Goal: Task Accomplishment & Management: Use online tool/utility

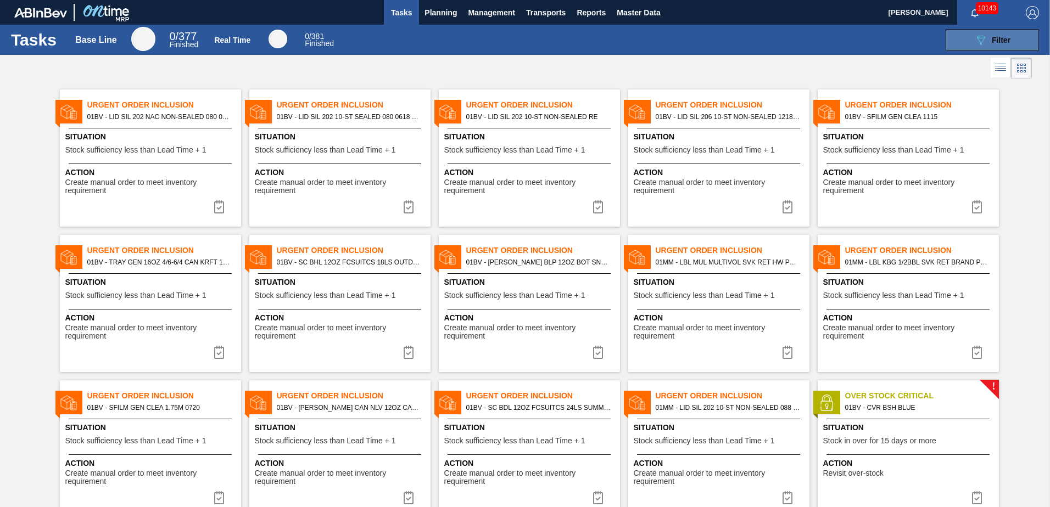
click at [965, 41] on button "089F7B8B-B2A5-4AFE-B5C0-19BA573D28AC Filter" at bounding box center [991, 40] width 93 height 22
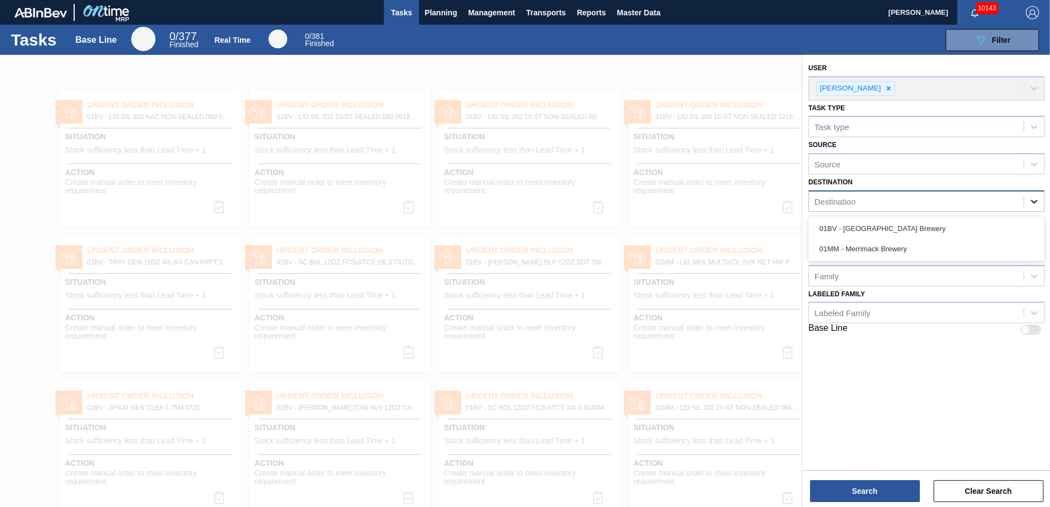
click at [1034, 201] on icon at bounding box center [1033, 201] width 11 height 11
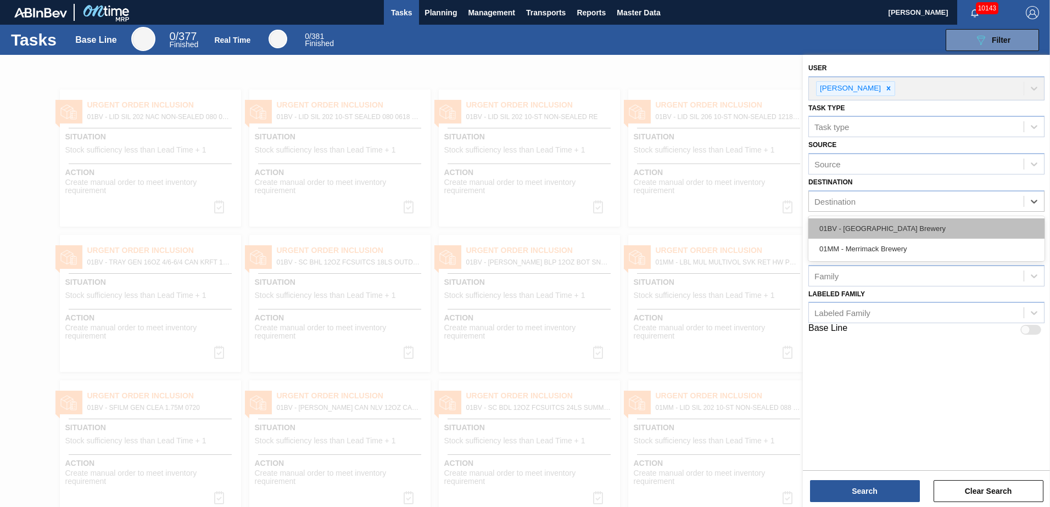
click at [876, 228] on div "01BV - [GEOGRAPHIC_DATA] Brewery" at bounding box center [926, 229] width 236 height 20
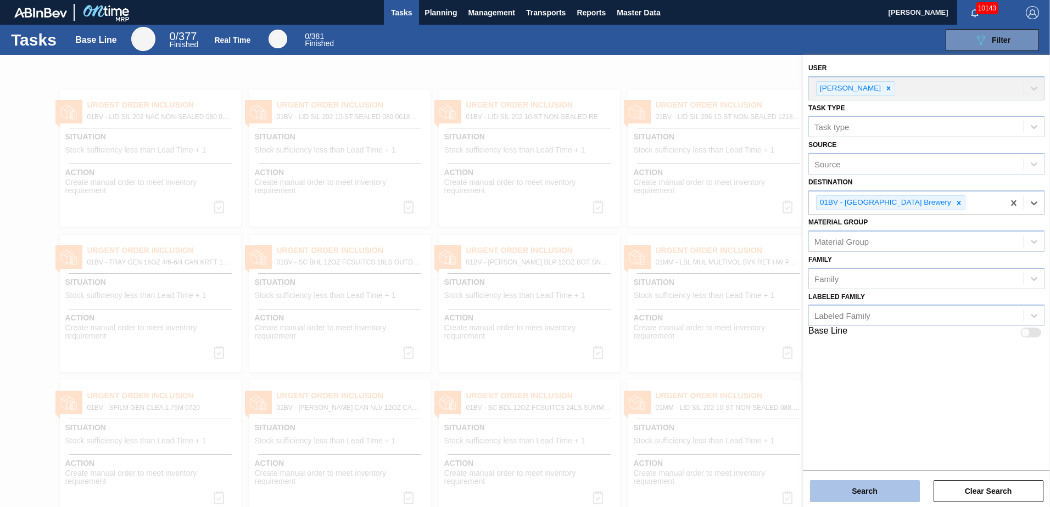
click at [858, 492] on button "Search" at bounding box center [865, 491] width 110 height 22
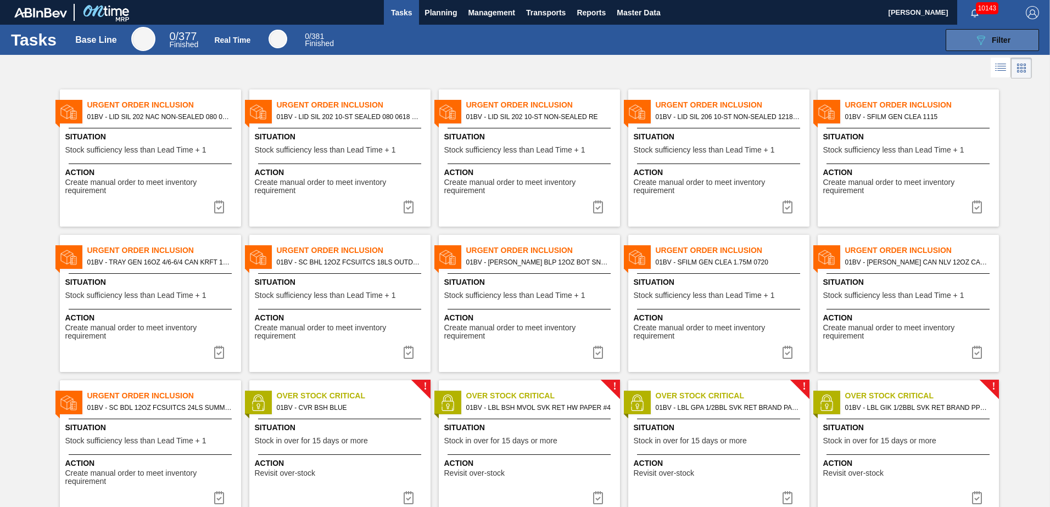
click at [985, 38] on icon "089F7B8B-B2A5-4AFE-B5C0-19BA573D28AC" at bounding box center [980, 39] width 13 height 13
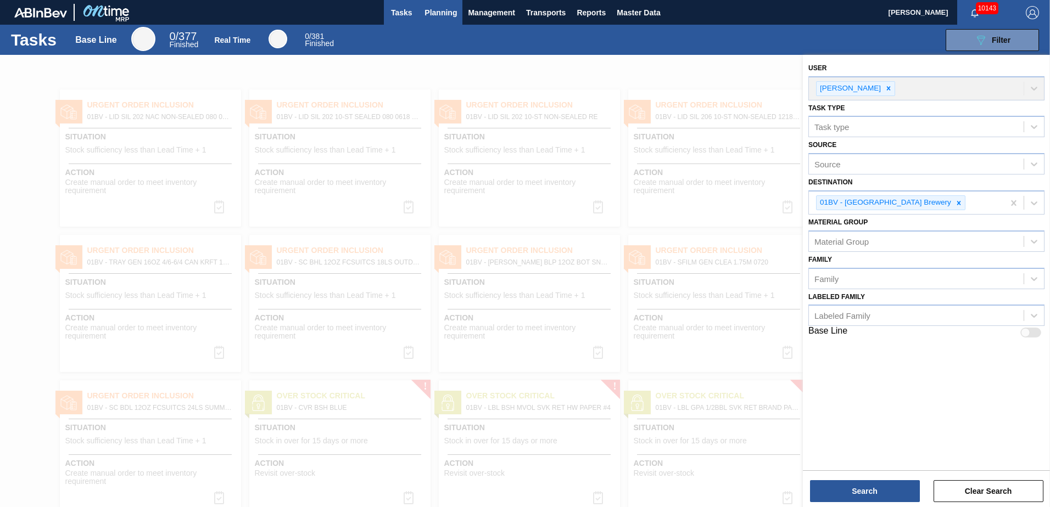
click at [444, 12] on span "Planning" at bounding box center [440, 12] width 32 height 13
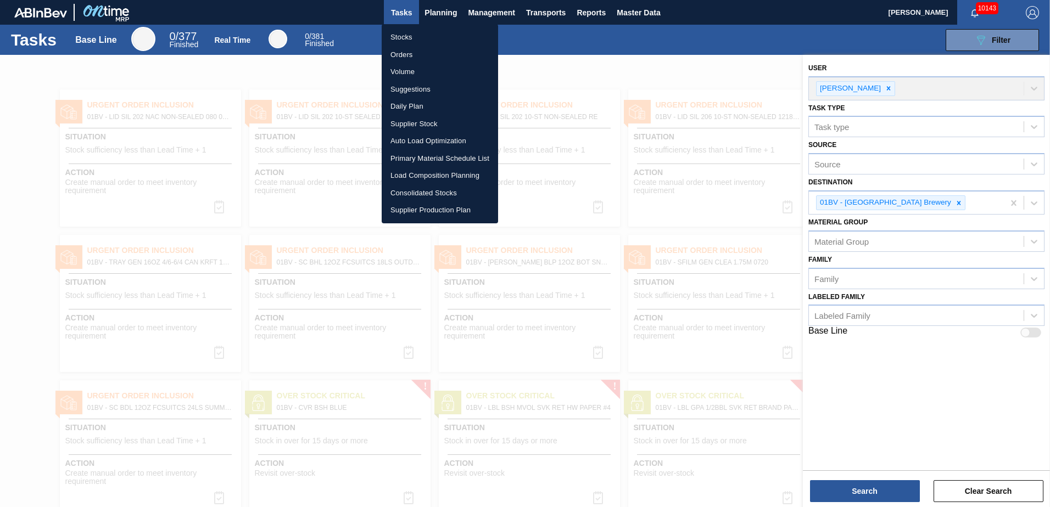
click at [410, 90] on li "Suggestions" at bounding box center [440, 90] width 116 height 18
checkbox input "true"
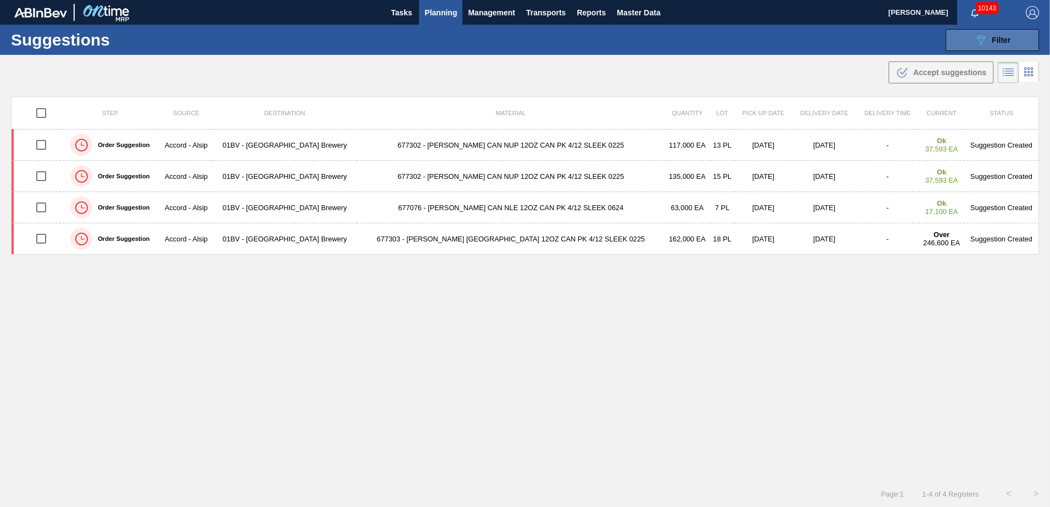
click at [978, 37] on icon "089F7B8B-B2A5-4AFE-B5C0-19BA573D28AC" at bounding box center [980, 39] width 13 height 13
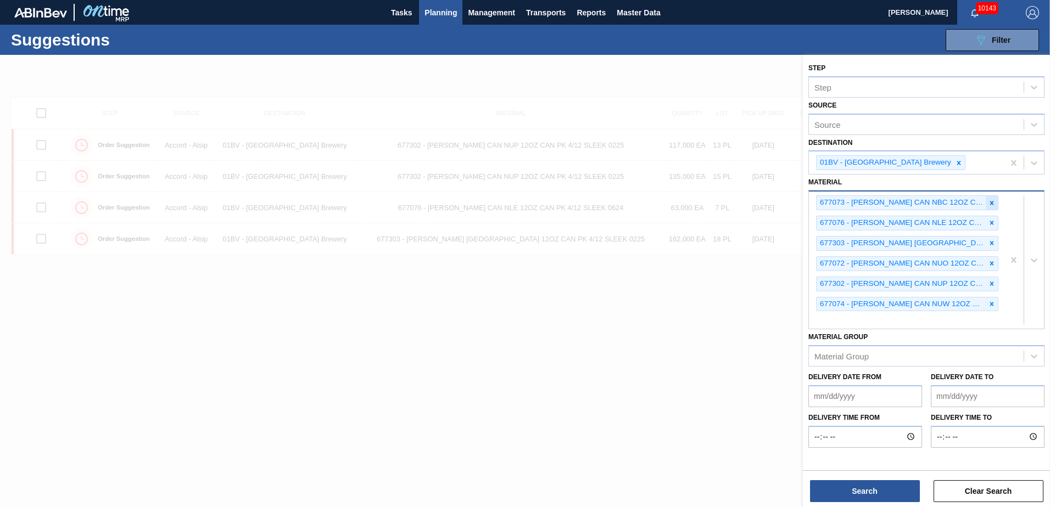
click at [992, 201] on icon at bounding box center [992, 203] width 8 height 8
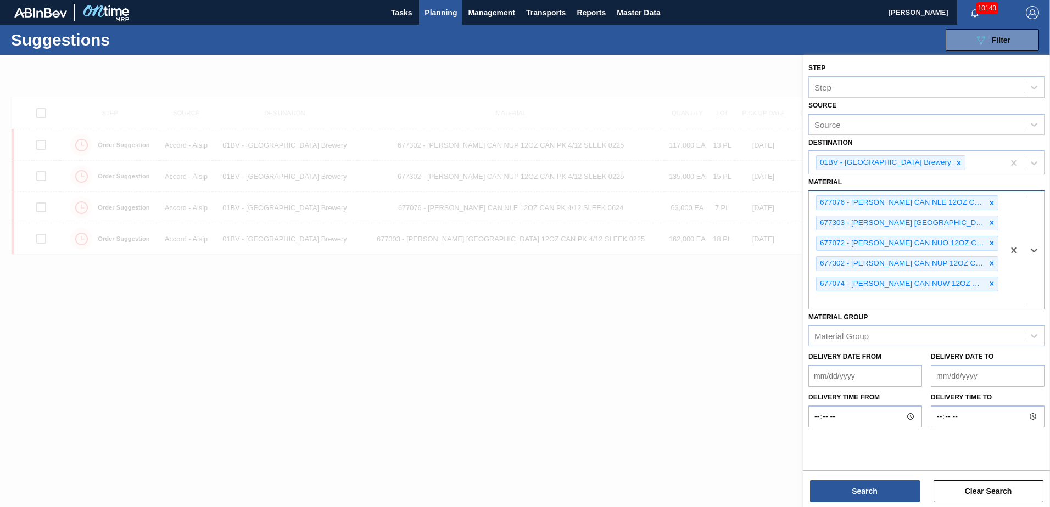
click at [992, 201] on icon at bounding box center [992, 203] width 8 height 8
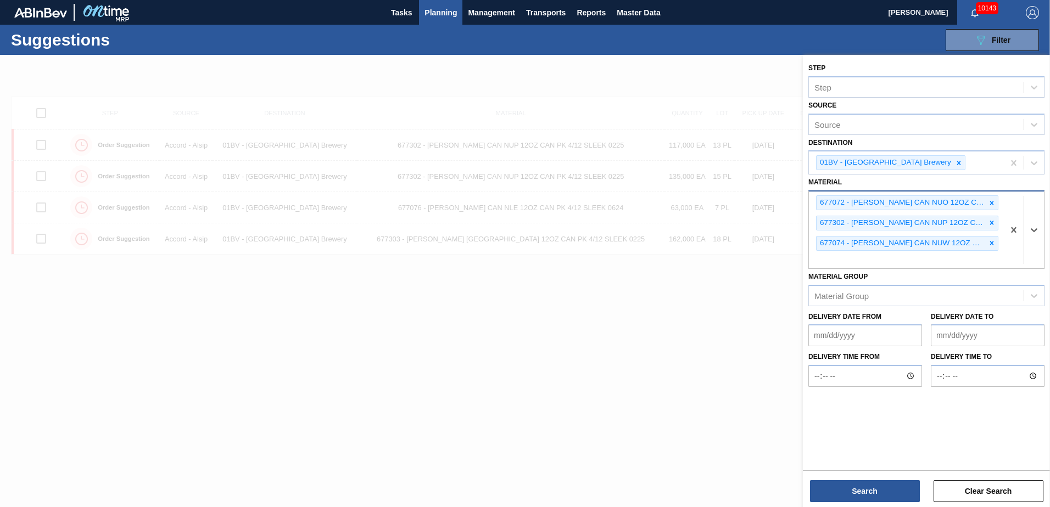
click at [992, 201] on icon at bounding box center [992, 203] width 8 height 8
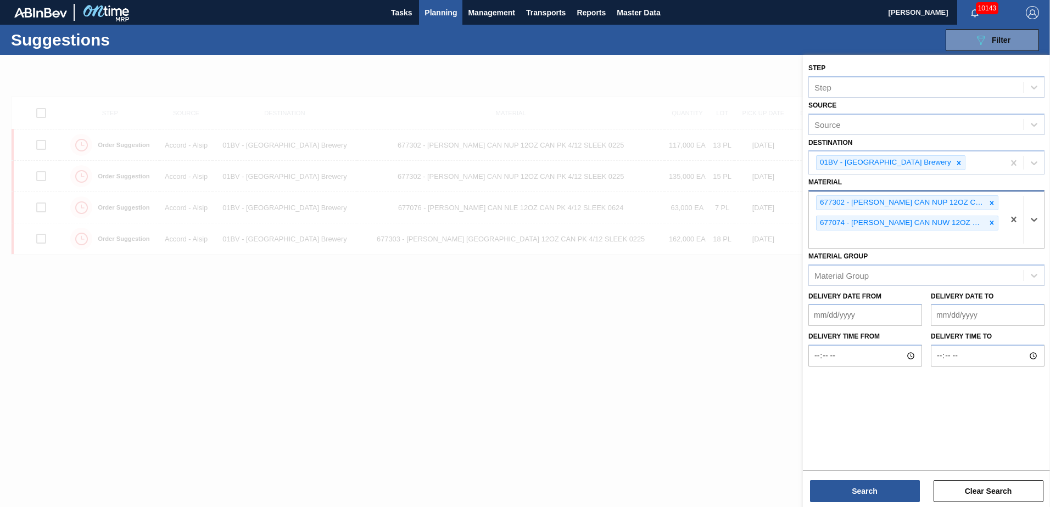
click at [992, 201] on icon at bounding box center [992, 203] width 8 height 8
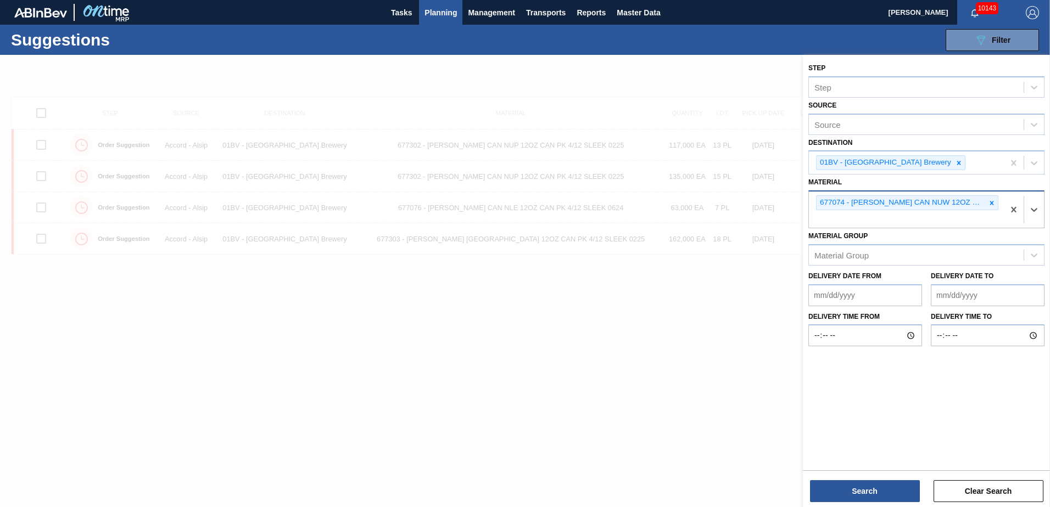
click at [992, 201] on icon at bounding box center [992, 203] width 8 height 8
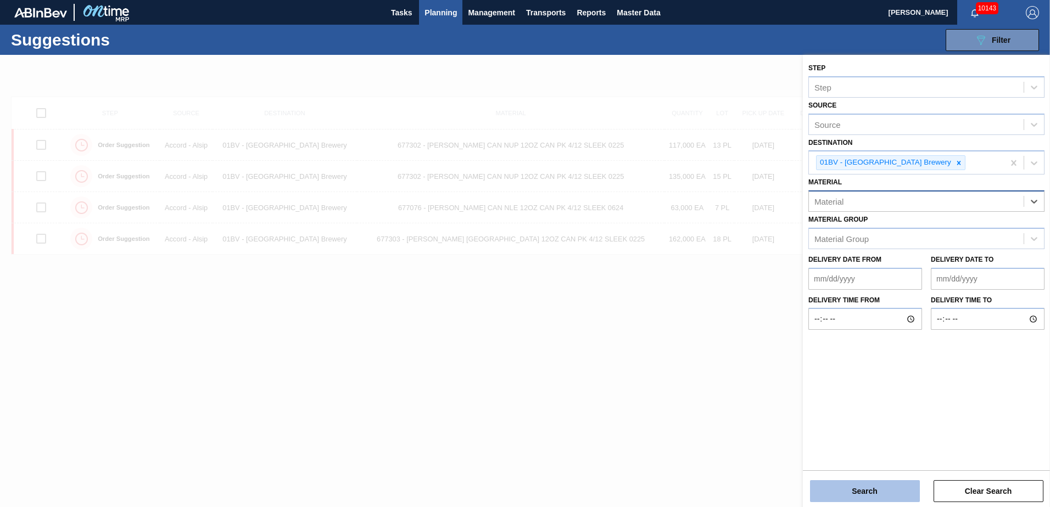
click at [864, 492] on button "Search" at bounding box center [865, 491] width 110 height 22
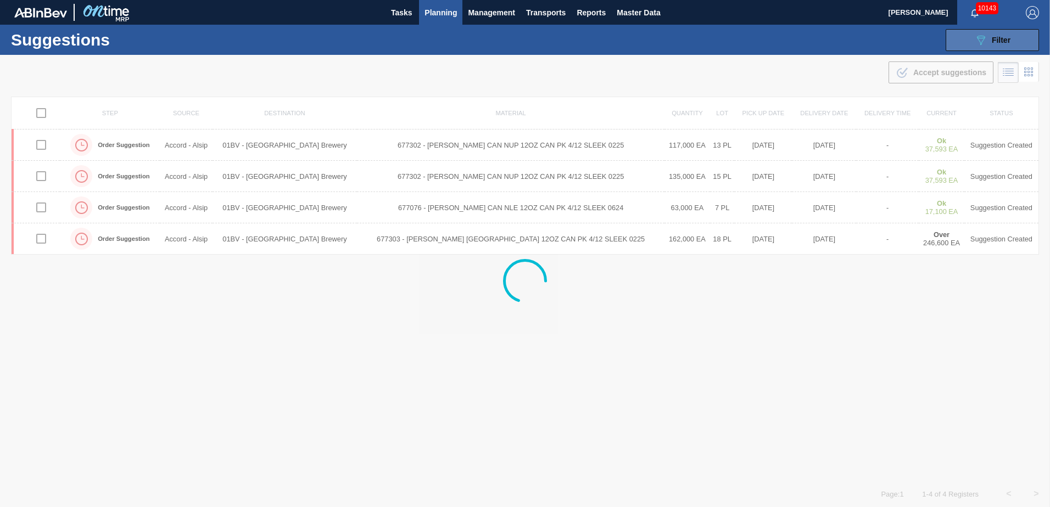
click at [986, 38] on div "089F7B8B-B2A5-4AFE-B5C0-19BA573D28AC Filter" at bounding box center [992, 39] width 36 height 13
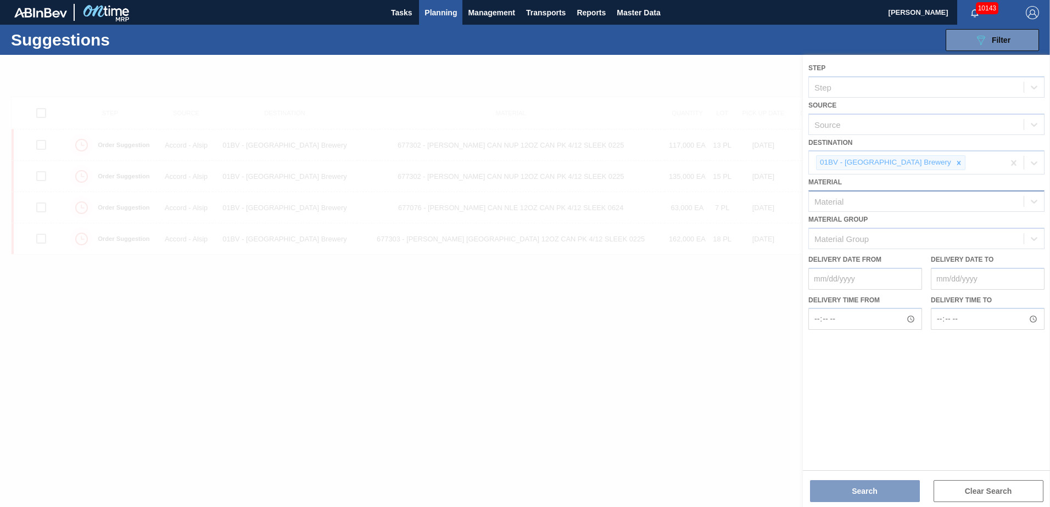
click at [841, 201] on div at bounding box center [525, 281] width 1050 height 452
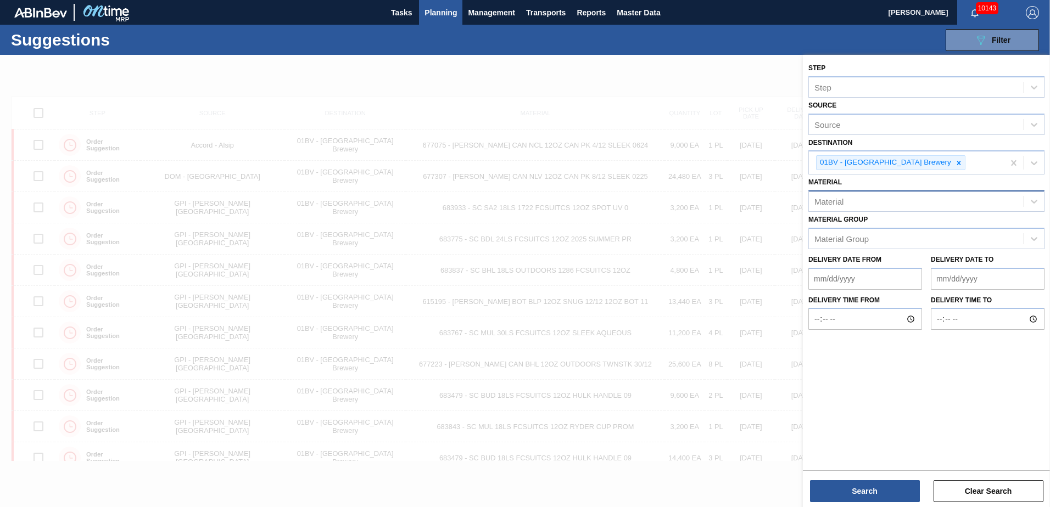
click at [836, 203] on div "Material" at bounding box center [828, 201] width 29 height 9
type input "390373"
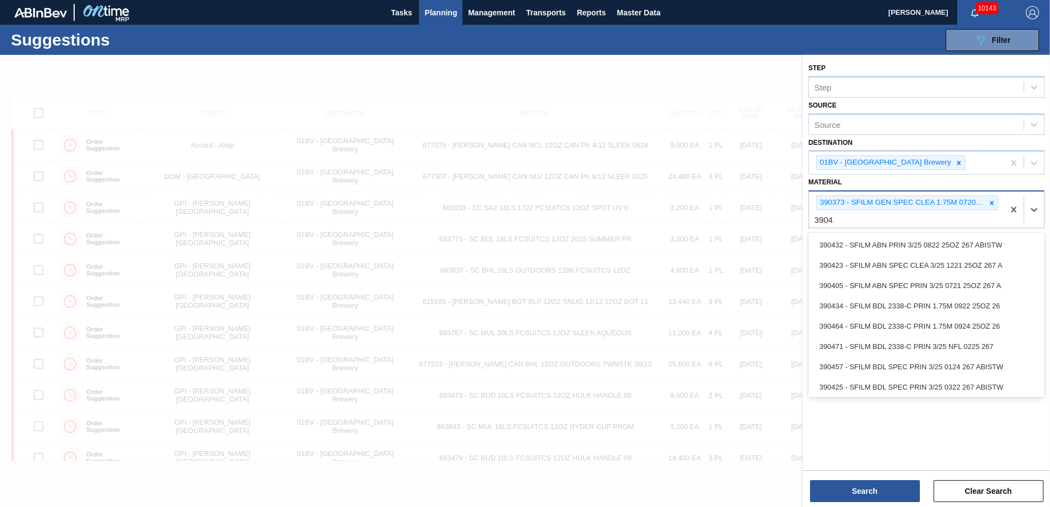
type input "390411"
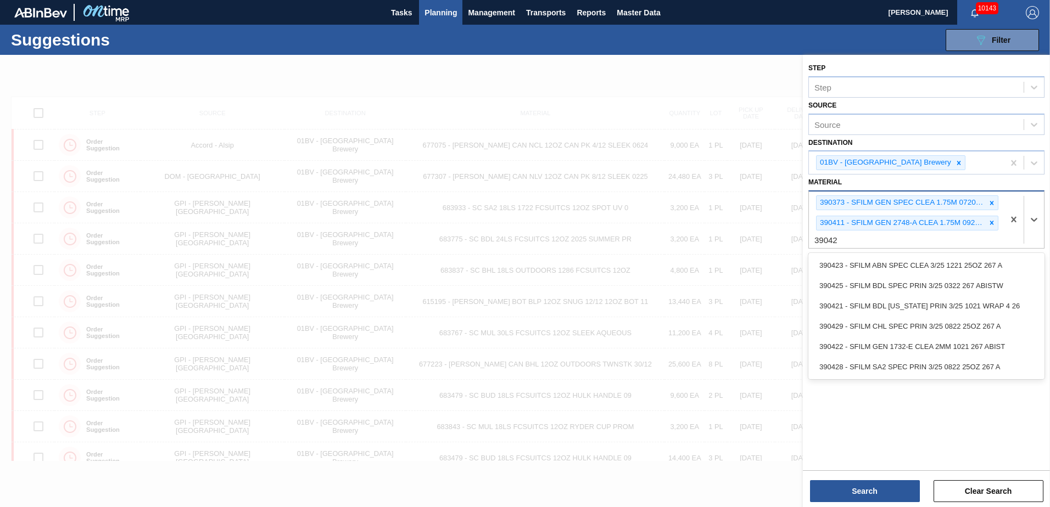
type input "390422"
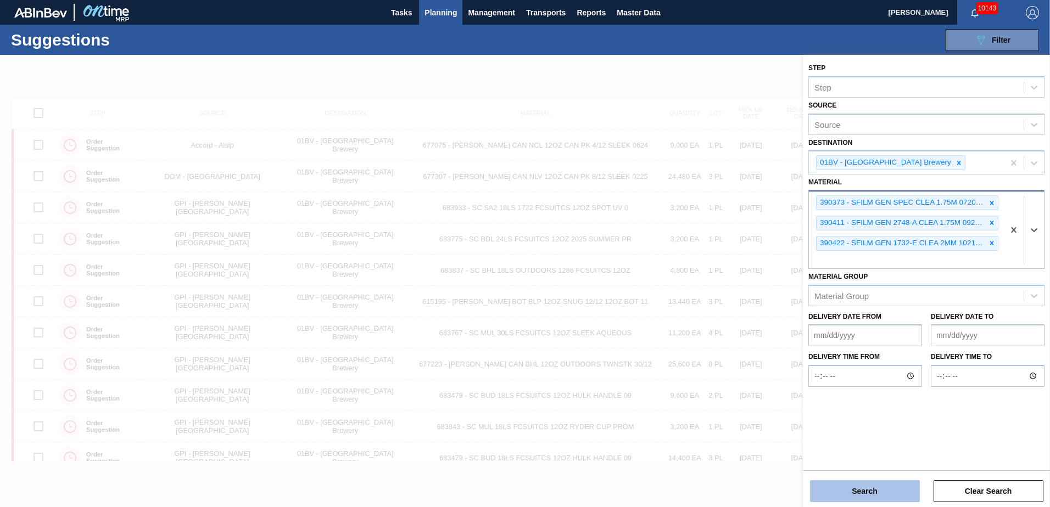
click at [848, 495] on button "Search" at bounding box center [865, 491] width 110 height 22
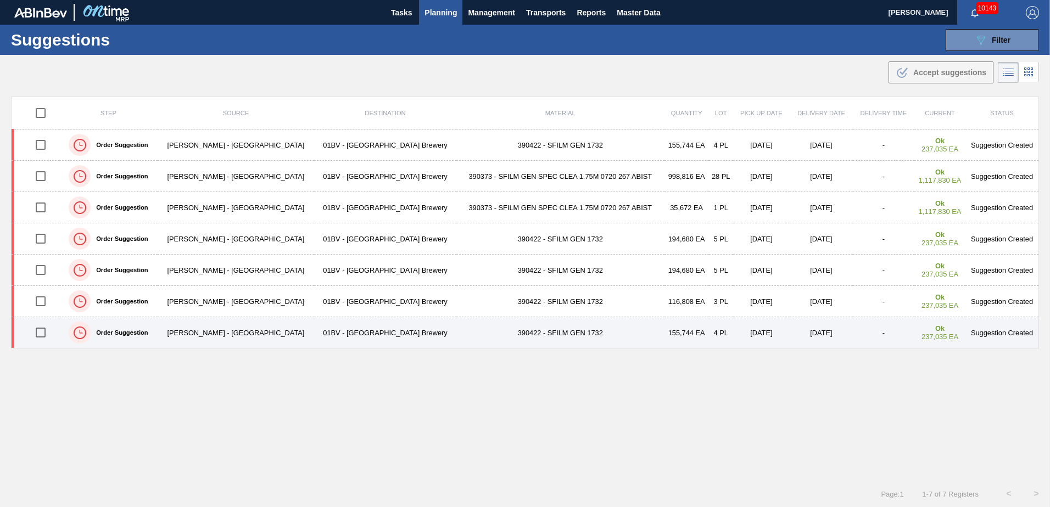
drag, startPoint x: 42, startPoint y: 335, endPoint x: 124, endPoint y: 337, distance: 81.8
click at [42, 335] on input "checkbox" at bounding box center [40, 332] width 23 height 23
checkbox input "true"
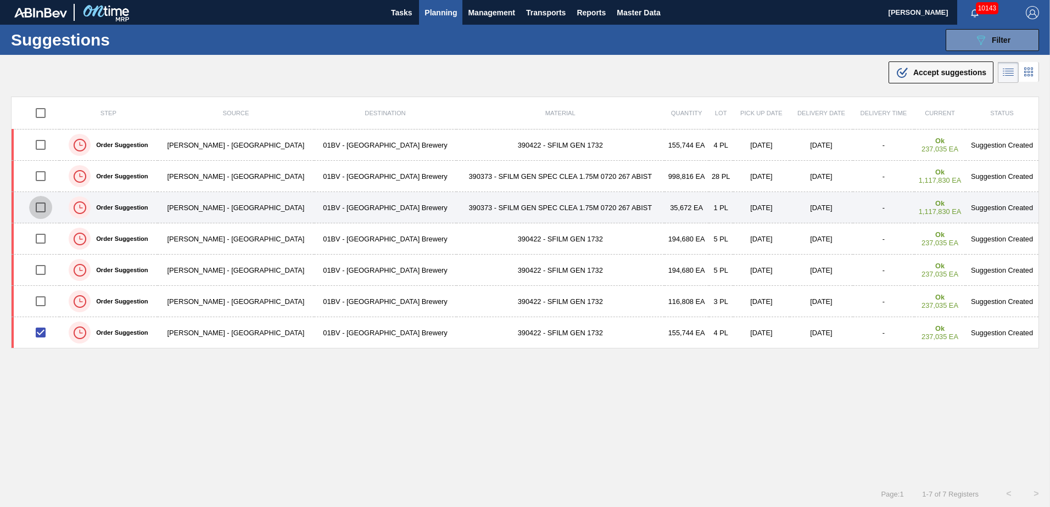
click at [41, 208] on input "checkbox" at bounding box center [40, 207] width 23 height 23
checkbox input "true"
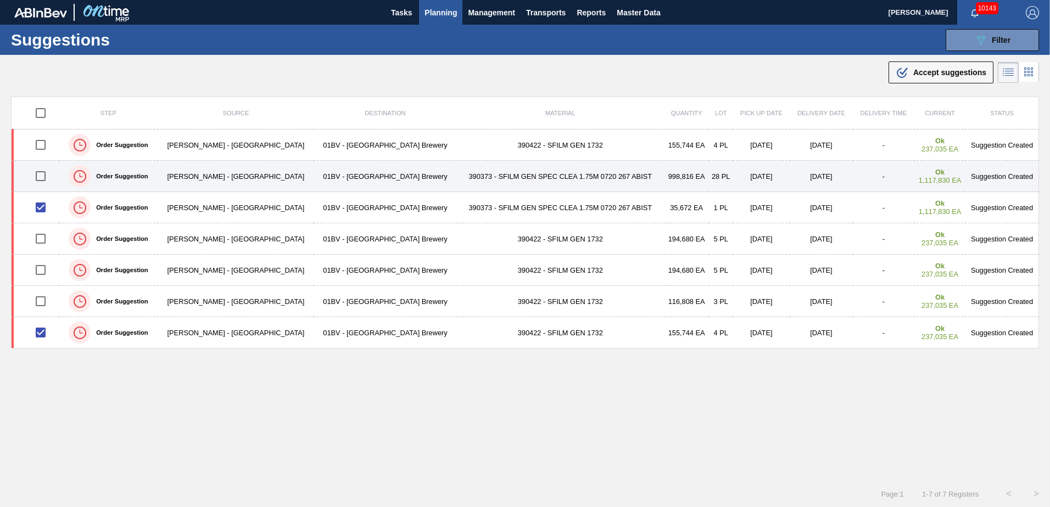
click at [42, 175] on input "checkbox" at bounding box center [40, 176] width 23 height 23
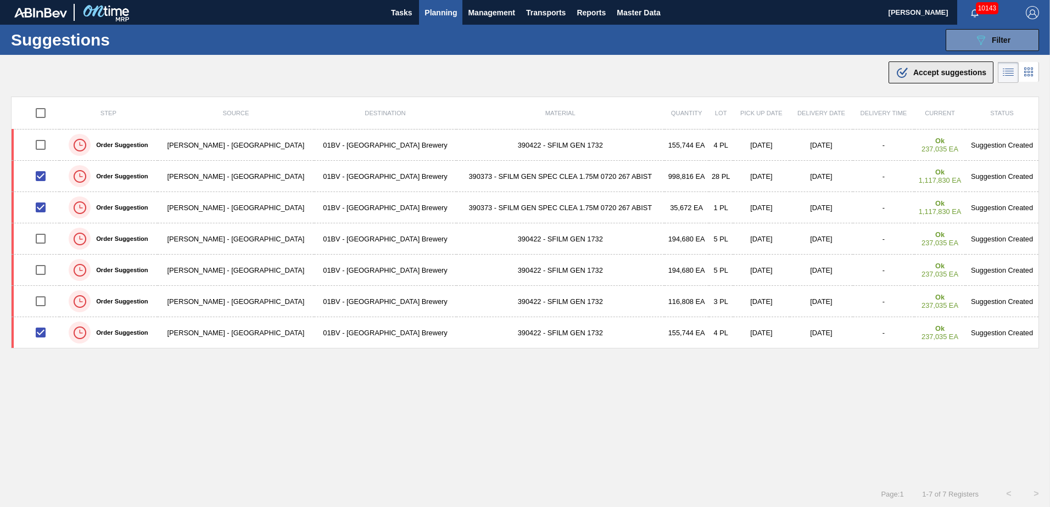
click at [921, 72] on span "Accept suggestions" at bounding box center [949, 72] width 73 height 9
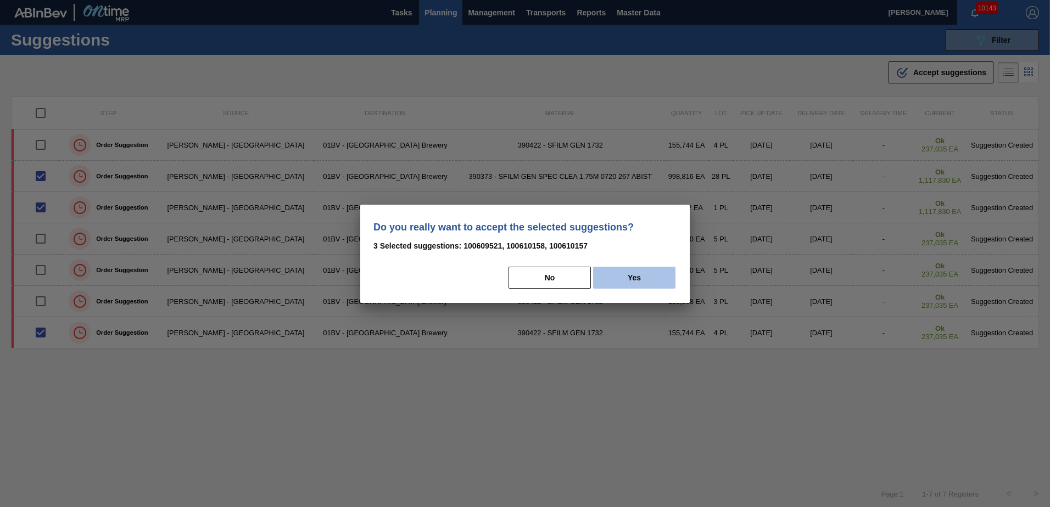
click at [636, 278] on button "Yes" at bounding box center [634, 278] width 82 height 22
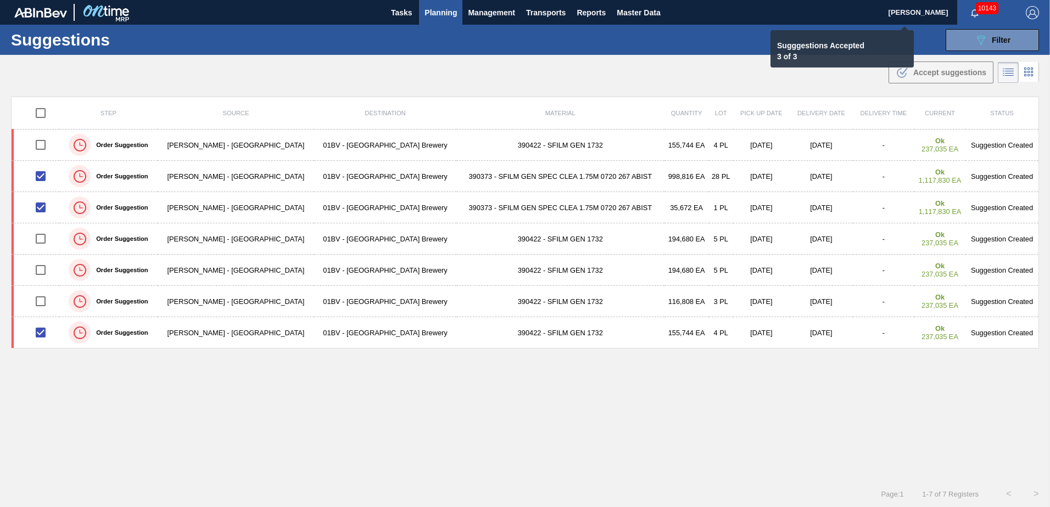
checkbox input "false"
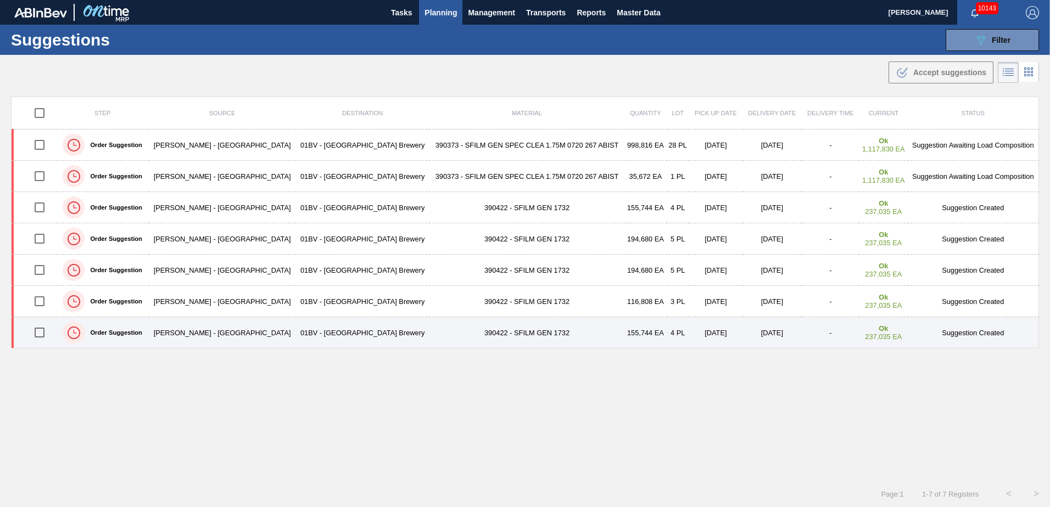
click at [42, 336] on input "checkbox" at bounding box center [39, 332] width 23 height 23
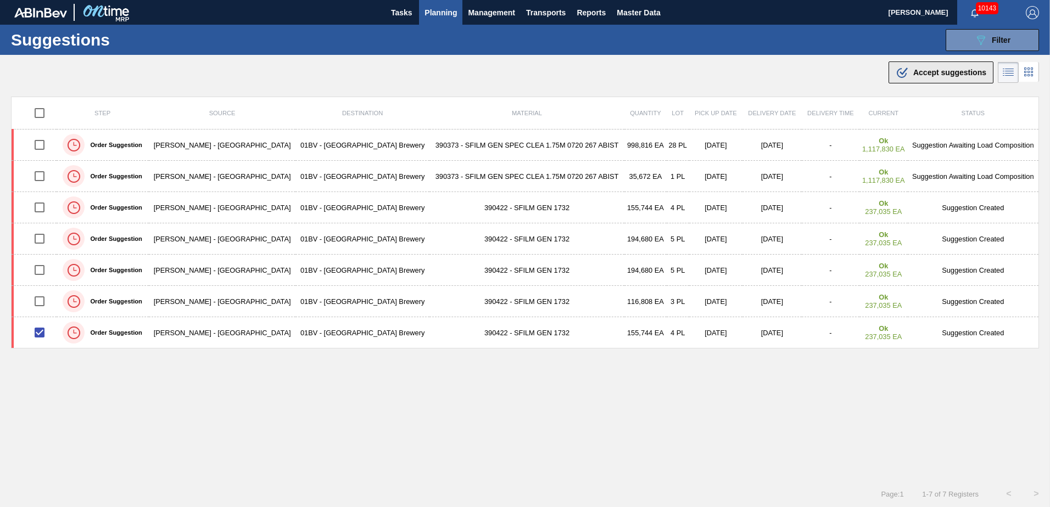
click at [939, 72] on span "Accept suggestions" at bounding box center [949, 72] width 73 height 9
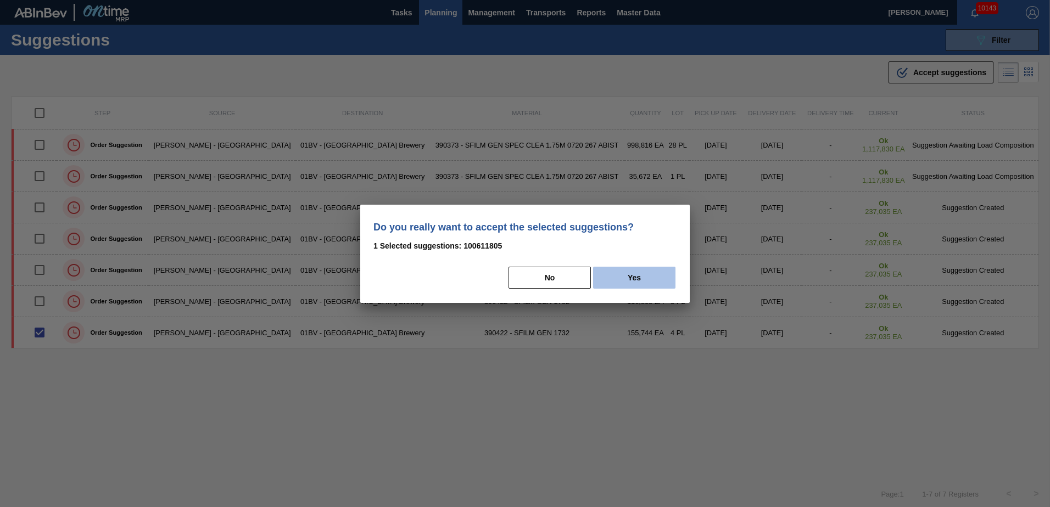
click at [634, 276] on button "Yes" at bounding box center [634, 278] width 82 height 22
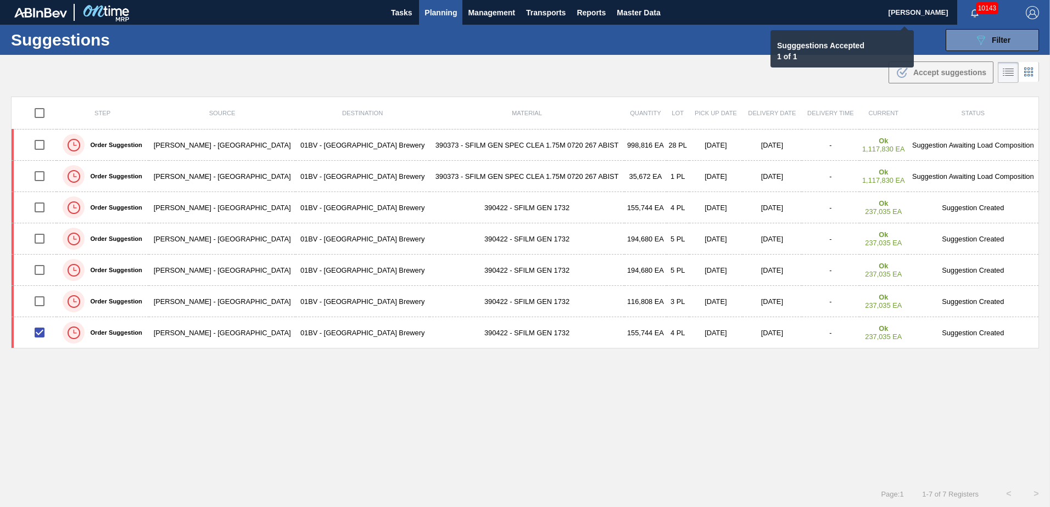
checkbox input "false"
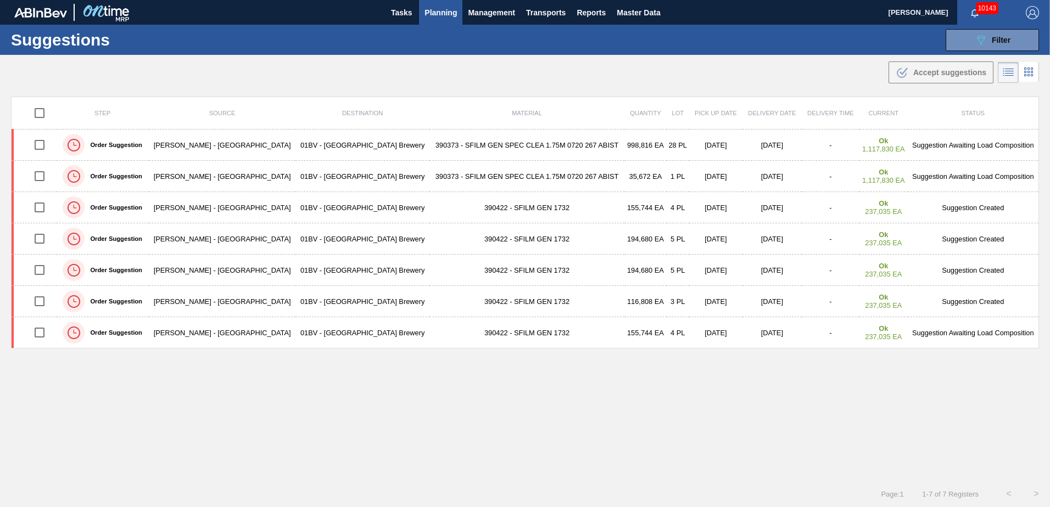
click at [439, 13] on span "Planning" at bounding box center [440, 12] width 32 height 13
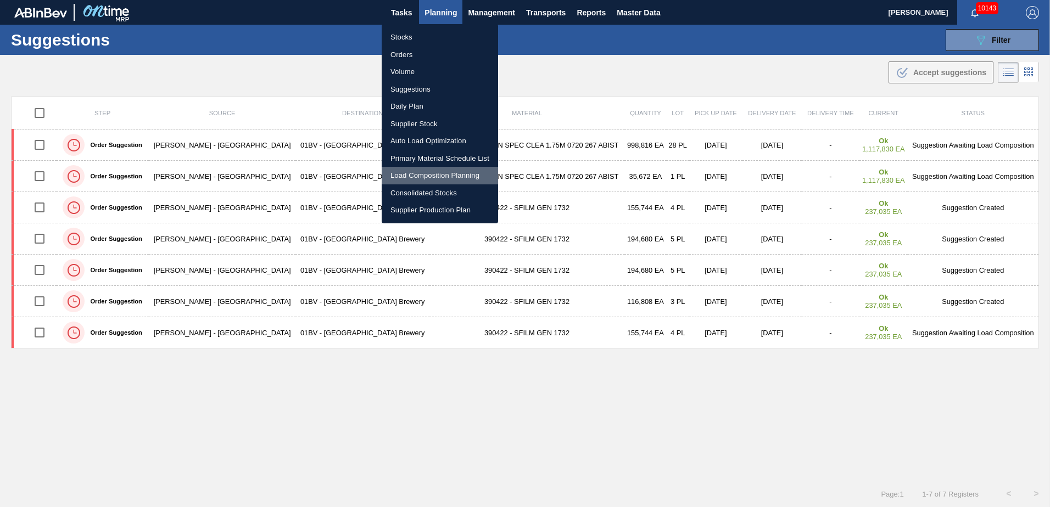
click at [423, 172] on li "Load Composition Planning" at bounding box center [440, 176] width 116 height 18
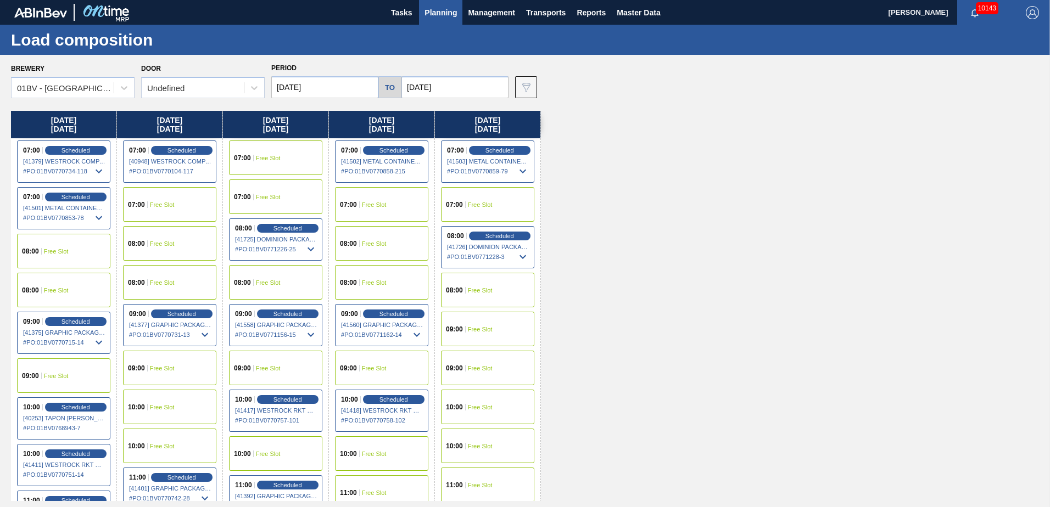
click at [450, 85] on input "[DATE]" at bounding box center [454, 87] width 107 height 22
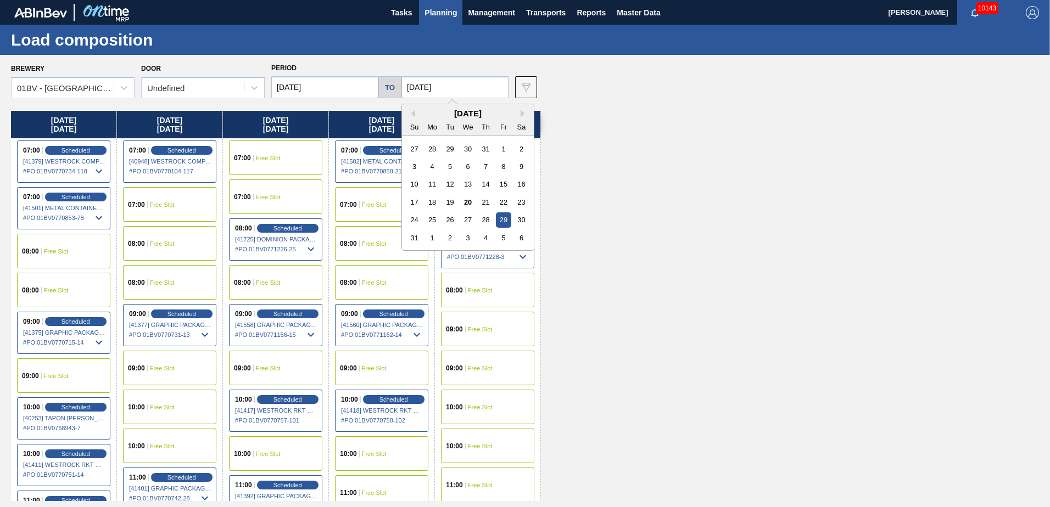
drag, startPoint x: 499, startPoint y: 238, endPoint x: 488, endPoint y: 224, distance: 17.6
click at [497, 234] on div "5" at bounding box center [503, 238] width 15 height 15
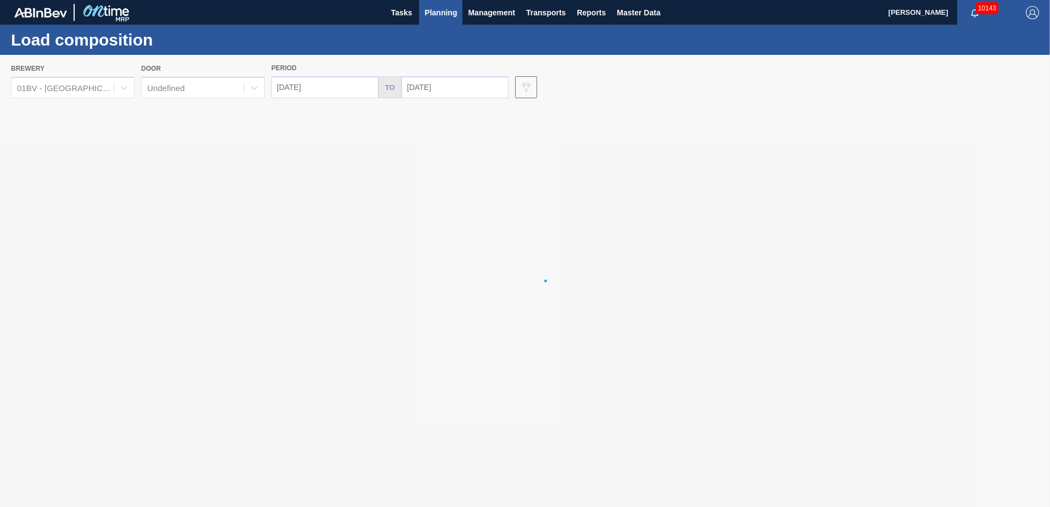
type input "[DATE]"
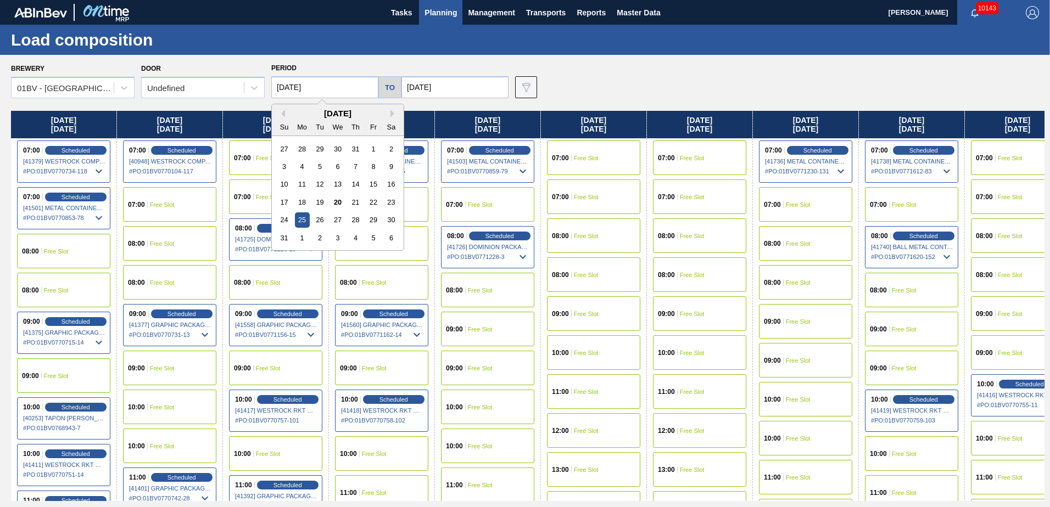
click at [325, 85] on input "[DATE]" at bounding box center [324, 87] width 107 height 22
click at [300, 239] on div "1" at bounding box center [302, 238] width 15 height 15
type input "[DATE]"
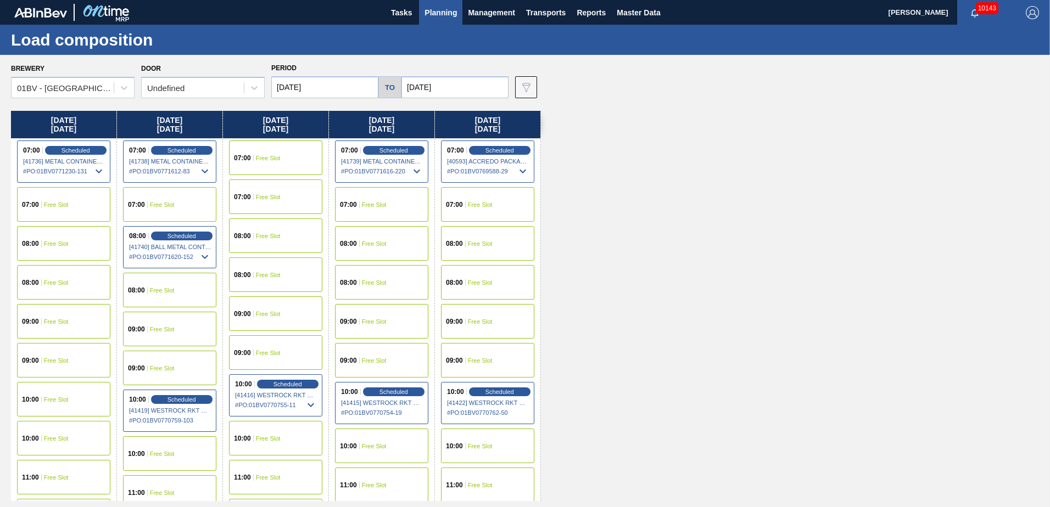
click at [480, 205] on span "Free Slot" at bounding box center [480, 204] width 25 height 7
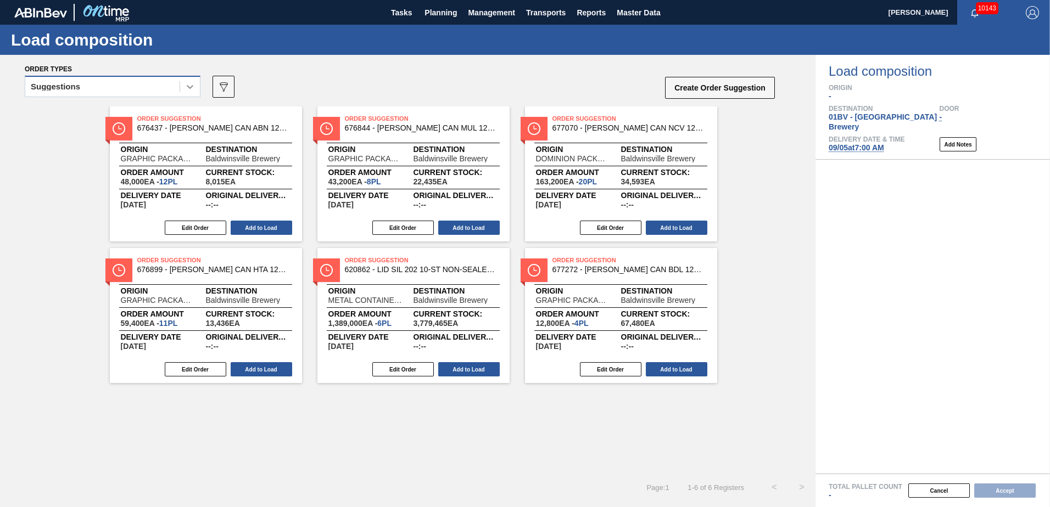
drag, startPoint x: 179, startPoint y: 85, endPoint x: 187, endPoint y: 87, distance: 8.5
click at [178, 85] on div "Suggestions" at bounding box center [102, 87] width 154 height 16
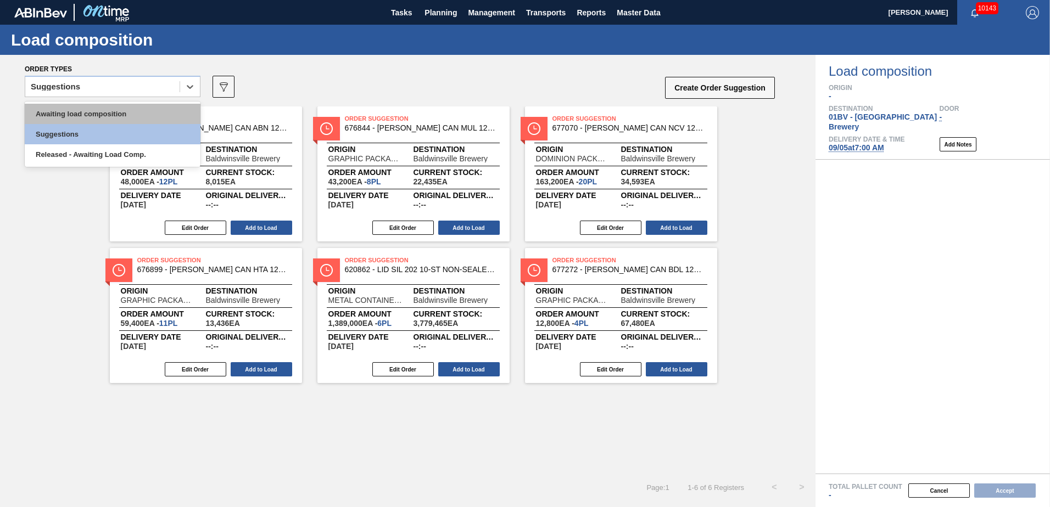
click at [138, 111] on div "Awaiting load composition" at bounding box center [113, 114] width 176 height 20
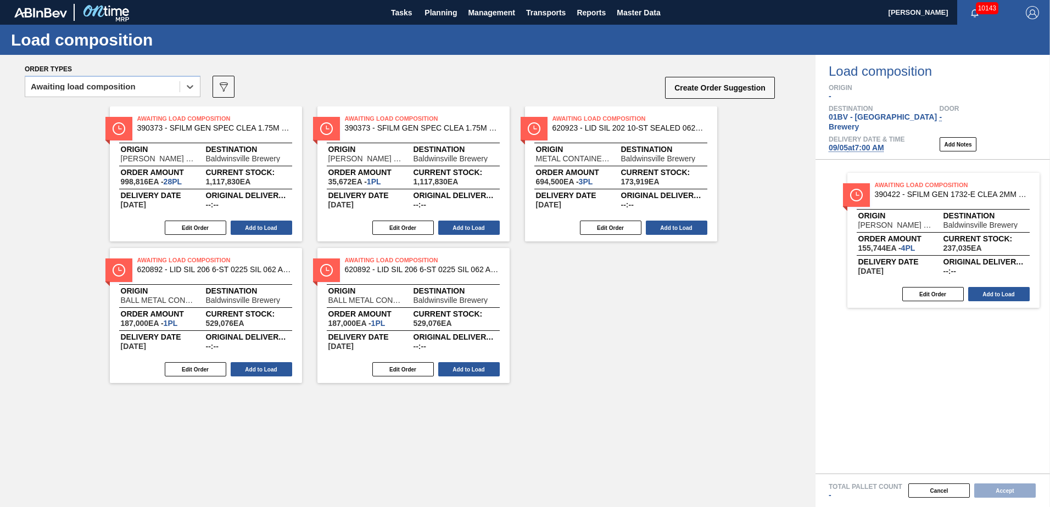
drag, startPoint x: 185, startPoint y: 127, endPoint x: 925, endPoint y: 194, distance: 743.1
click at [925, 194] on div "Order types option Awaiting load composition, selected. Select is focused ,type…" at bounding box center [525, 281] width 1050 height 452
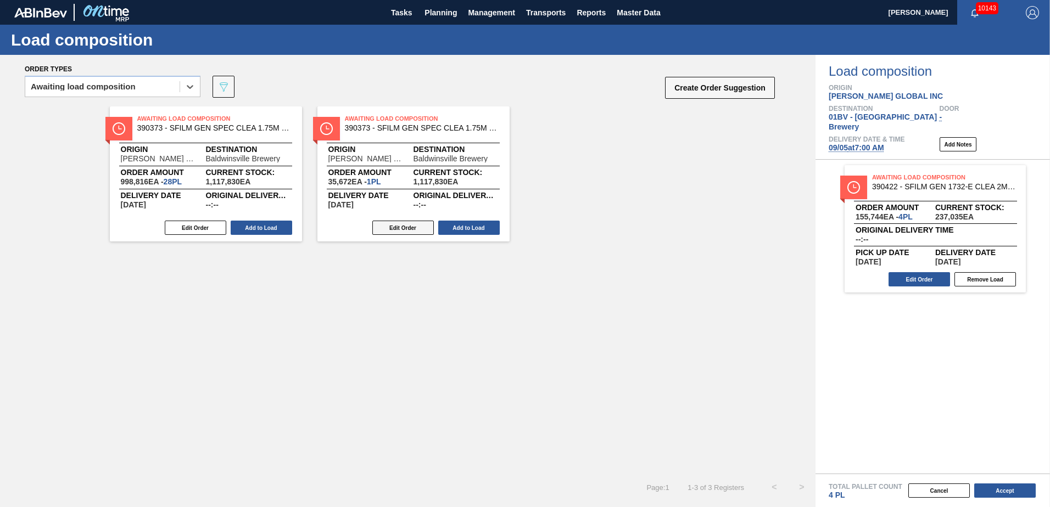
click at [402, 227] on button "Edit Order" at bounding box center [402, 228] width 61 height 14
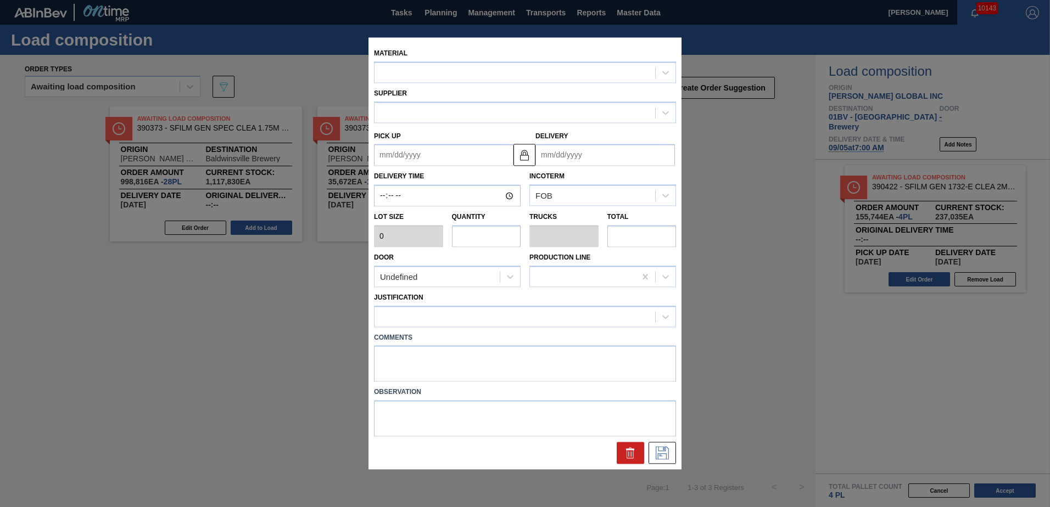
type input "35,672"
type input "1"
type input "0.036"
type input "35,672"
type up "[DATE]"
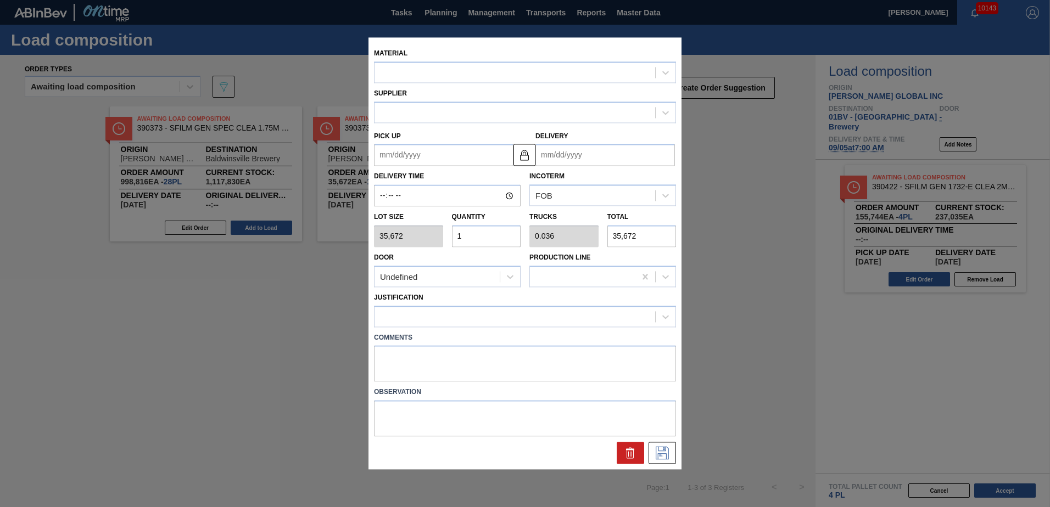
type input "[DATE]"
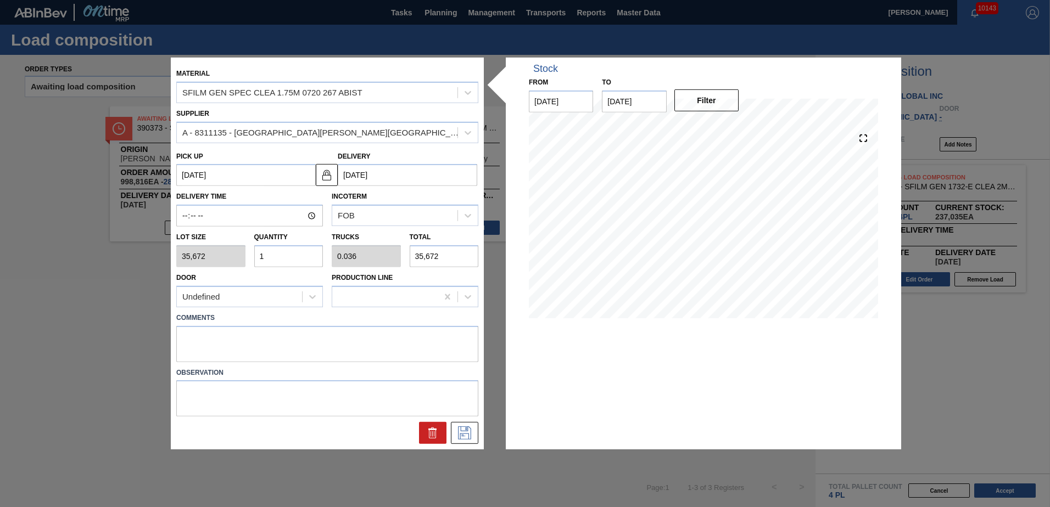
click at [189, 252] on div "Lot size 35,672 Quantity 1 Trucks 0.036 Total 35,672" at bounding box center [327, 247] width 311 height 41
type input "2"
type input "0.071"
type input "71,344"
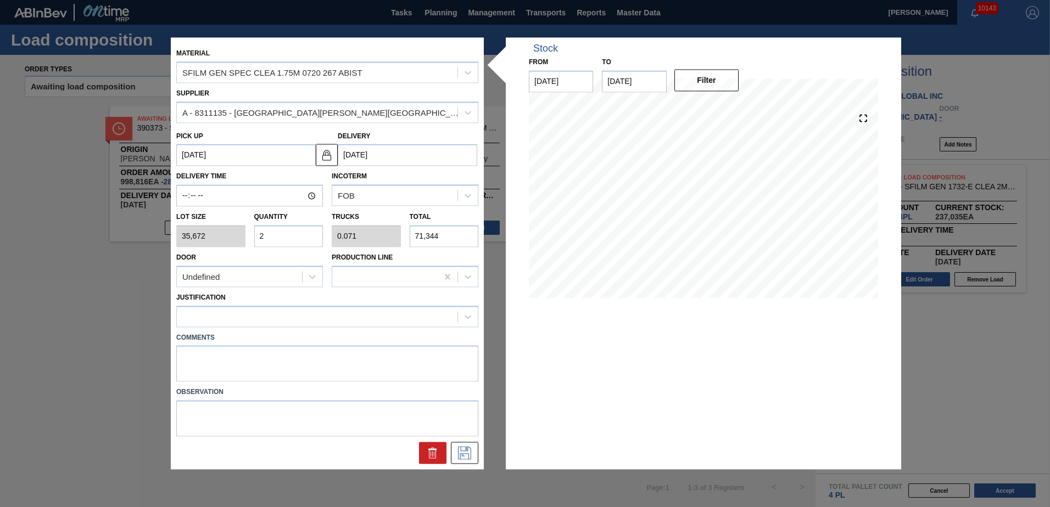
type input "24"
type input "0.857"
type input "856,128"
type input "24"
click at [466, 321] on icon at bounding box center [467, 316] width 11 height 11
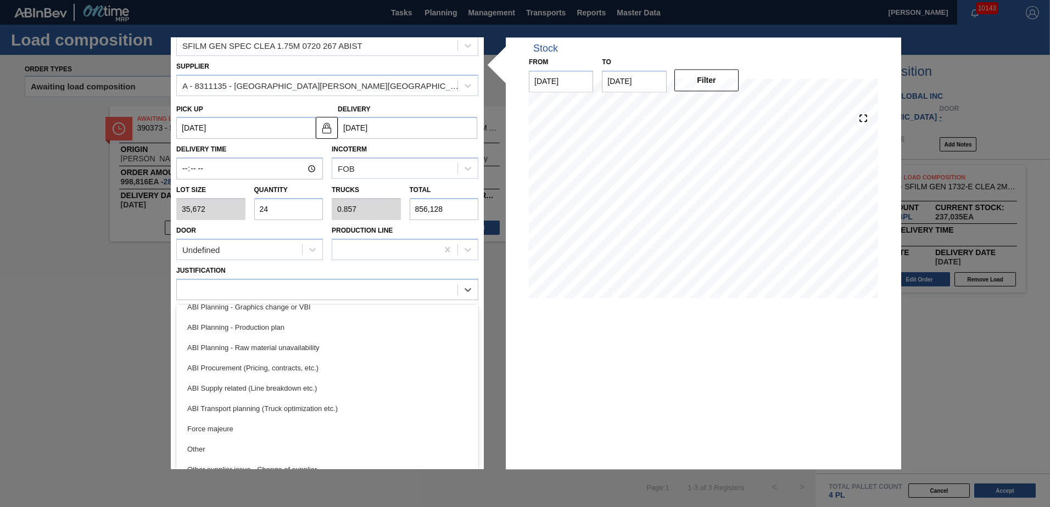
scroll to position [150, 0]
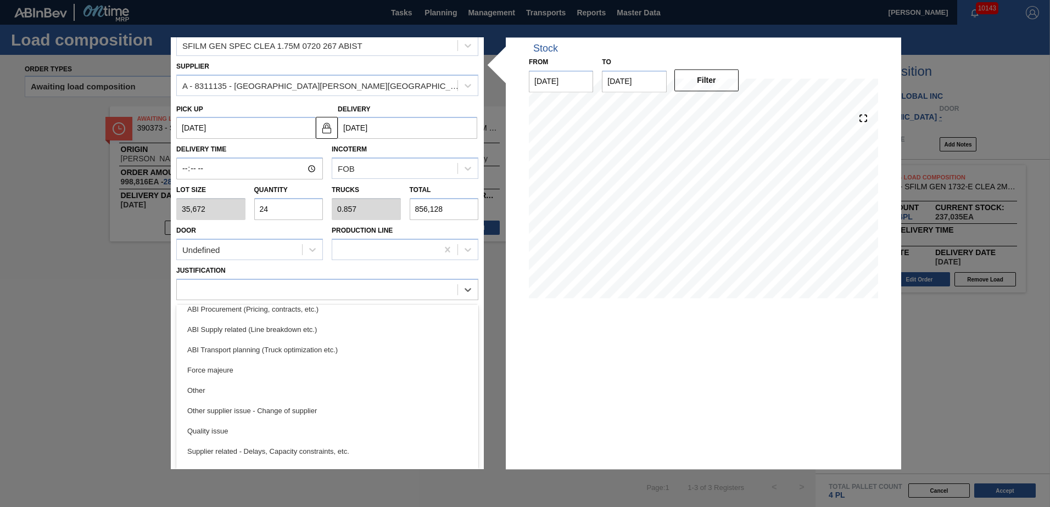
drag, startPoint x: 234, startPoint y: 344, endPoint x: 241, endPoint y: 345, distance: 6.8
click at [234, 343] on div "ABI Transport planning (Truck optimization etc.)" at bounding box center [327, 350] width 302 height 20
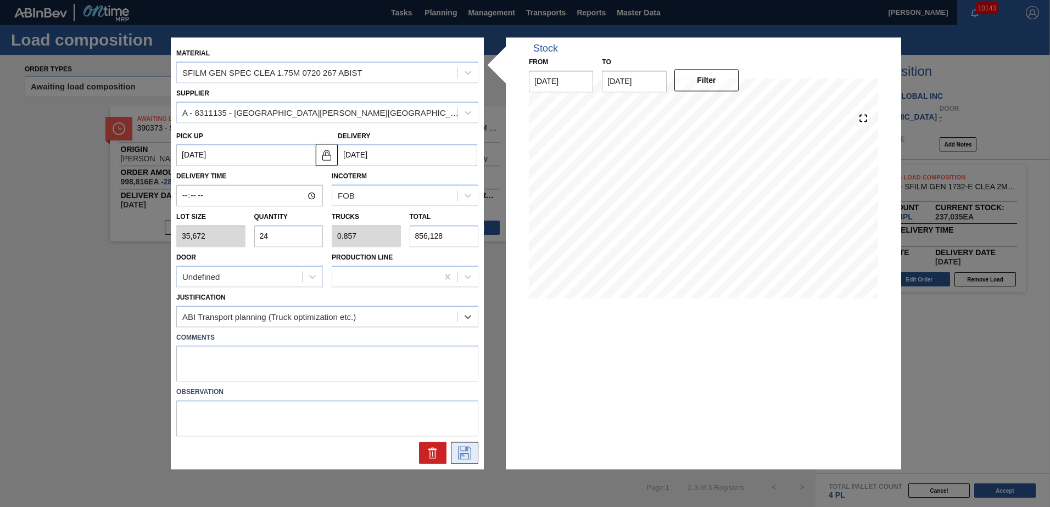
click at [468, 453] on icon at bounding box center [465, 453] width 18 height 13
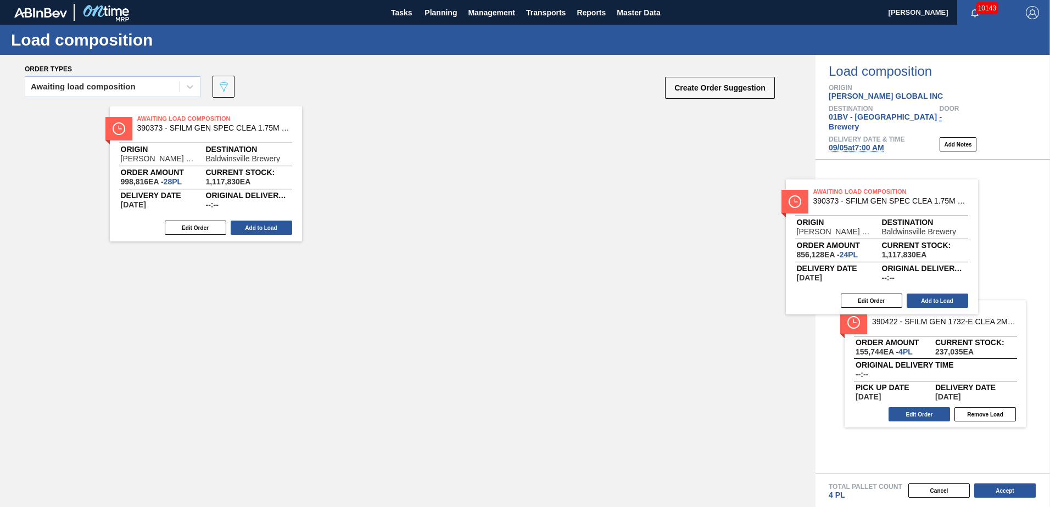
drag, startPoint x: 362, startPoint y: 117, endPoint x: 835, endPoint y: 193, distance: 478.2
click at [835, 193] on div "Order types Awaiting load composition 089F7B8B-B2A5-4AFE-B5C0-19BA573D28AC Crea…" at bounding box center [525, 281] width 1050 height 452
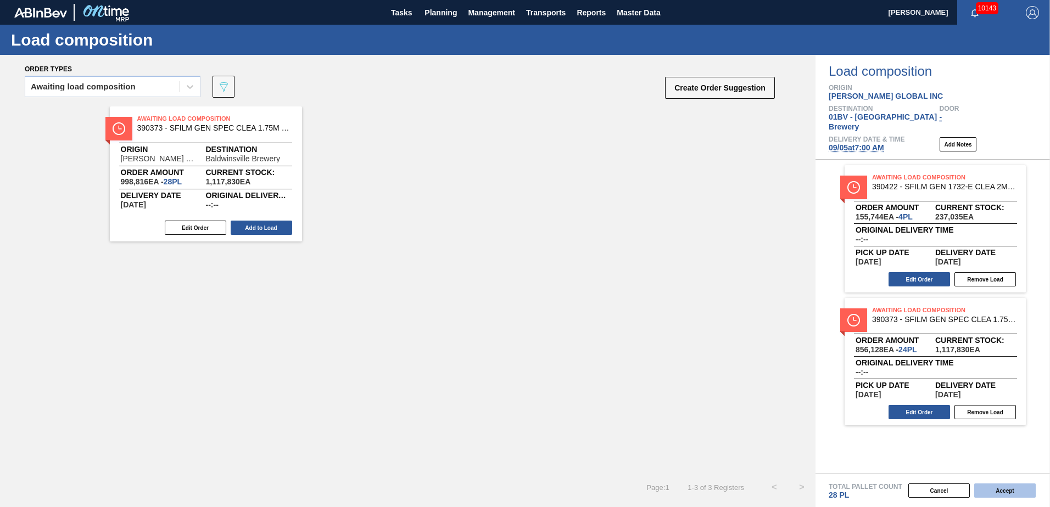
click at [1001, 489] on button "Accept" at bounding box center [1004, 491] width 61 height 14
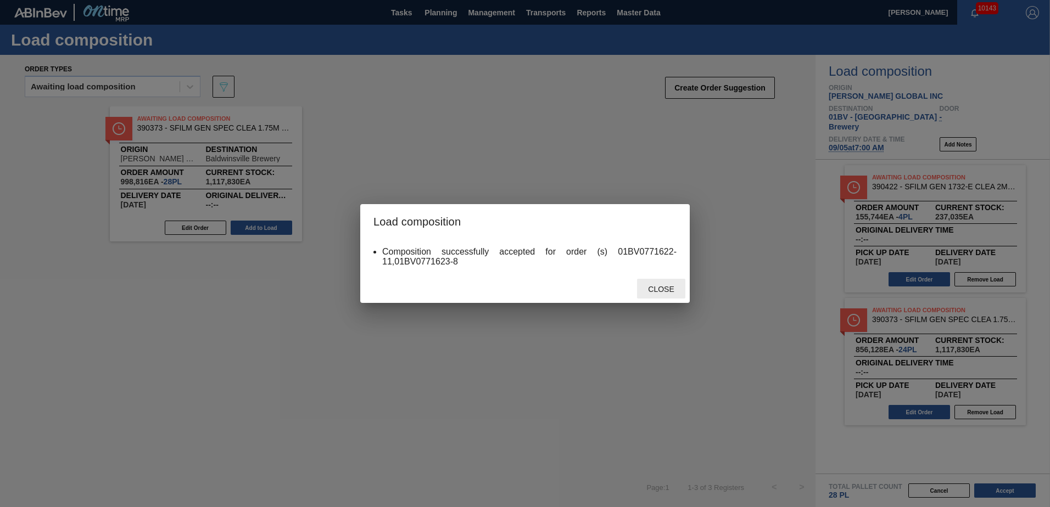
click at [654, 292] on span "Close" at bounding box center [660, 289] width 43 height 9
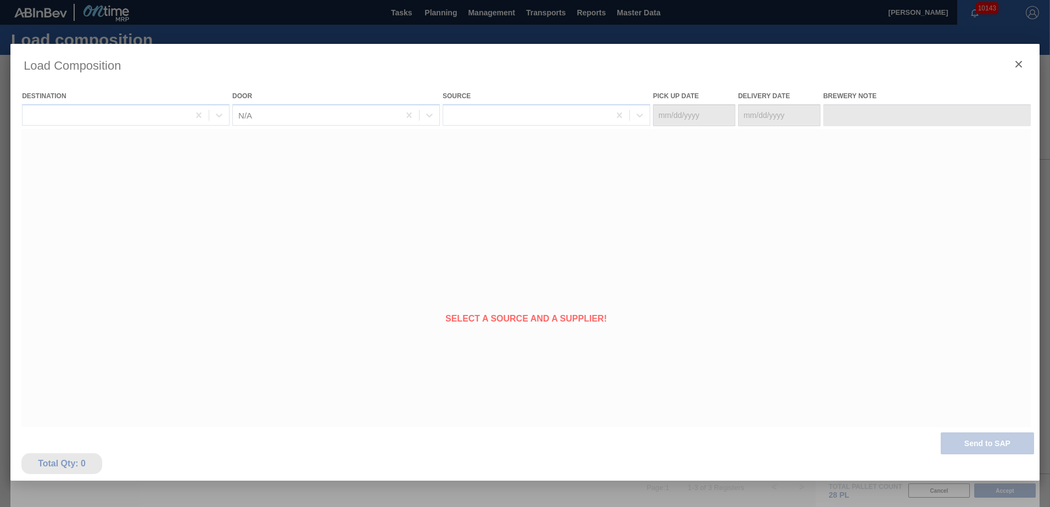
type Date "[DATE]"
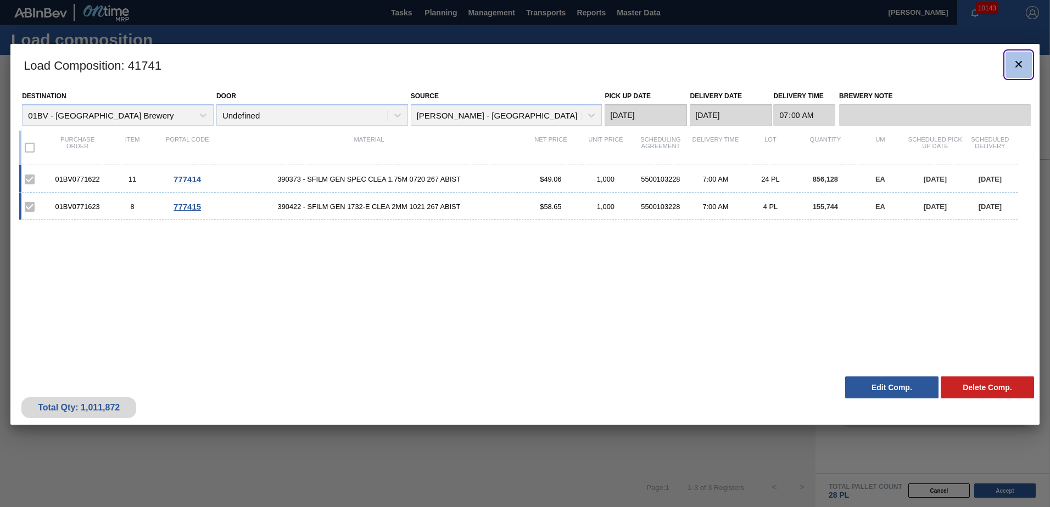
click at [1016, 62] on icon "botão de ícone" at bounding box center [1018, 64] width 7 height 7
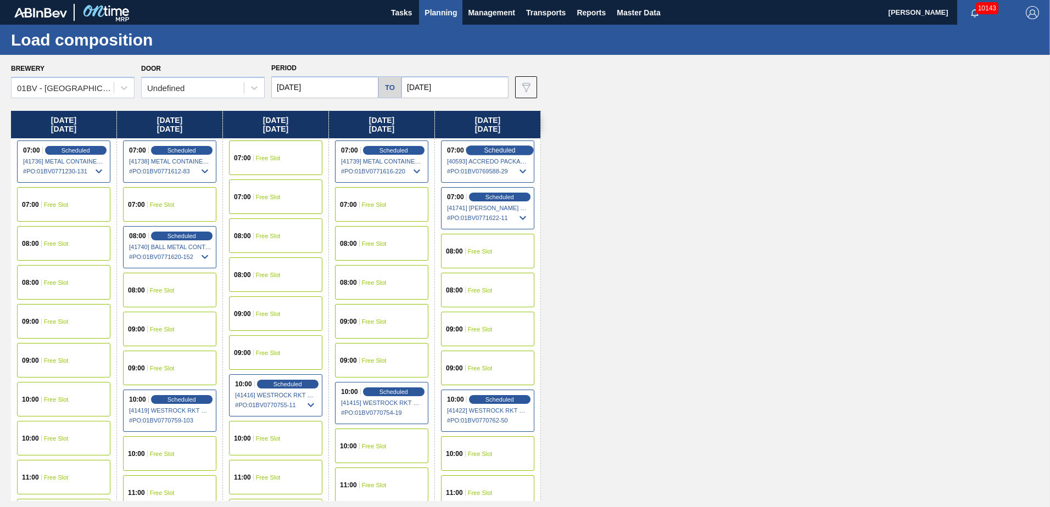
click at [497, 148] on span "Scheduled" at bounding box center [499, 150] width 31 height 7
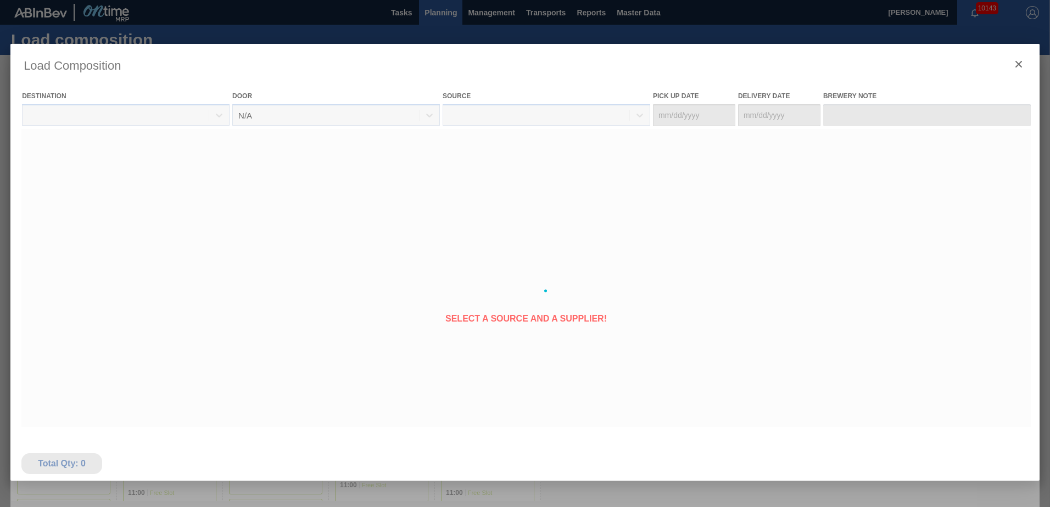
type Date "[DATE]"
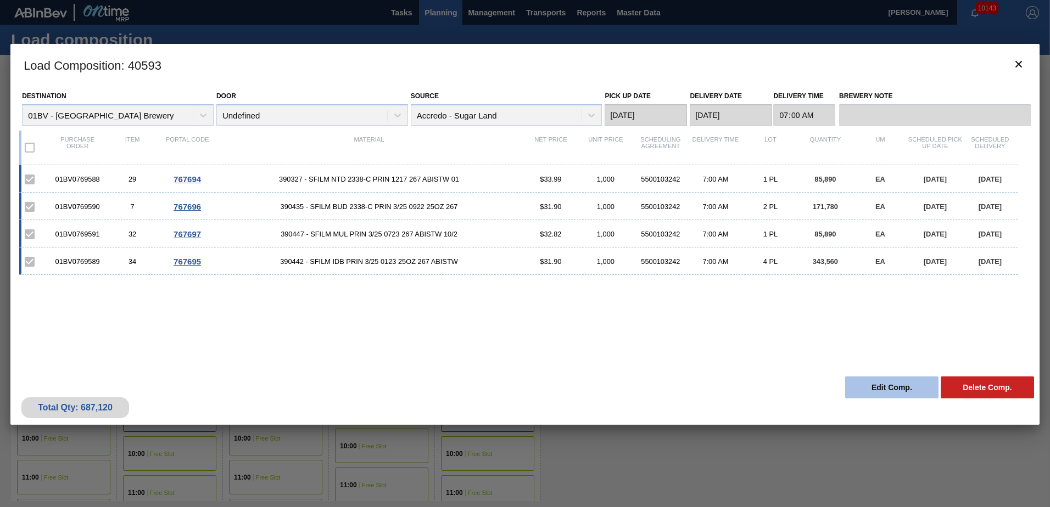
click at [872, 388] on button "Edit Comp." at bounding box center [891, 388] width 93 height 22
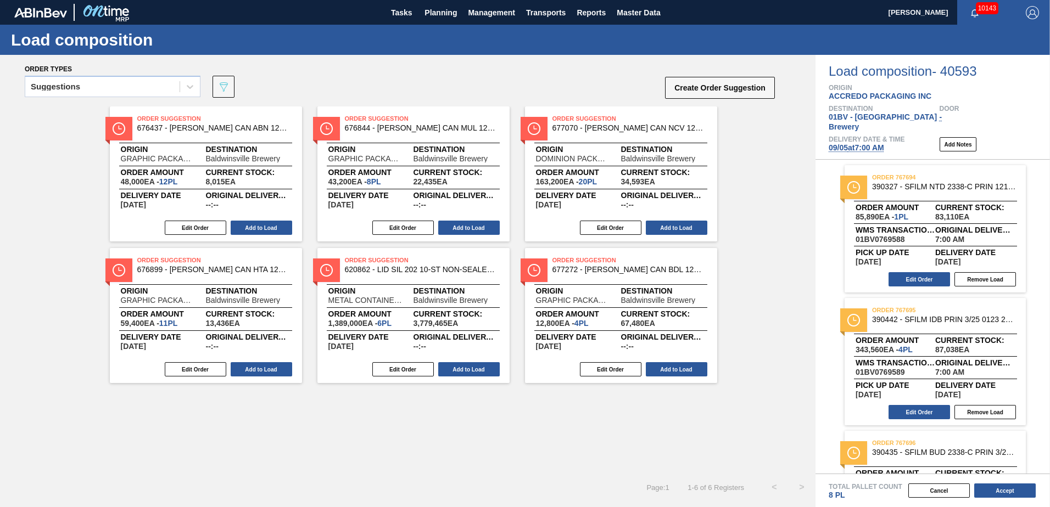
click at [848, 143] on span "[DATE] 7:00 AM" at bounding box center [855, 147] width 55 height 9
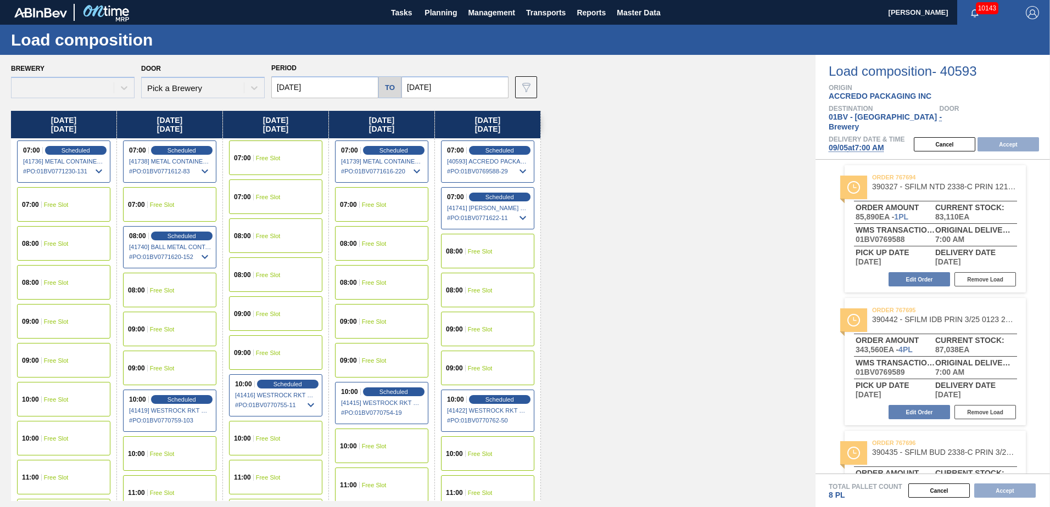
type input "[DATE]"
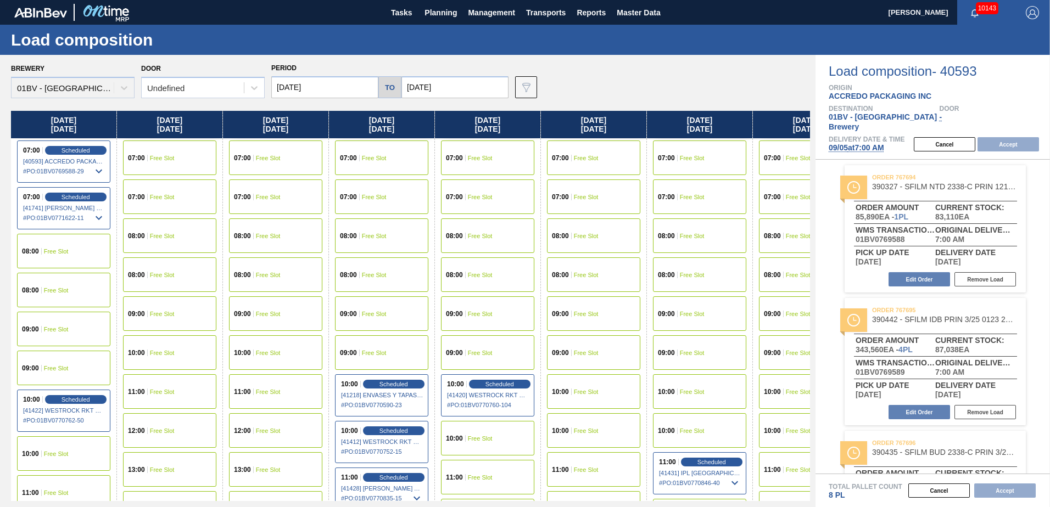
click at [366, 154] on div "07:00 Free Slot" at bounding box center [381, 158] width 93 height 35
click at [1000, 137] on button "Accept" at bounding box center [1007, 144] width 61 height 14
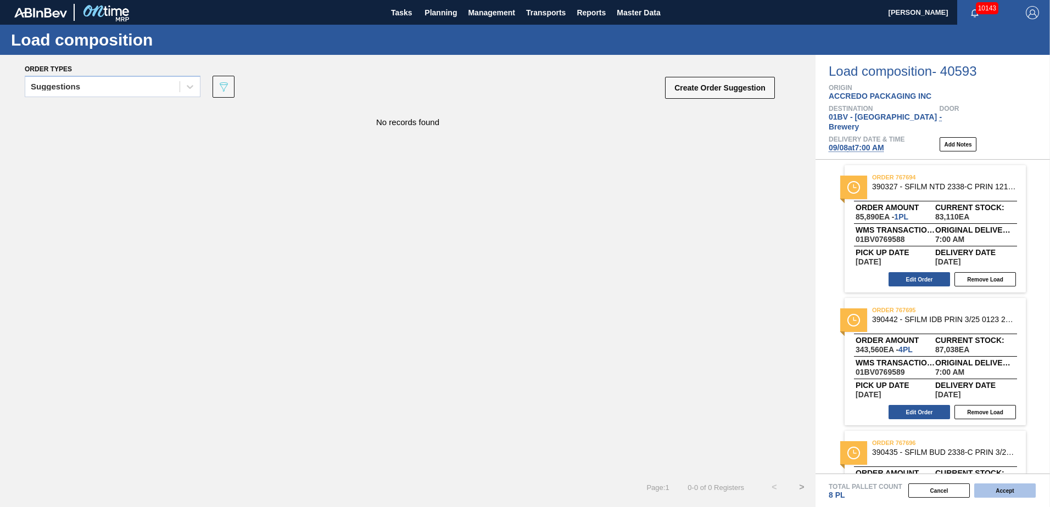
click at [1001, 492] on button "Accept" at bounding box center [1004, 491] width 61 height 14
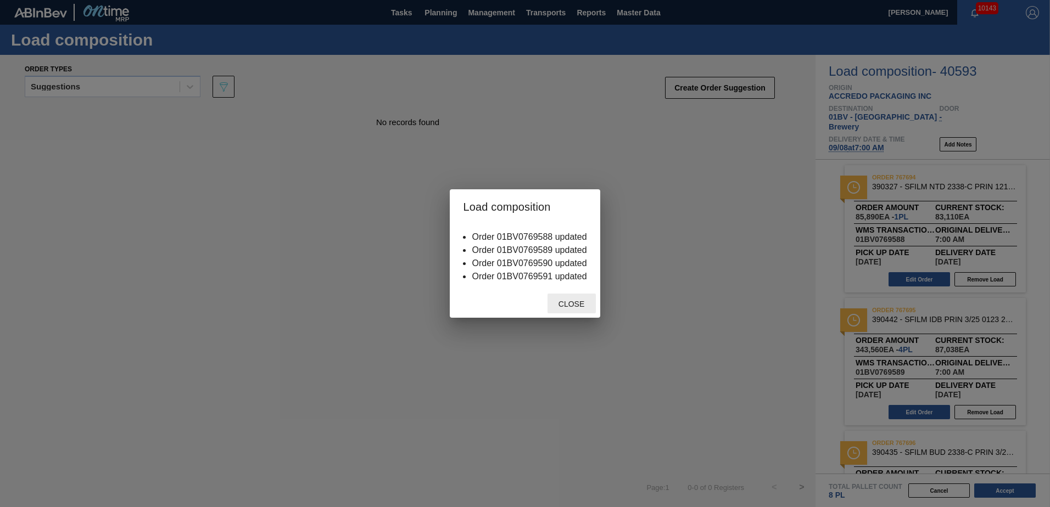
click at [566, 307] on span "Close" at bounding box center [571, 304] width 43 height 9
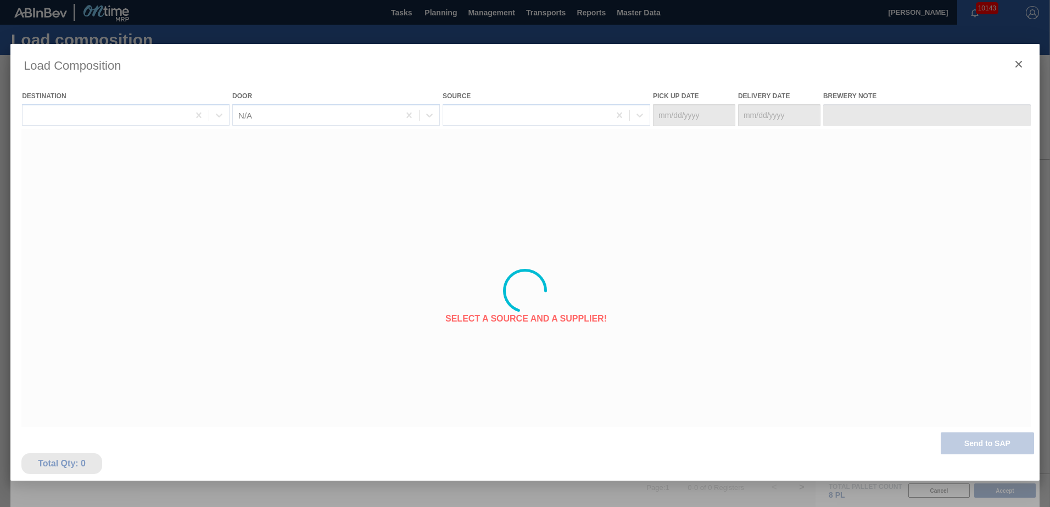
type Date "[DATE]"
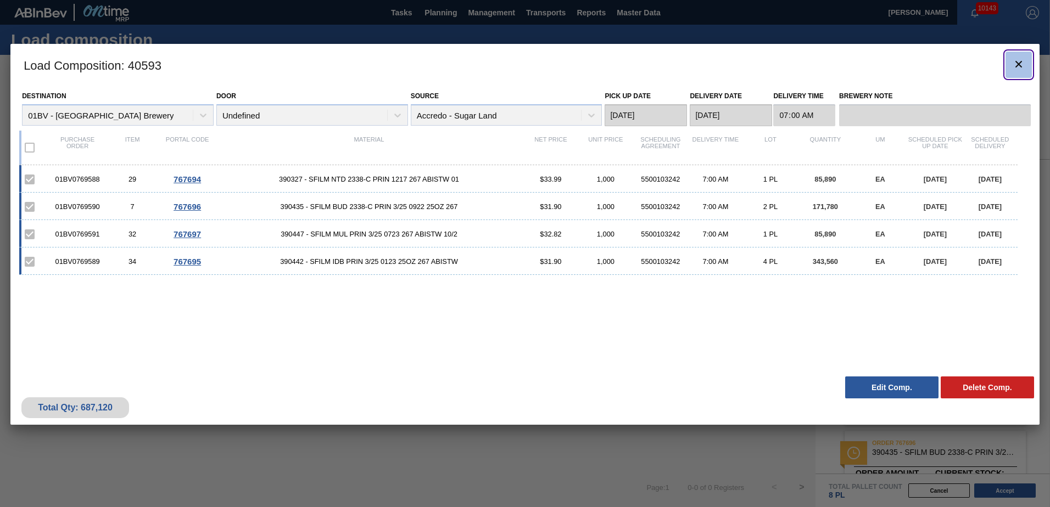
click at [1021, 61] on icon "botão de ícone" at bounding box center [1018, 64] width 7 height 7
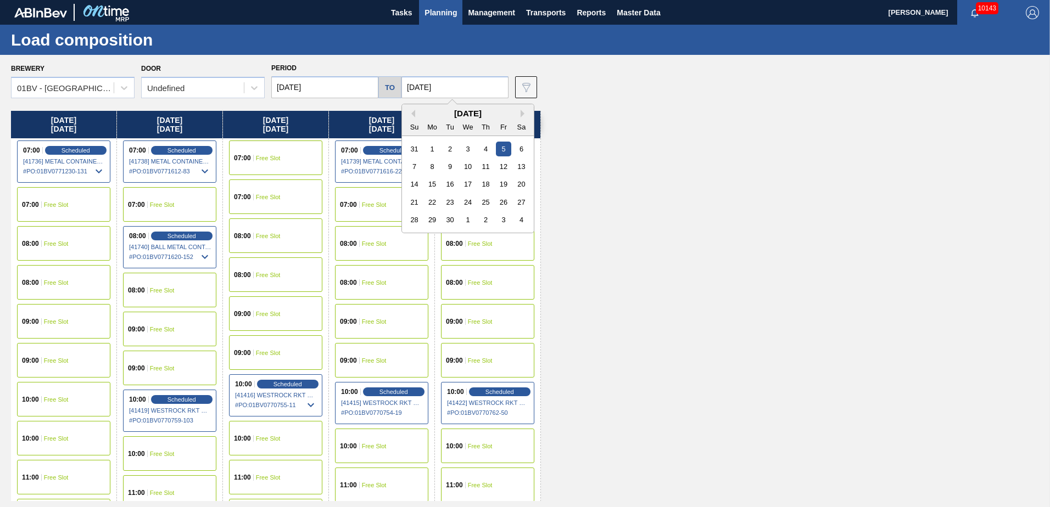
click at [461, 87] on input "[DATE]" at bounding box center [454, 87] width 107 height 22
click at [505, 182] on div "19" at bounding box center [503, 184] width 15 height 15
type input "[DATE]"
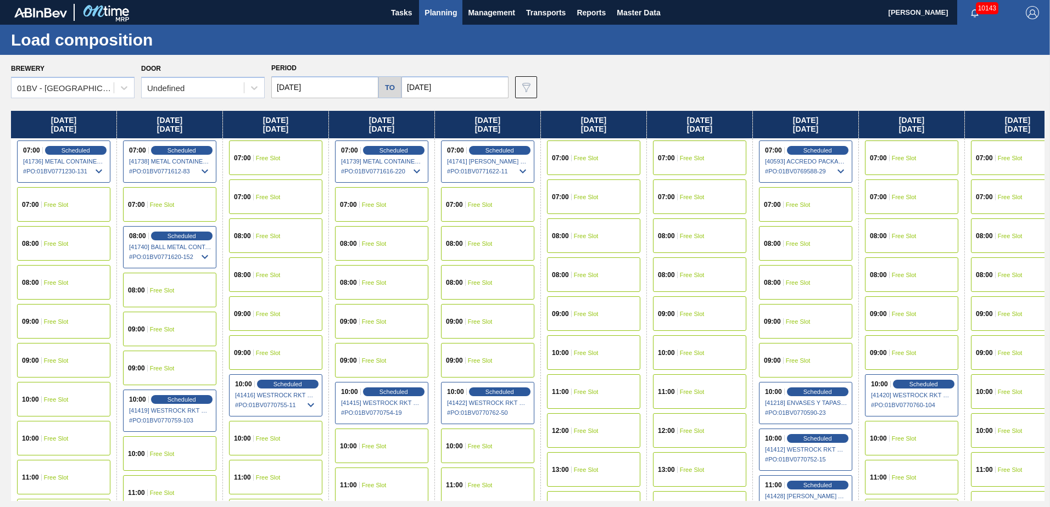
click at [351, 85] on input "[DATE]" at bounding box center [324, 87] width 107 height 22
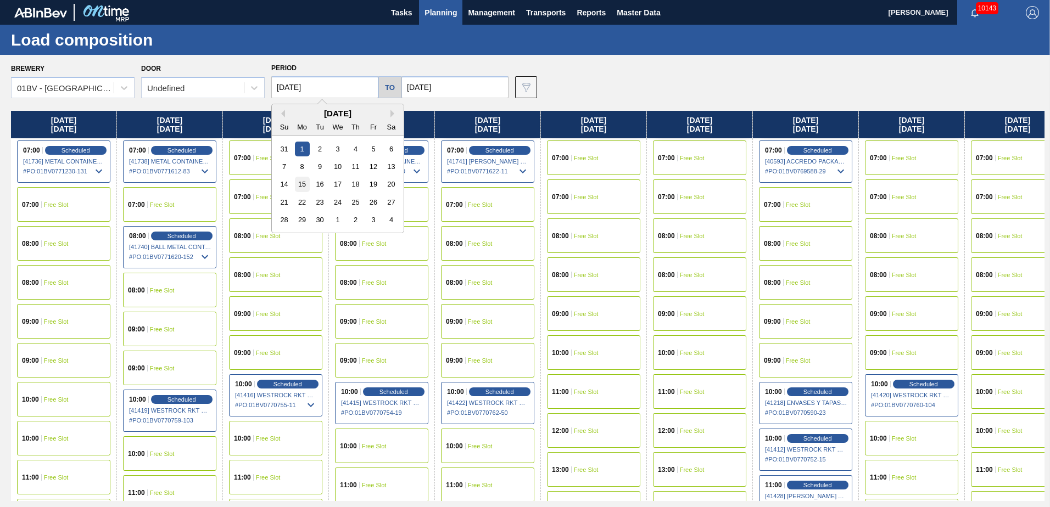
click at [306, 185] on div "15" at bounding box center [302, 184] width 15 height 15
type input "[DATE]"
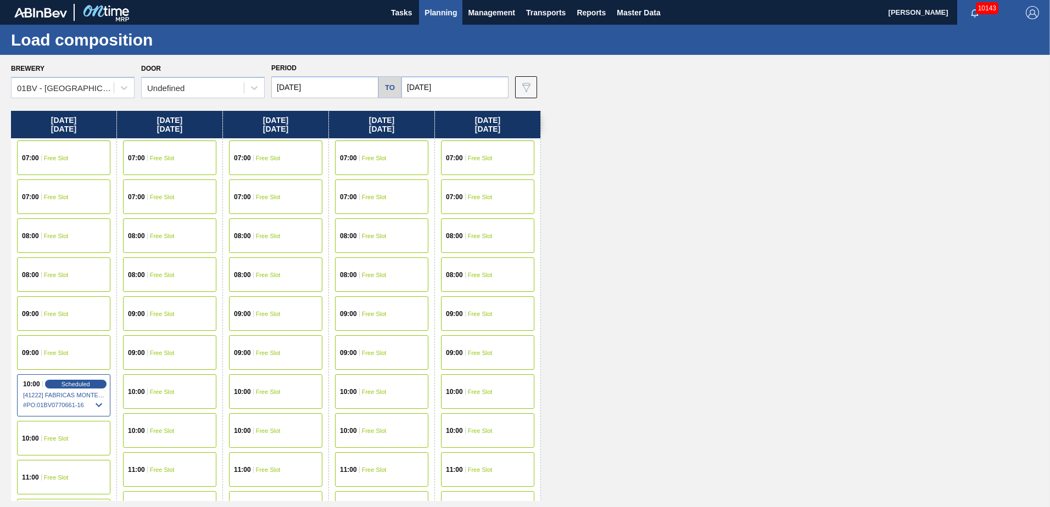
click at [167, 155] on span "Free Slot" at bounding box center [162, 158] width 25 height 7
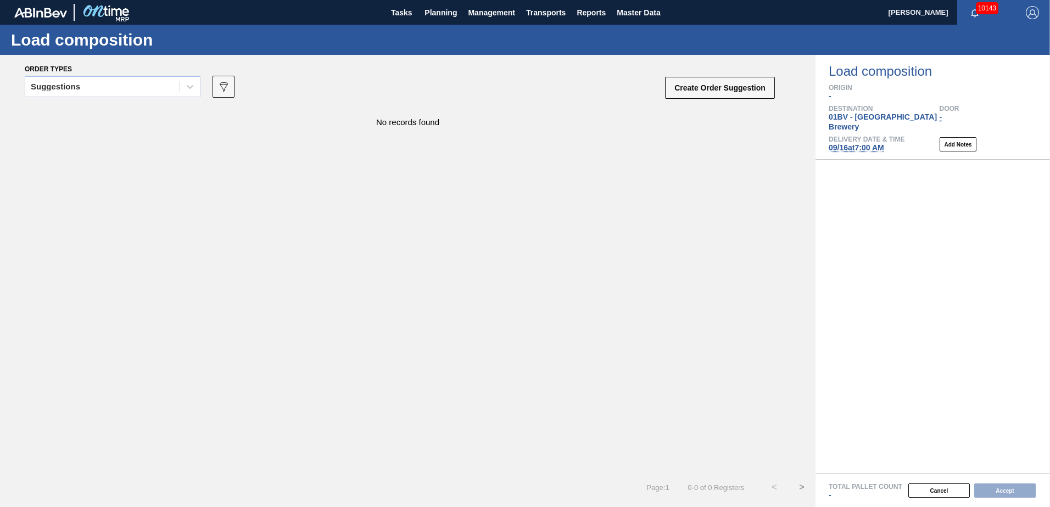
click at [188, 88] on icon at bounding box center [189, 86] width 11 height 11
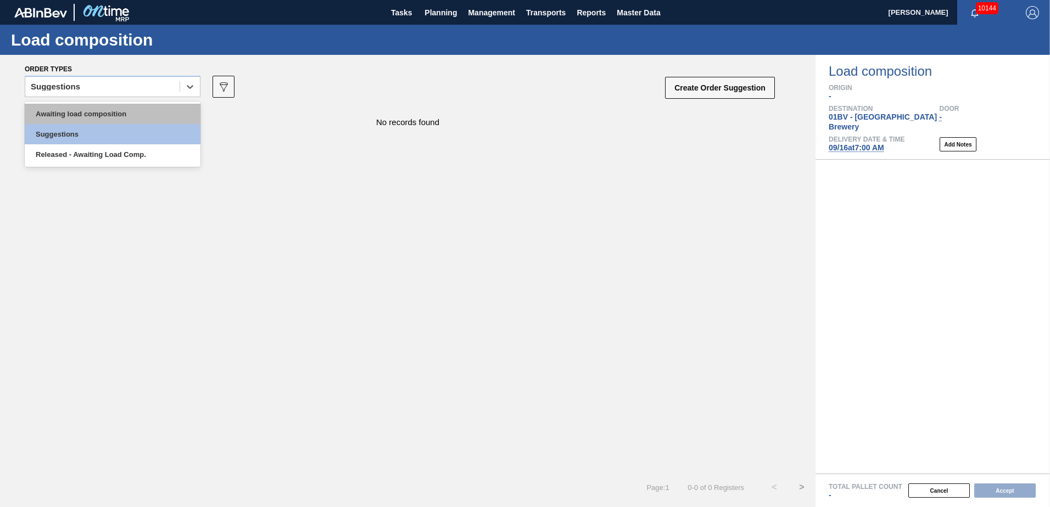
click at [132, 109] on div "Awaiting load composition" at bounding box center [113, 114] width 176 height 20
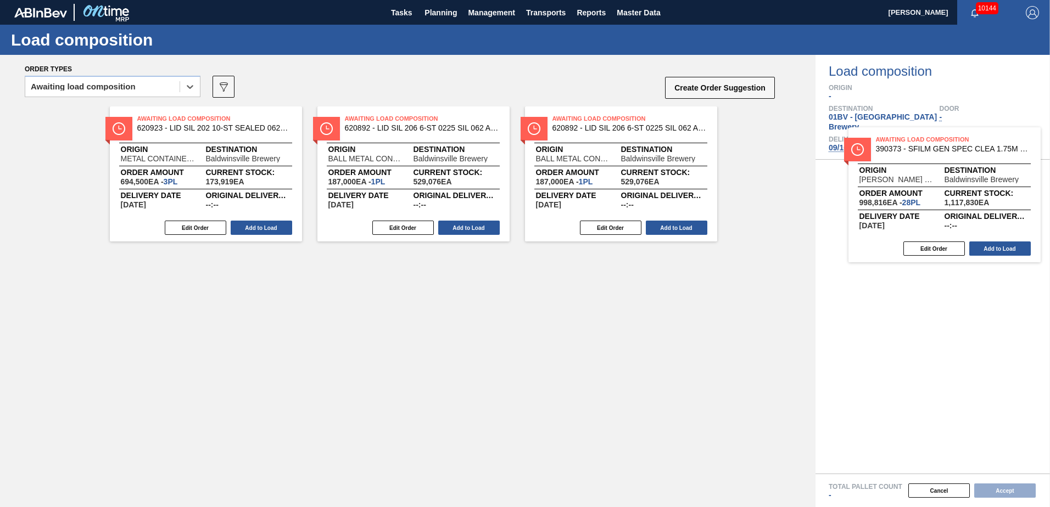
drag, startPoint x: 166, startPoint y: 115, endPoint x: 907, endPoint y: 137, distance: 741.5
click at [907, 137] on div "Order types option Awaiting load composition, selected. Select is focused ,type…" at bounding box center [525, 281] width 1050 height 452
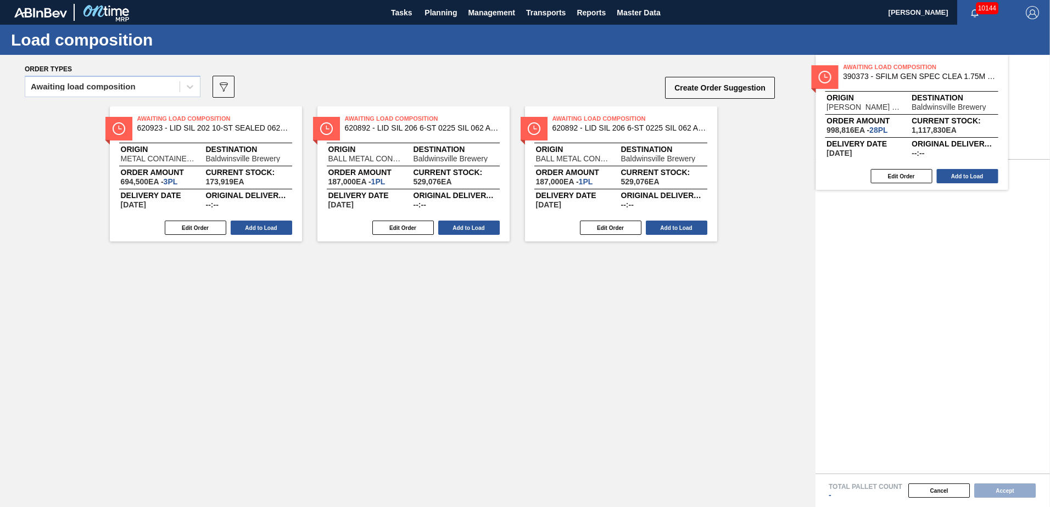
click at [907, 137] on div "Delivery Date & Time [DATE] 7:00 AM Add Notes" at bounding box center [938, 144] width 221 height 16
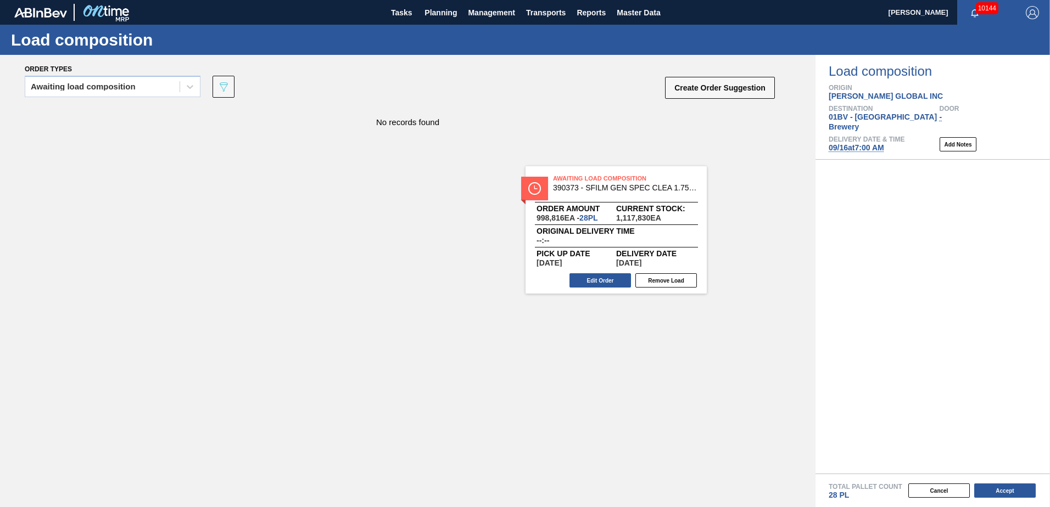
drag, startPoint x: 906, startPoint y: 169, endPoint x: 438, endPoint y: 183, distance: 468.5
click at [440, 183] on div "Order types Awaiting load composition 089F7B8B-B2A5-4AFE-B5C0-19BA573D28AC Crea…" at bounding box center [525, 281] width 1050 height 452
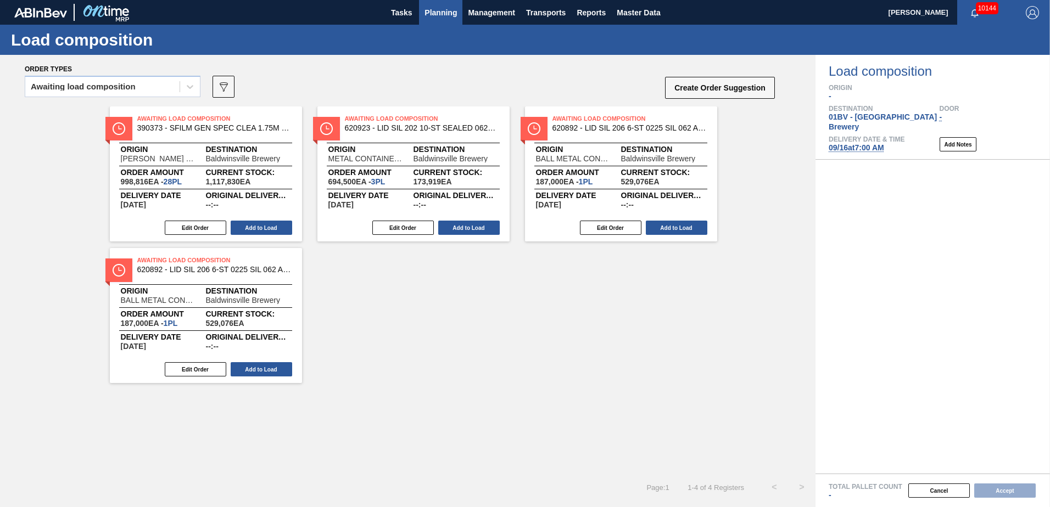
click at [442, 12] on span "Planning" at bounding box center [440, 12] width 32 height 13
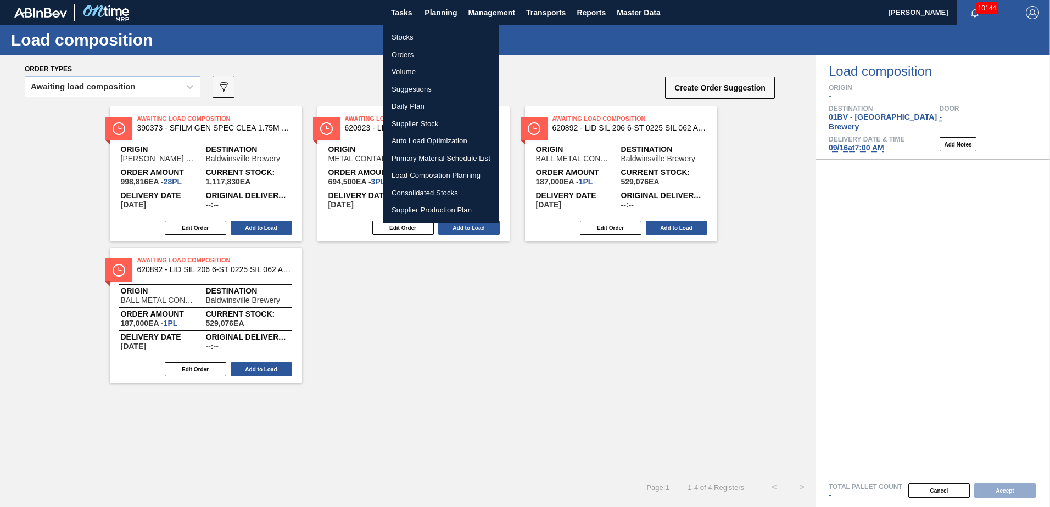
click at [410, 90] on li "Suggestions" at bounding box center [441, 90] width 116 height 18
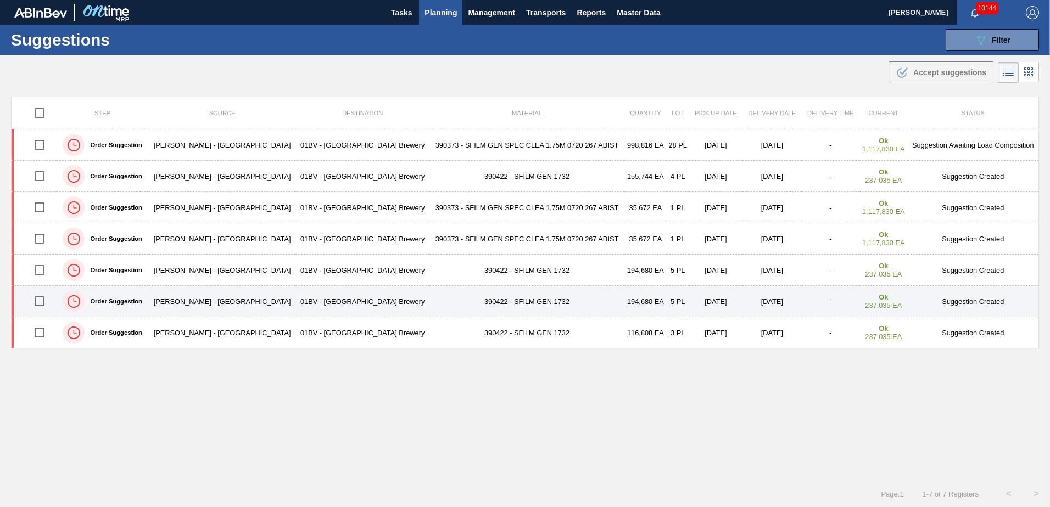
click at [41, 303] on input "checkbox" at bounding box center [39, 301] width 23 height 23
checkbox input "true"
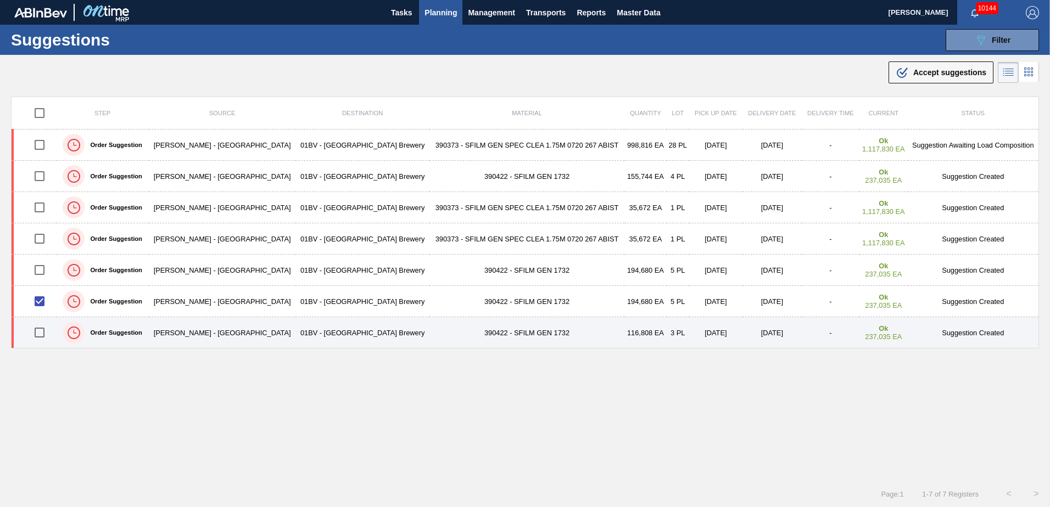
click at [46, 333] on input "checkbox" at bounding box center [39, 332] width 23 height 23
checkbox input "true"
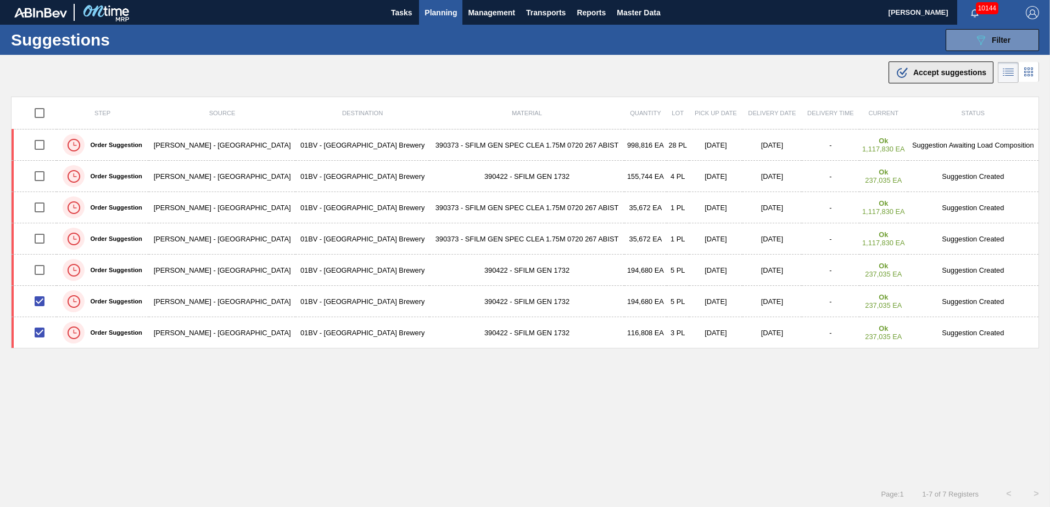
click at [914, 75] on span "Accept suggestions" at bounding box center [949, 72] width 73 height 9
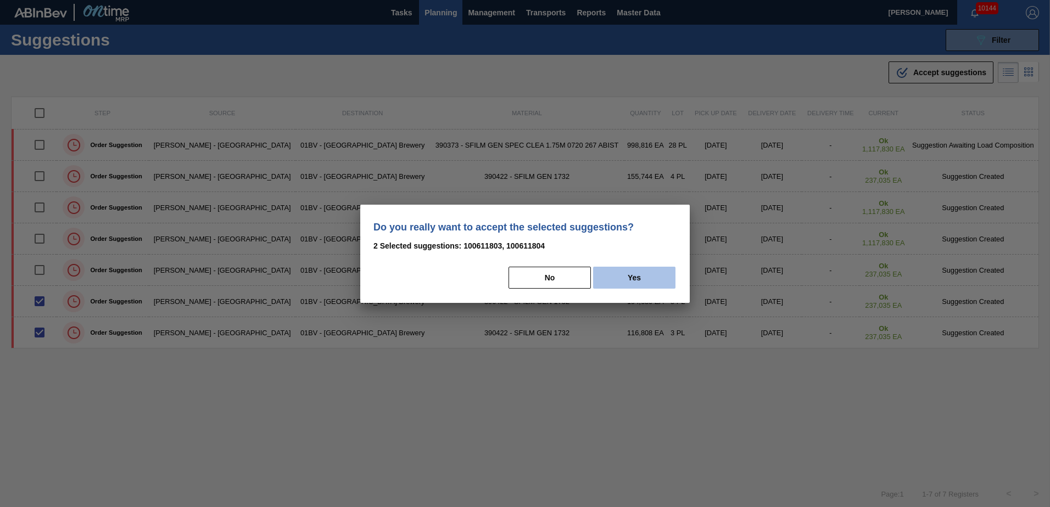
click at [643, 276] on button "Yes" at bounding box center [634, 278] width 82 height 22
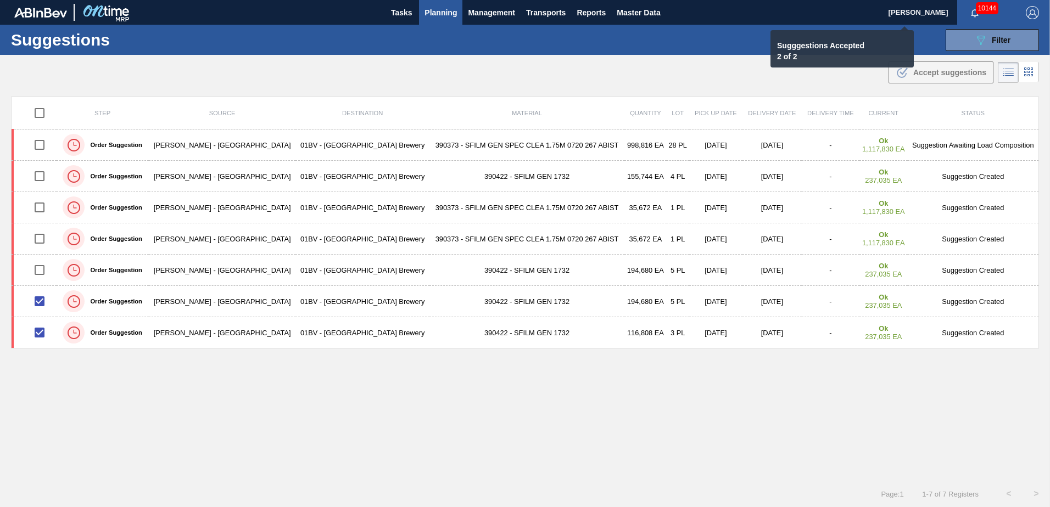
checkbox input "false"
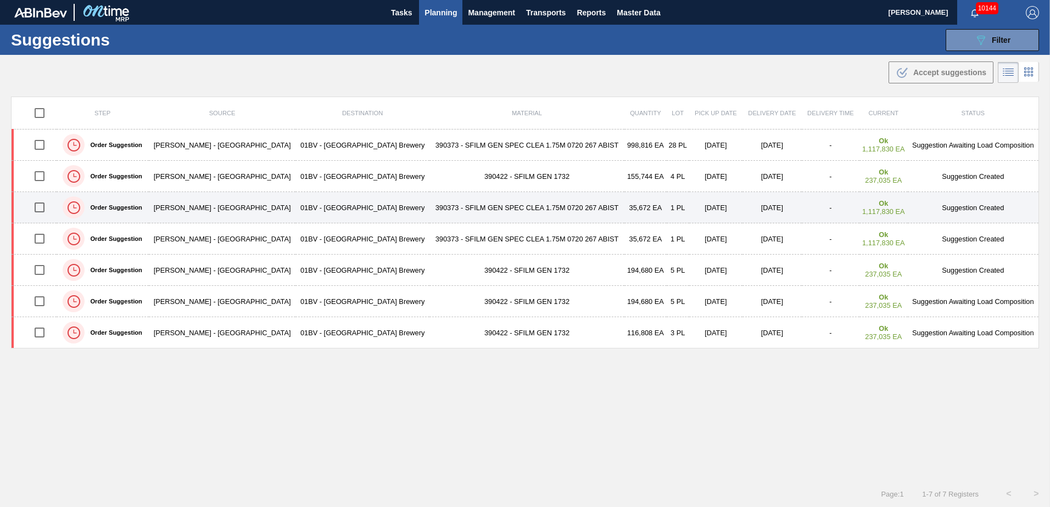
drag, startPoint x: 36, startPoint y: 209, endPoint x: 42, endPoint y: 211, distance: 6.9
click at [36, 209] on input "checkbox" at bounding box center [39, 207] width 23 height 23
checkbox input "true"
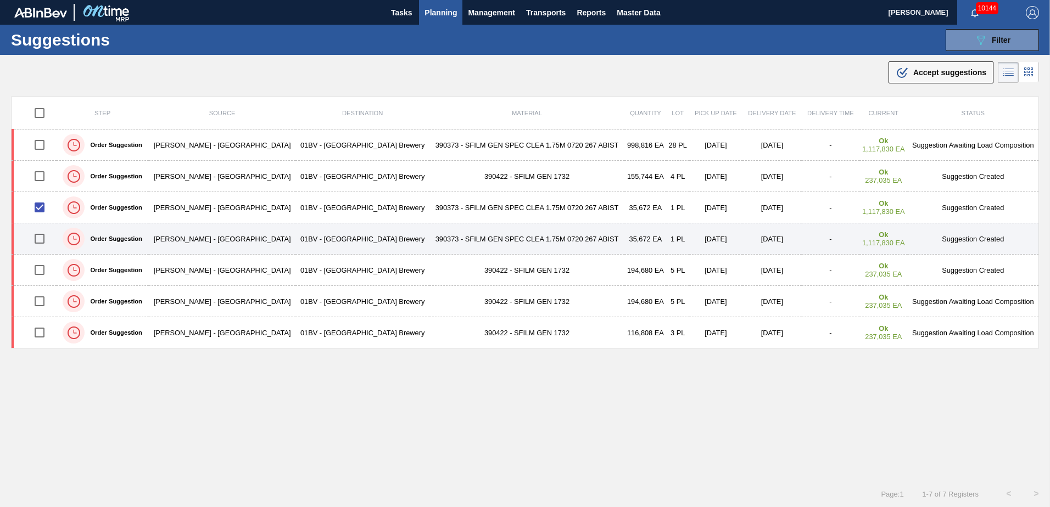
click at [40, 234] on input "checkbox" at bounding box center [39, 238] width 23 height 23
checkbox input "true"
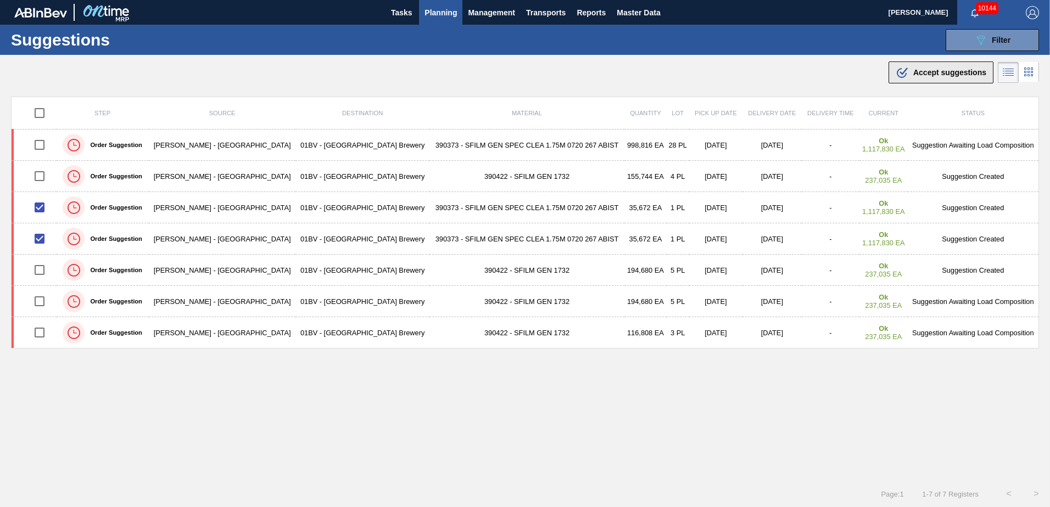
click at [916, 75] on span "Accept suggestions" at bounding box center [949, 72] width 73 height 9
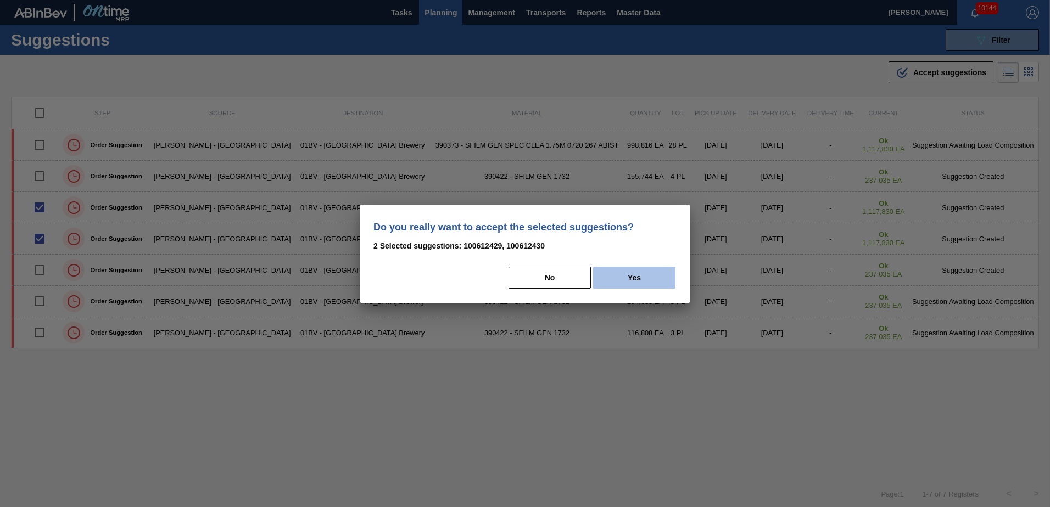
click at [649, 279] on button "Yes" at bounding box center [634, 278] width 82 height 22
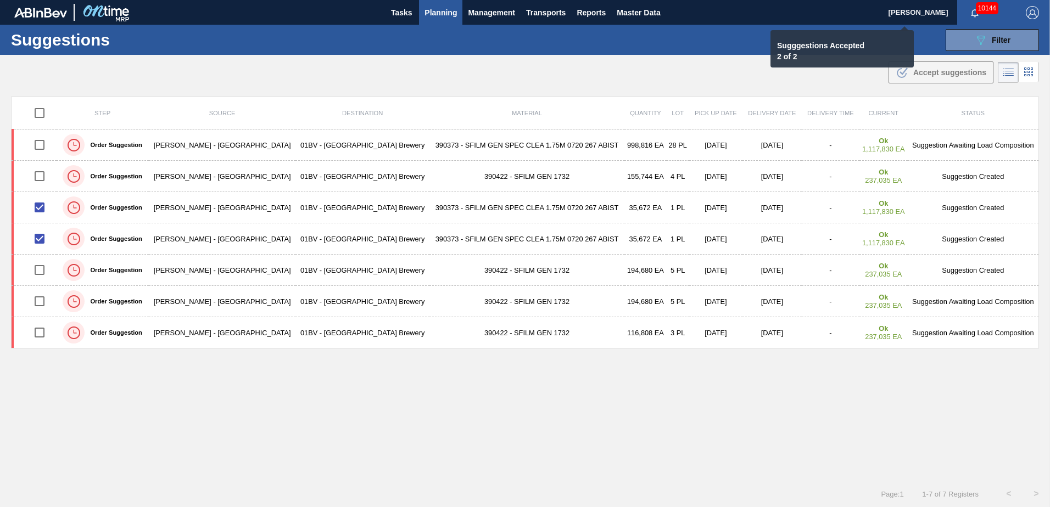
checkbox input "false"
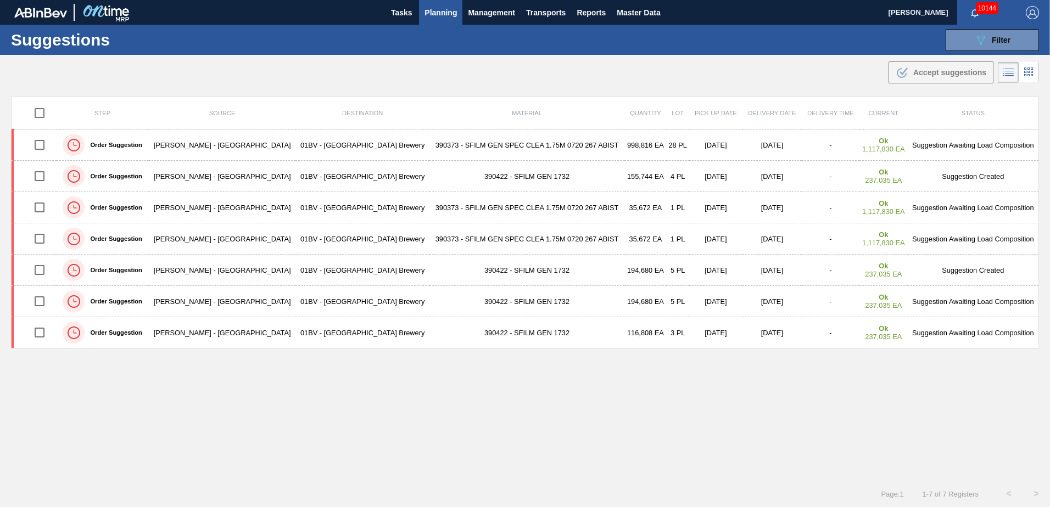
drag, startPoint x: 429, startPoint y: 15, endPoint x: 430, endPoint y: 60, distance: 45.0
click at [429, 15] on span "Planning" at bounding box center [440, 12] width 32 height 13
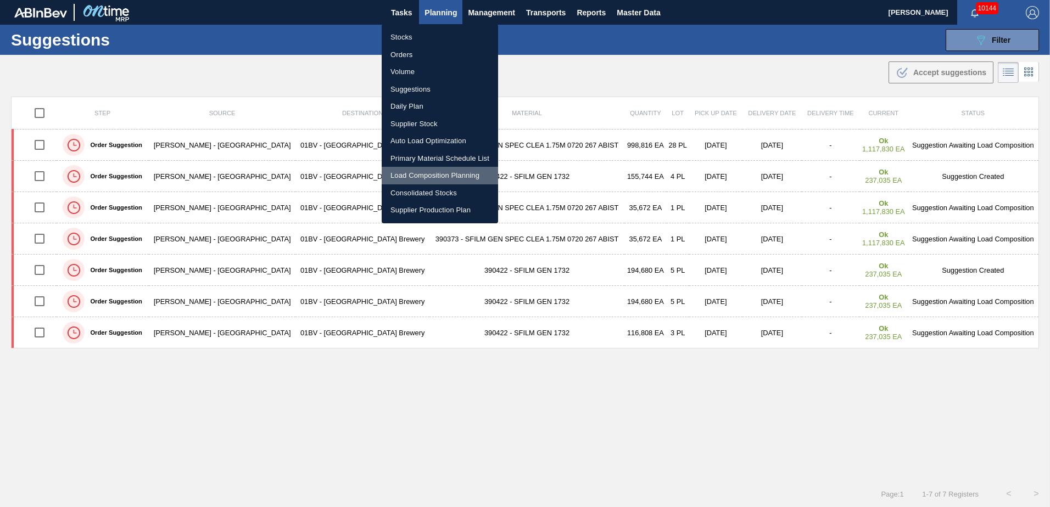
click at [427, 172] on li "Load Composition Planning" at bounding box center [440, 176] width 116 height 18
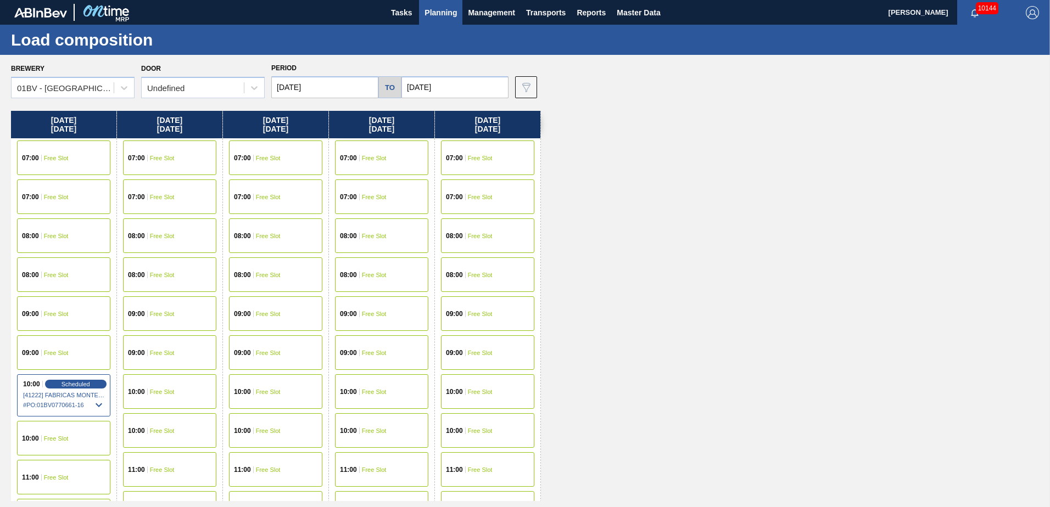
click at [249, 156] on span "07:00" at bounding box center [242, 158] width 17 height 7
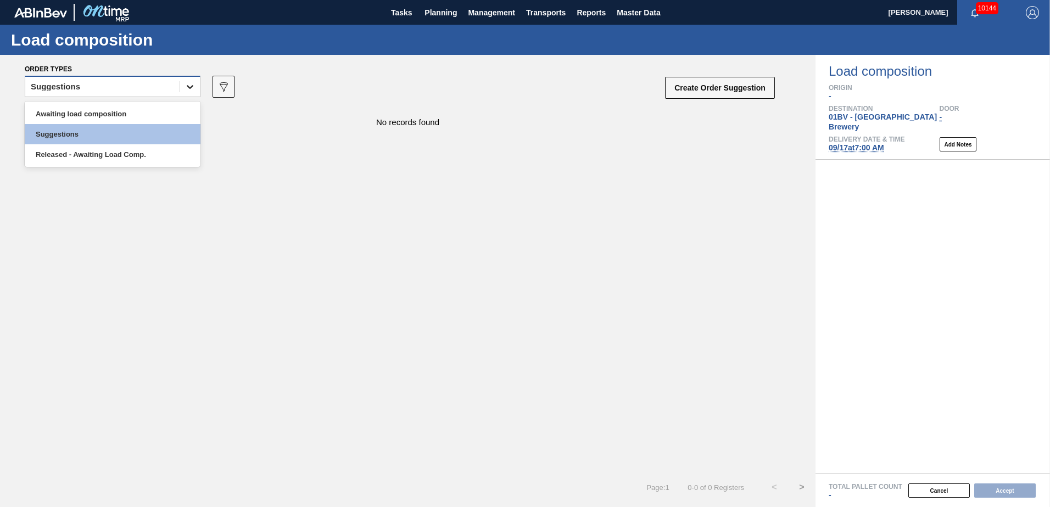
click at [188, 89] on icon at bounding box center [189, 86] width 11 height 11
click at [111, 114] on div "Awaiting load composition" at bounding box center [113, 114] width 176 height 20
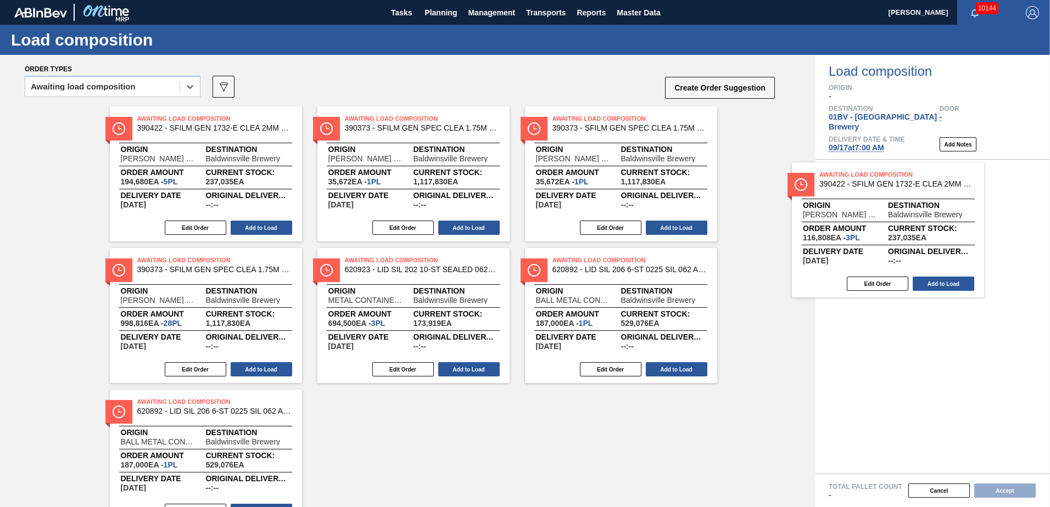
drag, startPoint x: 171, startPoint y: 127, endPoint x: 870, endPoint y: 187, distance: 701.4
click at [870, 187] on div "Order types option Awaiting load composition, selected. Select is focused ,type…" at bounding box center [525, 281] width 1050 height 452
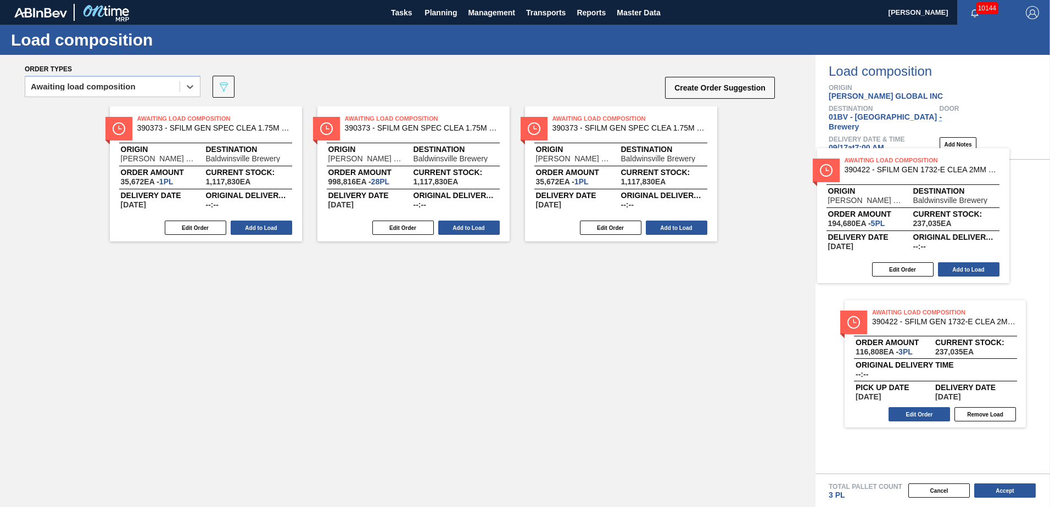
drag, startPoint x: 239, startPoint y: 129, endPoint x: 880, endPoint y: 172, distance: 642.2
click at [880, 172] on div "Order types option Awaiting load composition, selected. Select is focused ,type…" at bounding box center [525, 281] width 1050 height 452
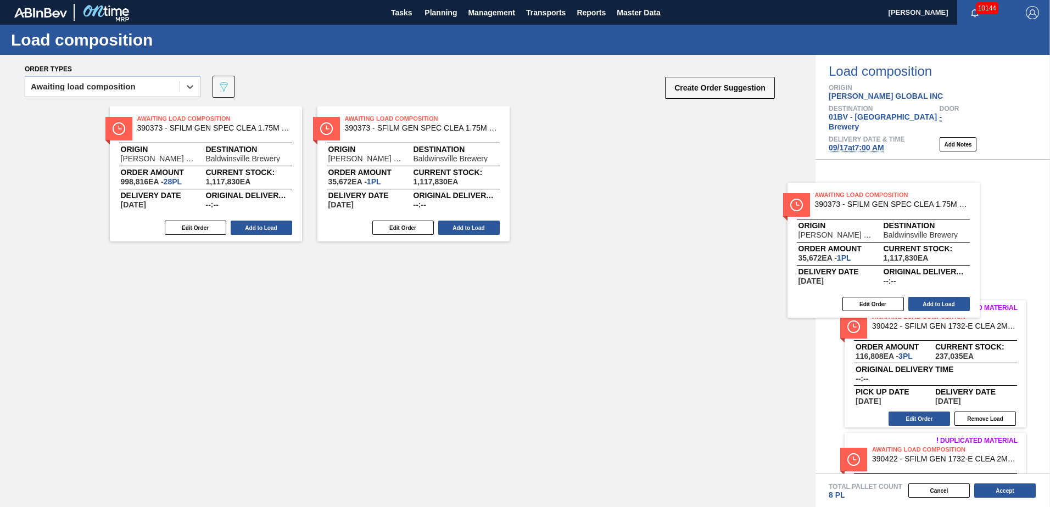
drag, startPoint x: 166, startPoint y: 130, endPoint x: 848, endPoint y: 206, distance: 686.2
click at [848, 206] on div "Order types option Awaiting load composition, selected. Select is focused ,type…" at bounding box center [525, 281] width 1050 height 452
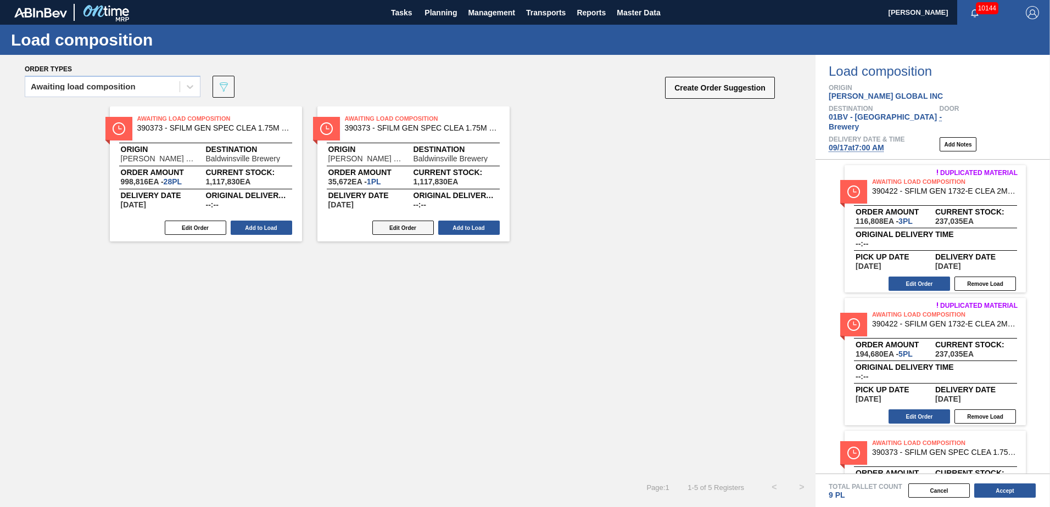
click at [401, 227] on button "Edit Order" at bounding box center [402, 228] width 61 height 14
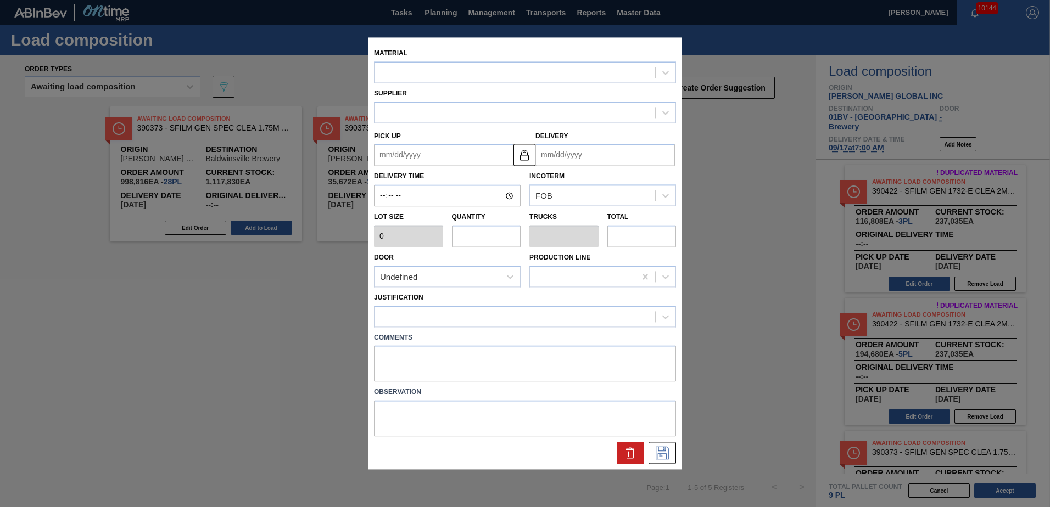
type input "35,672"
type input "1"
type input "0.036"
type input "35,672"
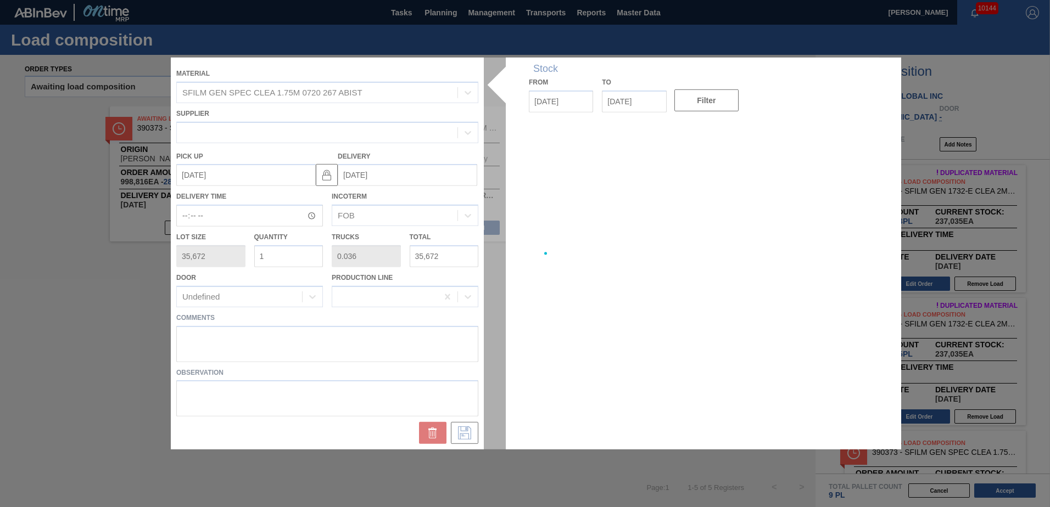
type up "[DATE]"
type input "[DATE]"
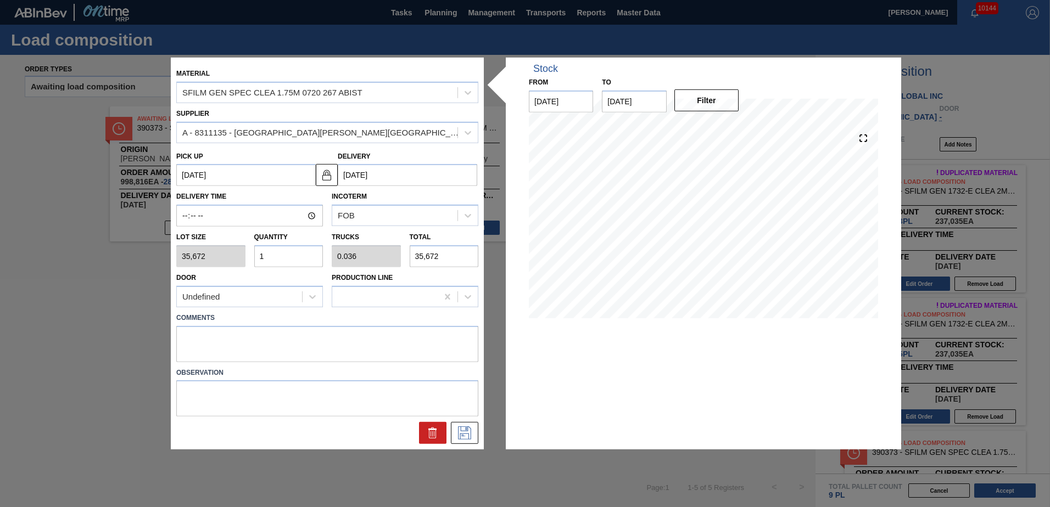
drag, startPoint x: 274, startPoint y: 258, endPoint x: 119, endPoint y: 252, distance: 154.9
click at [119, 258] on div "Material SFILM GEN SPEC CLEA 1.75M 0720 267 ABIST Supplier A - 8311135 - [GEOGR…" at bounding box center [525, 253] width 1050 height 507
type input "19"
type input "0.679"
type input "677,768"
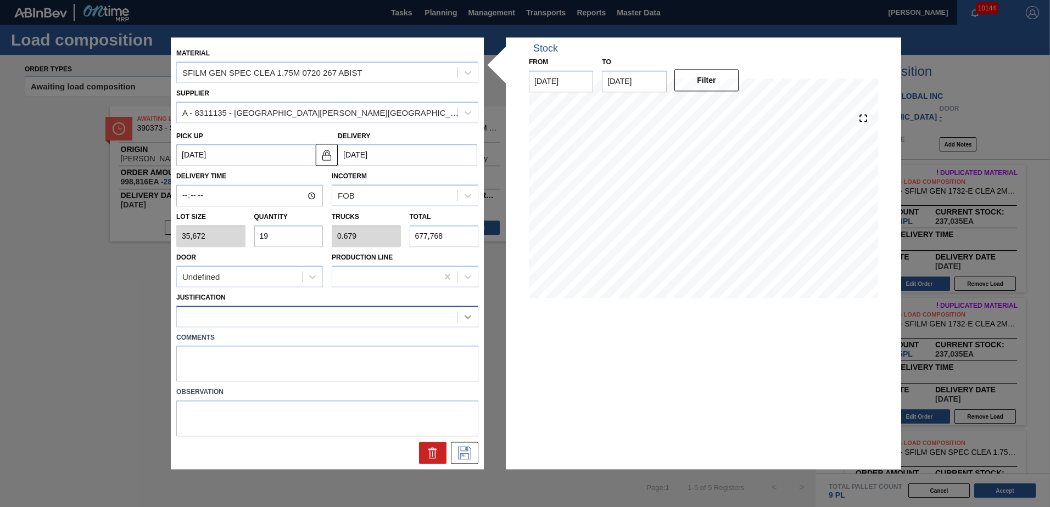
type input "19"
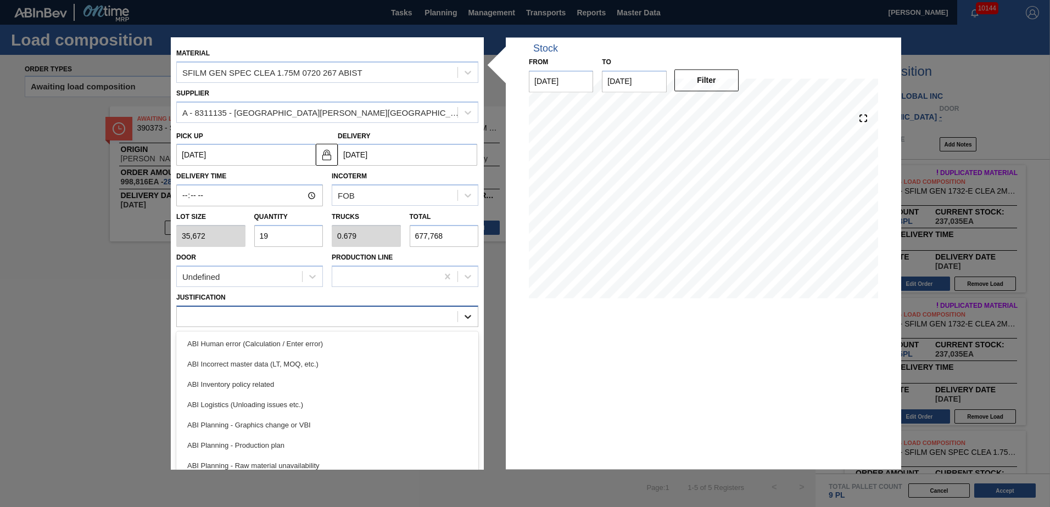
click at [467, 316] on icon at bounding box center [467, 316] width 11 height 11
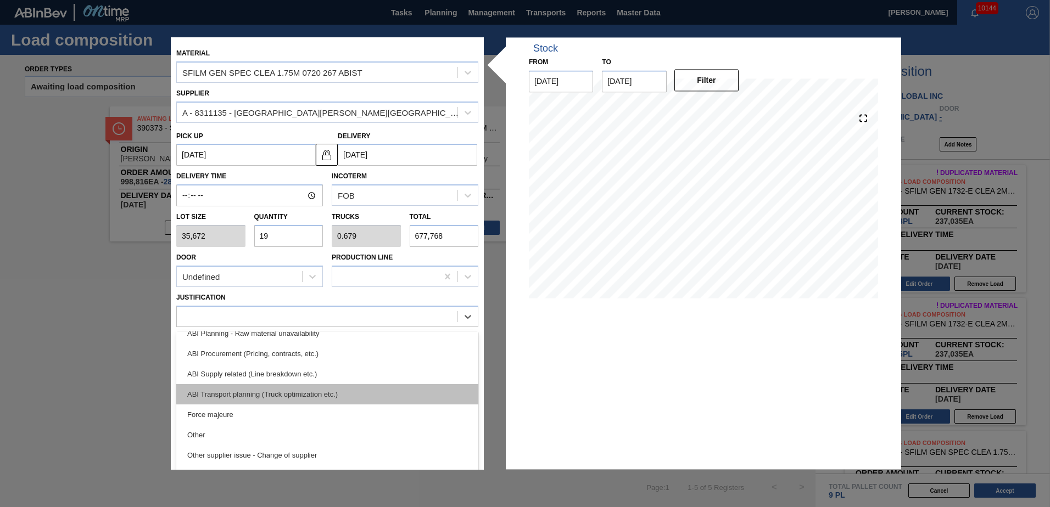
click at [255, 391] on div "ABI Transport planning (Truck optimization etc.)" at bounding box center [327, 394] width 302 height 20
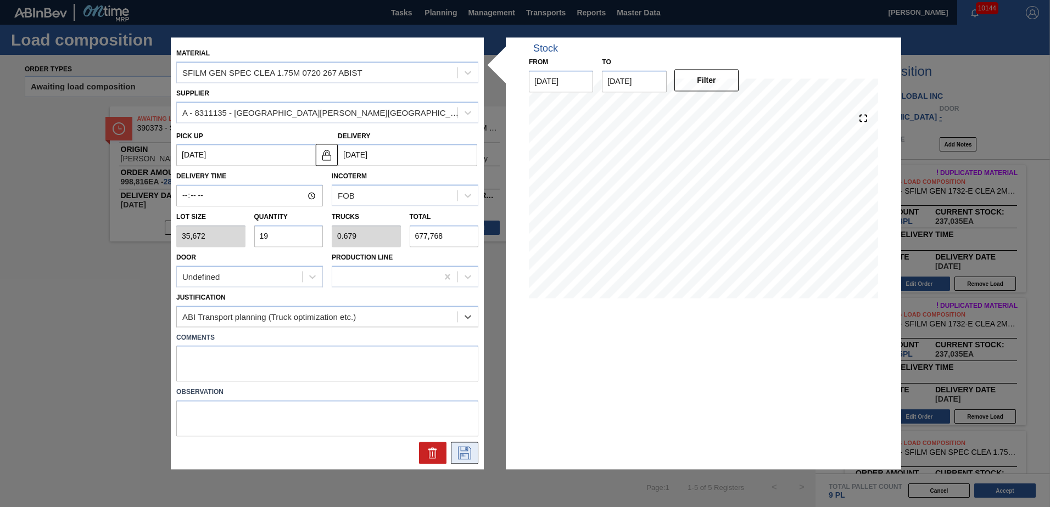
click at [465, 456] on icon at bounding box center [465, 453] width 18 height 13
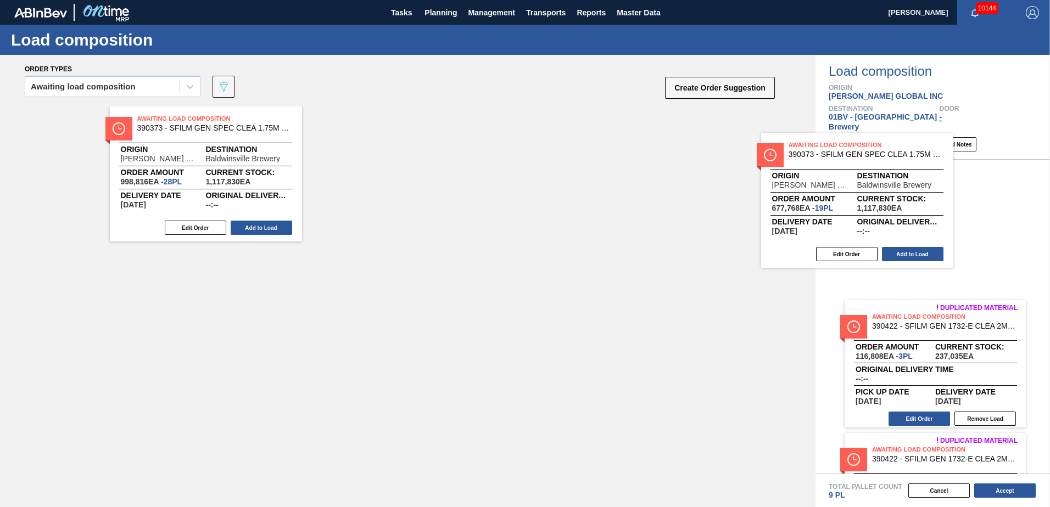
drag, startPoint x: 363, startPoint y: 124, endPoint x: 852, endPoint y: 158, distance: 489.9
click at [852, 158] on div "Order types Awaiting load composition 089F7B8B-B2A5-4AFE-B5C0-19BA573D28AC Crea…" at bounding box center [525, 281] width 1050 height 452
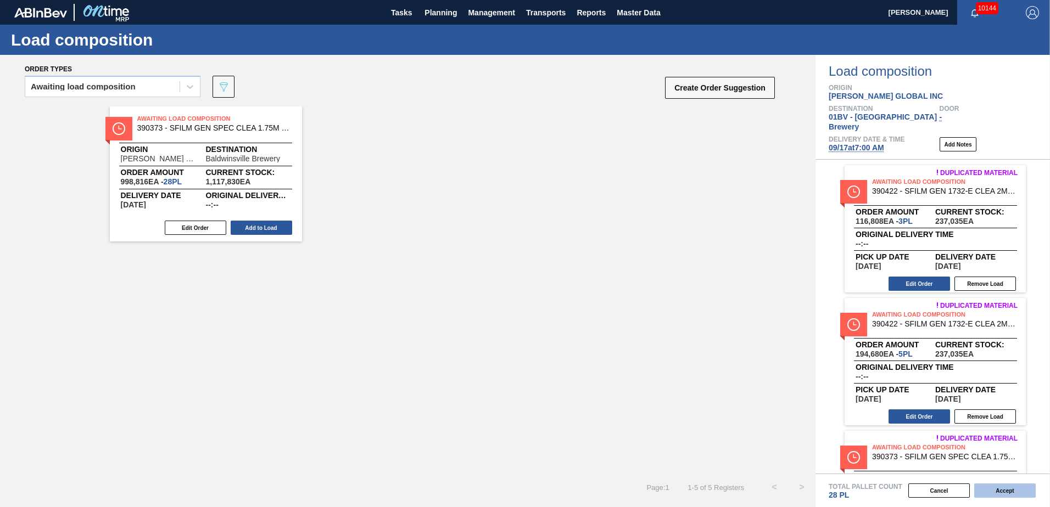
click at [990, 491] on button "Accept" at bounding box center [1004, 491] width 61 height 14
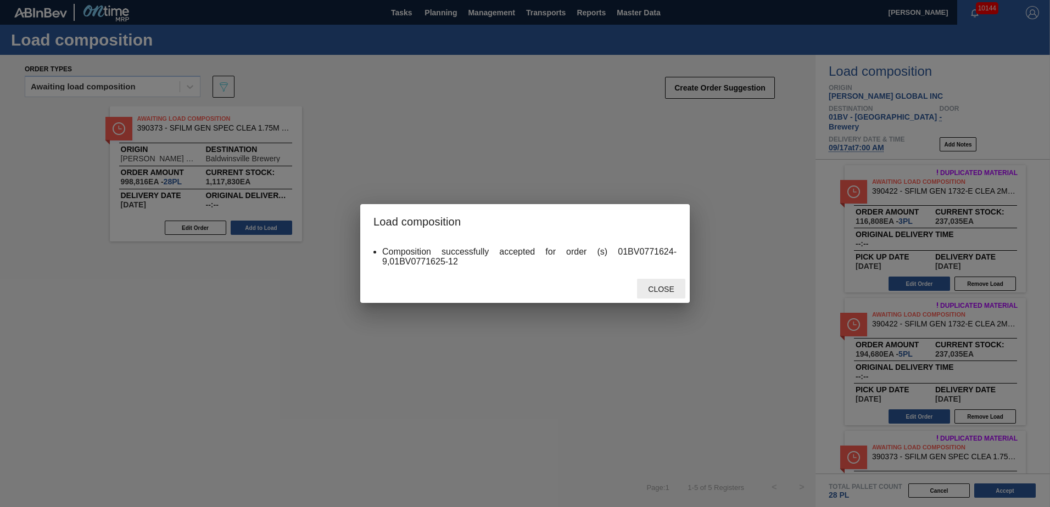
click at [668, 291] on span "Close" at bounding box center [660, 289] width 43 height 9
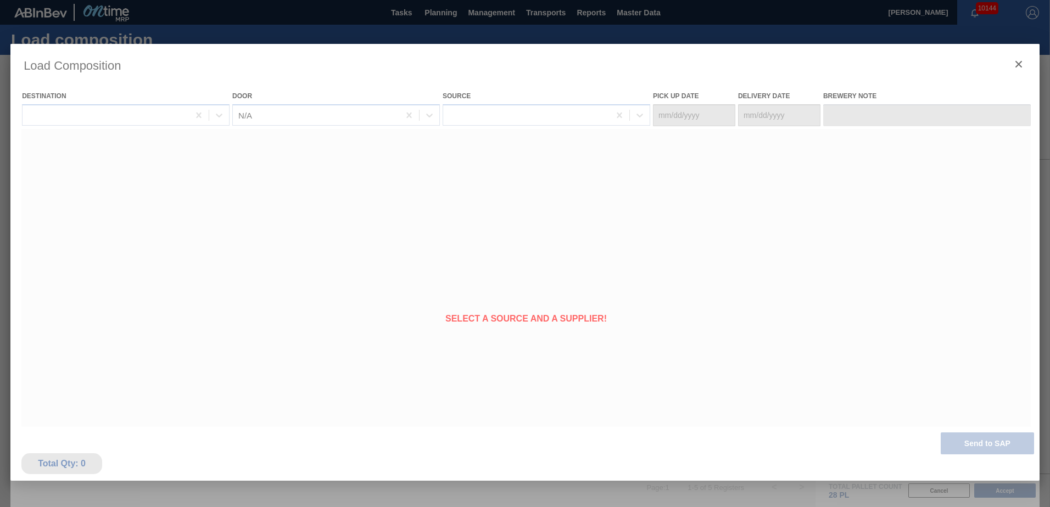
type Date "[DATE]"
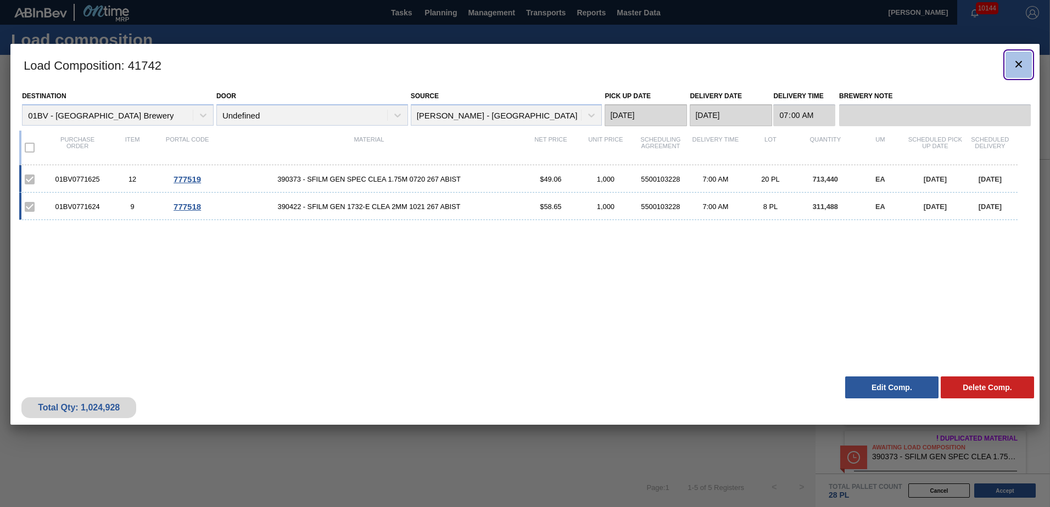
click at [1016, 64] on icon "botão de ícone" at bounding box center [1018, 64] width 13 height 13
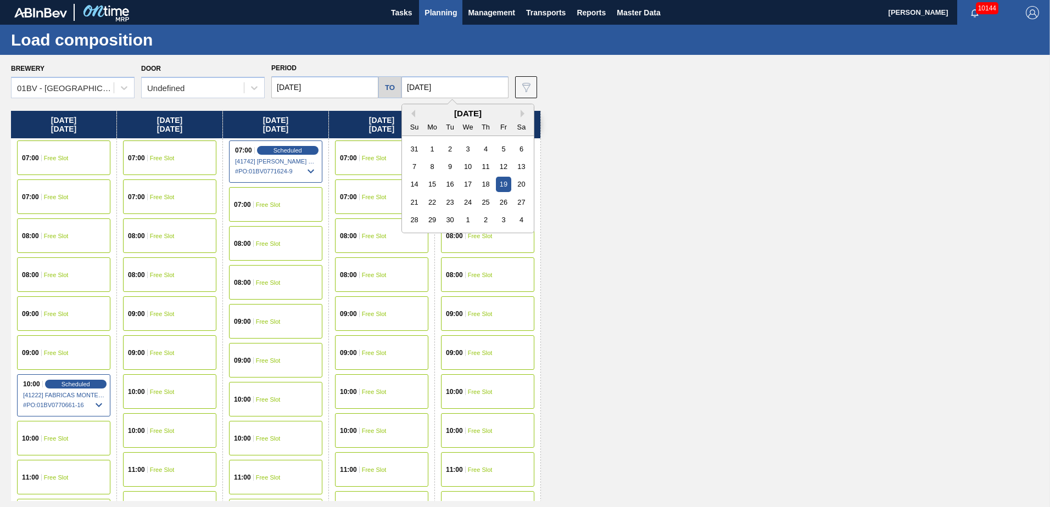
click at [454, 87] on input "[DATE]" at bounding box center [454, 87] width 107 height 22
click at [503, 200] on div "26" at bounding box center [503, 202] width 15 height 15
type input "[DATE]"
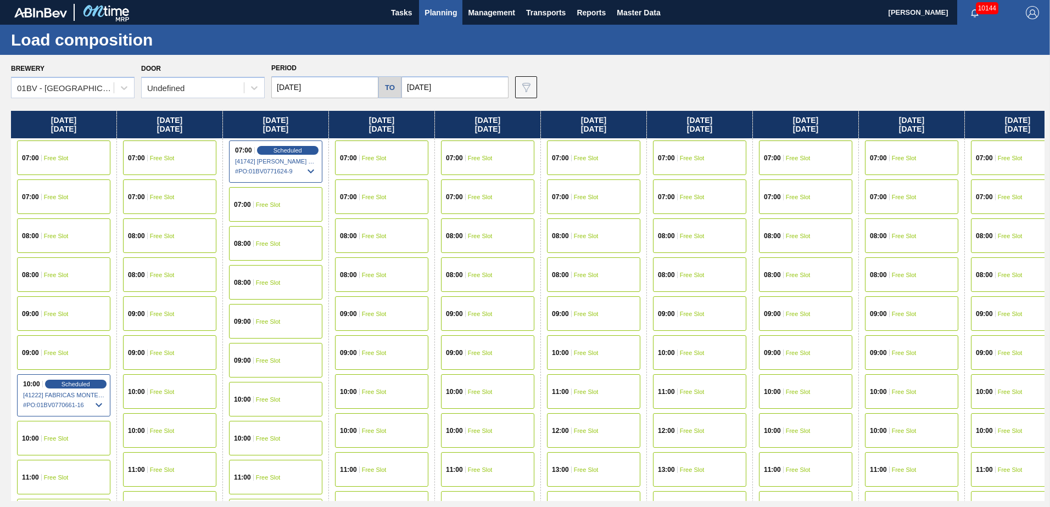
click at [333, 91] on input "[DATE]" at bounding box center [324, 87] width 107 height 22
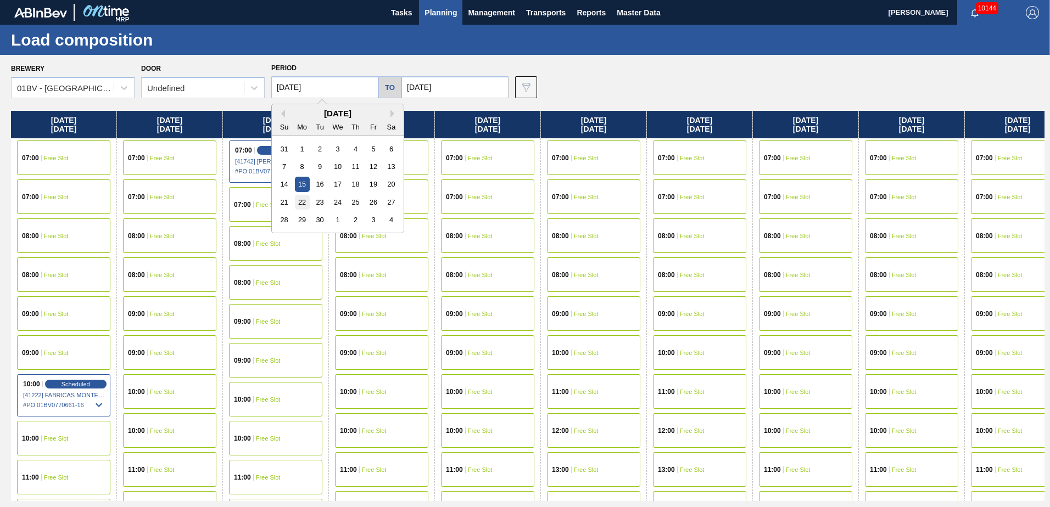
click at [300, 201] on div "22" at bounding box center [302, 202] width 15 height 15
type input "[DATE]"
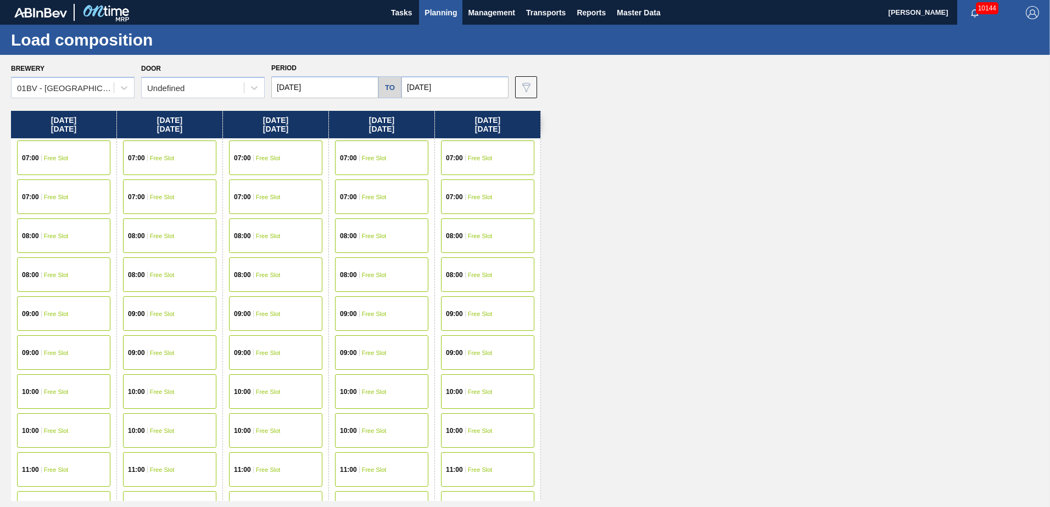
click at [268, 162] on div "07:00 Free Slot" at bounding box center [275, 158] width 93 height 35
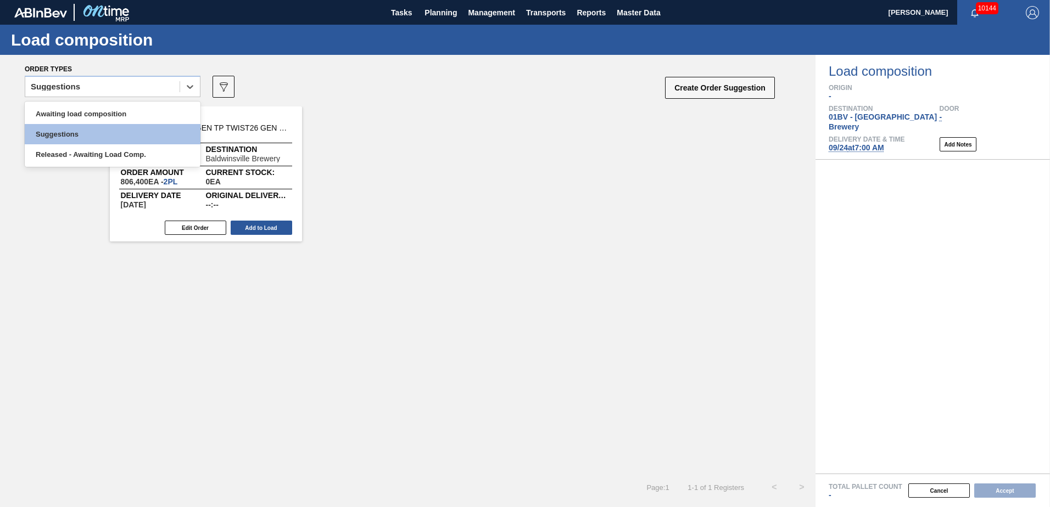
click at [191, 87] on icon at bounding box center [189, 86] width 11 height 11
click at [120, 113] on div "Awaiting load composition" at bounding box center [113, 114] width 176 height 20
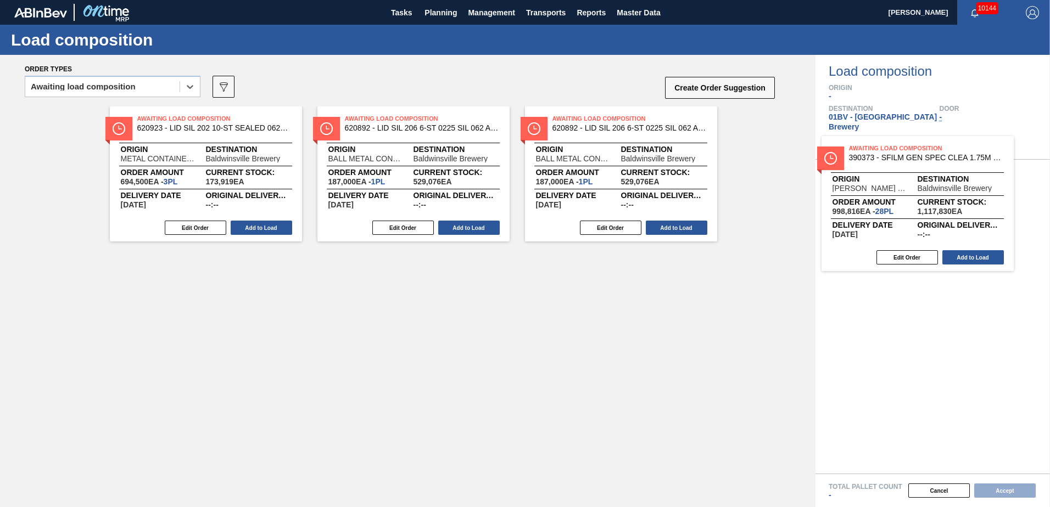
drag, startPoint x: 150, startPoint y: 122, endPoint x: 867, endPoint y: 153, distance: 717.1
click at [867, 153] on div "Order types option Awaiting load composition, selected. Select is focused ,type…" at bounding box center [525, 281] width 1050 height 452
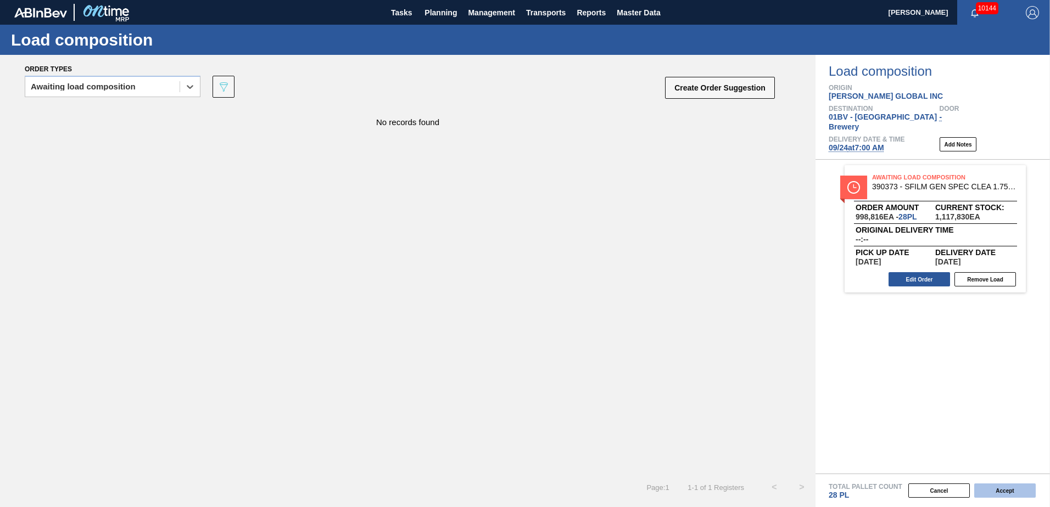
click at [998, 488] on button "Accept" at bounding box center [1004, 491] width 61 height 14
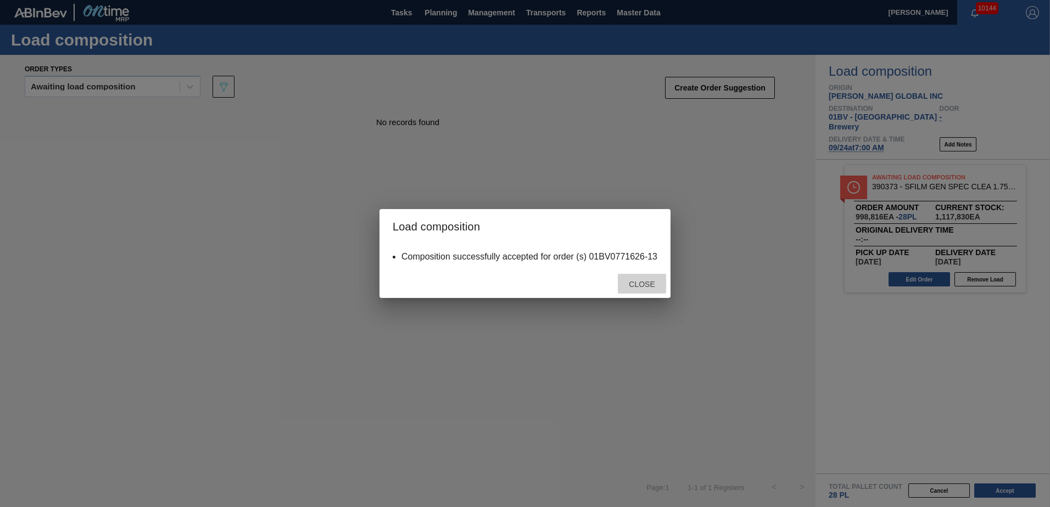
click at [637, 284] on span "Close" at bounding box center [641, 284] width 43 height 9
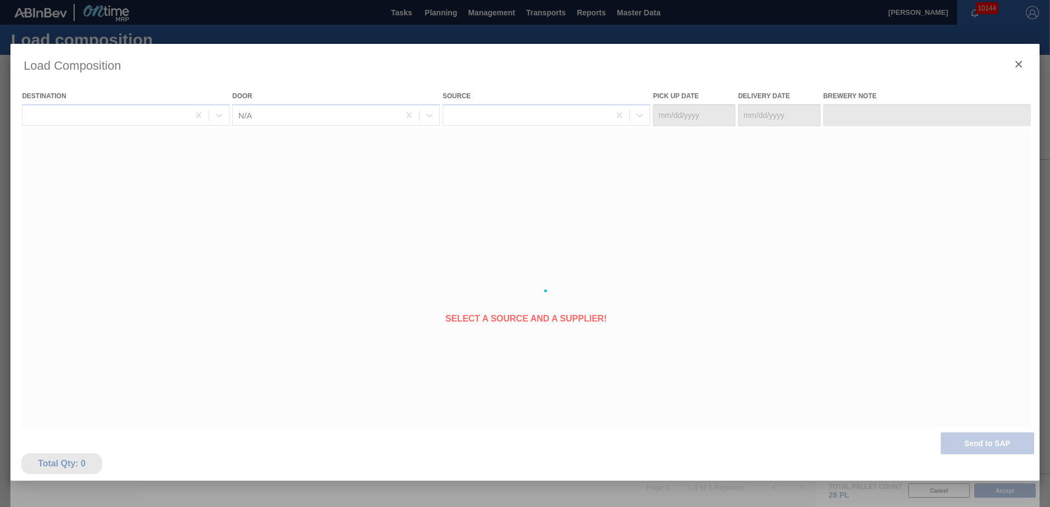
type Date "[DATE]"
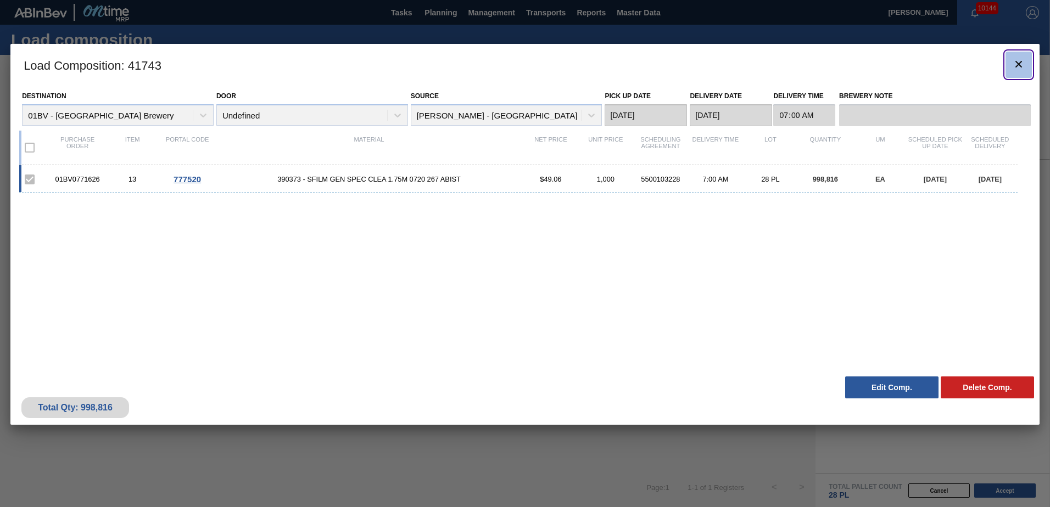
click at [1016, 64] on icon "botão de ícone" at bounding box center [1018, 64] width 13 height 13
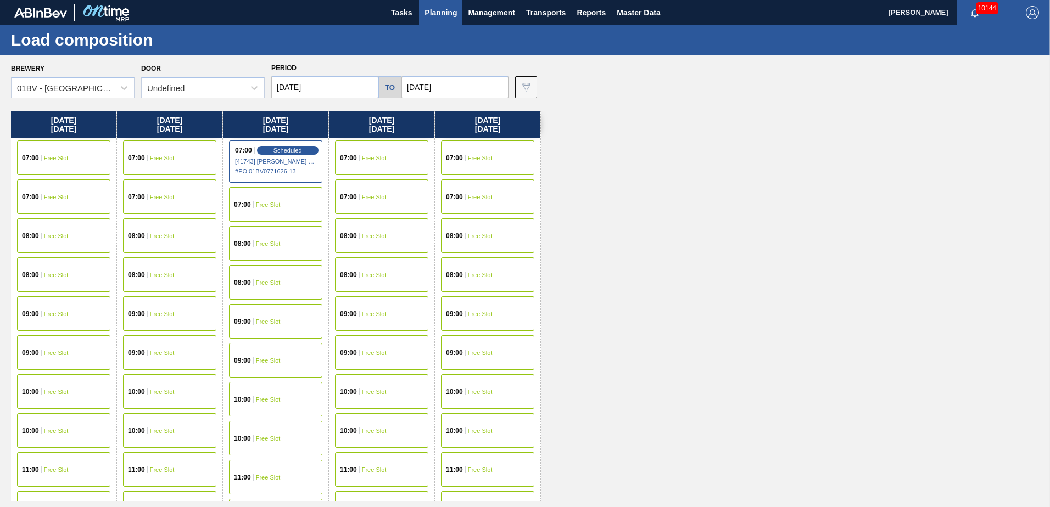
click at [430, 14] on span "Planning" at bounding box center [440, 12] width 32 height 13
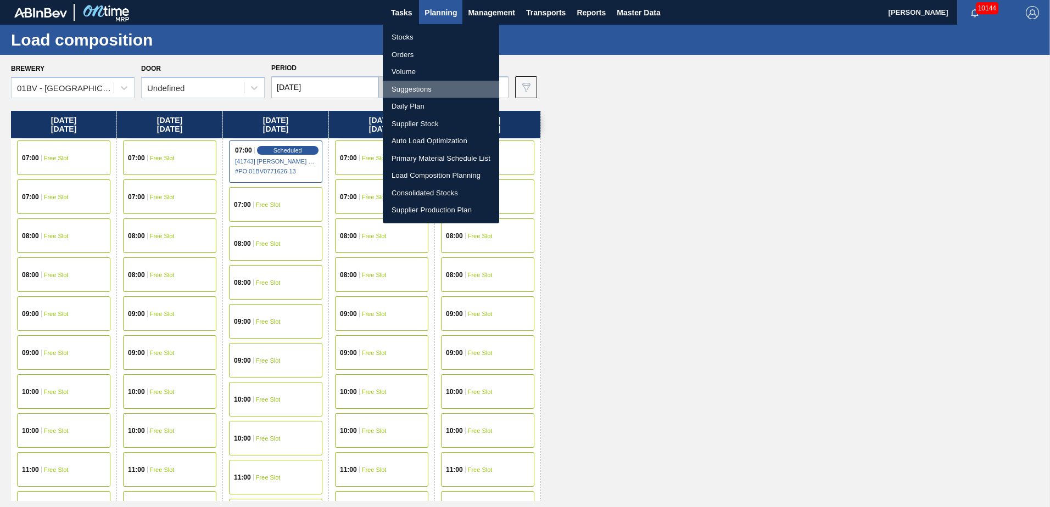
click at [411, 87] on li "Suggestions" at bounding box center [441, 90] width 116 height 18
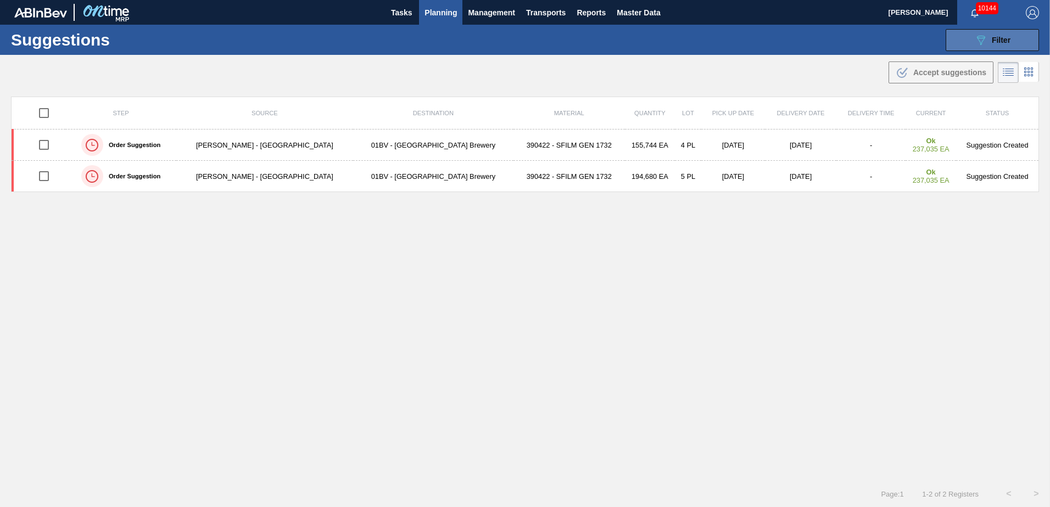
click at [1006, 41] on span "Filter" at bounding box center [1001, 40] width 19 height 9
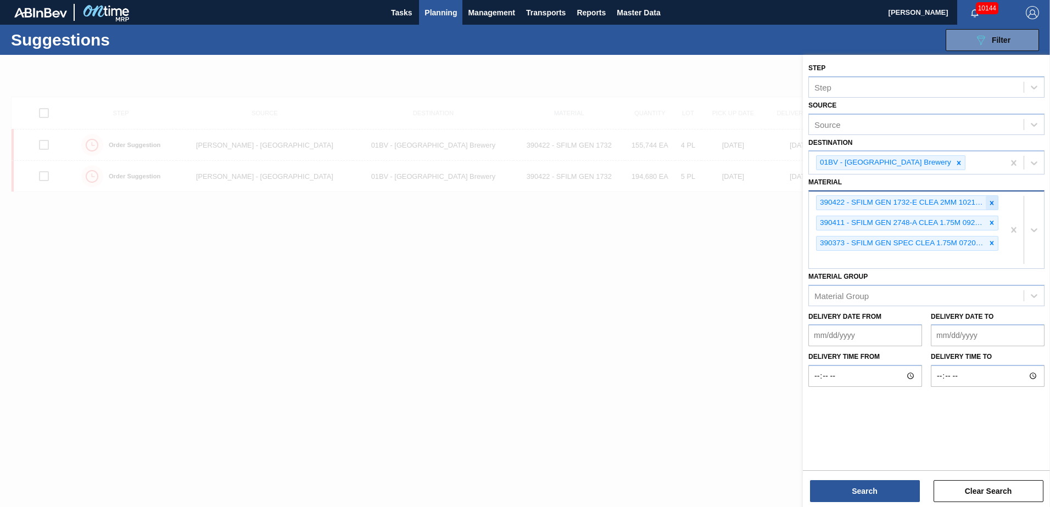
click at [992, 201] on icon at bounding box center [992, 203] width 8 height 8
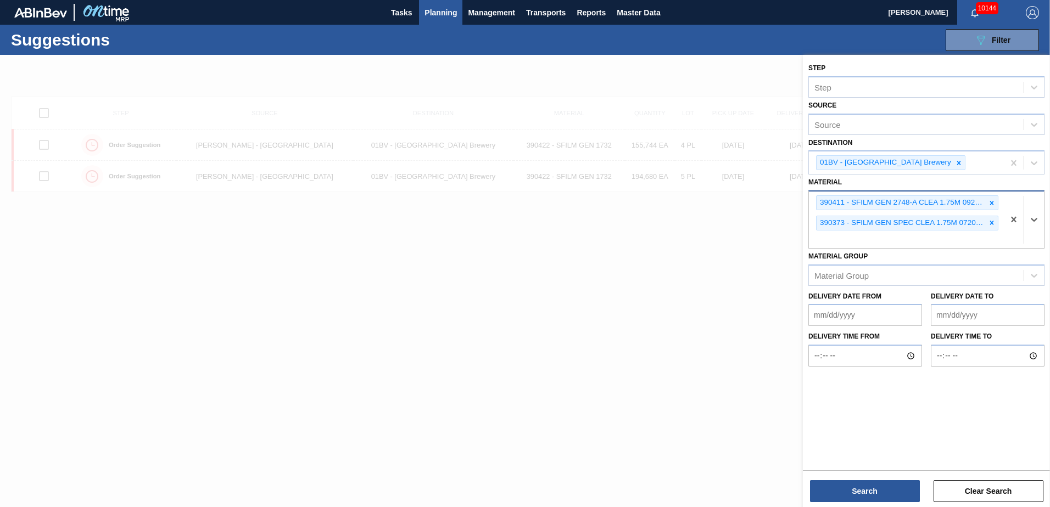
click at [992, 201] on icon at bounding box center [992, 203] width 8 height 8
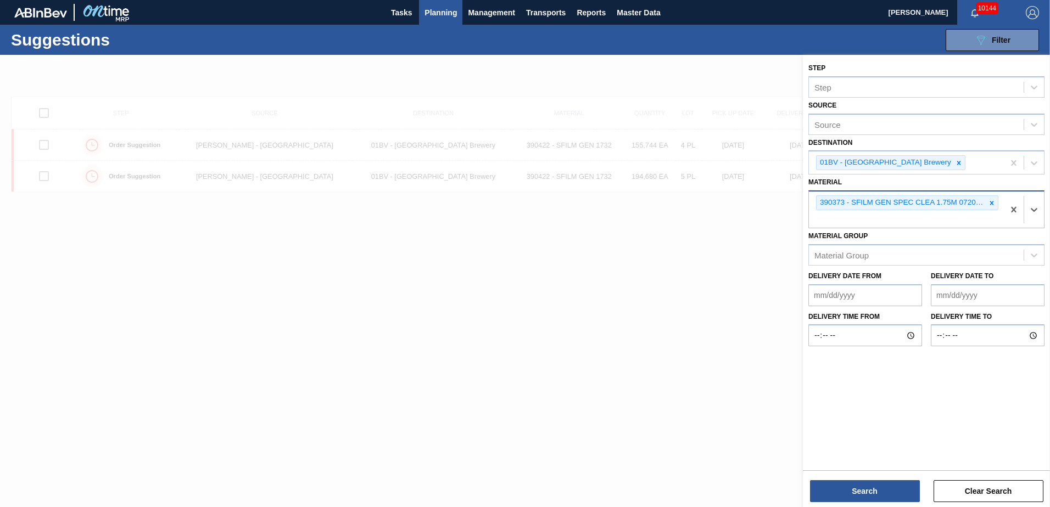
click at [992, 201] on icon at bounding box center [992, 203] width 8 height 8
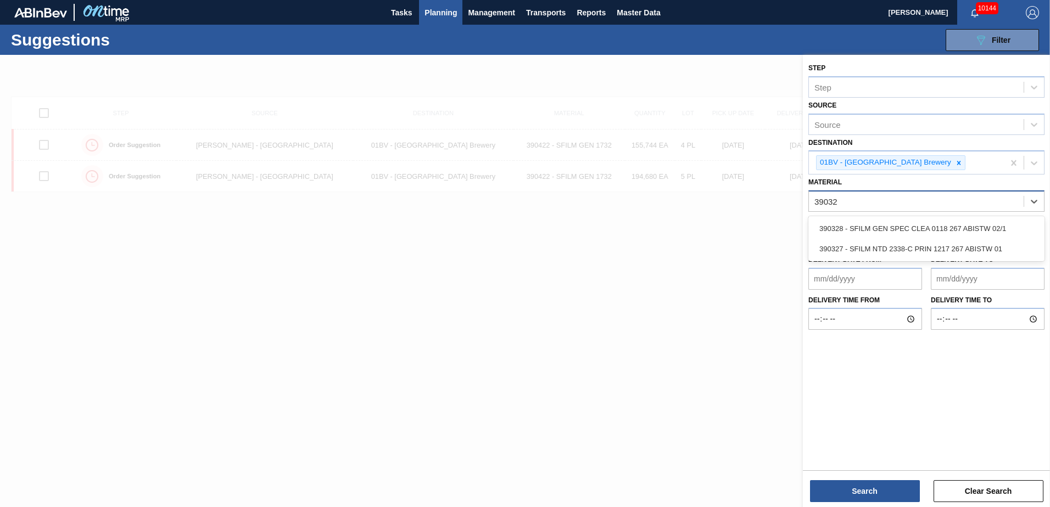
type input "390327"
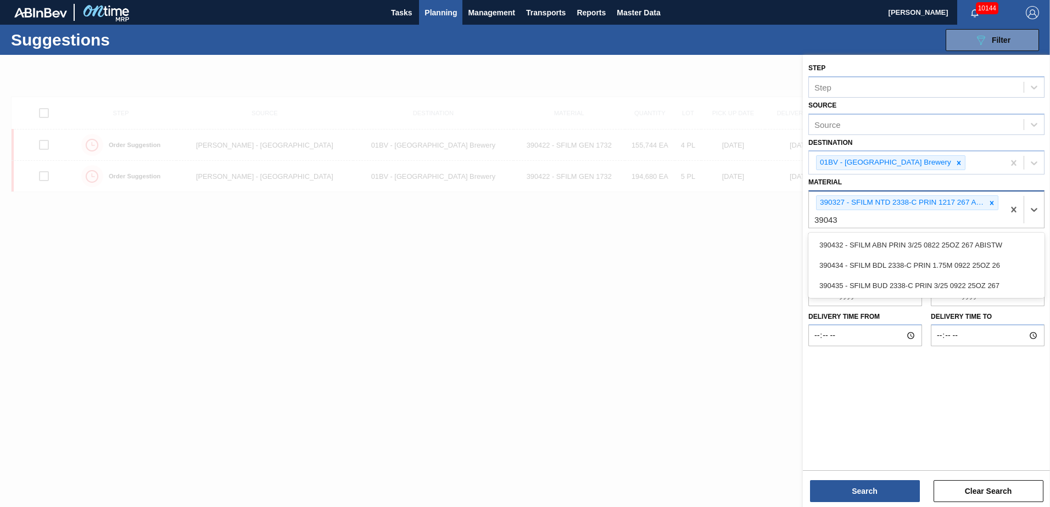
type input "390432"
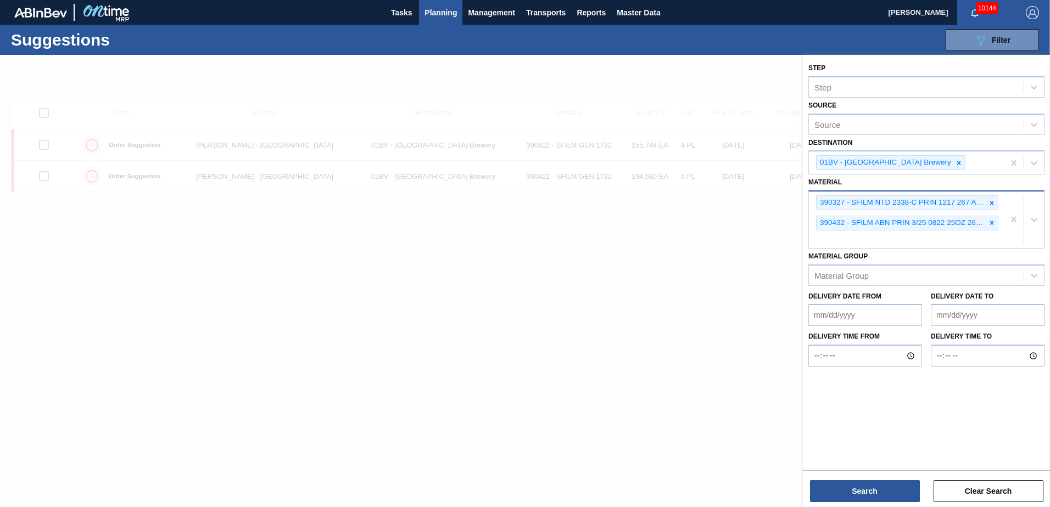
click at [840, 242] on div "390327 - SFILM NTD 2338-C PRIN 1217 267 ABISTW 01 390432 - SFILM ABN PRIN 3/25 …" at bounding box center [906, 220] width 195 height 57
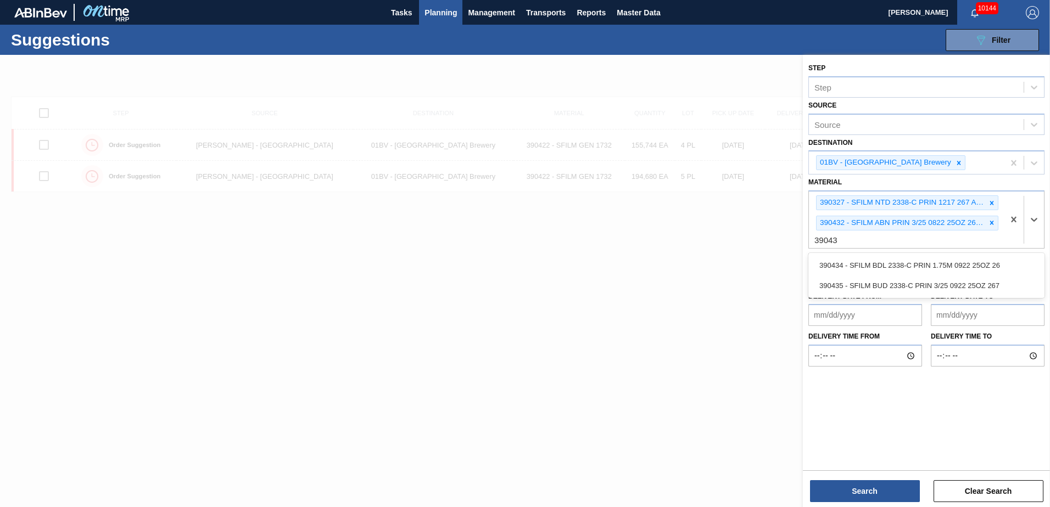
type input "390435"
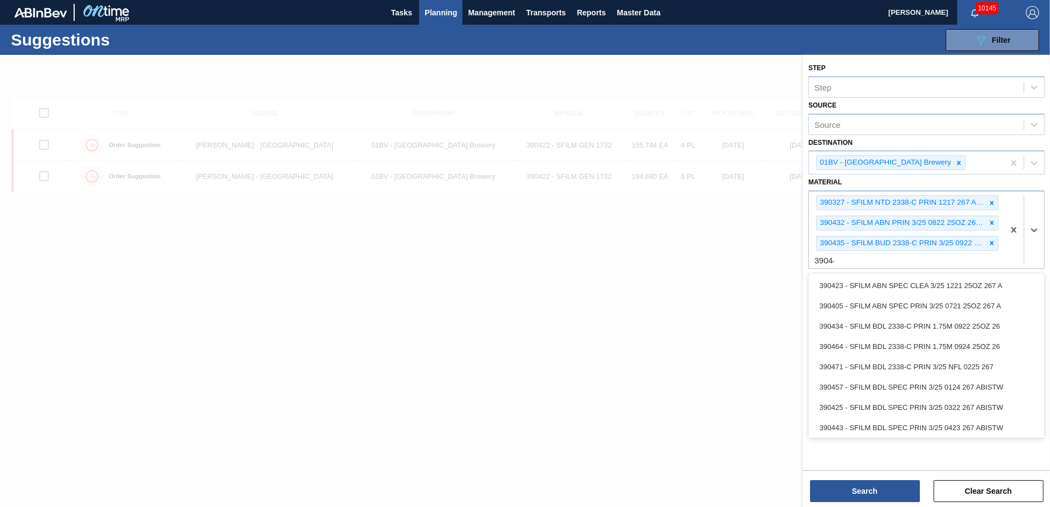
type input "390442"
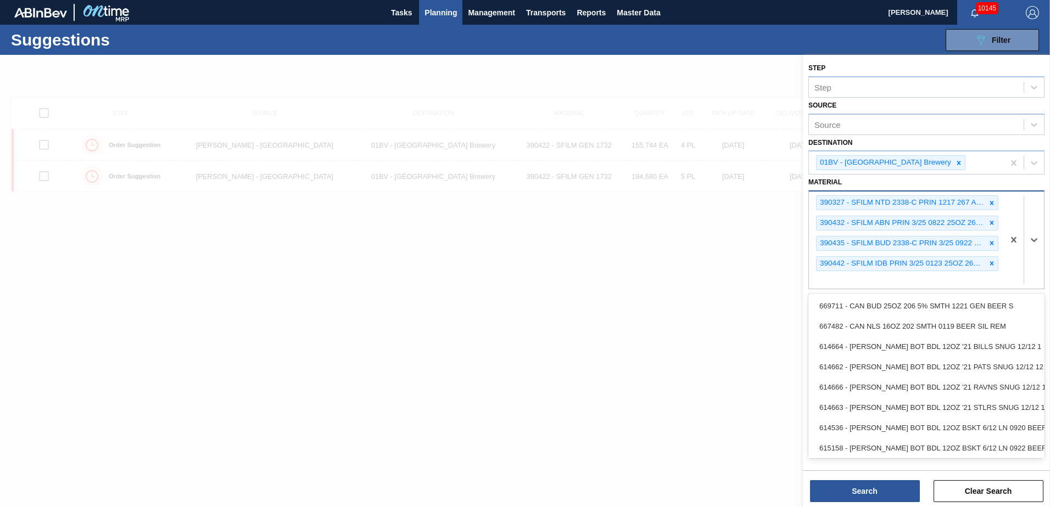
click at [839, 285] on div "390327 - SFILM NTD 2338-C PRIN 1217 267 ABISTW 01 390432 - SFILM ABN PRIN 3/25 …" at bounding box center [906, 240] width 195 height 97
type input "390447"
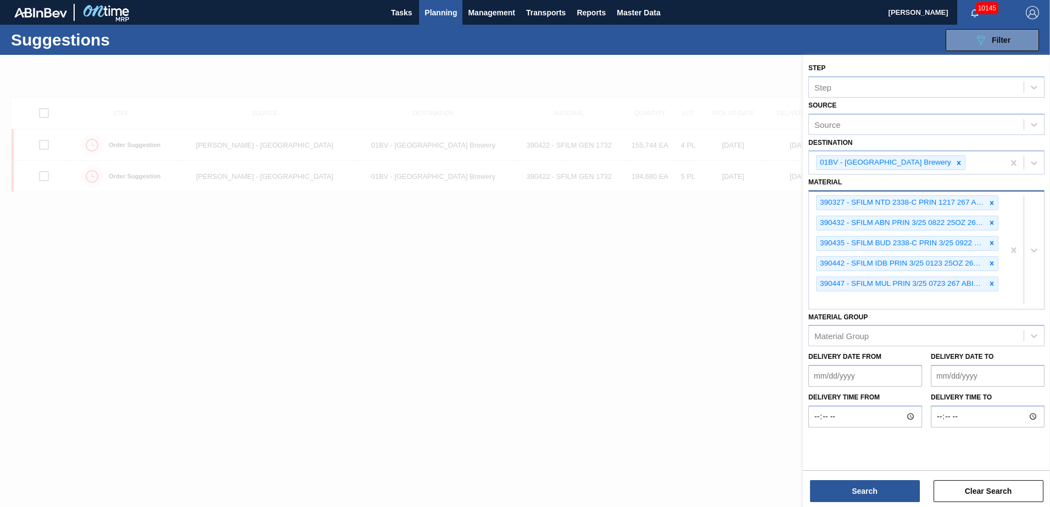
click at [832, 304] on div "390327 - SFILM NTD 2338-C PRIN 1217 267 ABISTW 01 390432 - SFILM ABN PRIN 3/25 …" at bounding box center [906, 250] width 195 height 117
type input "390464"
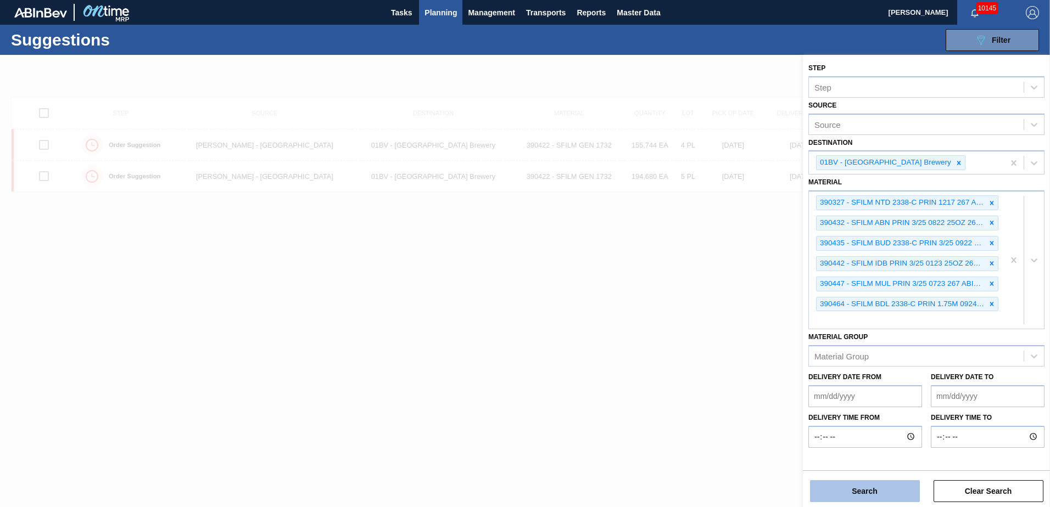
click at [866, 490] on button "Search" at bounding box center [865, 491] width 110 height 22
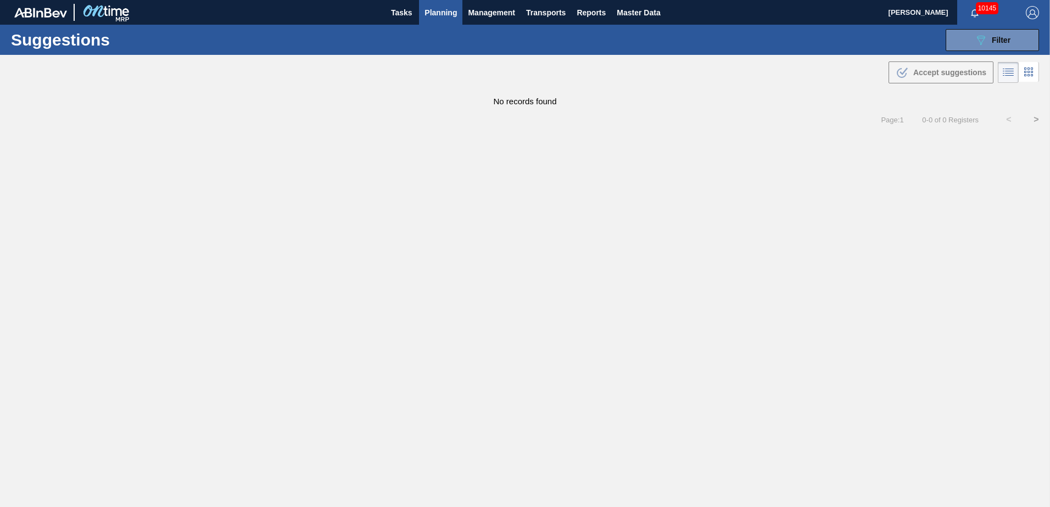
click at [445, 14] on span "Planning" at bounding box center [440, 12] width 32 height 13
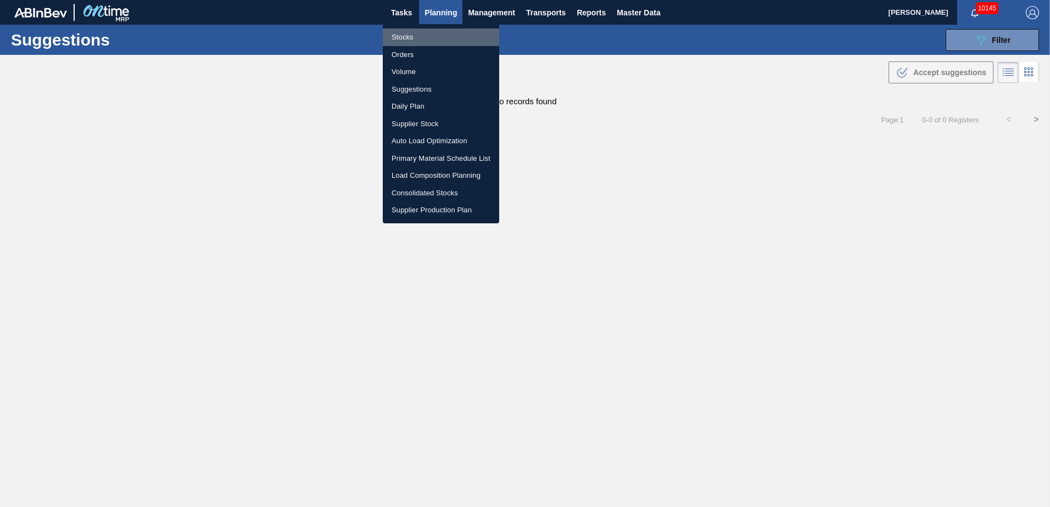
click at [405, 38] on li "Stocks" at bounding box center [441, 38] width 116 height 18
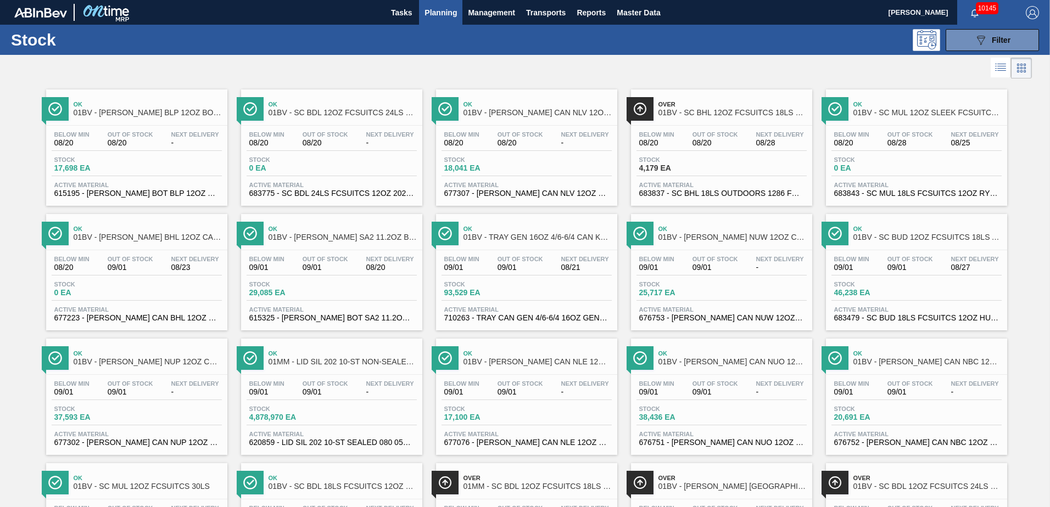
click at [446, 15] on span "Planning" at bounding box center [440, 12] width 32 height 13
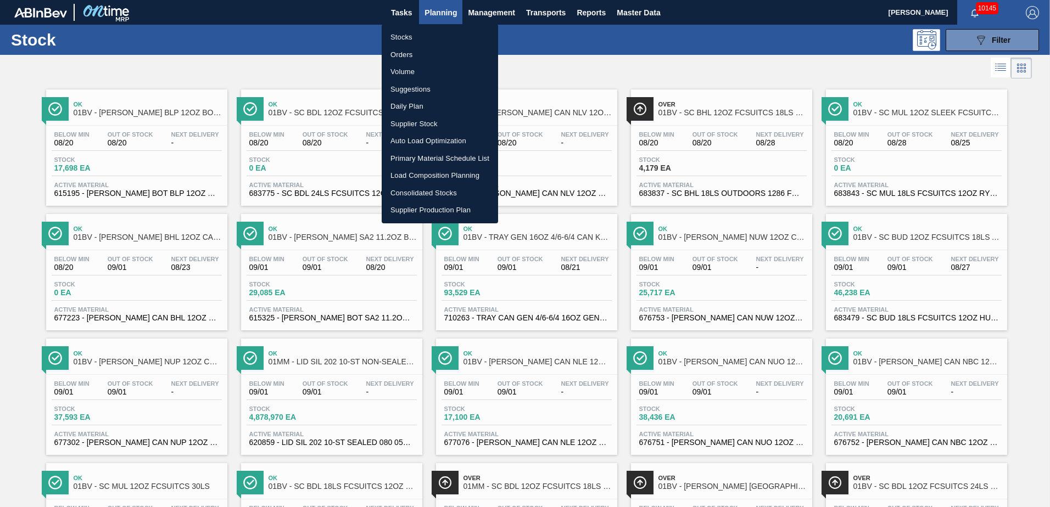
click at [399, 36] on li "Stocks" at bounding box center [440, 38] width 116 height 18
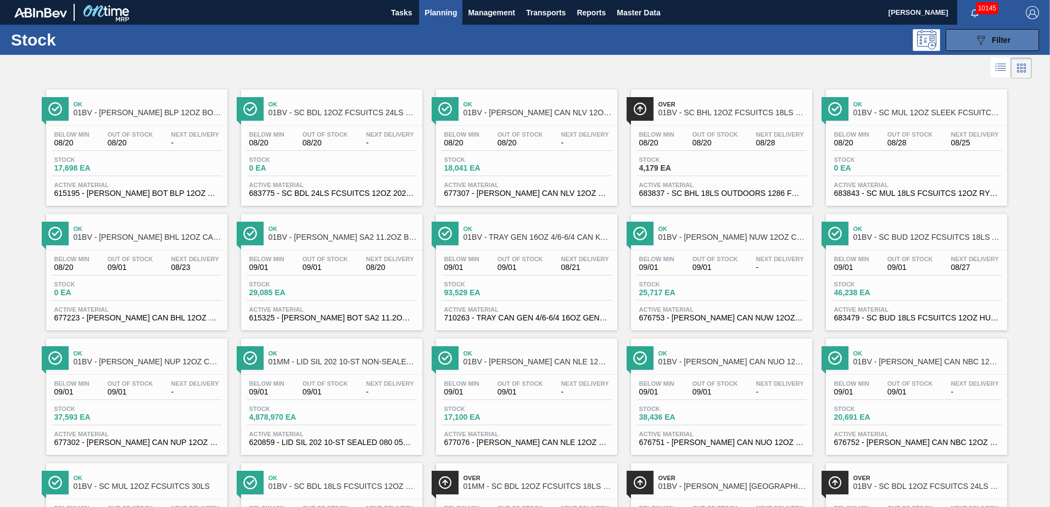
click at [987, 35] on div "089F7B8B-B2A5-4AFE-B5C0-19BA573D28AC Filter" at bounding box center [992, 39] width 36 height 13
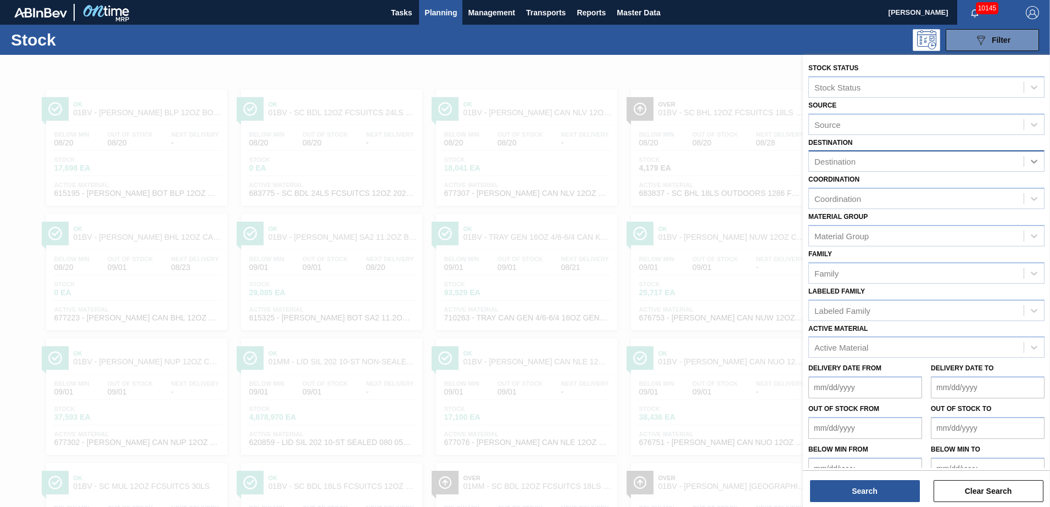
click at [1029, 161] on icon at bounding box center [1033, 161] width 11 height 11
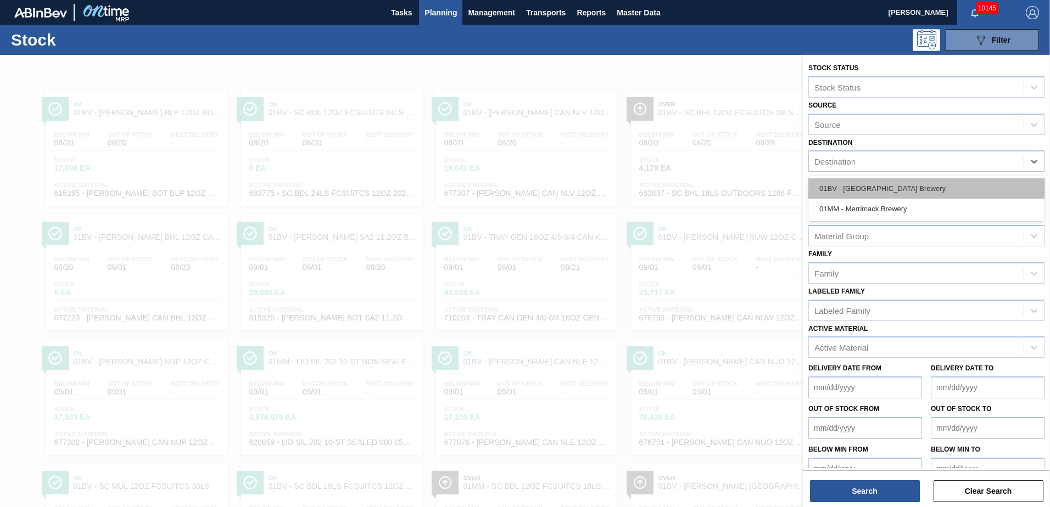
click at [876, 187] on div "01BV - [GEOGRAPHIC_DATA] Brewery" at bounding box center [926, 188] width 236 height 20
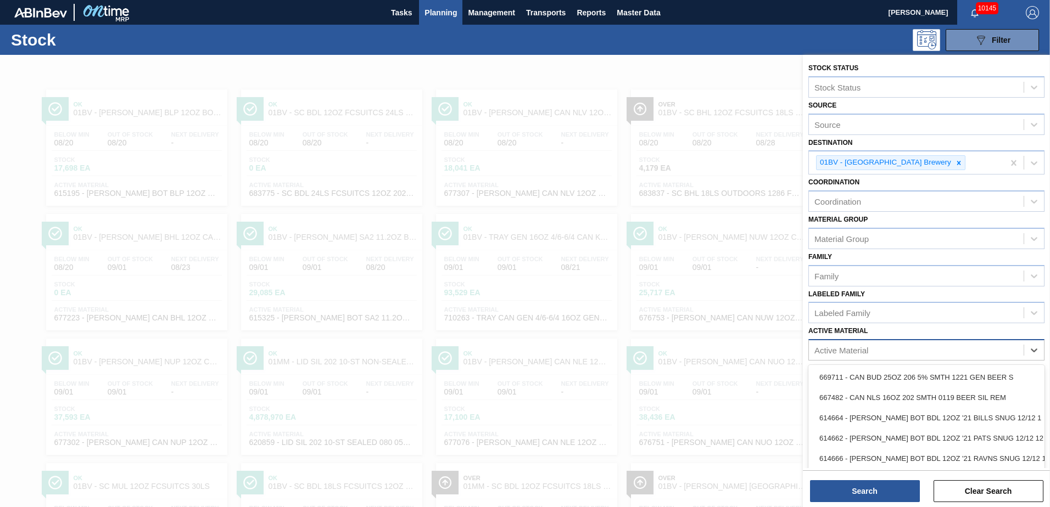
click at [839, 351] on div "Active Material" at bounding box center [841, 350] width 54 height 9
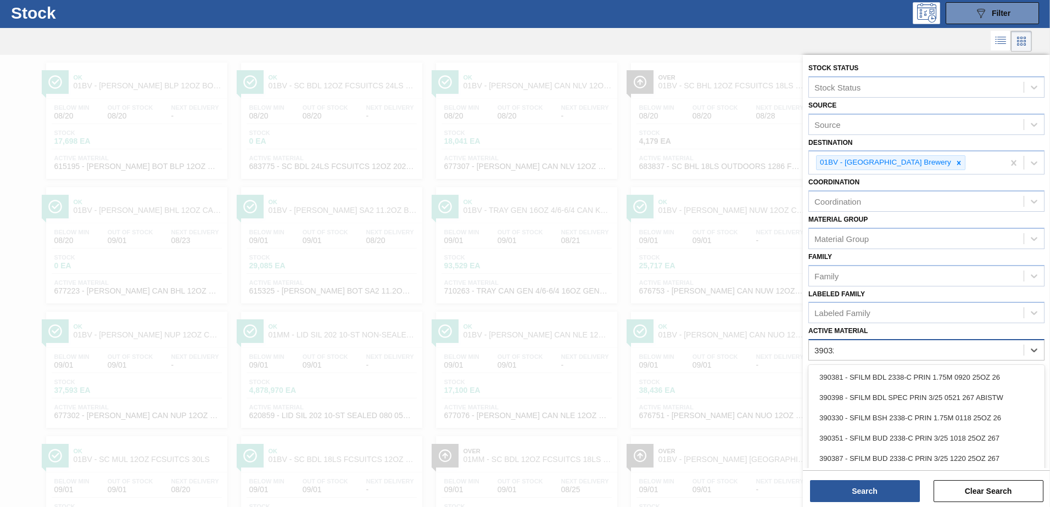
type Material "390327"
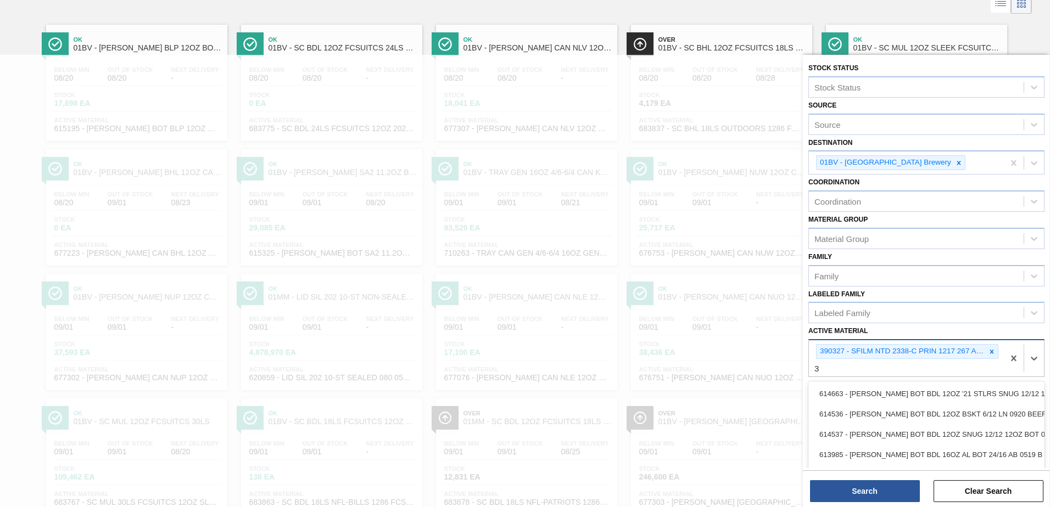
scroll to position [70, 0]
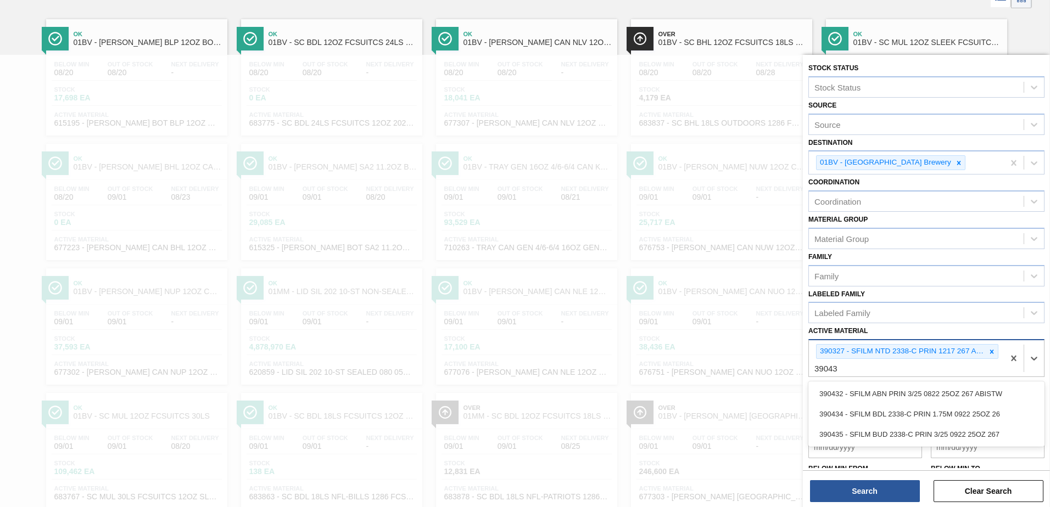
type Material "390432"
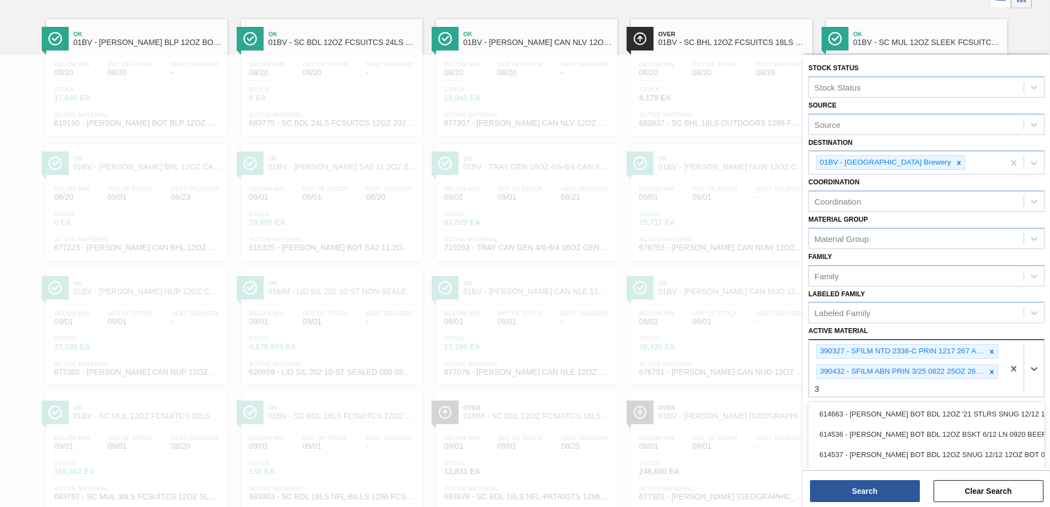
scroll to position [134, 0]
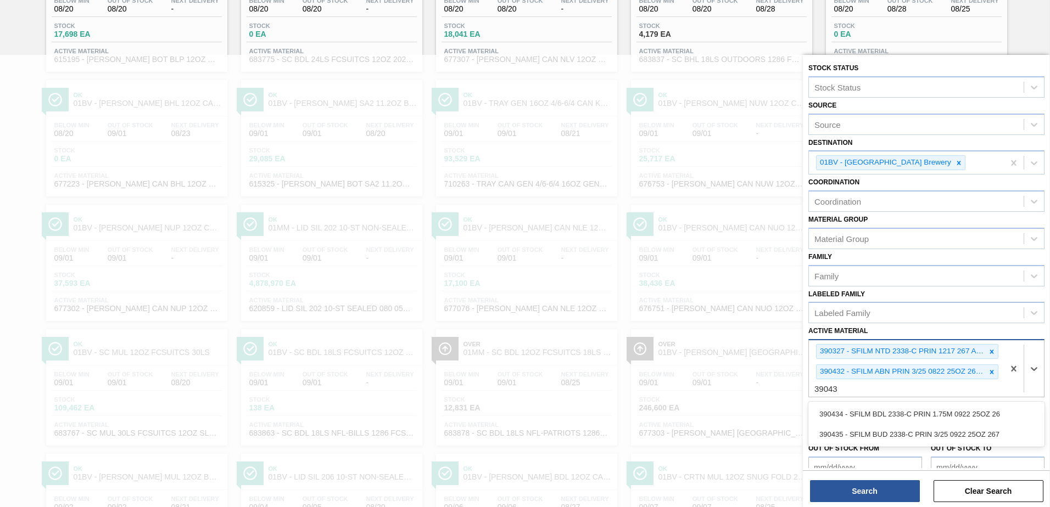
type Material "390435"
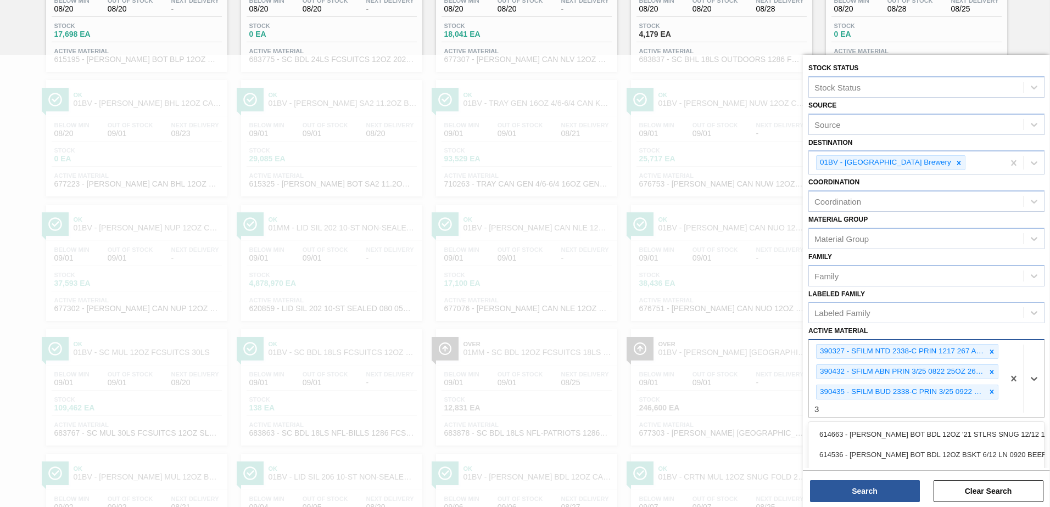
scroll to position [218, 0]
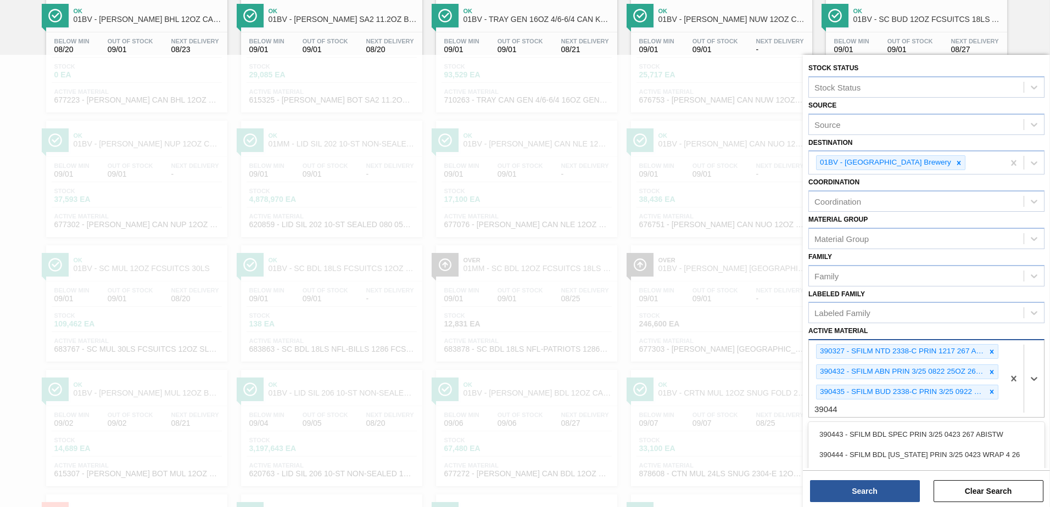
type Material "390442"
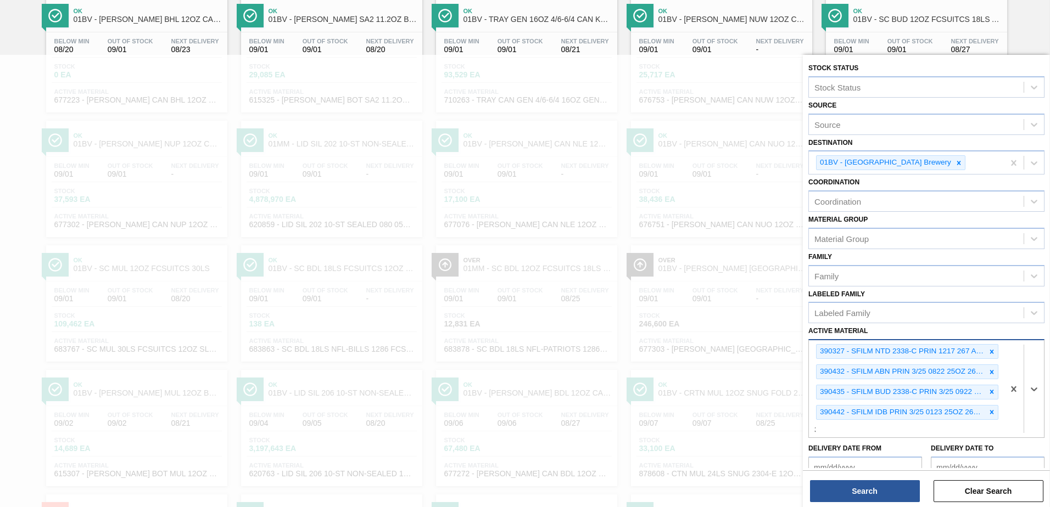
scroll to position [322, 0]
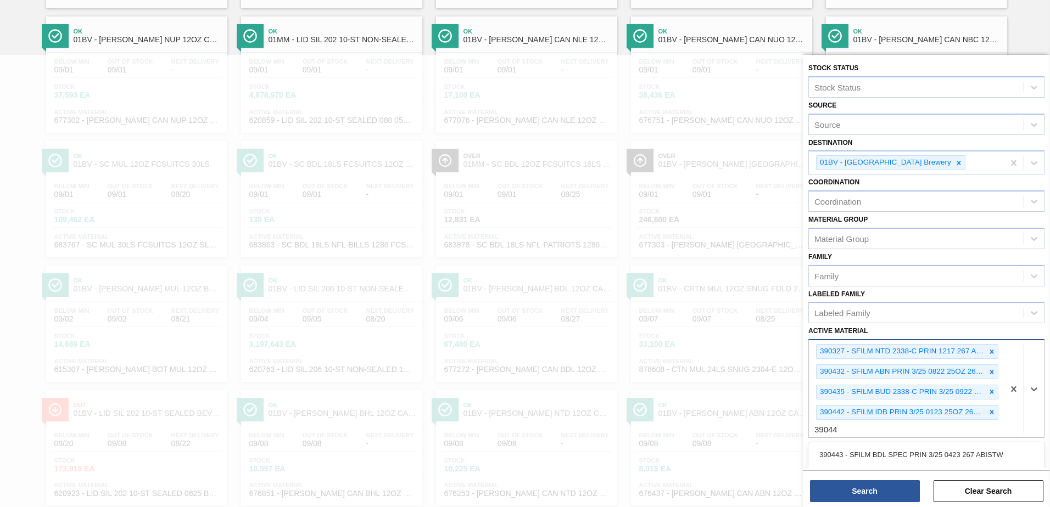
type Material "390447"
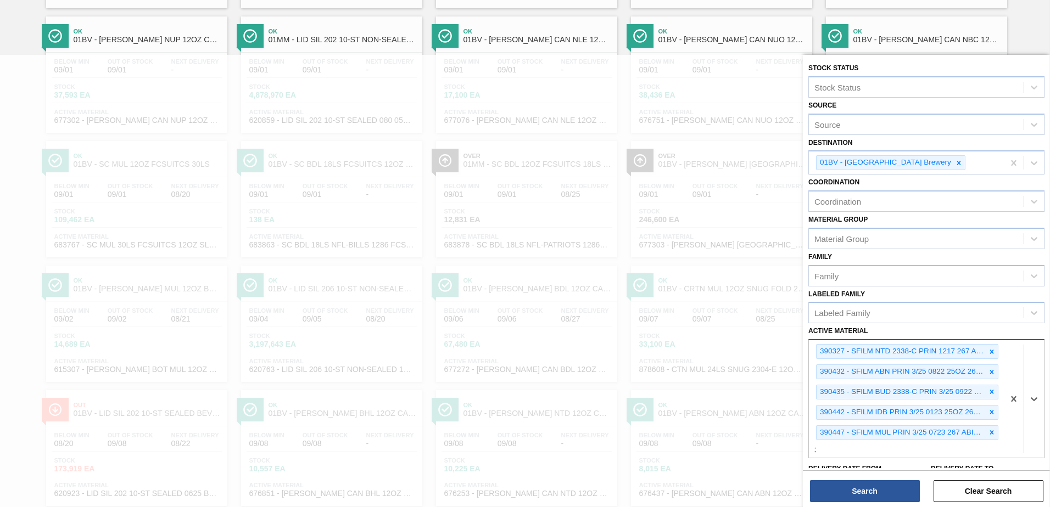
scroll to position [447, 0]
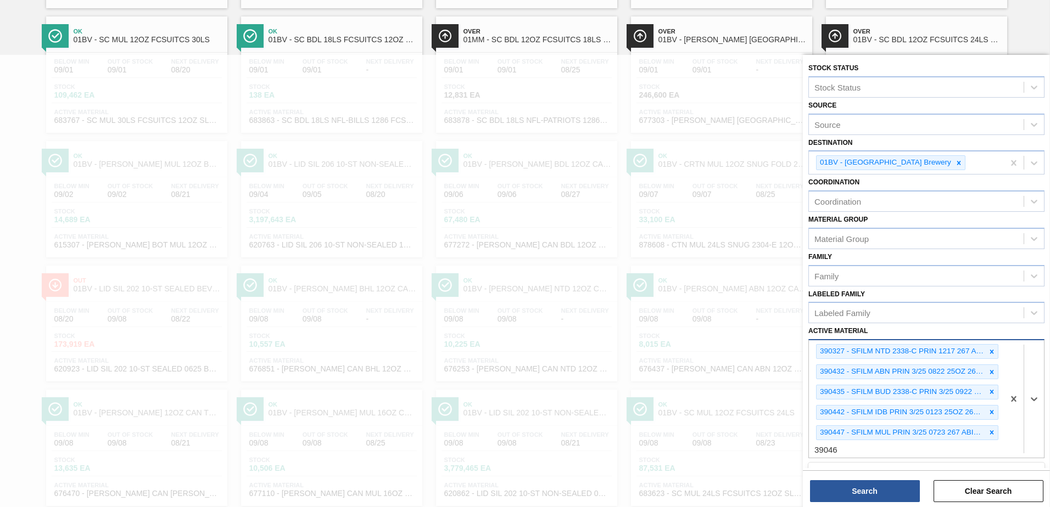
type Material "390464"
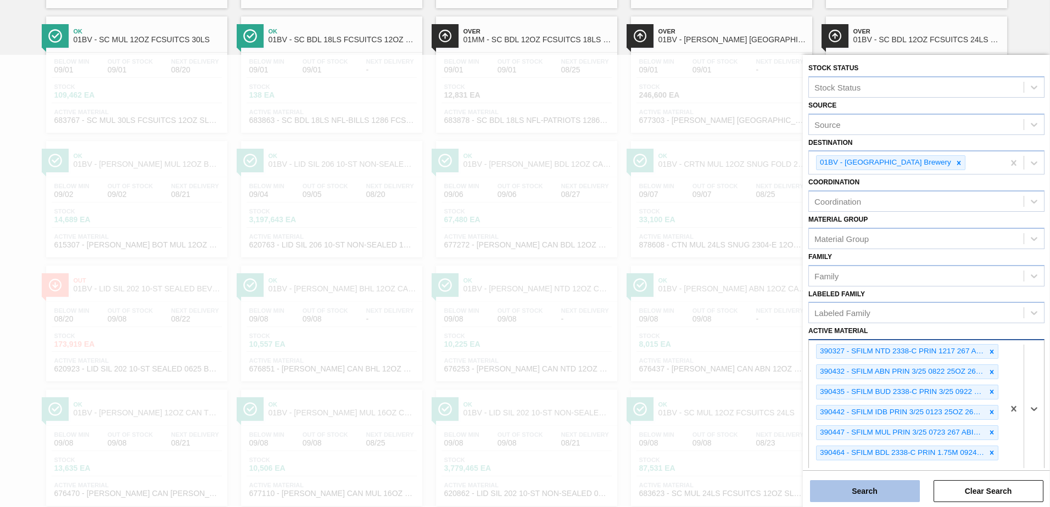
click at [869, 490] on button "Search" at bounding box center [865, 491] width 110 height 22
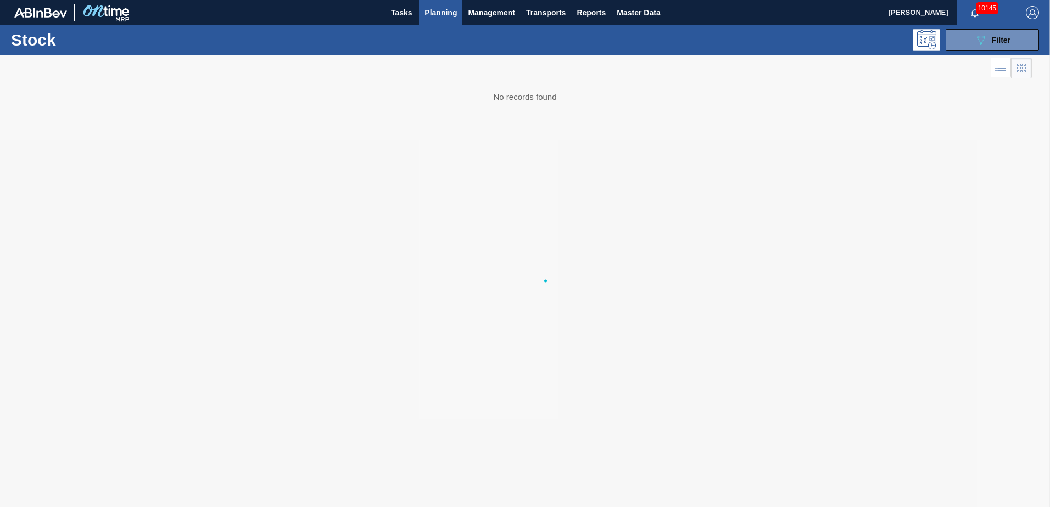
scroll to position [0, 0]
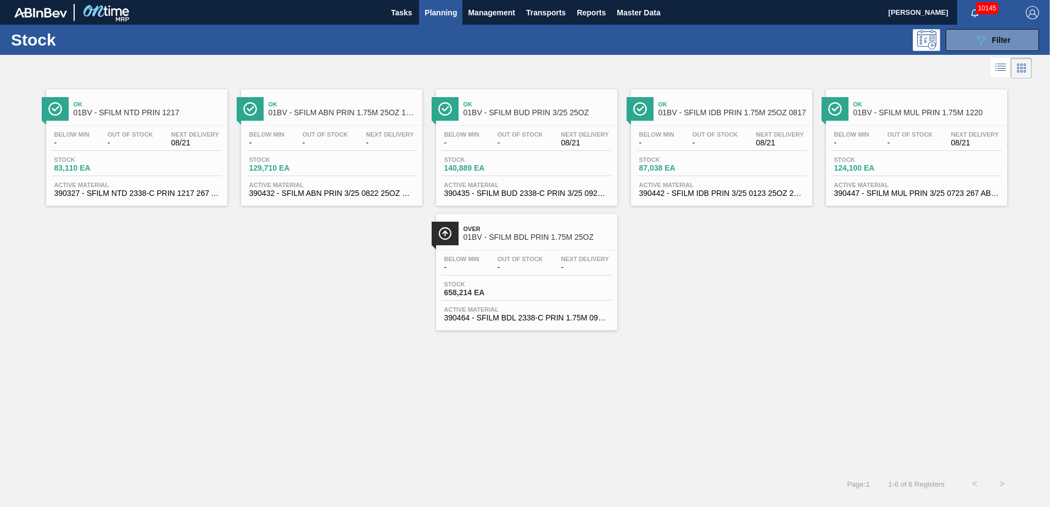
click at [128, 110] on span "01BV - SFILM NTD PRIN 1217" at bounding box center [148, 113] width 148 height 8
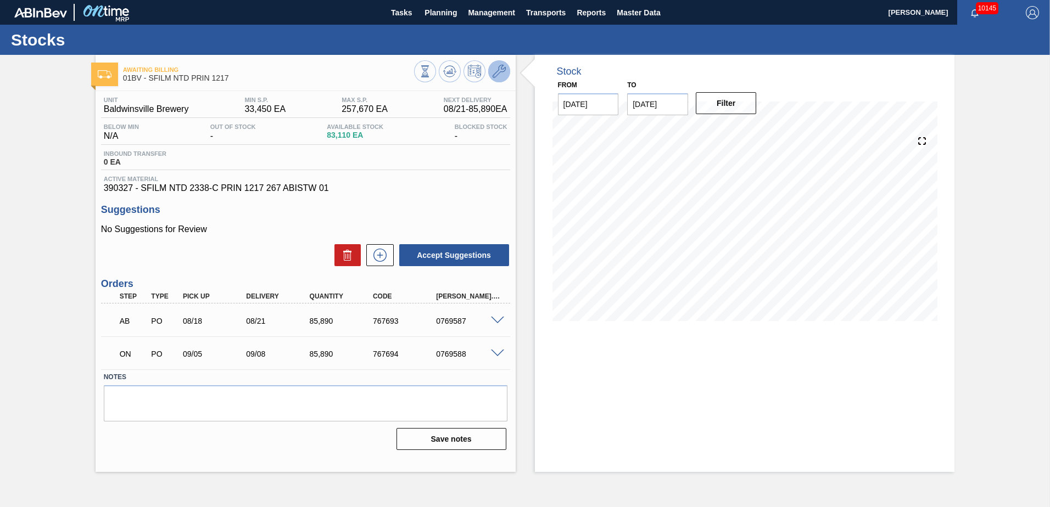
click at [500, 72] on icon at bounding box center [498, 71] width 13 height 13
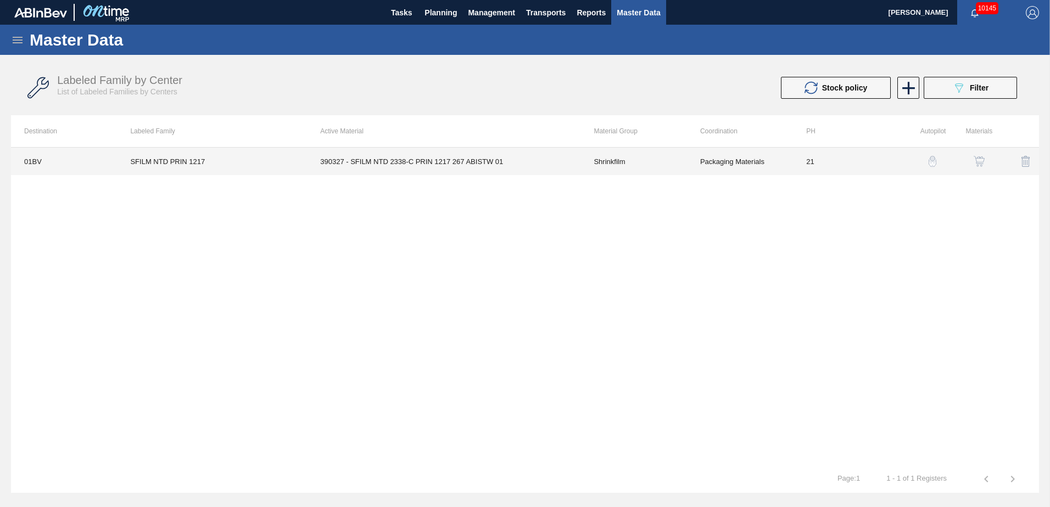
click at [397, 162] on td "390327 - SFILM NTD 2338-C PRIN 1217 267 ABISTW 01" at bounding box center [443, 161] width 273 height 27
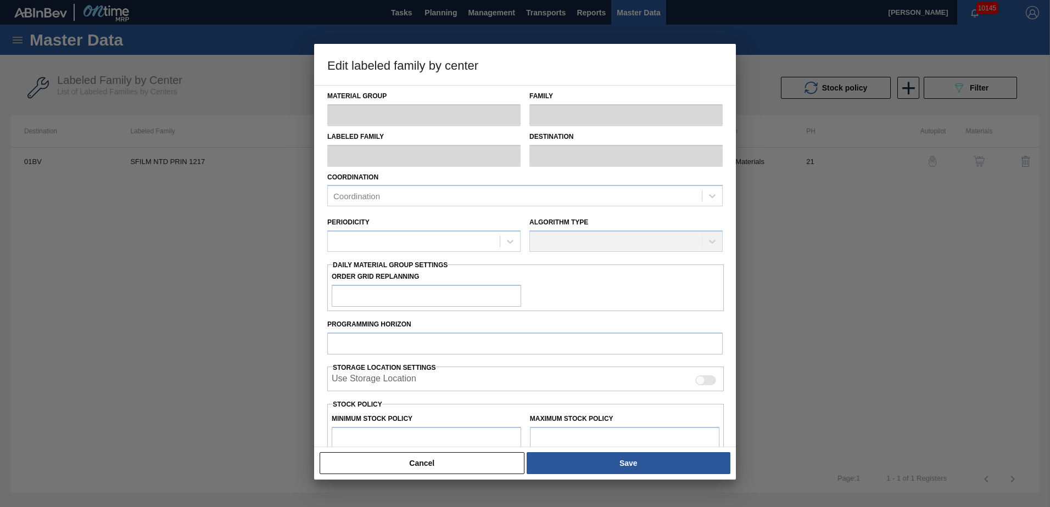
type input "Shrinkfilm"
type input "SFILM NTD PRIN 1217"
type input "01BV - [GEOGRAPHIC_DATA] Brewery"
type input "21"
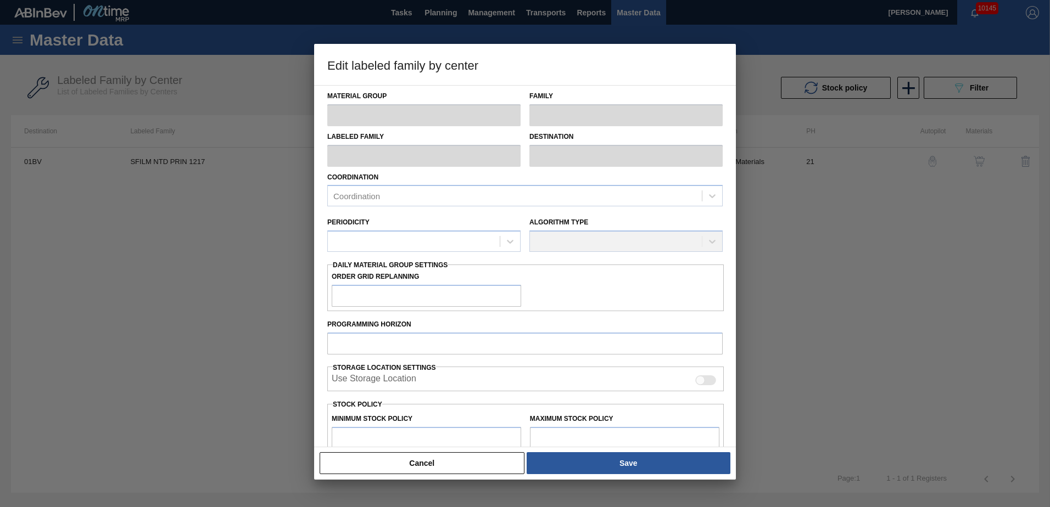
type input "33,450"
type input "257,670"
type input "40"
type input "123,138"
checkbox input "true"
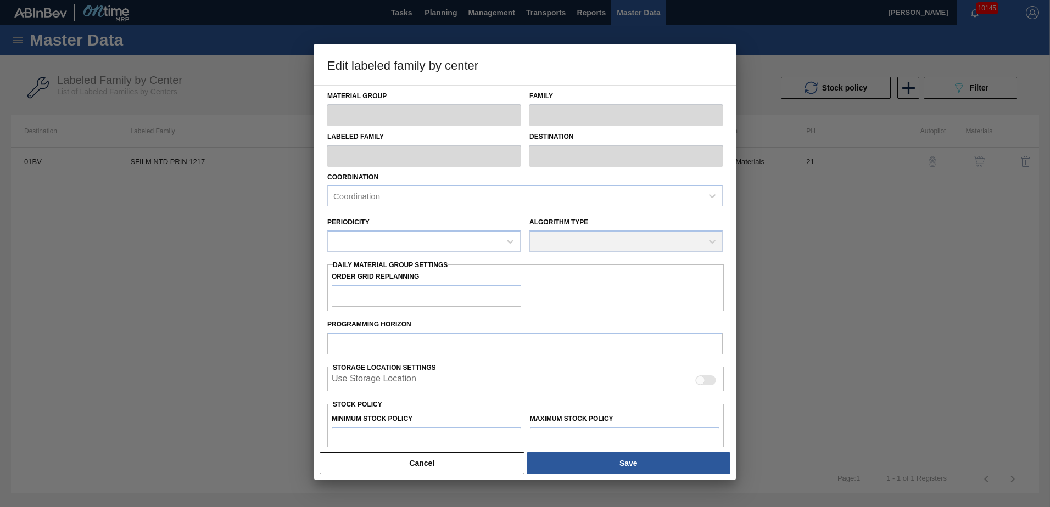
checkbox input "true"
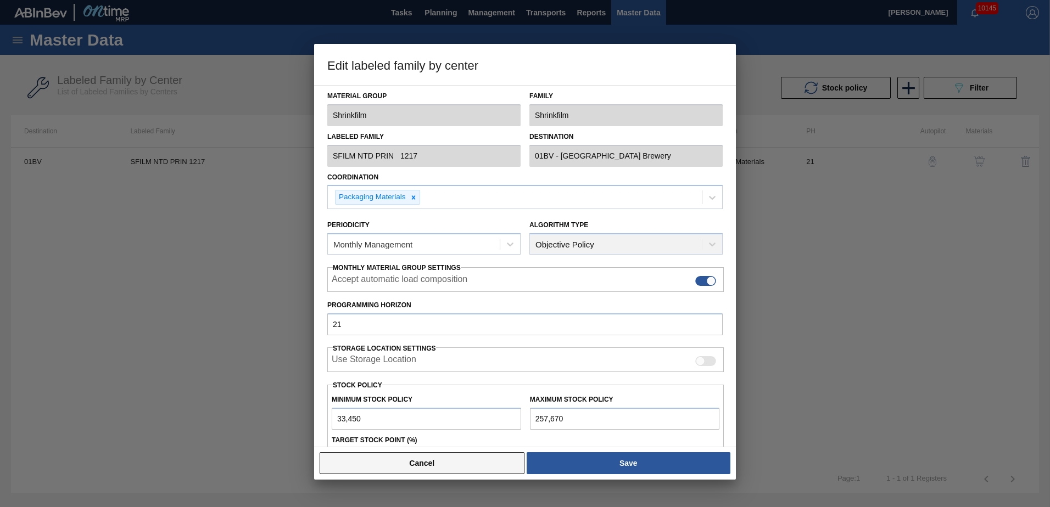
click at [427, 469] on button "Cancel" at bounding box center [422, 463] width 205 height 22
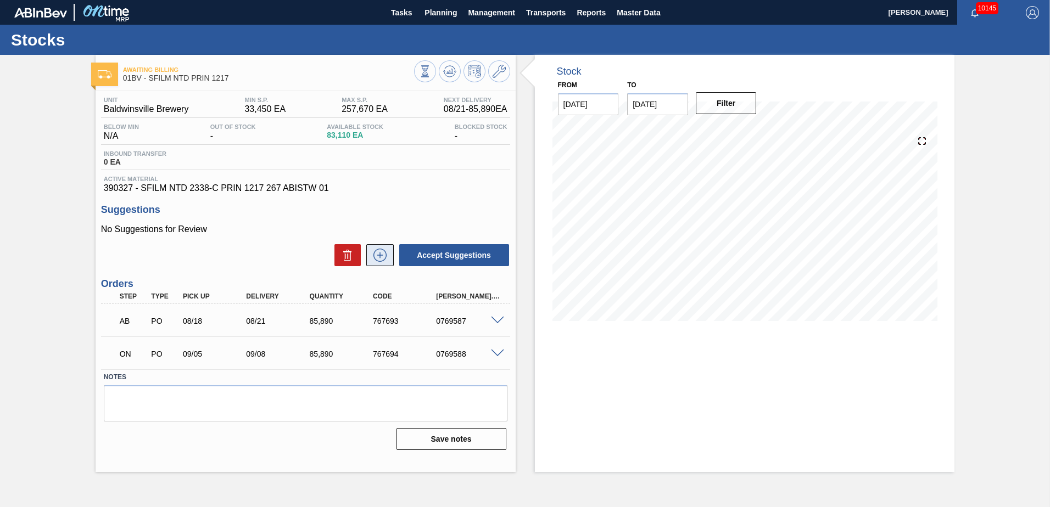
click at [380, 256] on icon at bounding box center [380, 255] width 18 height 13
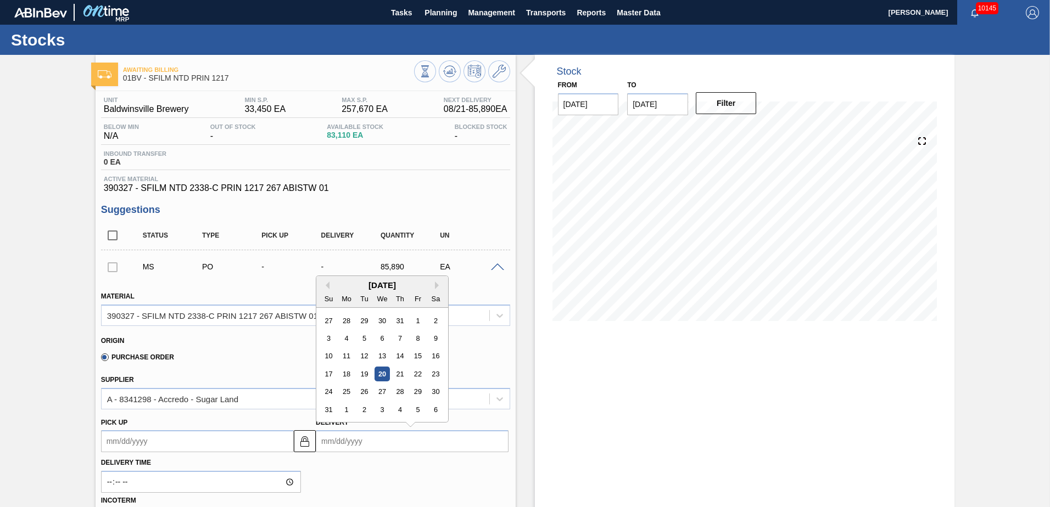
click at [388, 441] on input "Delivery" at bounding box center [412, 441] width 193 height 22
click at [395, 410] on div "4" at bounding box center [400, 409] width 15 height 15
type up100613915 "[DATE]"
type input "[DATE]"
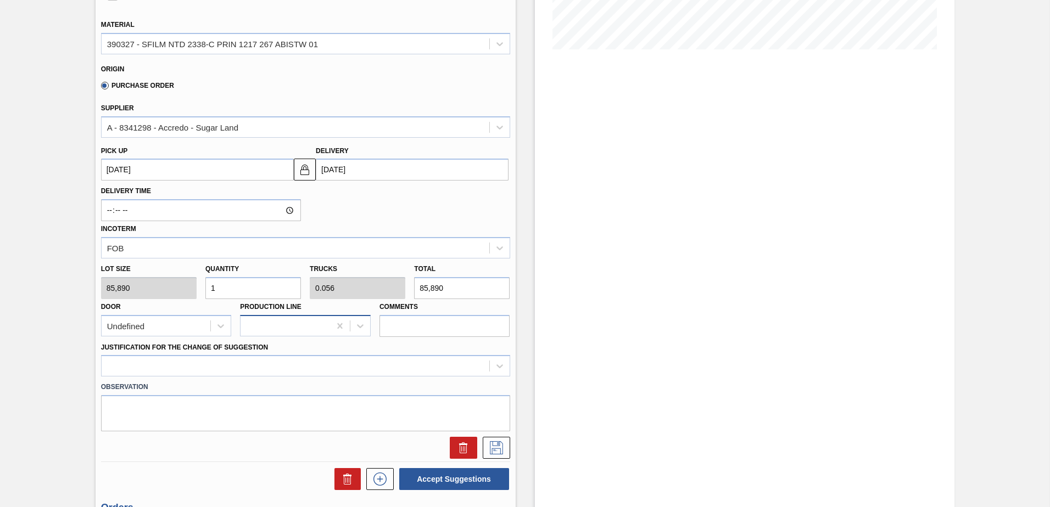
scroll to position [275, 0]
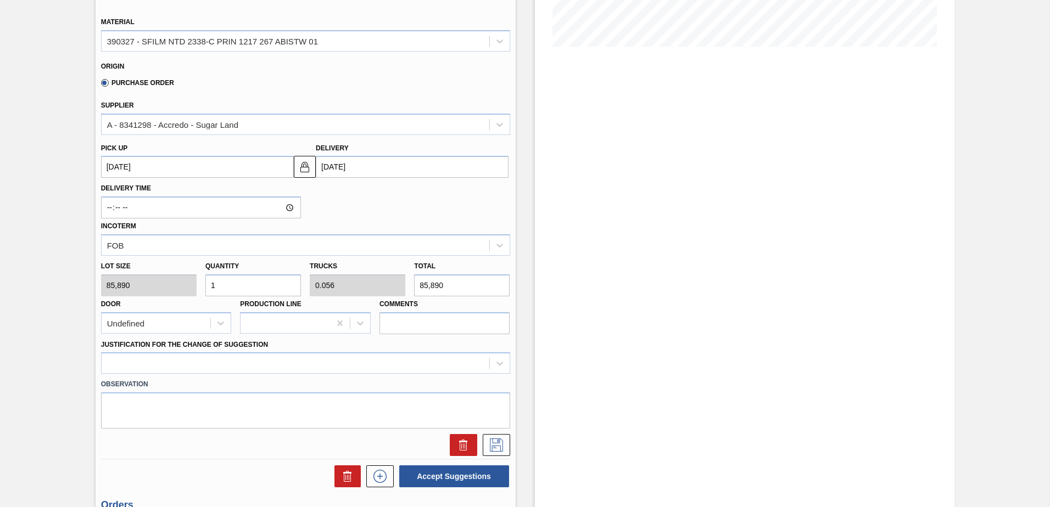
click at [119, 287] on div "Lot size 85,890 Quantity 1 Trucks 0.056 Total 85,890 Door Undefined Production …" at bounding box center [306, 295] width 418 height 79
type input "2"
type input "0.111"
type input "171,780"
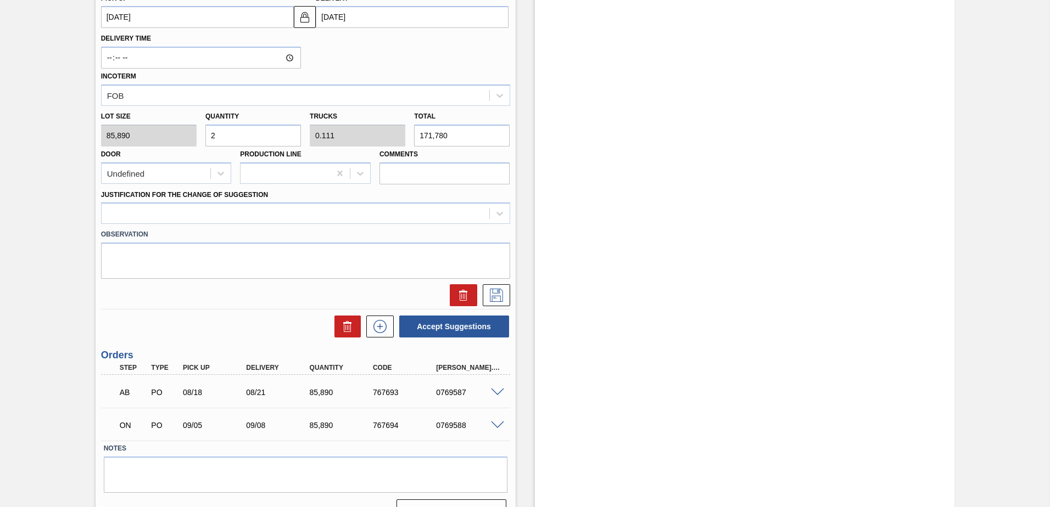
scroll to position [439, 0]
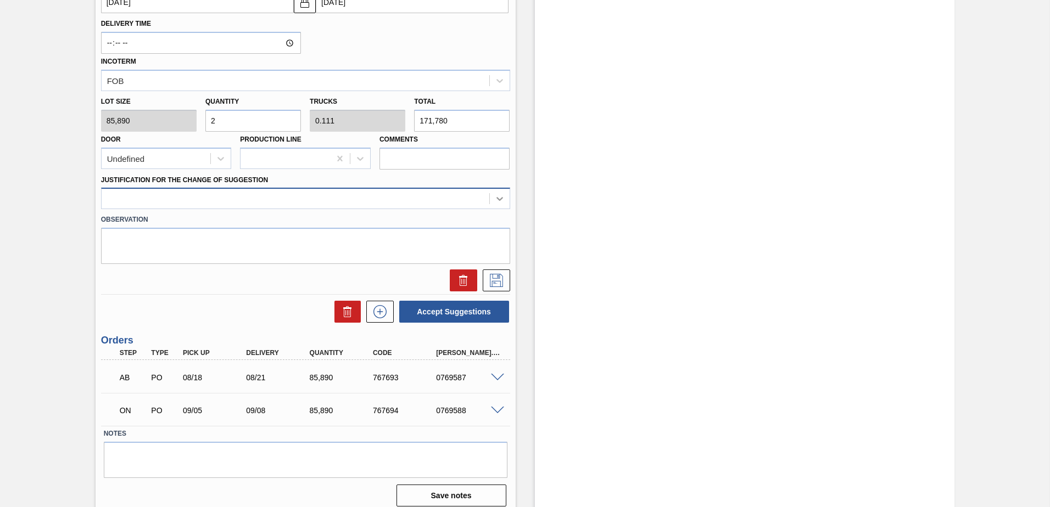
type input "2"
click at [496, 198] on icon at bounding box center [499, 200] width 7 height 4
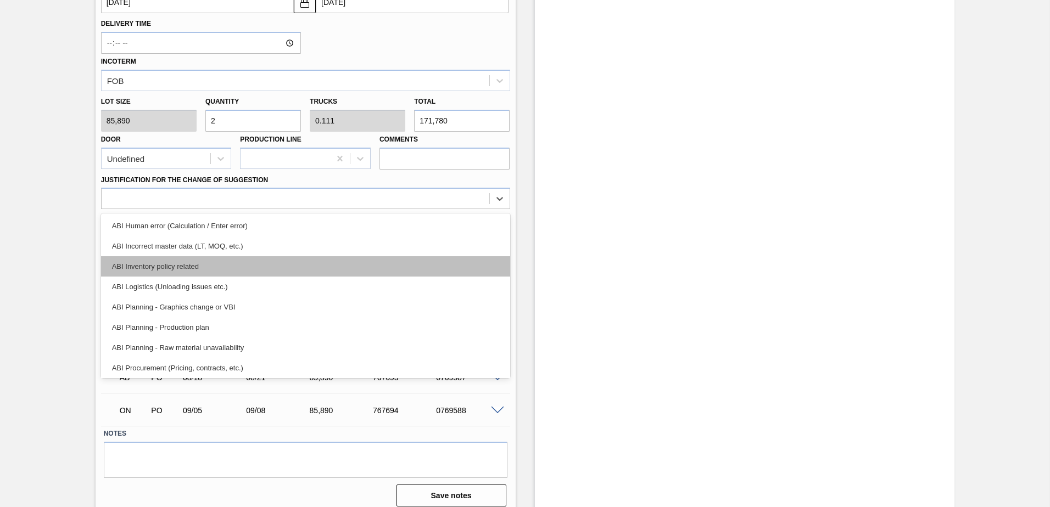
click at [180, 265] on div "ABI Inventory policy related" at bounding box center [305, 266] width 409 height 20
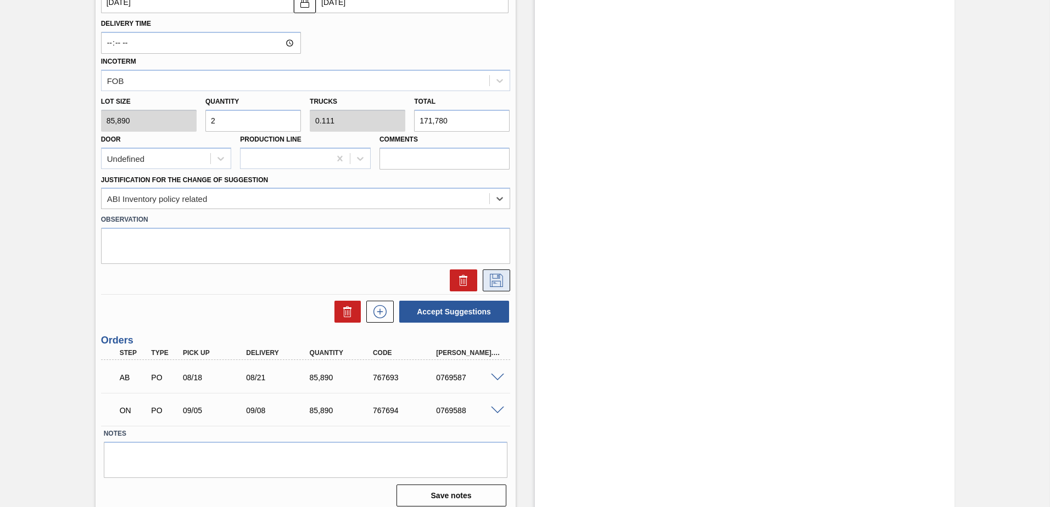
click at [492, 279] on icon at bounding box center [497, 280] width 18 height 13
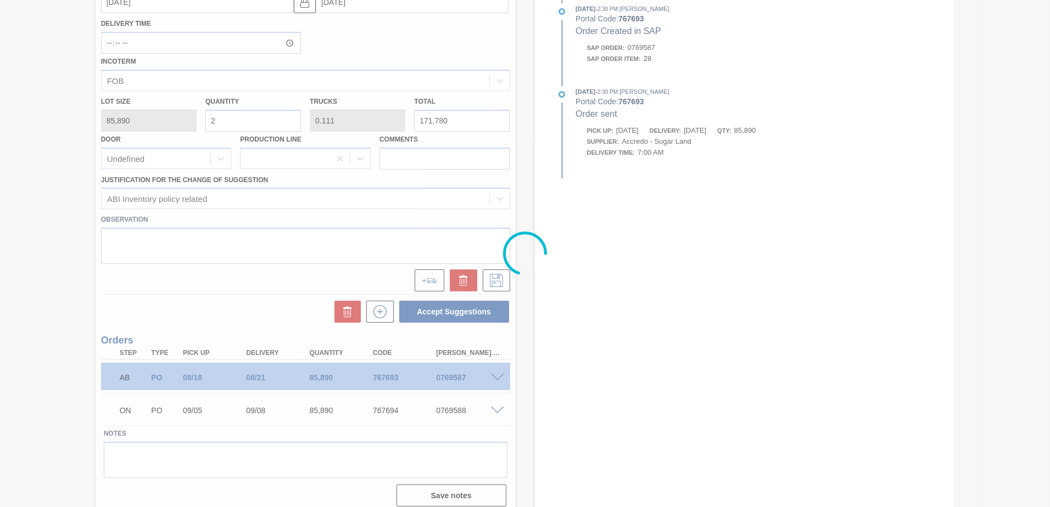
scroll to position [0, 0]
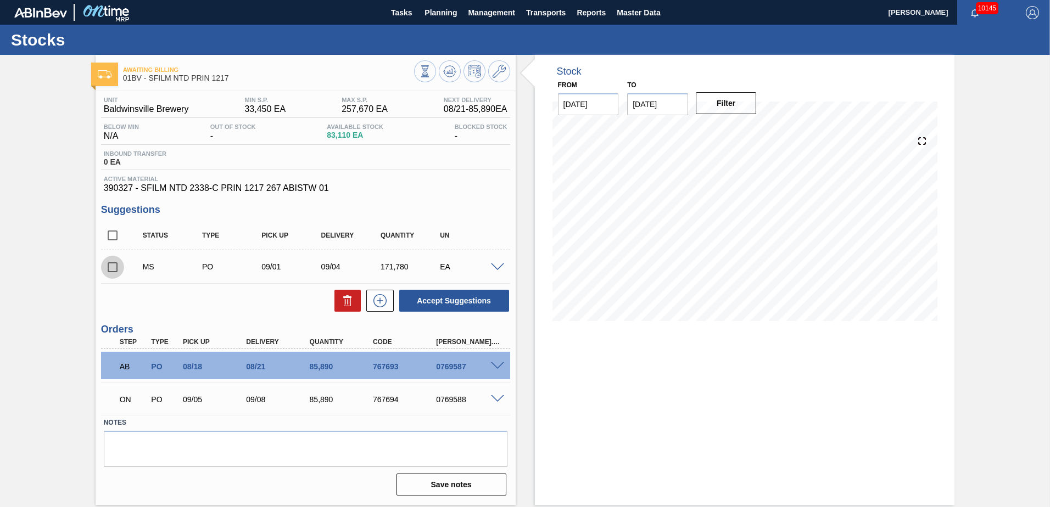
click at [111, 265] on input "checkbox" at bounding box center [112, 267] width 23 height 23
click at [483, 304] on button "Accept Suggestions" at bounding box center [454, 301] width 110 height 22
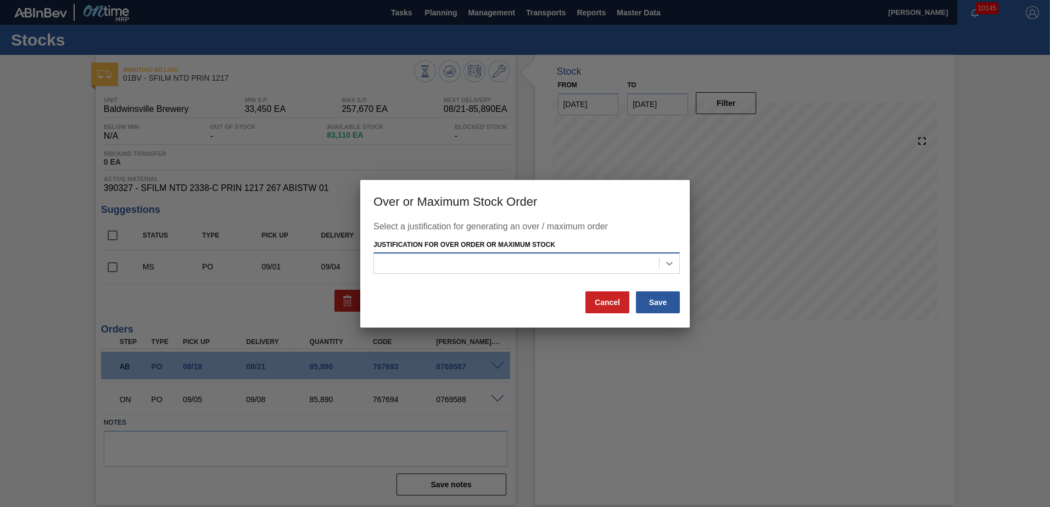
drag, startPoint x: 678, startPoint y: 262, endPoint x: 659, endPoint y: 268, distance: 19.5
click at [678, 263] on div at bounding box center [669, 264] width 20 height 20
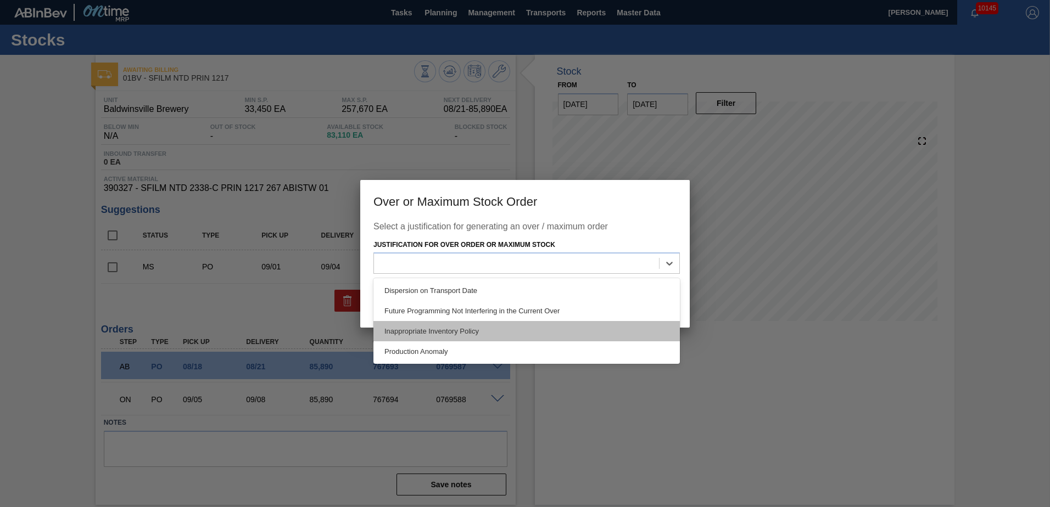
click at [438, 330] on div "Inappropriate Inventory Policy" at bounding box center [526, 331] width 306 height 20
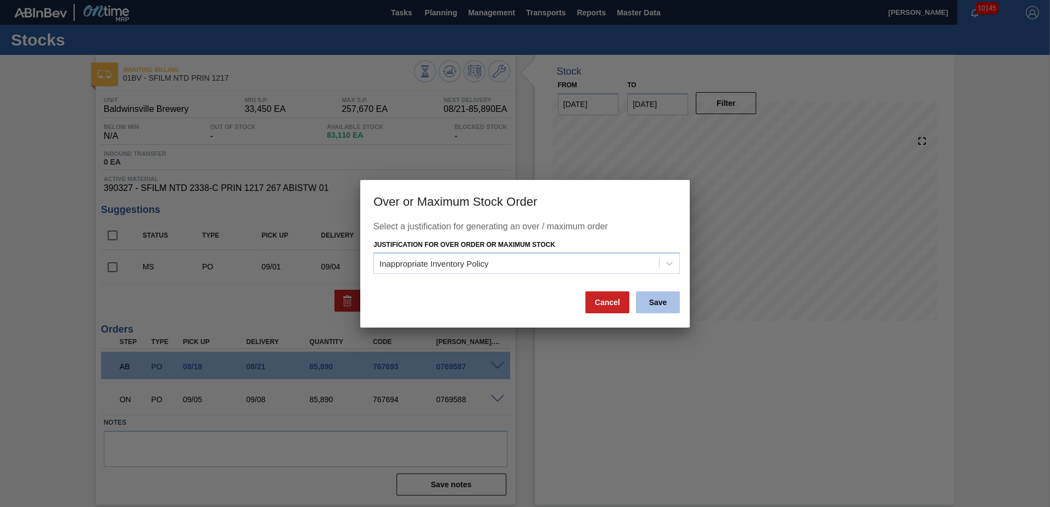
click at [657, 299] on button "Save" at bounding box center [658, 303] width 44 height 22
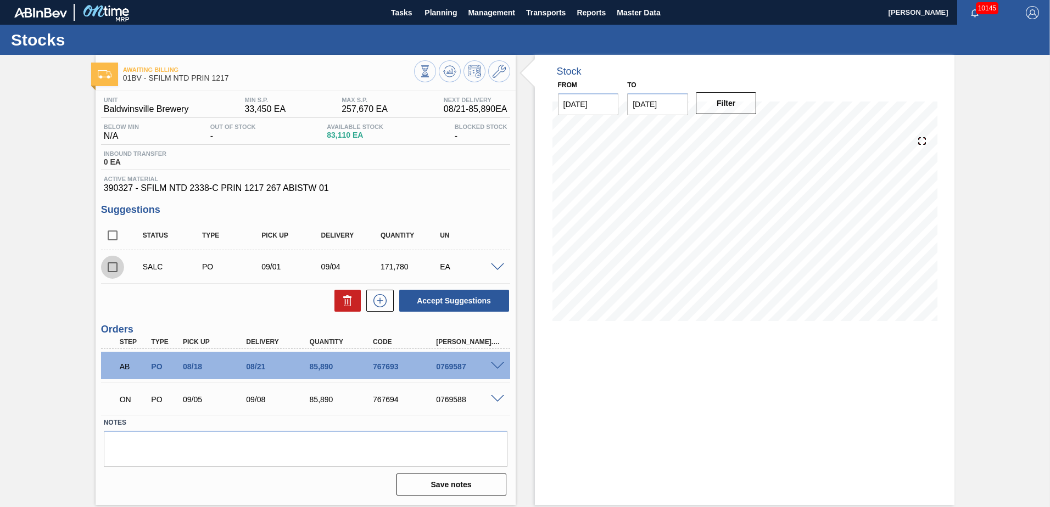
click at [108, 269] on input "checkbox" at bounding box center [112, 267] width 23 height 23
checkbox input "true"
click at [492, 270] on span at bounding box center [497, 268] width 13 height 8
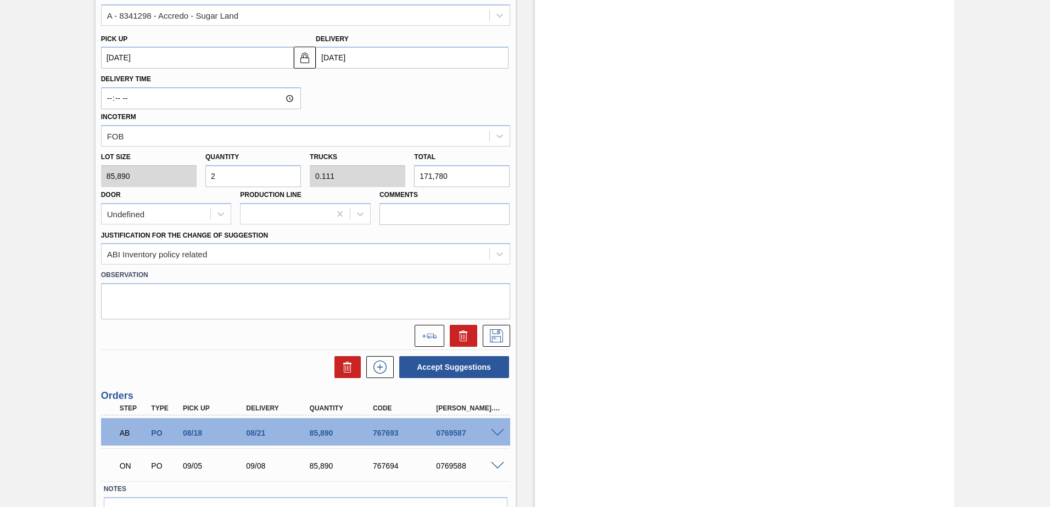
scroll to position [384, 0]
click at [428, 337] on icon at bounding box center [431, 335] width 9 height 5
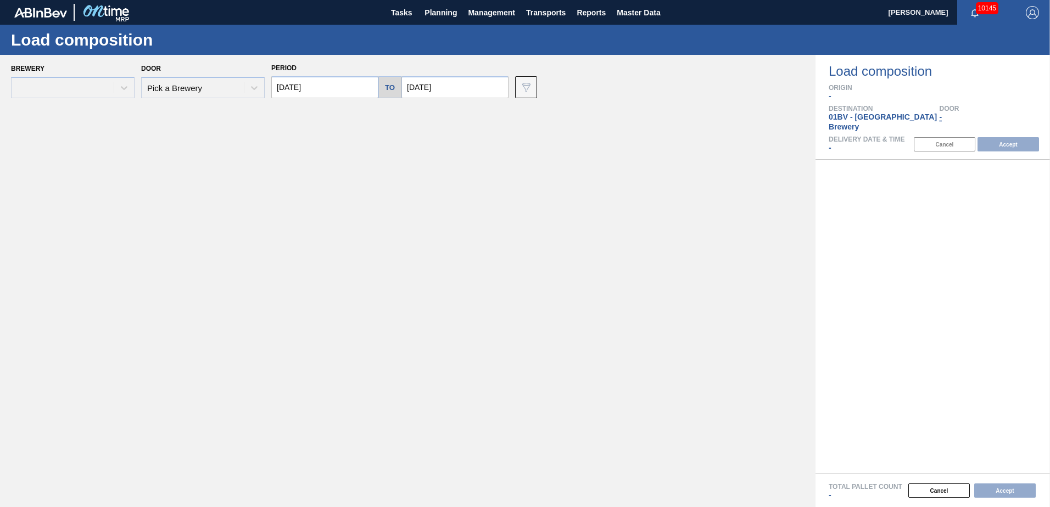
type input "[DATE]"
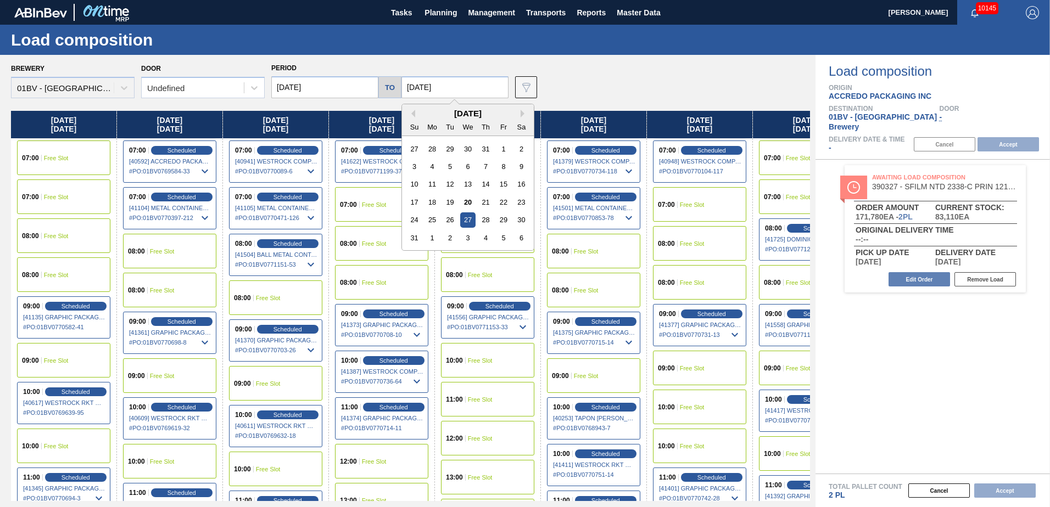
click at [448, 85] on input "[DATE]" at bounding box center [454, 87] width 107 height 22
click at [520, 115] on button "Next Month" at bounding box center [524, 114] width 8 height 8
click at [484, 185] on div "18" at bounding box center [485, 184] width 15 height 15
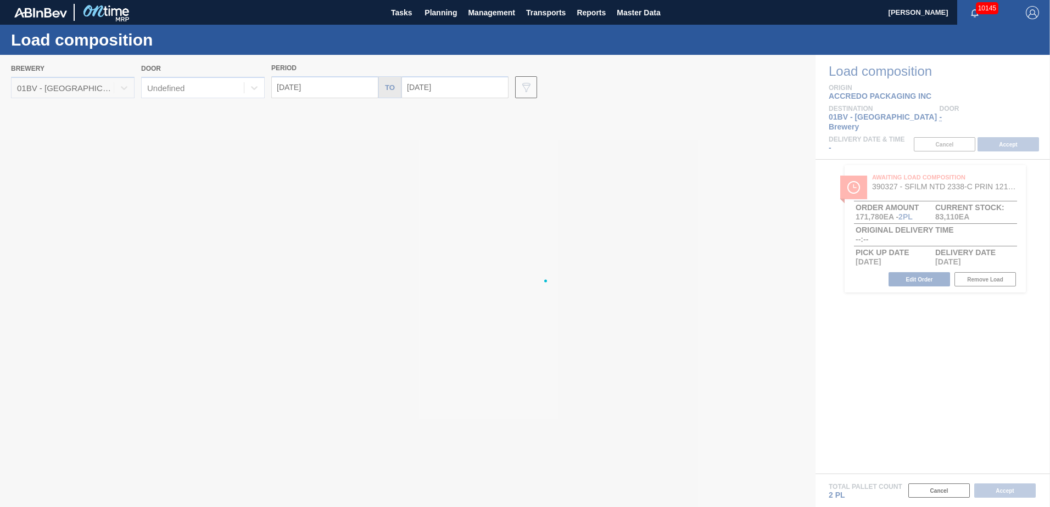
type input "[DATE]"
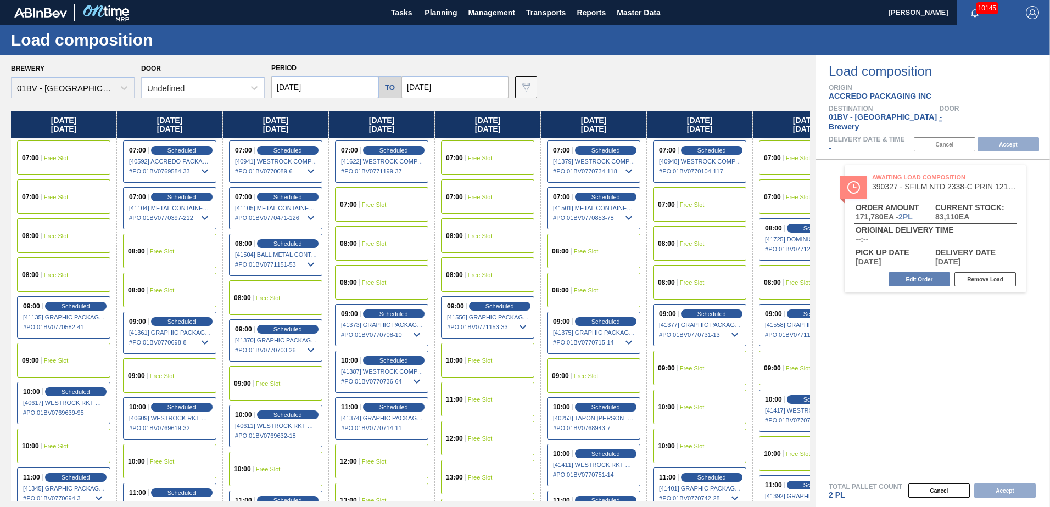
click at [329, 85] on input "[DATE]" at bounding box center [324, 87] width 107 height 22
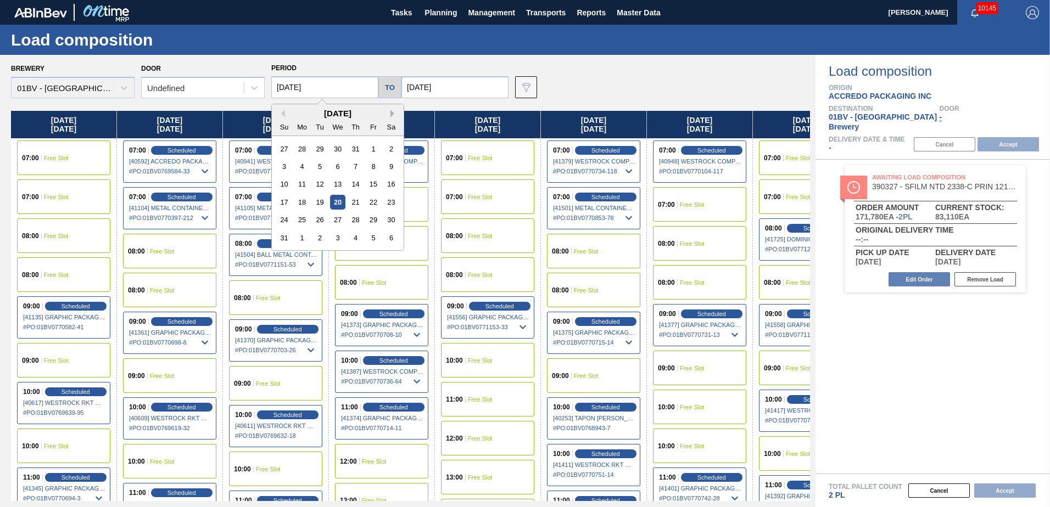
click at [393, 114] on button "Next Month" at bounding box center [394, 114] width 8 height 8
click at [370, 184] on div "19" at bounding box center [373, 184] width 15 height 15
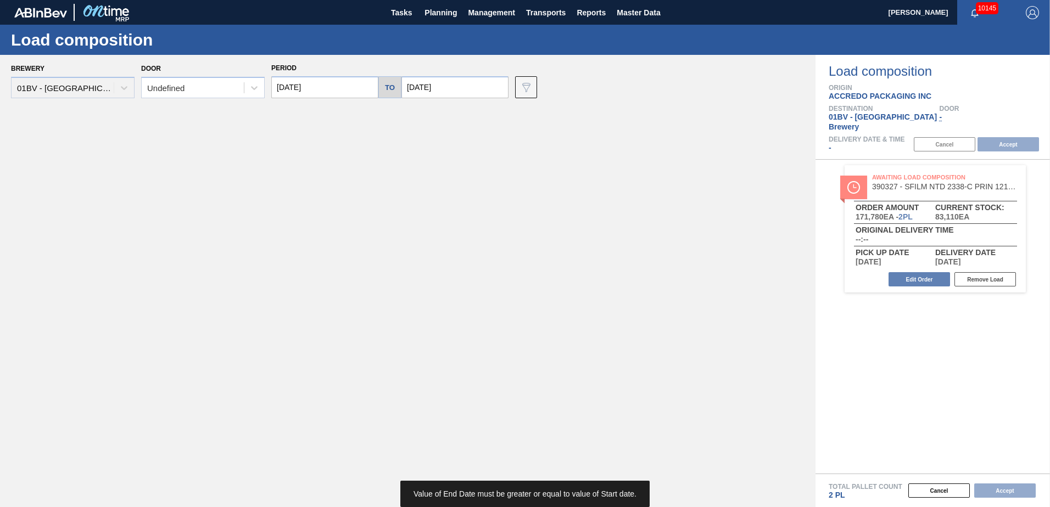
click at [342, 92] on input "[DATE]" at bounding box center [324, 87] width 107 height 22
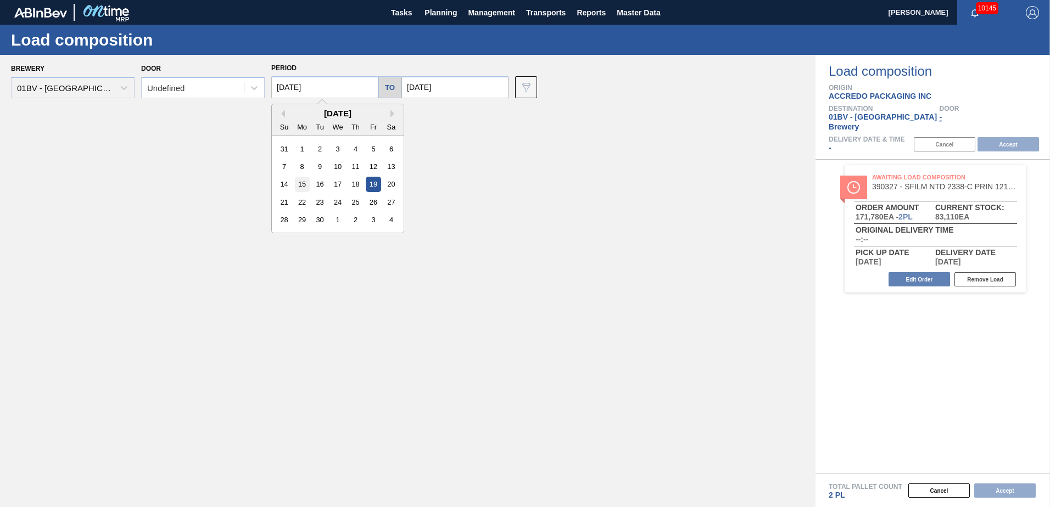
click at [303, 183] on div "15" at bounding box center [302, 184] width 15 height 15
type input "[DATE]"
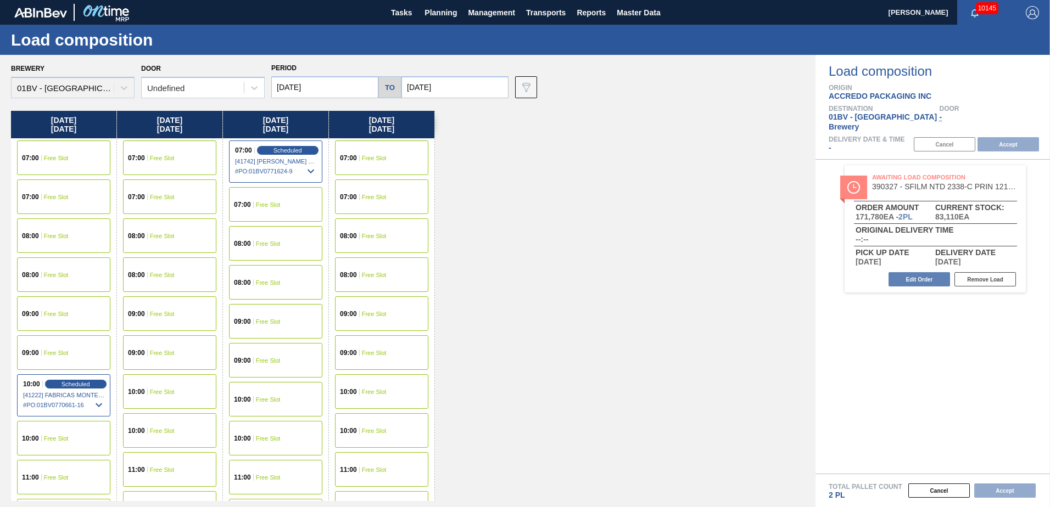
click at [458, 88] on input "[DATE]" at bounding box center [454, 87] width 107 height 22
click at [502, 181] on div "19" at bounding box center [503, 184] width 15 height 15
type input "[DATE]"
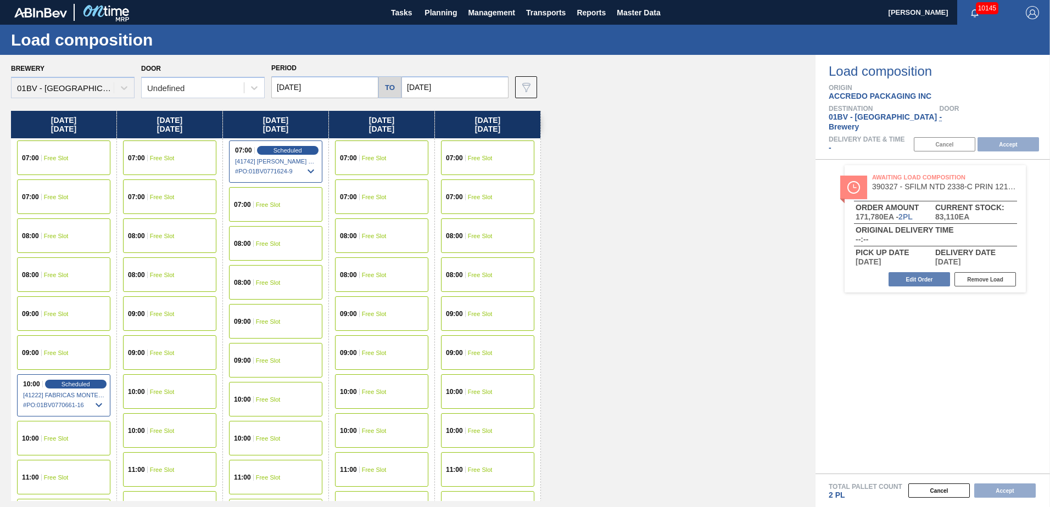
click at [379, 158] on span "Free Slot" at bounding box center [374, 158] width 25 height 7
click at [999, 137] on button "Accept" at bounding box center [1007, 144] width 61 height 14
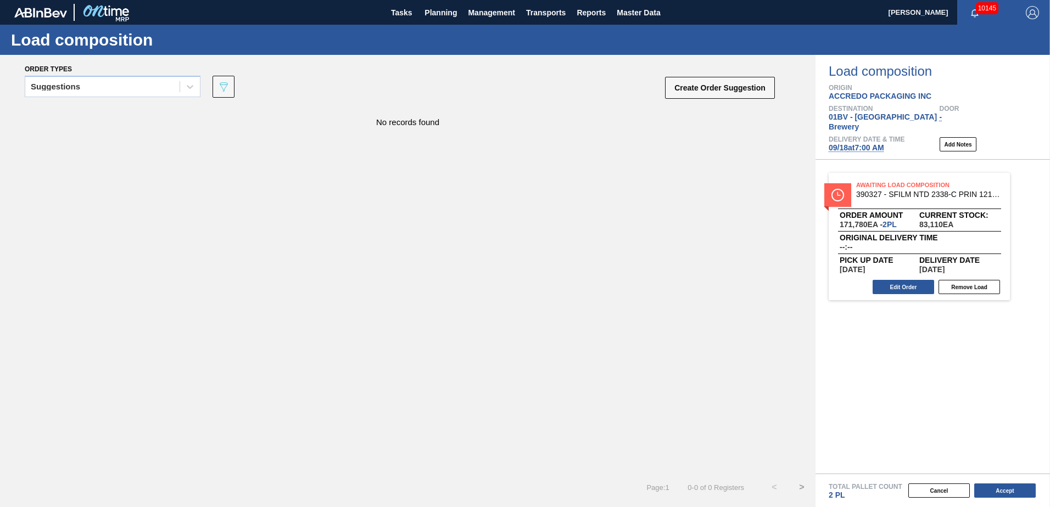
drag, startPoint x: 947, startPoint y: 176, endPoint x: 927, endPoint y: 194, distance: 26.8
click at [927, 194] on div "Awaiting Load Composition 390327 - SFILM NTD 2338-C PRIN 1217 267 ABISTW 01 Ord…" at bounding box center [932, 317] width 234 height 314
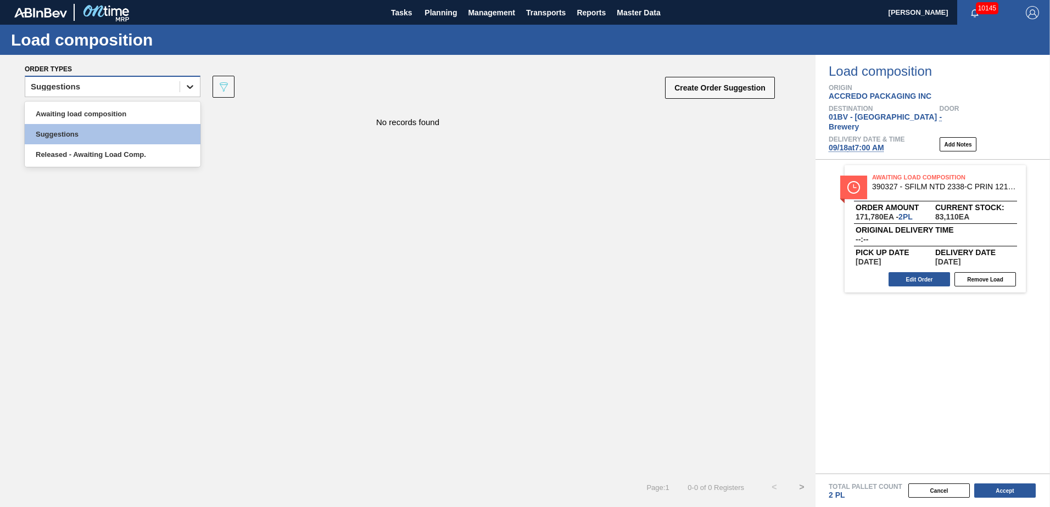
click at [189, 92] on icon at bounding box center [189, 86] width 11 height 11
click at [137, 113] on div "Awaiting load composition" at bounding box center [113, 114] width 176 height 20
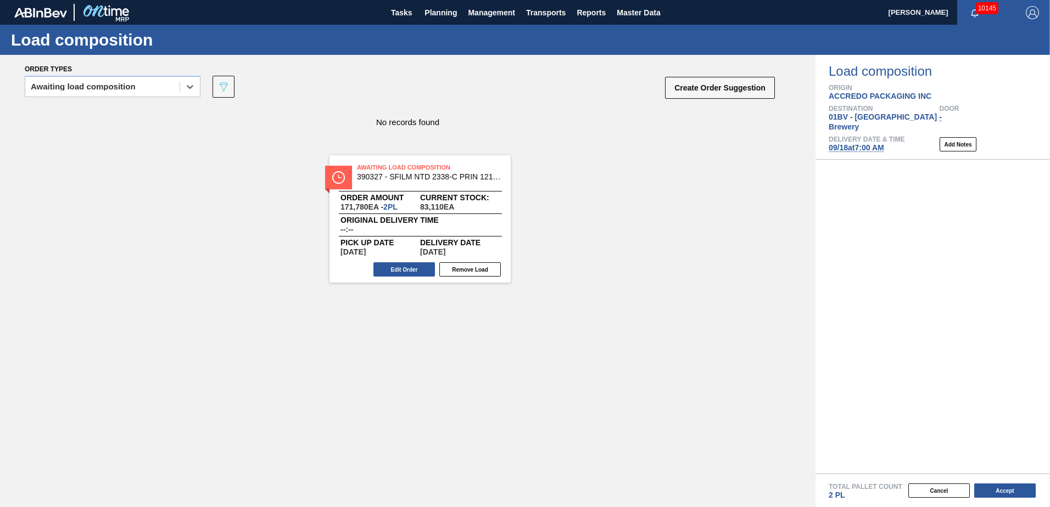
drag, startPoint x: 928, startPoint y: 172, endPoint x: 406, endPoint y: 172, distance: 522.1
click at [406, 172] on div "Order types option Awaiting load composition, selected. Select is focused ,type…" at bounding box center [525, 281] width 1050 height 452
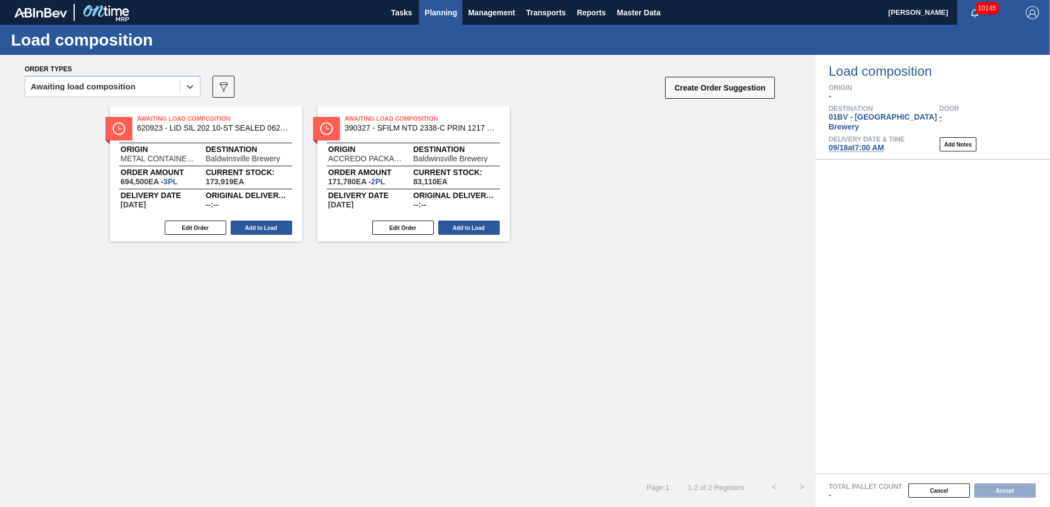
click at [440, 14] on span "Planning" at bounding box center [440, 12] width 32 height 13
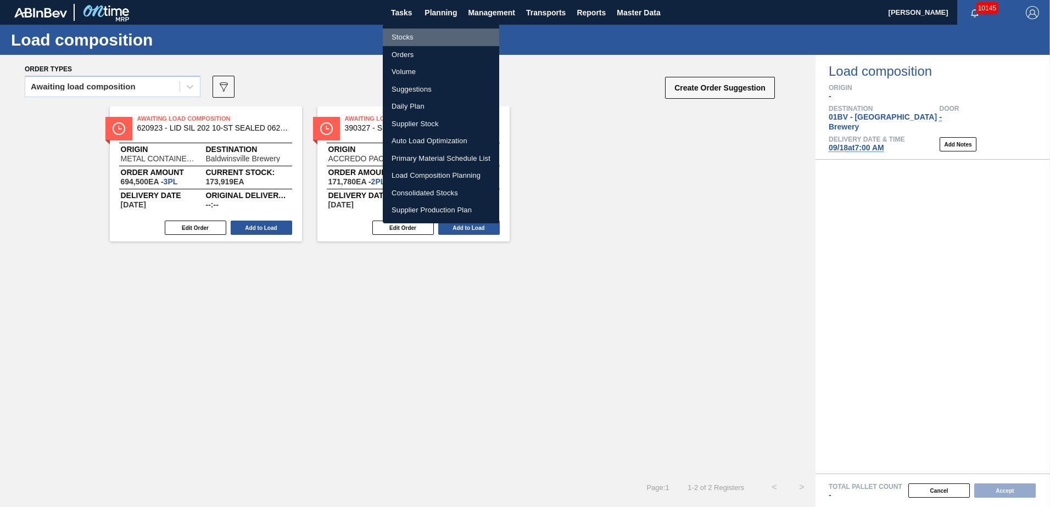
click at [397, 36] on li "Stocks" at bounding box center [441, 38] width 116 height 18
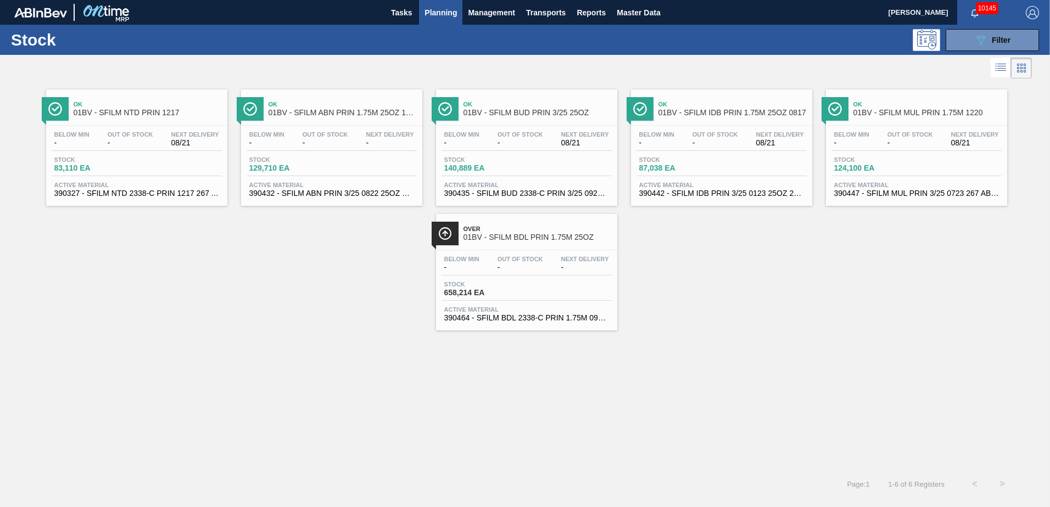
click at [307, 118] on div "Ok 01BV - SFILM ABN PRIN 1.75M 25OZ 1116" at bounding box center [342, 109] width 148 height 25
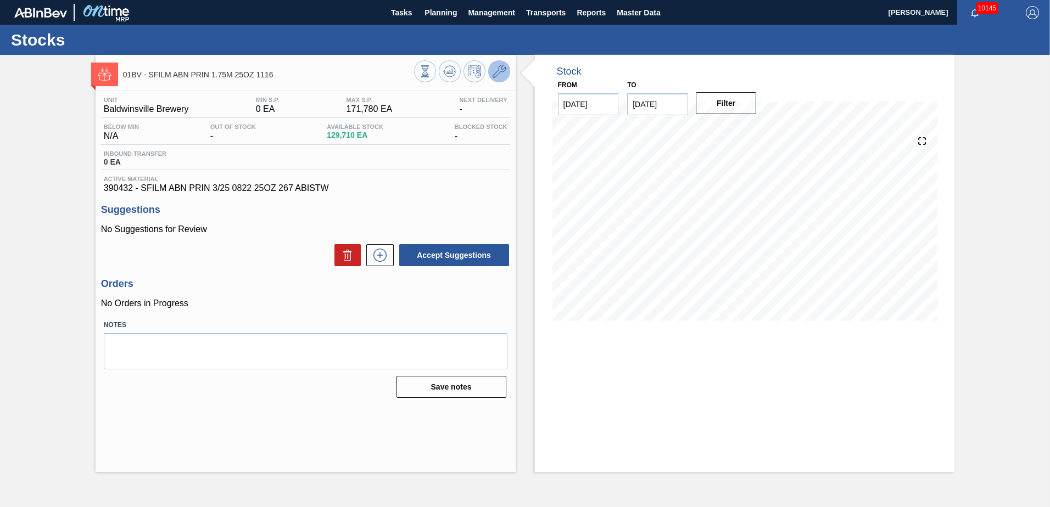
click at [496, 75] on icon at bounding box center [498, 71] width 13 height 13
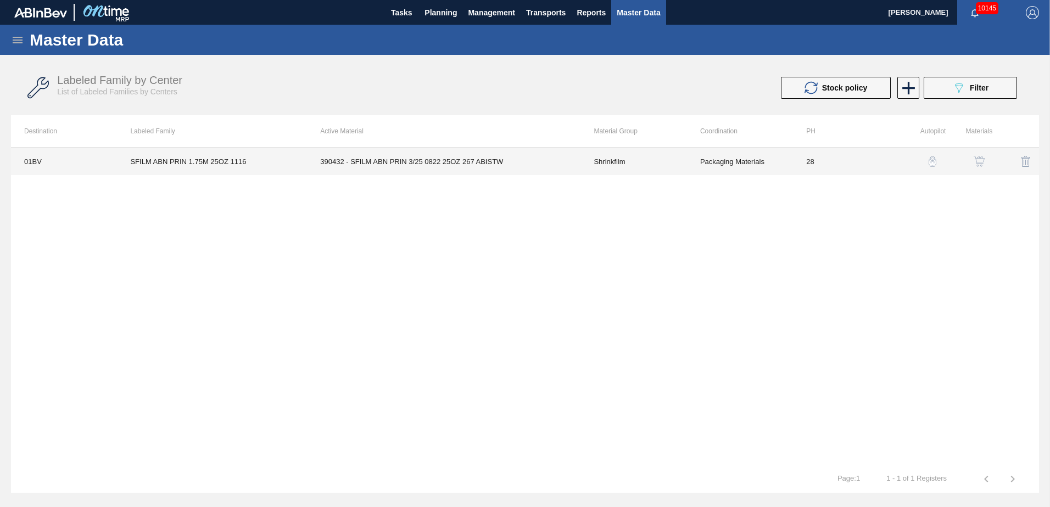
click at [397, 164] on td "390432 - SFILM ABN PRIN 3/25 0822 25OZ 267 ABISTW" at bounding box center [443, 161] width 273 height 27
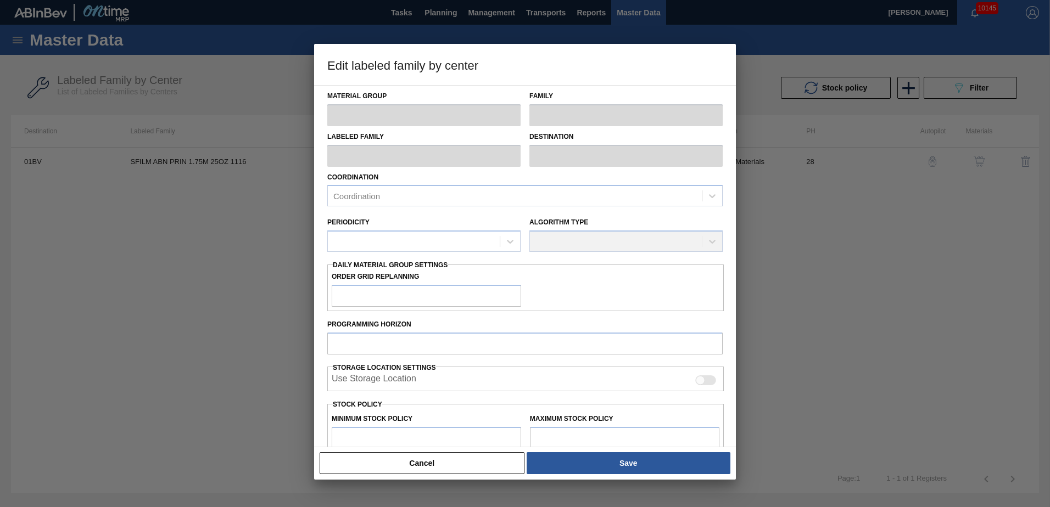
type input "Shrinkfilm"
type input "SFILM ABN PRIN 1.75M 25OZ 1116"
type input "01BV - [GEOGRAPHIC_DATA] Brewery"
type input "28"
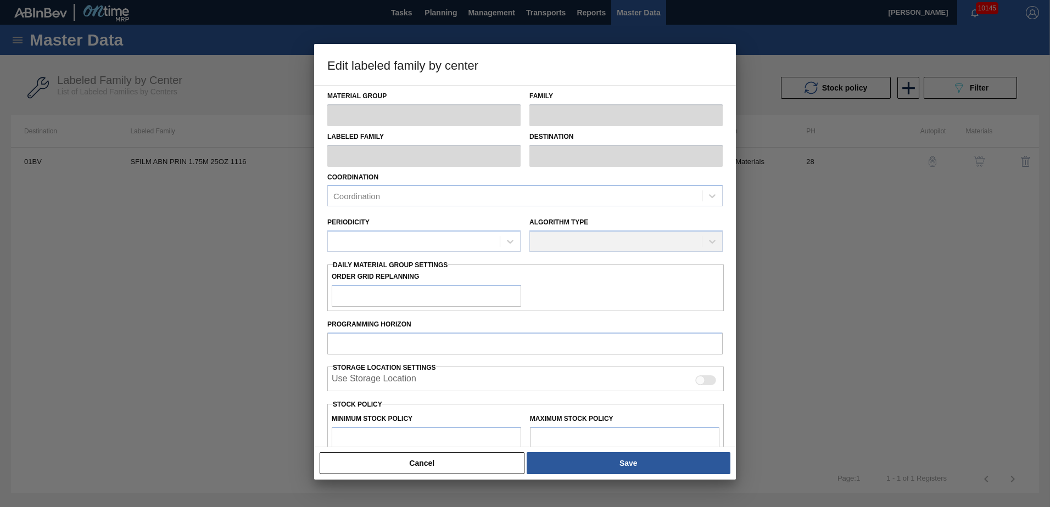
type input "0"
type input "171,780"
type input "85"
type input "146,013"
checkbox input "true"
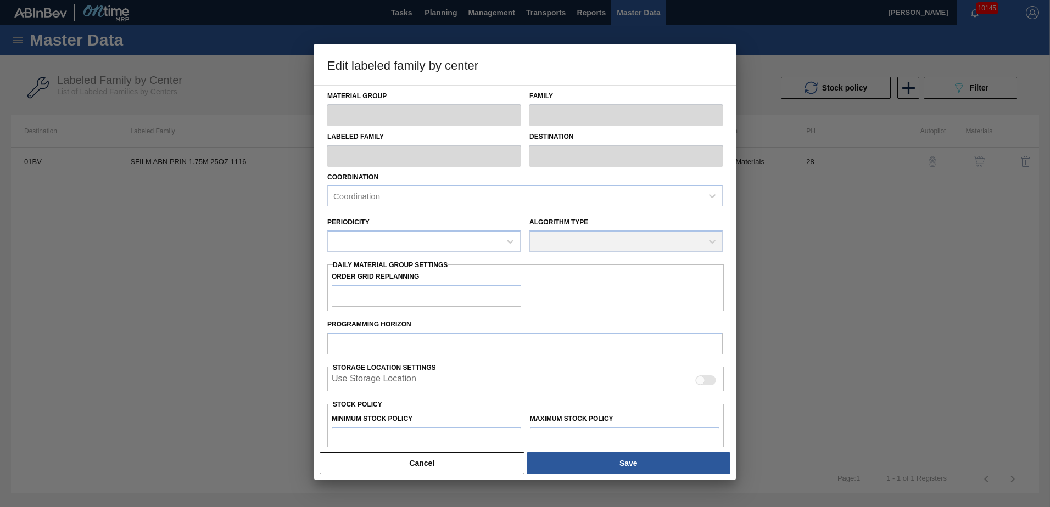
checkbox input "true"
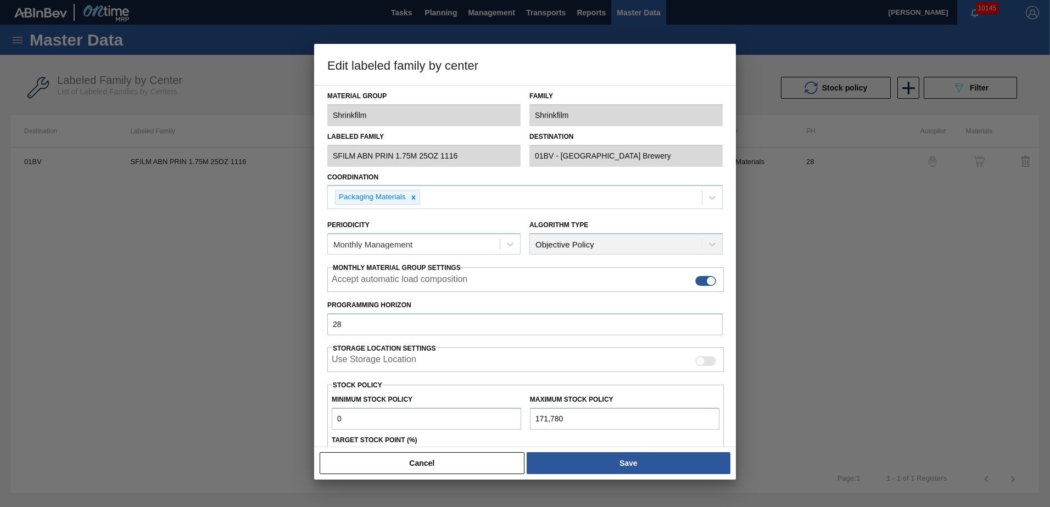
click at [184, 367] on div at bounding box center [525, 253] width 1050 height 507
drag, startPoint x: 381, startPoint y: 457, endPoint x: 339, endPoint y: 412, distance: 61.8
click at [382, 456] on button "Cancel" at bounding box center [422, 463] width 205 height 22
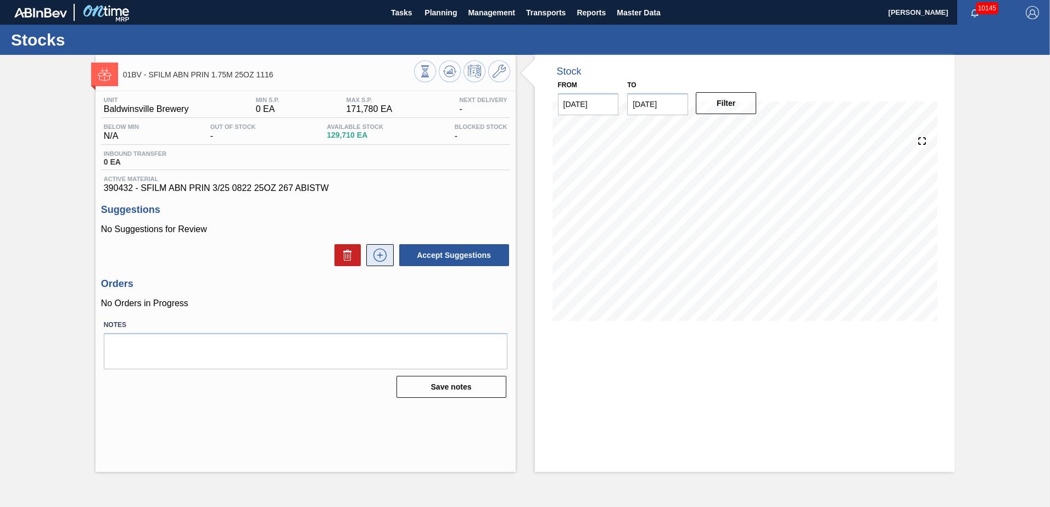
click at [382, 255] on icon at bounding box center [380, 255] width 6 height 1
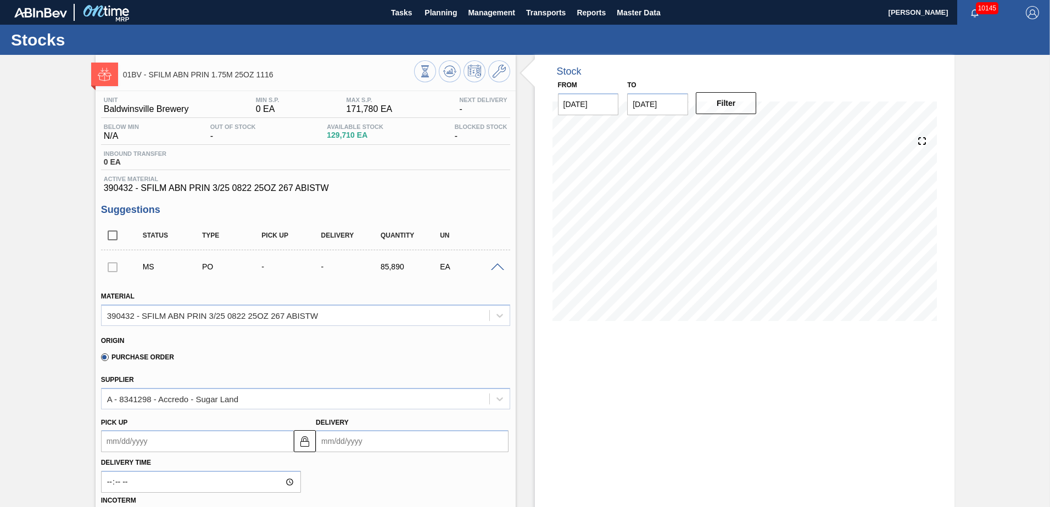
scroll to position [110, 0]
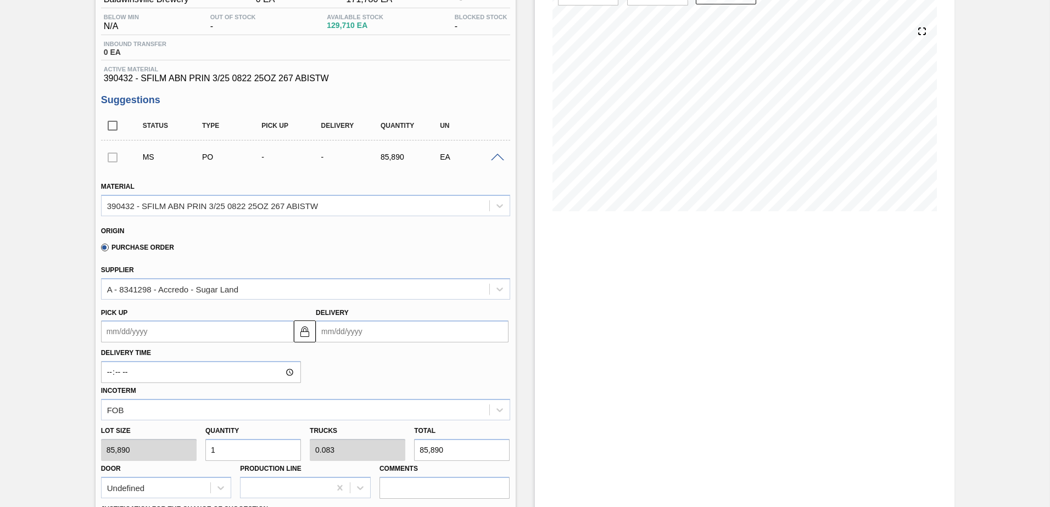
click at [385, 333] on input "Delivery" at bounding box center [412, 332] width 193 height 22
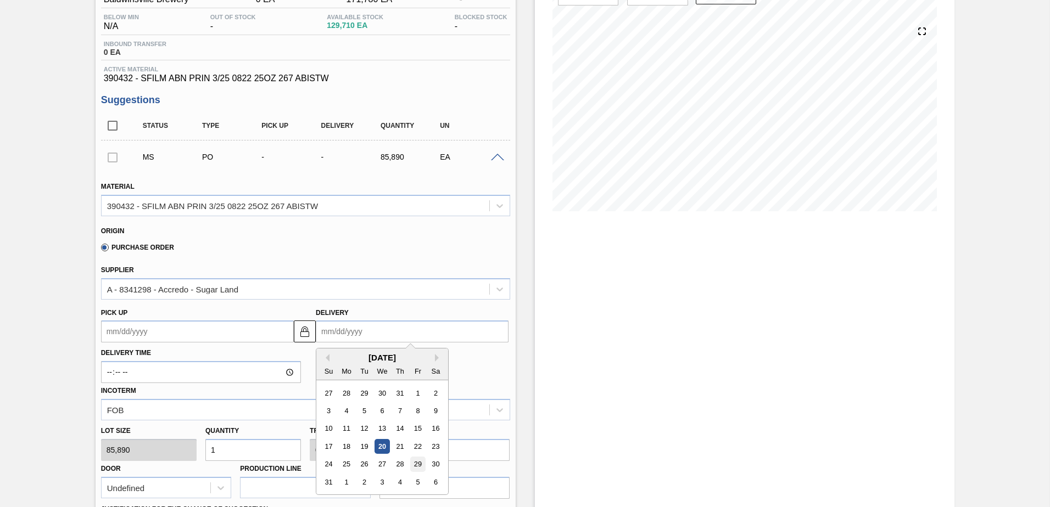
click at [415, 466] on div "29" at bounding box center [417, 464] width 15 height 15
type up100614020 "[DATE]"
type input "[DATE]"
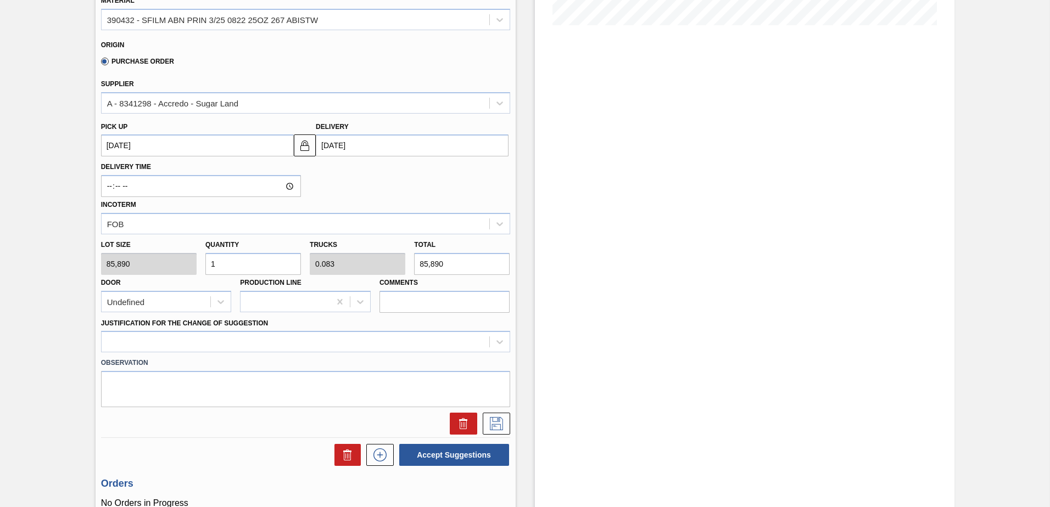
scroll to position [329, 0]
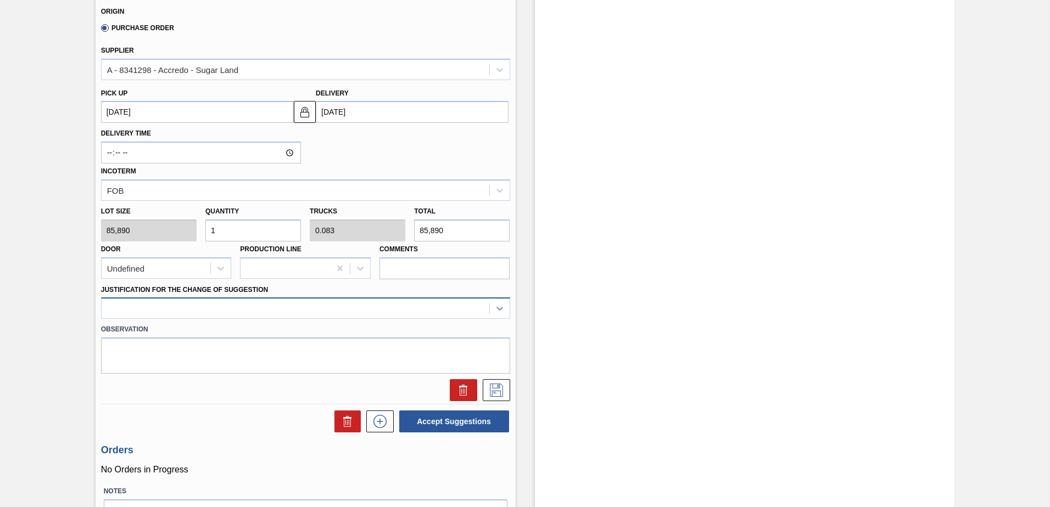
click at [499, 306] on icon at bounding box center [499, 308] width 11 height 11
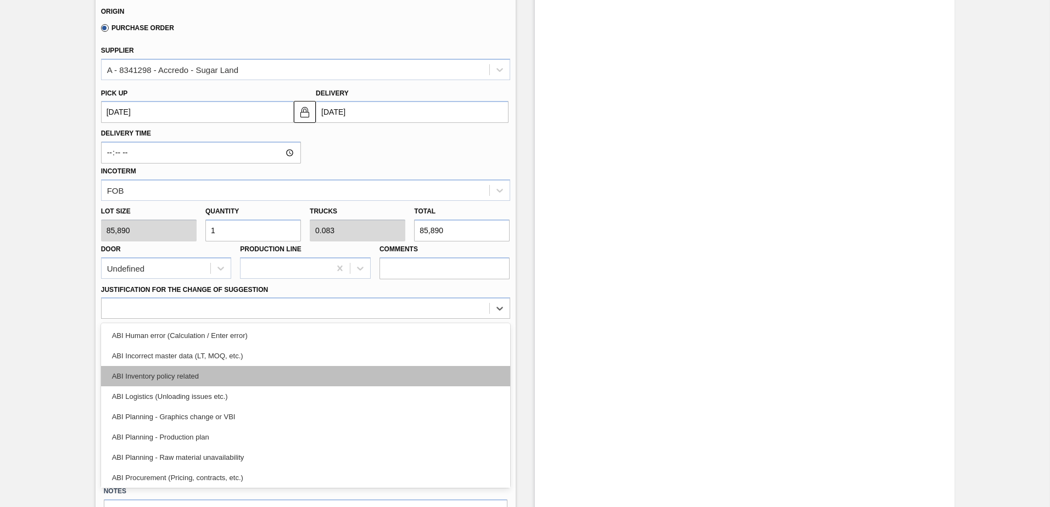
click at [188, 375] on div "ABI Inventory policy related" at bounding box center [305, 376] width 409 height 20
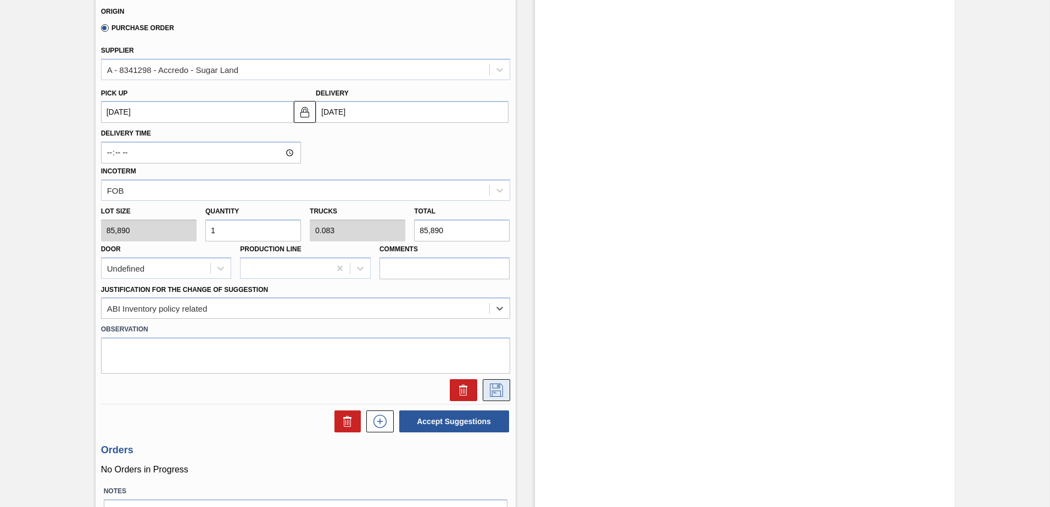
click at [500, 388] on icon at bounding box center [497, 390] width 18 height 13
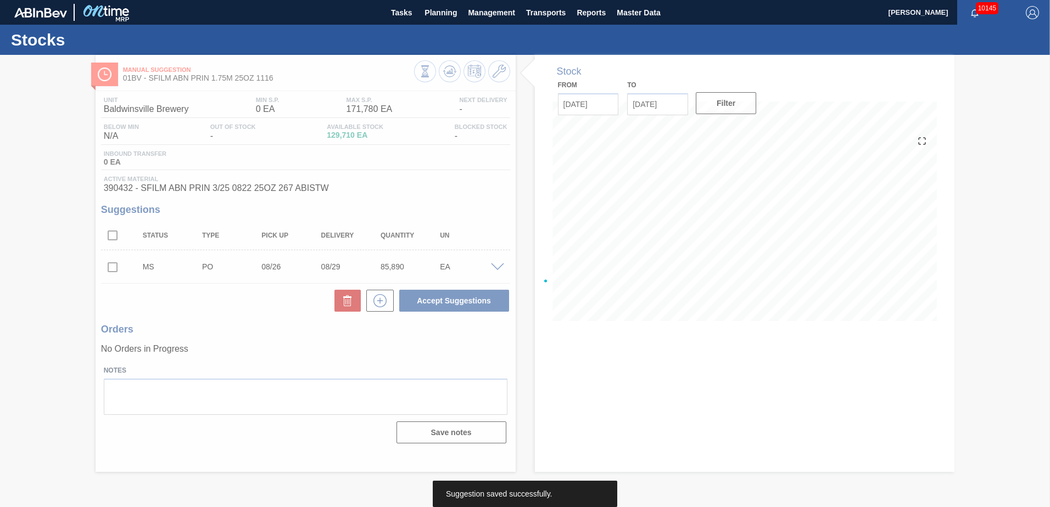
scroll to position [0, 0]
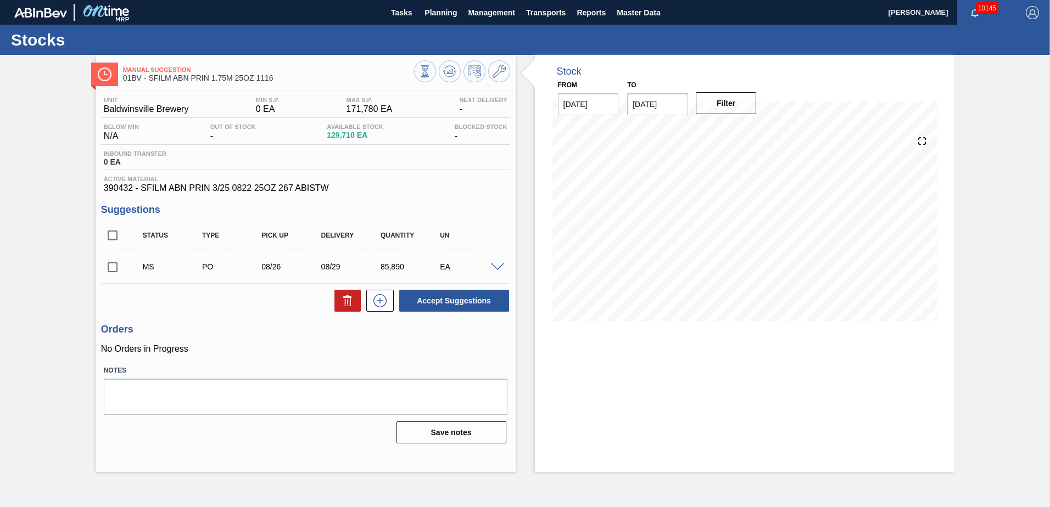
click at [113, 268] on input "checkbox" at bounding box center [112, 267] width 23 height 23
click at [419, 301] on button "Accept Suggestions" at bounding box center [454, 301] width 110 height 22
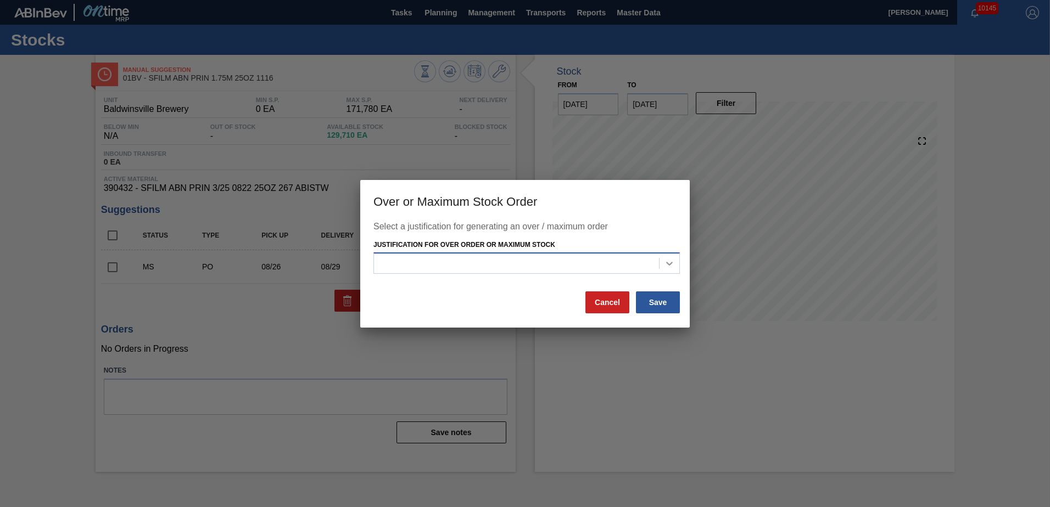
click at [664, 267] on icon at bounding box center [669, 263] width 11 height 11
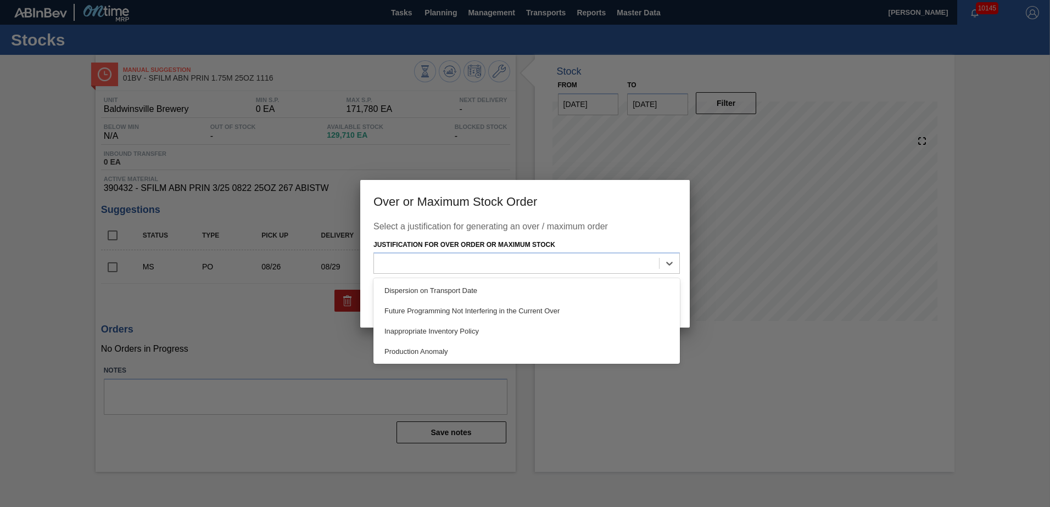
drag, startPoint x: 482, startPoint y: 326, endPoint x: 535, endPoint y: 329, distance: 52.8
click at [481, 326] on div "Inappropriate Inventory Policy" at bounding box center [526, 331] width 306 height 20
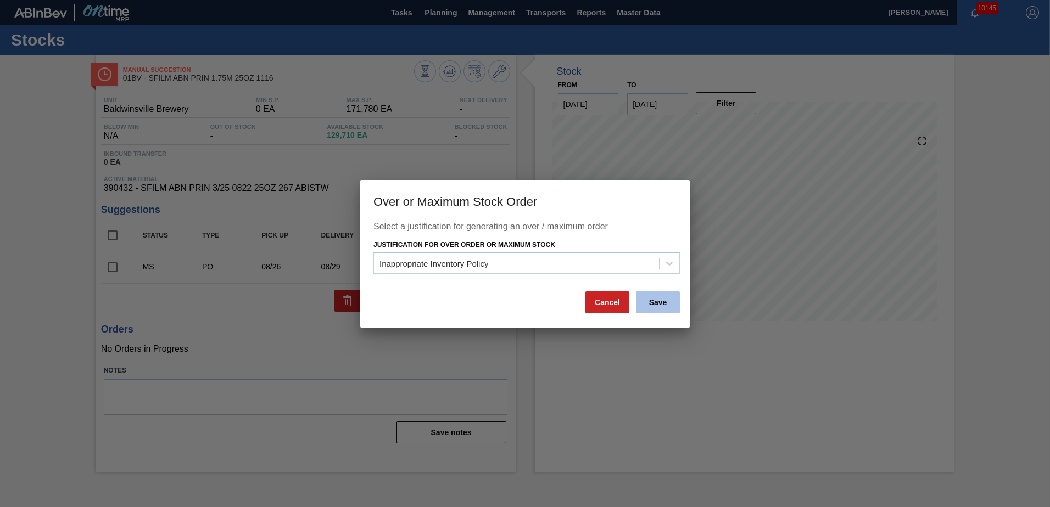
click at [653, 310] on button "Save" at bounding box center [658, 303] width 44 height 22
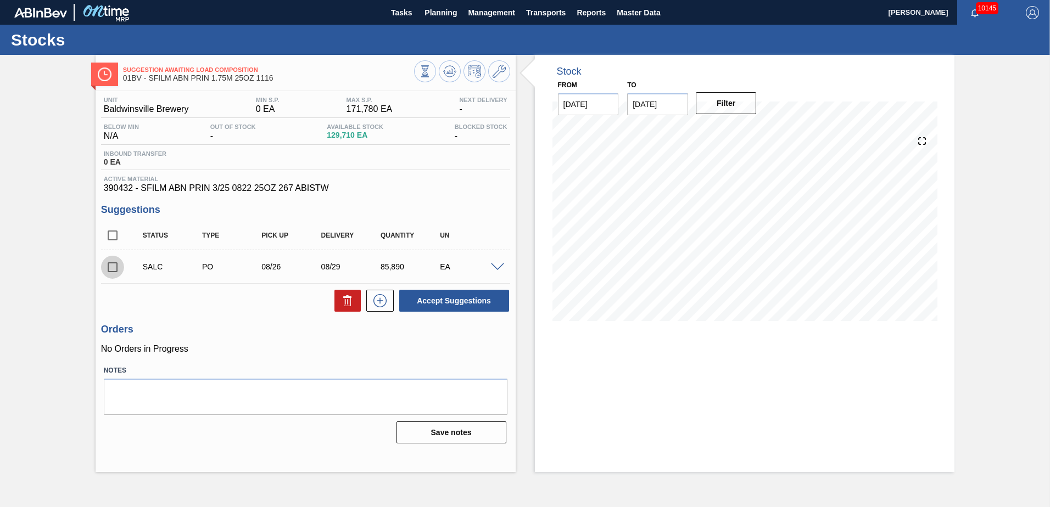
click at [114, 265] on input "checkbox" at bounding box center [112, 267] width 23 height 23
checkbox input "true"
click at [498, 266] on span at bounding box center [497, 268] width 13 height 8
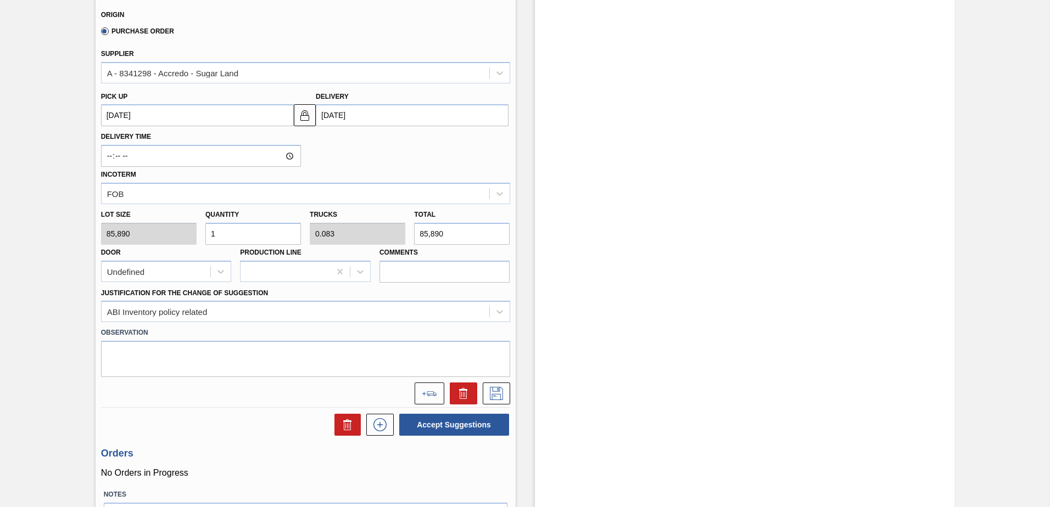
scroll to position [329, 0]
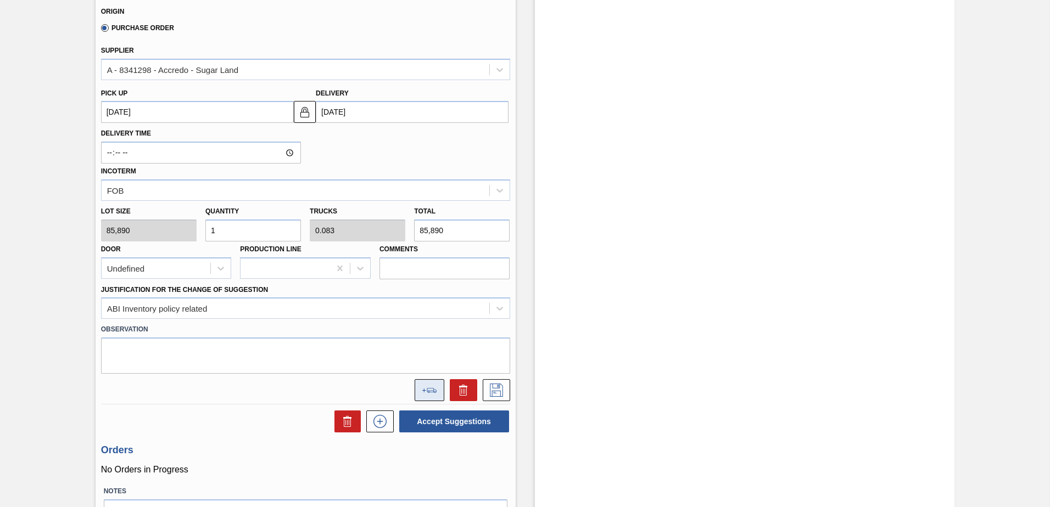
click at [425, 399] on button at bounding box center [430, 390] width 30 height 22
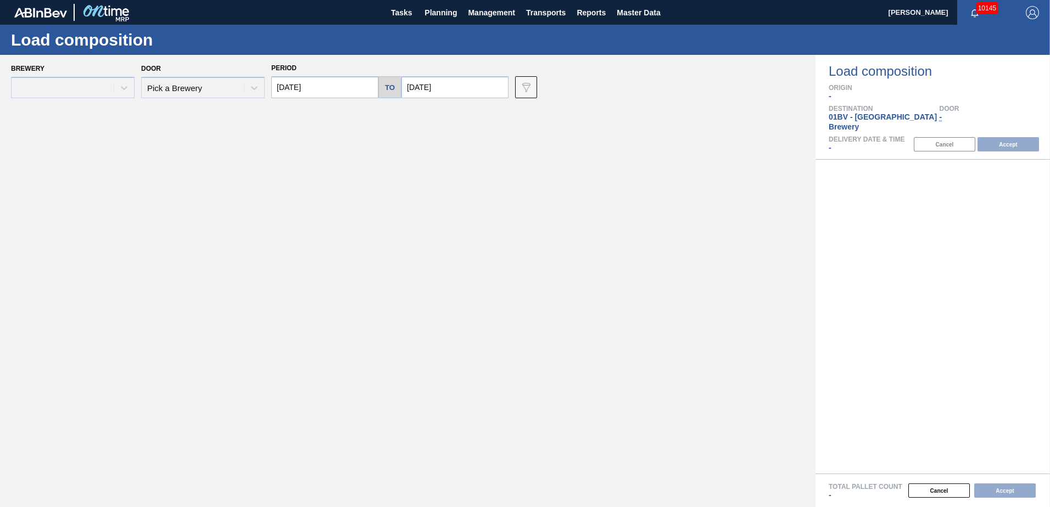
type input "[DATE]"
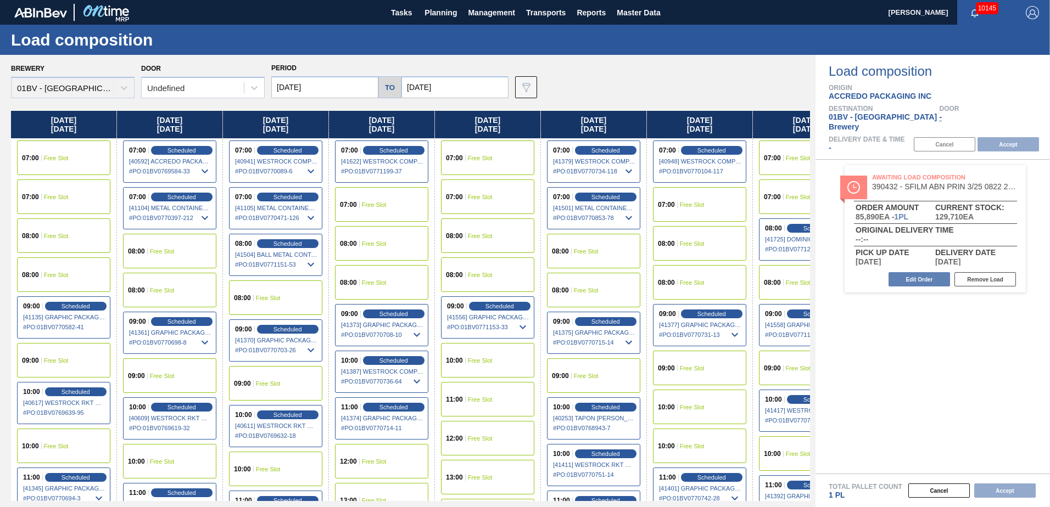
click at [695, 245] on span "Free Slot" at bounding box center [692, 243] width 25 height 7
click at [987, 137] on button "Accept" at bounding box center [1007, 144] width 61 height 14
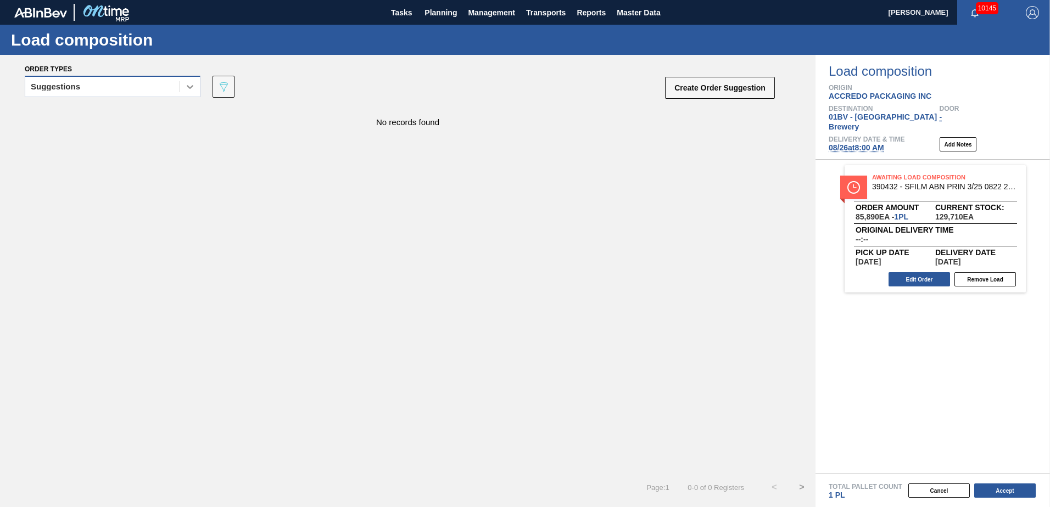
click at [191, 89] on icon at bounding box center [189, 86] width 11 height 11
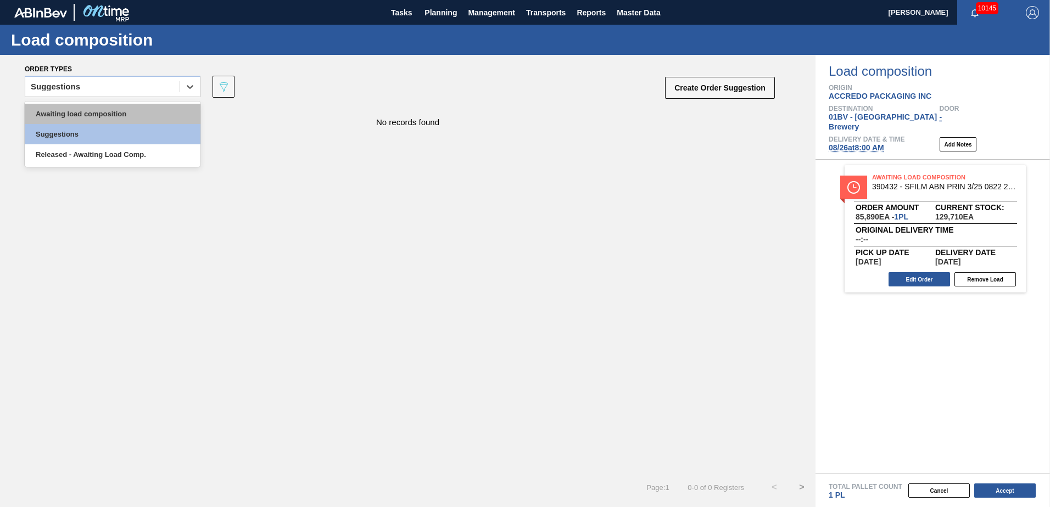
click at [154, 109] on div "Awaiting load composition" at bounding box center [113, 114] width 176 height 20
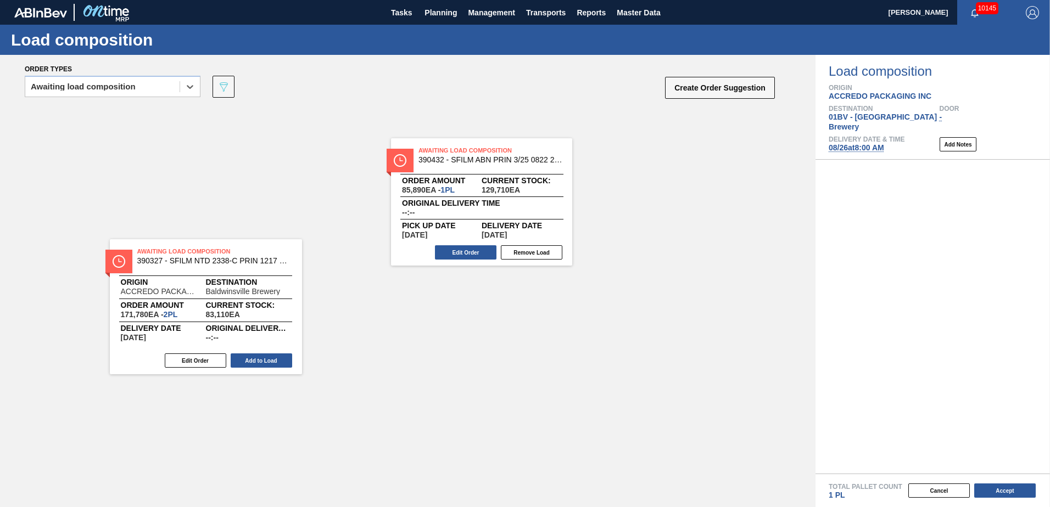
drag, startPoint x: 678, startPoint y: 171, endPoint x: 467, endPoint y: 157, distance: 211.3
click at [467, 157] on div "Order types option Awaiting load composition, selected. Select is focused ,type…" at bounding box center [525, 281] width 1050 height 452
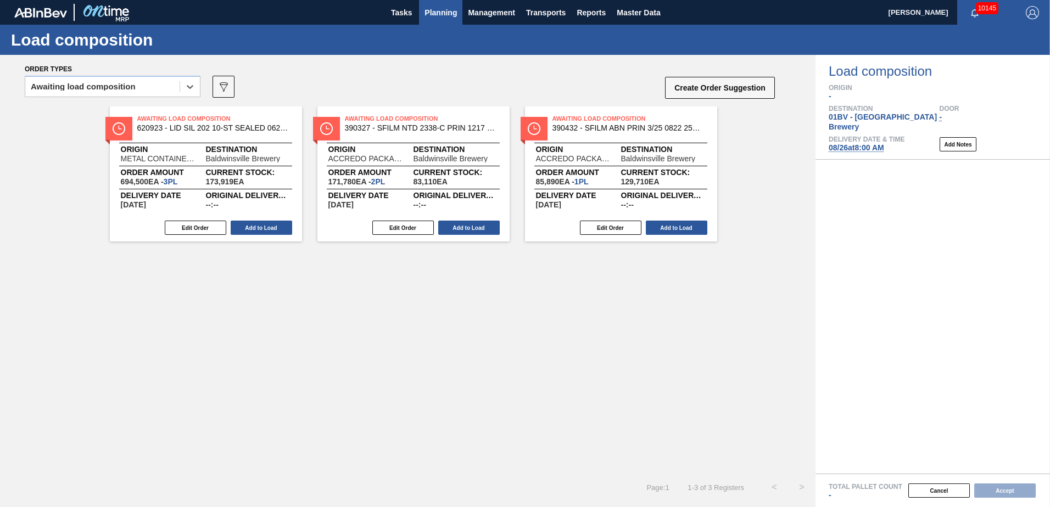
click at [434, 15] on span "Planning" at bounding box center [440, 12] width 32 height 13
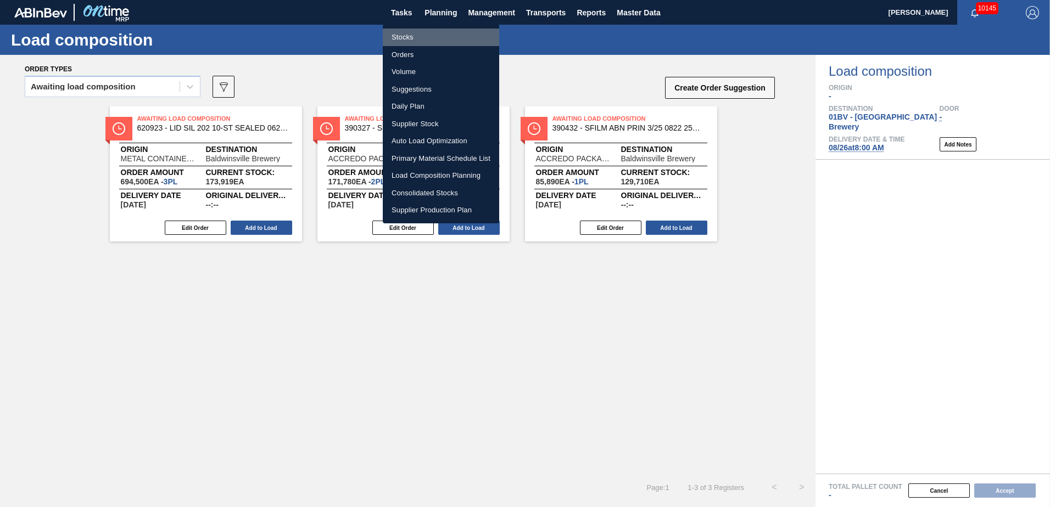
click at [399, 40] on li "Stocks" at bounding box center [441, 38] width 116 height 18
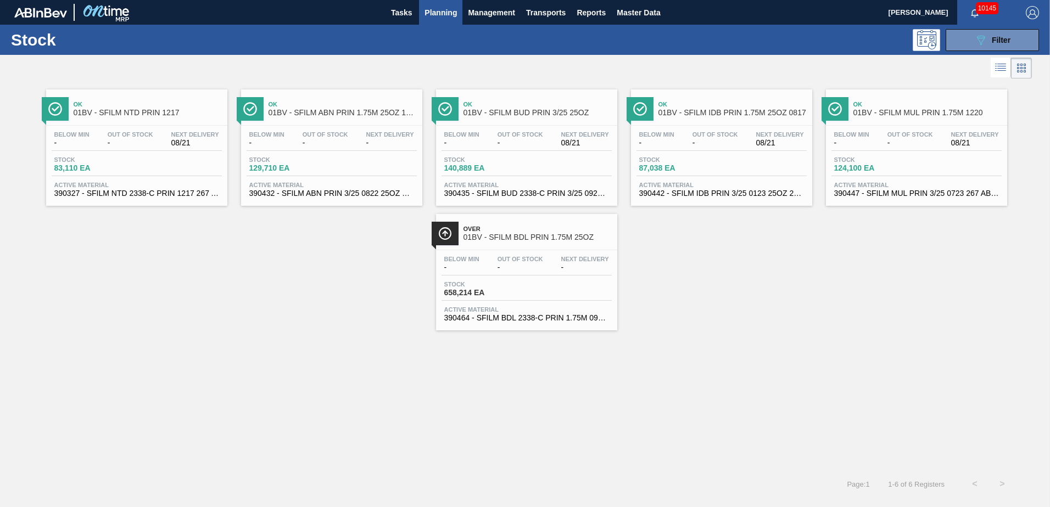
click at [518, 114] on span "01BV - SFILM BUD PRIN 3/25 25OZ" at bounding box center [537, 113] width 148 height 8
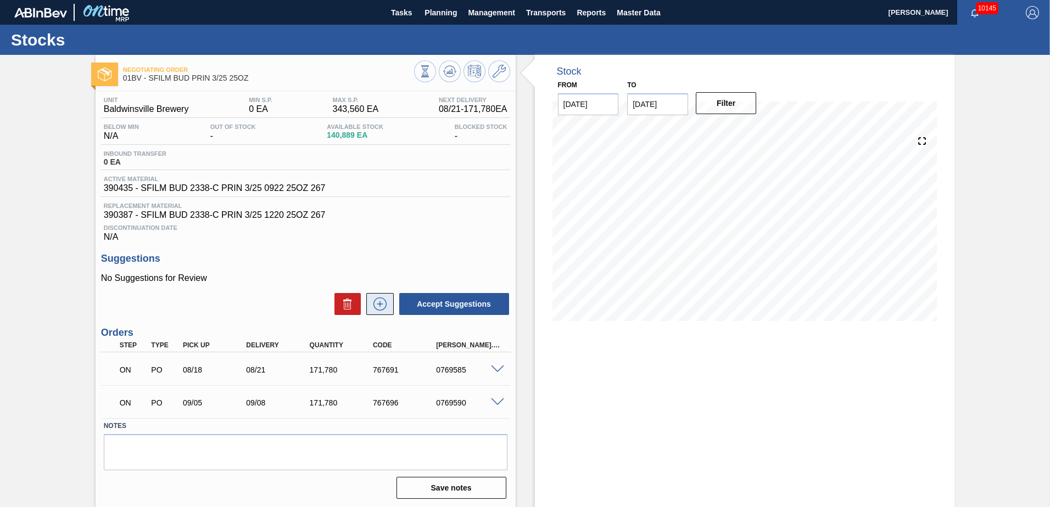
click at [379, 306] on icon at bounding box center [380, 304] width 18 height 13
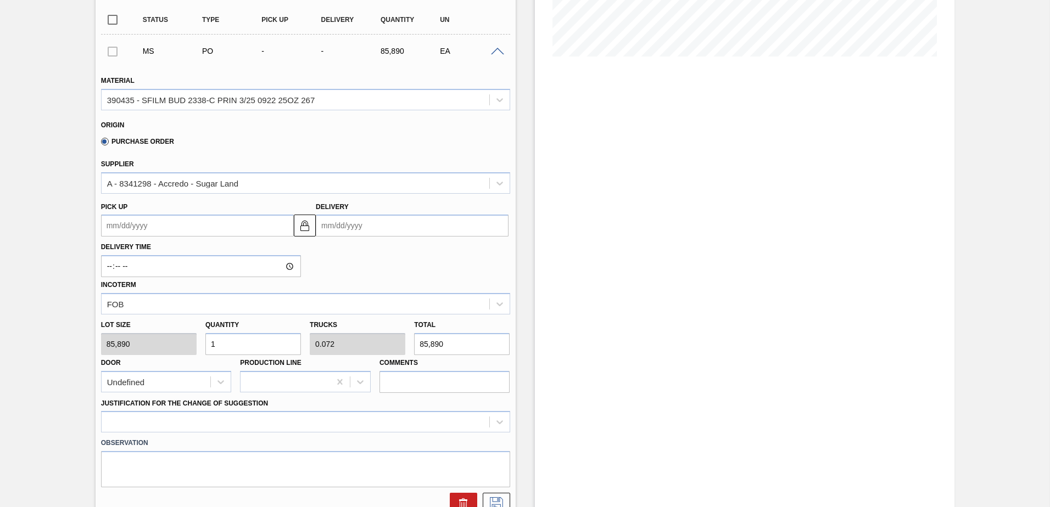
scroll to position [275, 0]
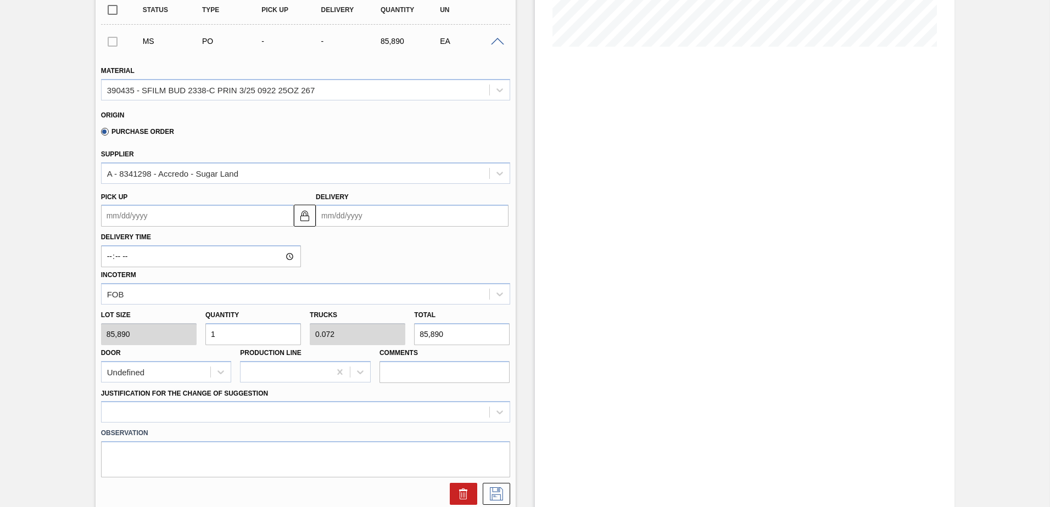
click at [389, 220] on input "Delivery" at bounding box center [412, 216] width 193 height 22
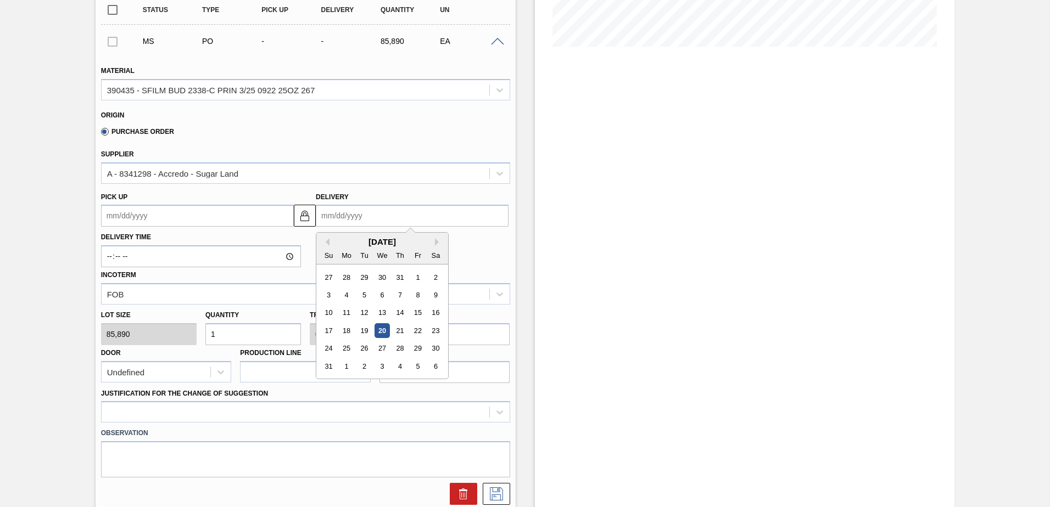
click at [422, 348] on div "29" at bounding box center [417, 348] width 15 height 15
type up100614048 "[DATE]"
type input "[DATE]"
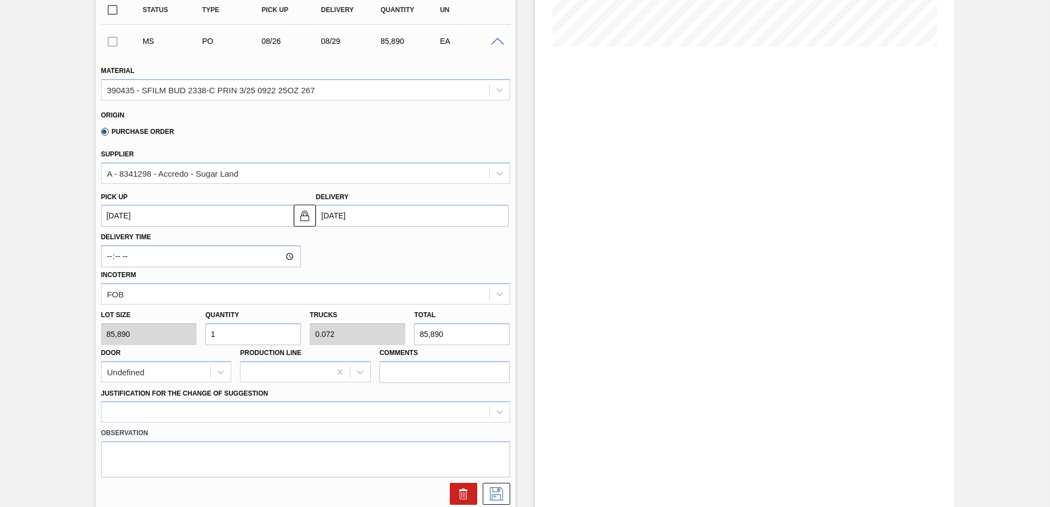
click at [245, 338] on input "1" at bounding box center [253, 334] width 96 height 22
type input "0"
type input "3"
type input "0.217"
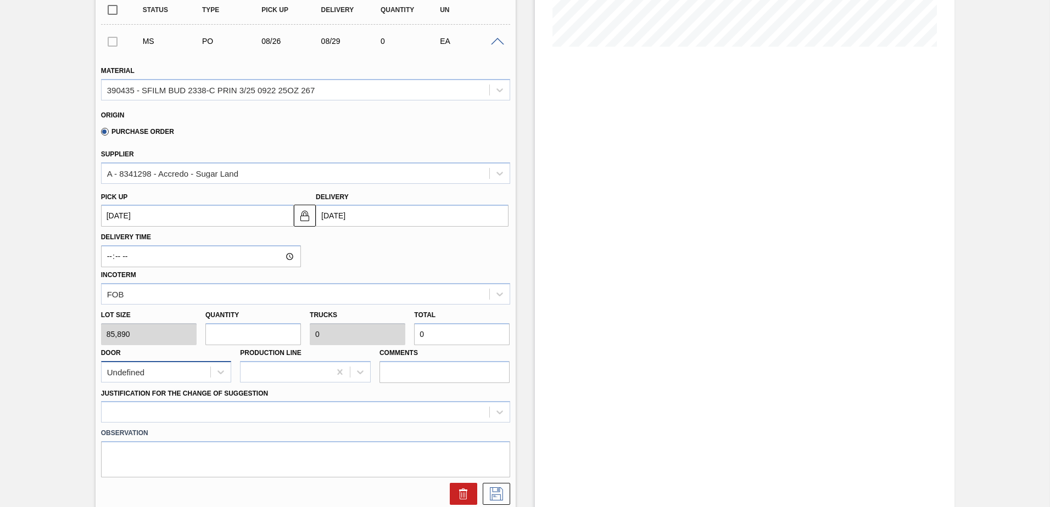
type input "257,670"
type input "3"
click at [498, 411] on div at bounding box center [305, 411] width 409 height 21
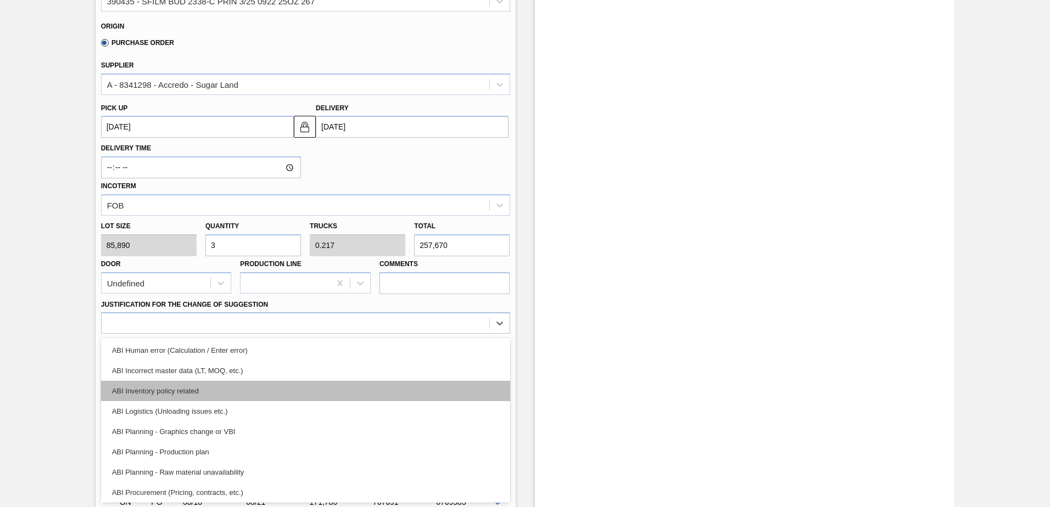
click at [169, 393] on div "ABI Inventory policy related" at bounding box center [305, 391] width 409 height 20
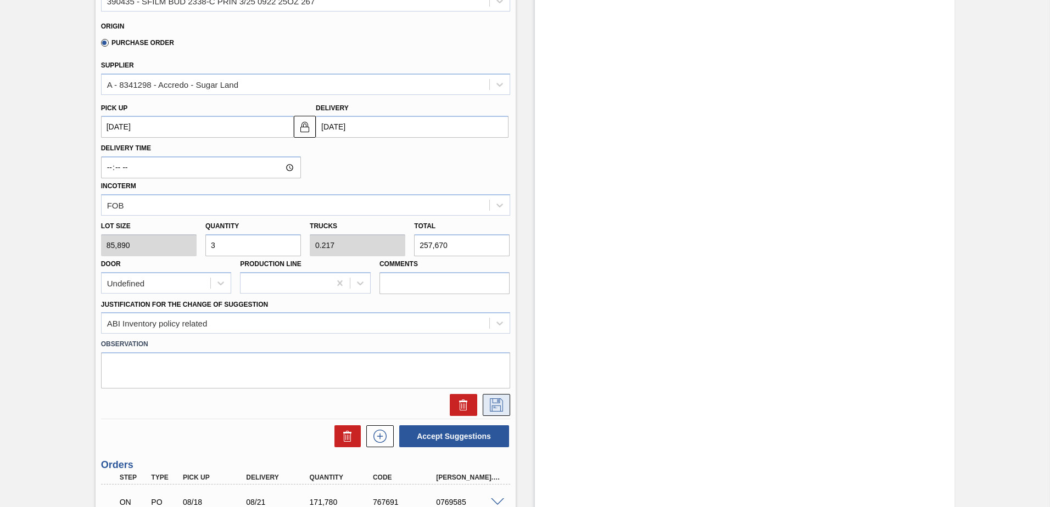
click at [504, 406] on button at bounding box center [496, 405] width 27 height 22
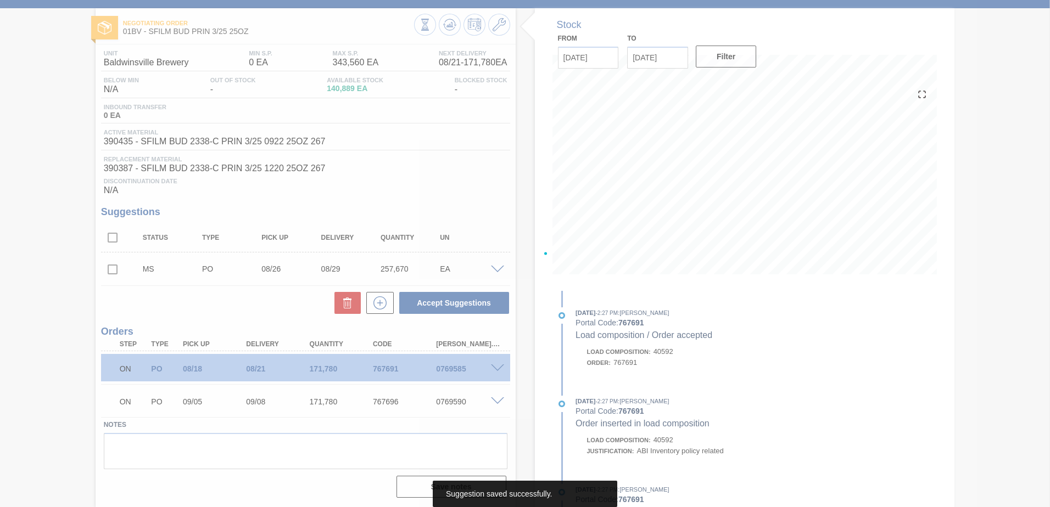
scroll to position [47, 0]
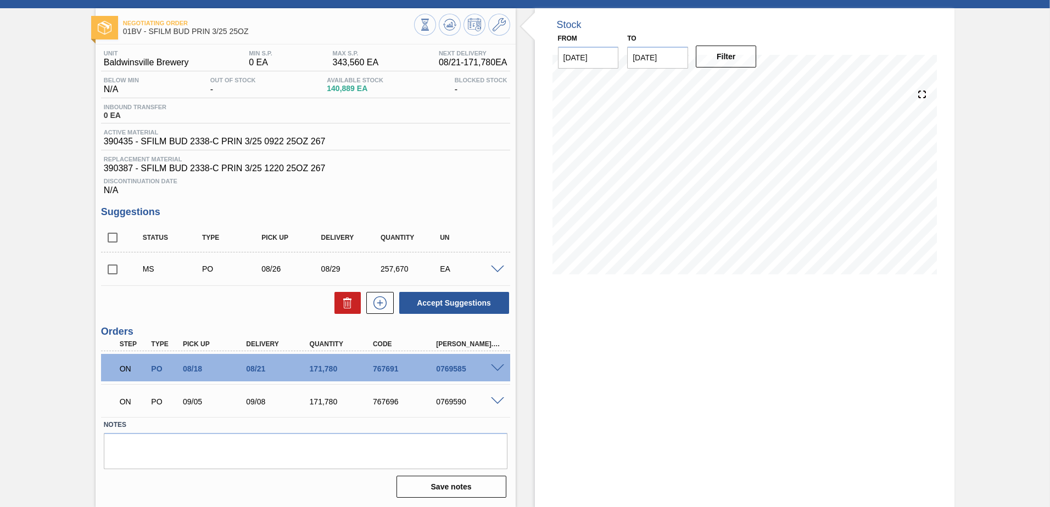
click at [112, 269] on input "checkbox" at bounding box center [112, 269] width 23 height 23
click at [428, 303] on button "Accept Suggestions" at bounding box center [454, 303] width 110 height 22
checkbox input "false"
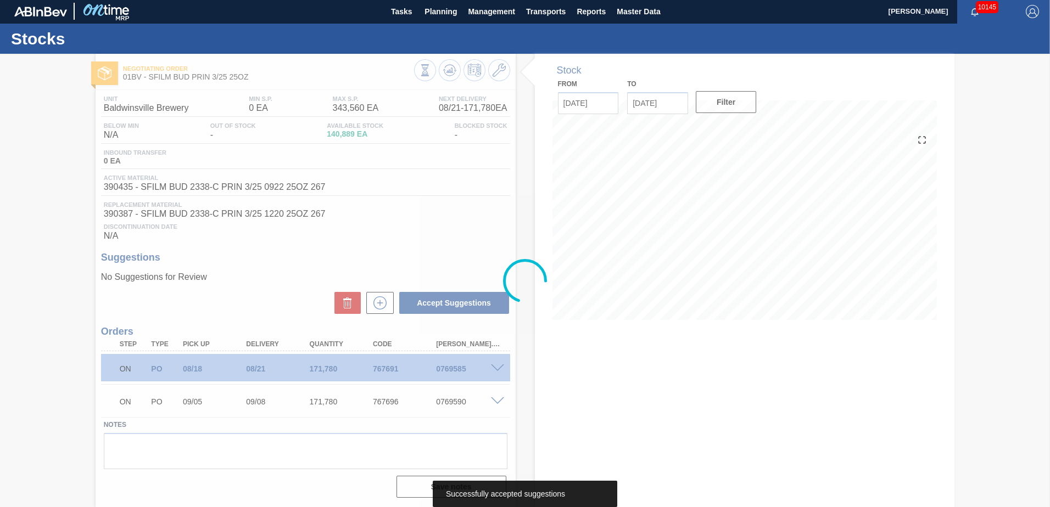
scroll to position [1, 0]
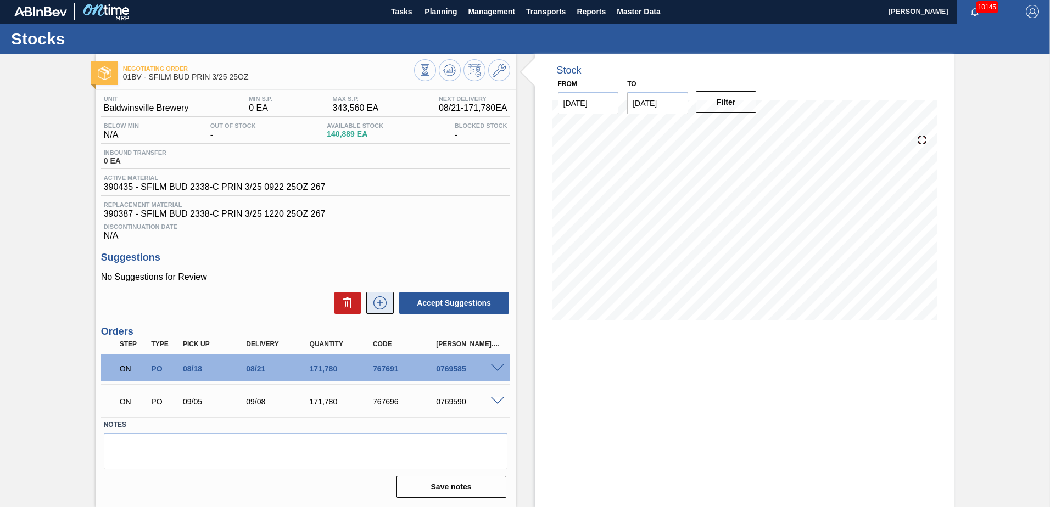
click at [378, 303] on icon at bounding box center [380, 303] width 6 height 1
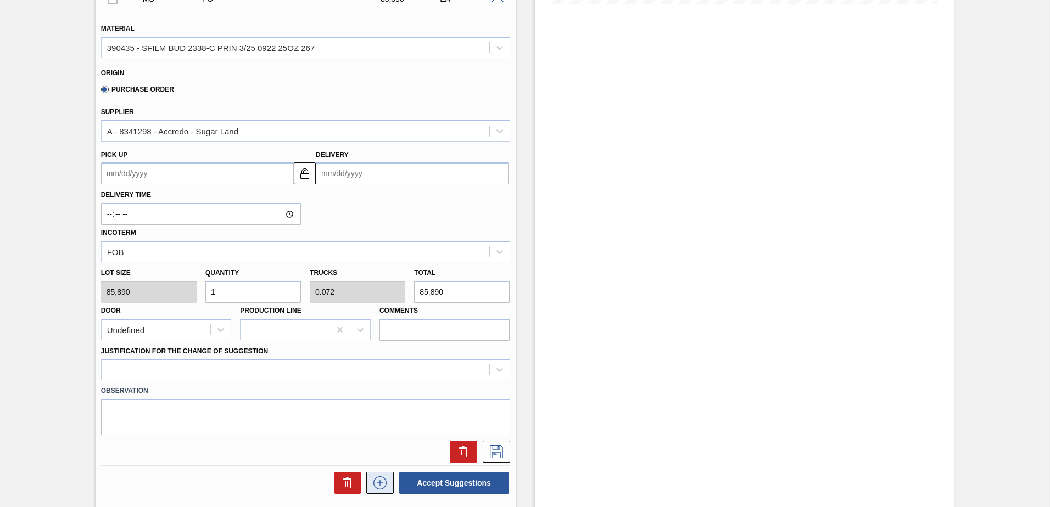
scroll to position [331, 0]
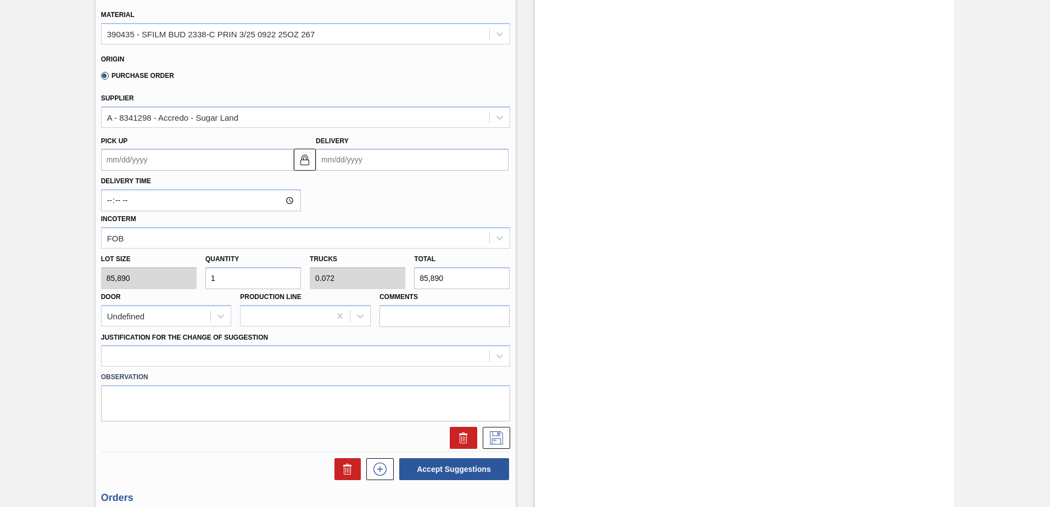
click at [371, 160] on input "Delivery" at bounding box center [412, 160] width 193 height 22
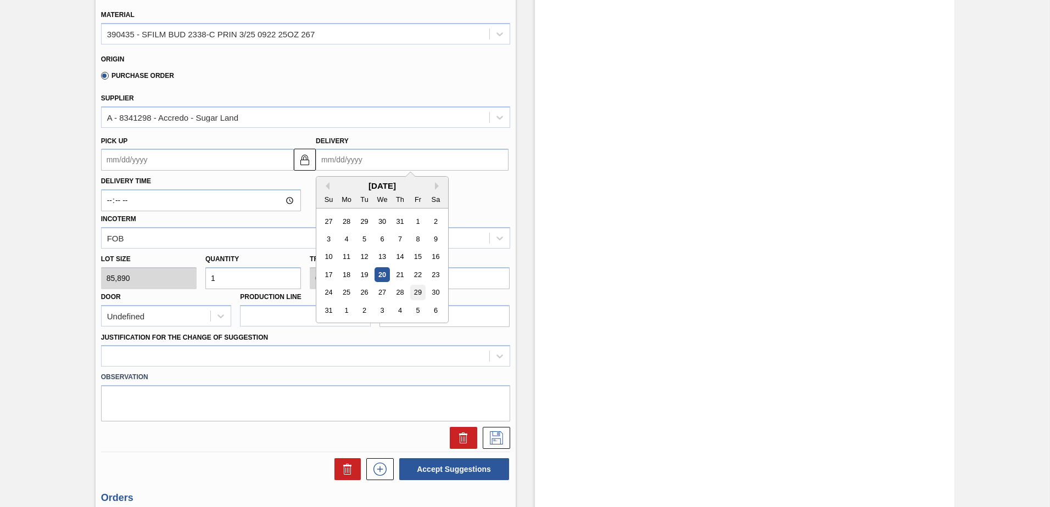
click at [417, 288] on div "29" at bounding box center [417, 292] width 15 height 15
type up100614106 "[DATE]"
type input "[DATE]"
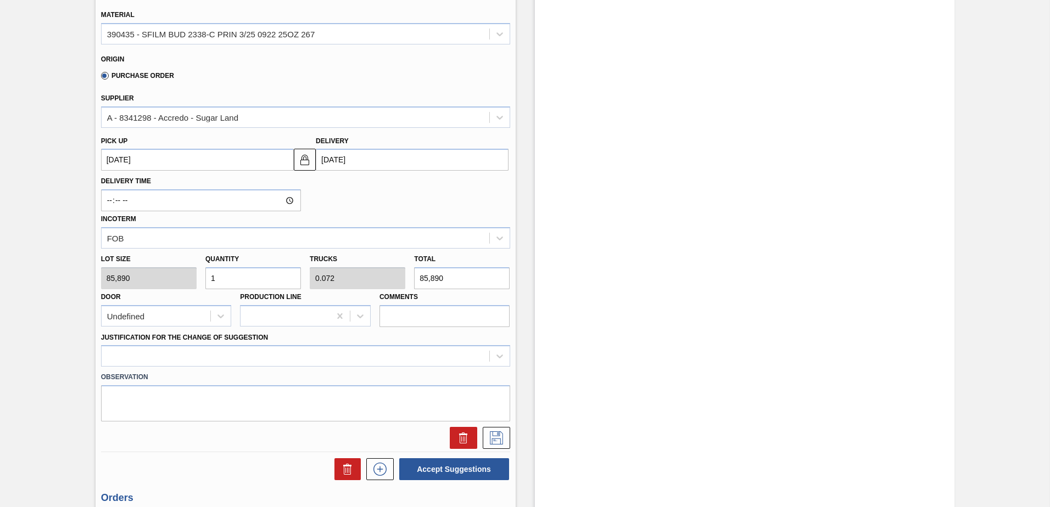
click at [238, 272] on input "1" at bounding box center [253, 278] width 96 height 22
type input "0"
type input "3"
type input "0.217"
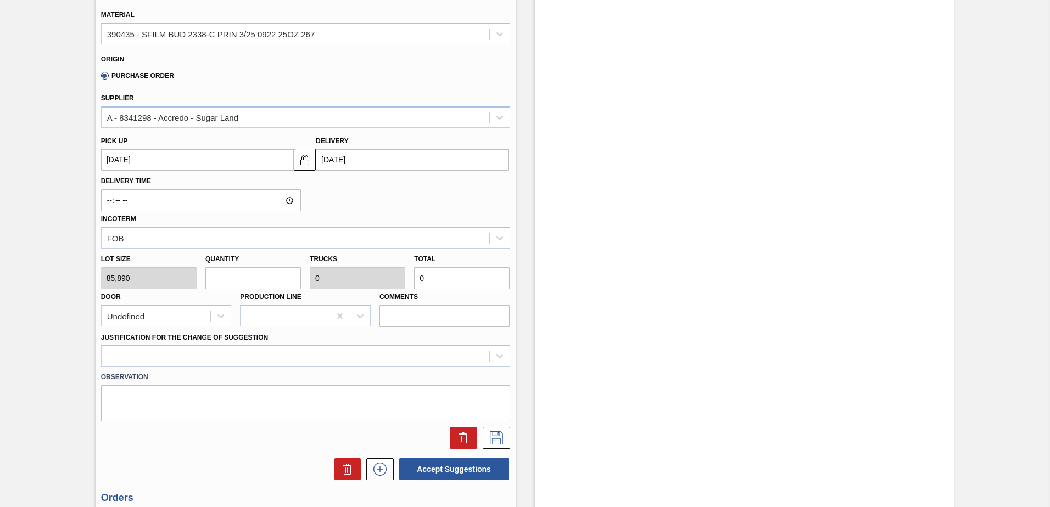
type input "257,670"
type input "3"
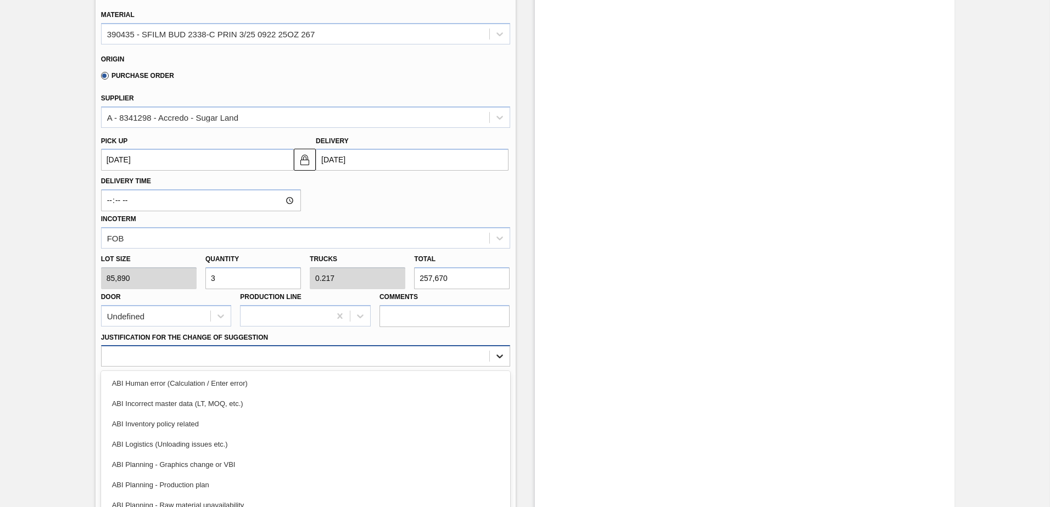
click at [495, 356] on div "option ABI Human error (Calculation / Enter error) focused, 1 of 18. 18 results…" at bounding box center [305, 355] width 409 height 21
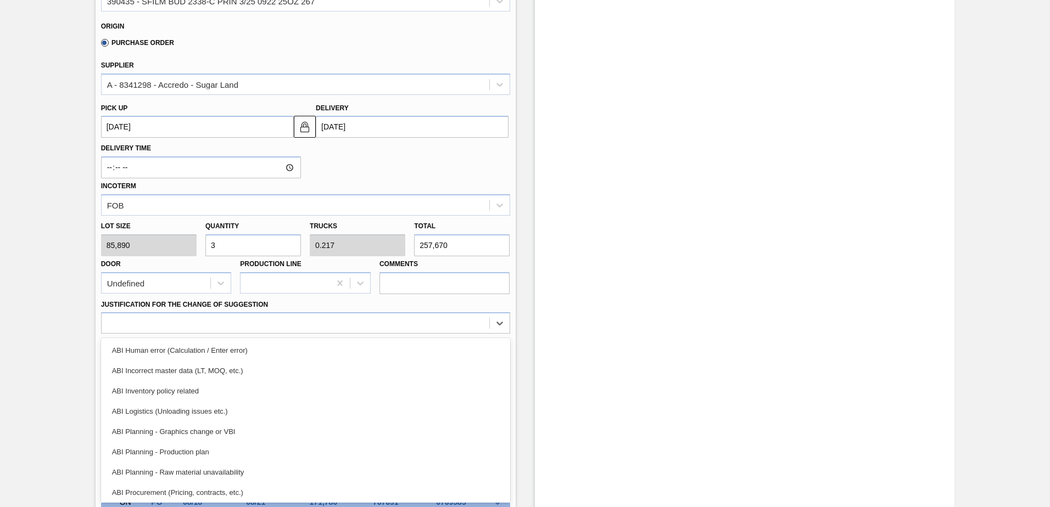
drag, startPoint x: 177, startPoint y: 387, endPoint x: 219, endPoint y: 390, distance: 41.3
click at [177, 388] on div "ABI Inventory policy related" at bounding box center [305, 391] width 409 height 20
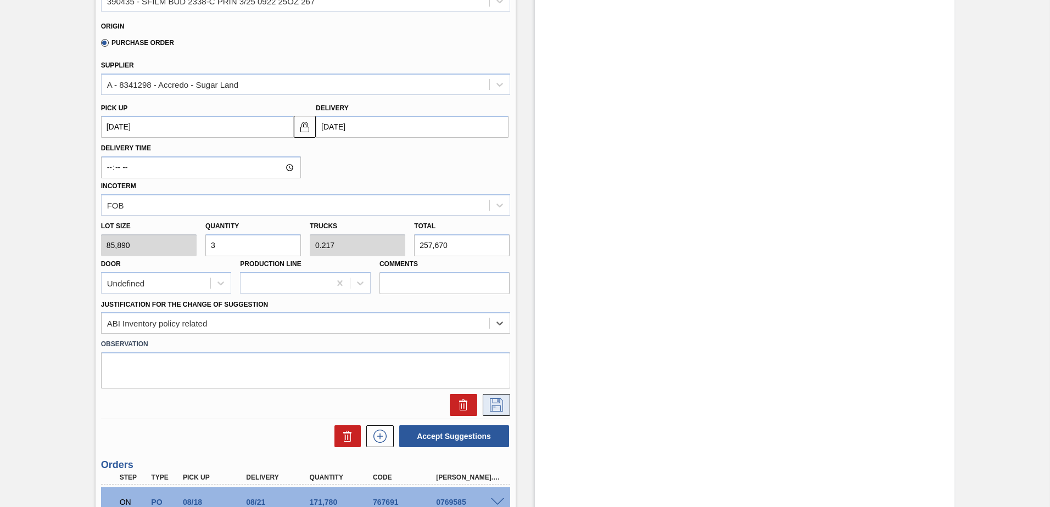
click at [491, 404] on icon at bounding box center [497, 405] width 18 height 13
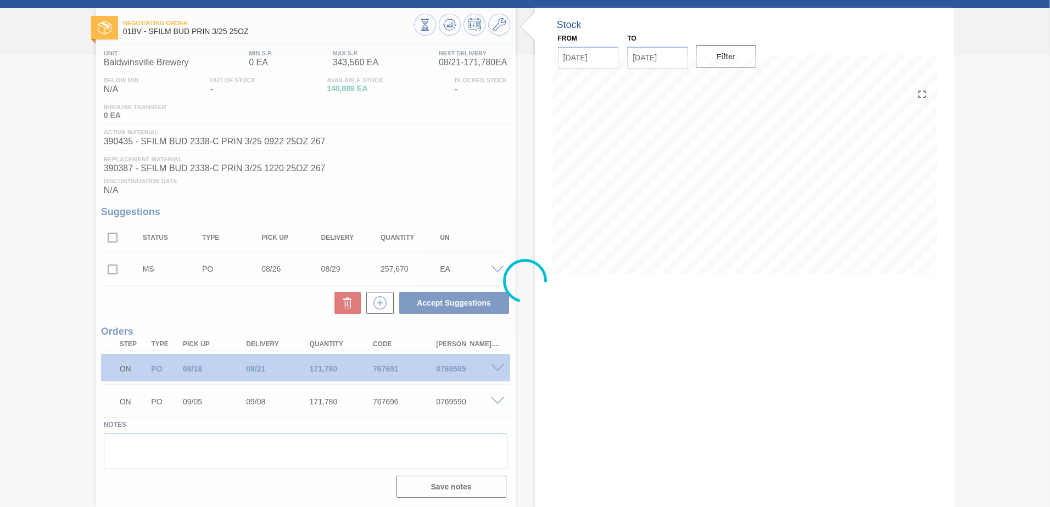
scroll to position [47, 0]
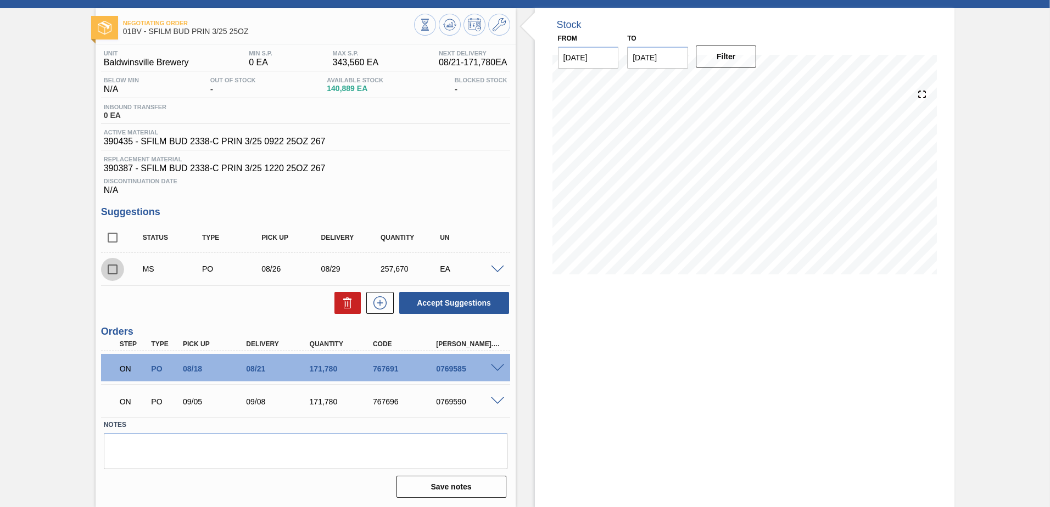
click at [112, 268] on input "checkbox" at bounding box center [112, 269] width 23 height 23
click at [436, 305] on button "Accept Suggestions" at bounding box center [454, 303] width 110 height 22
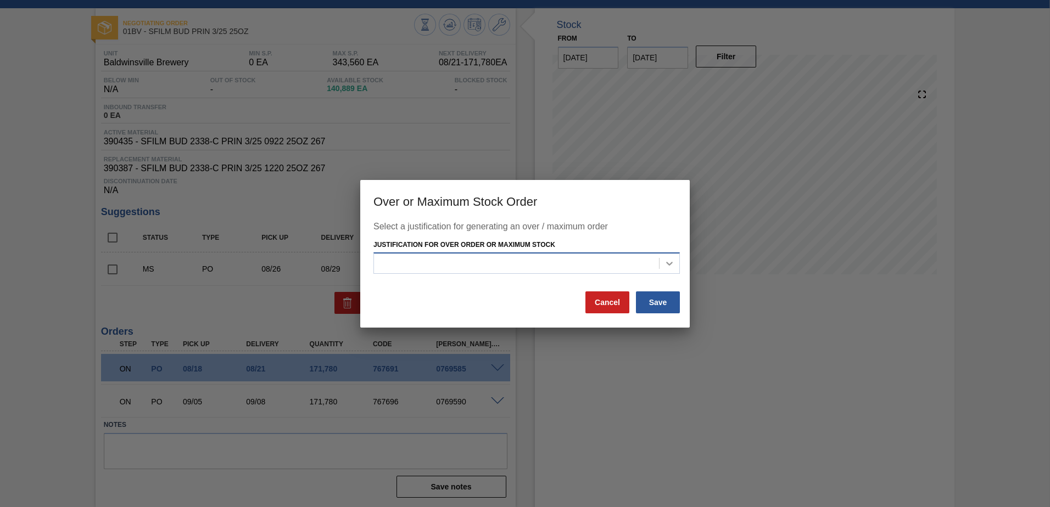
click at [670, 261] on icon at bounding box center [669, 263] width 11 height 11
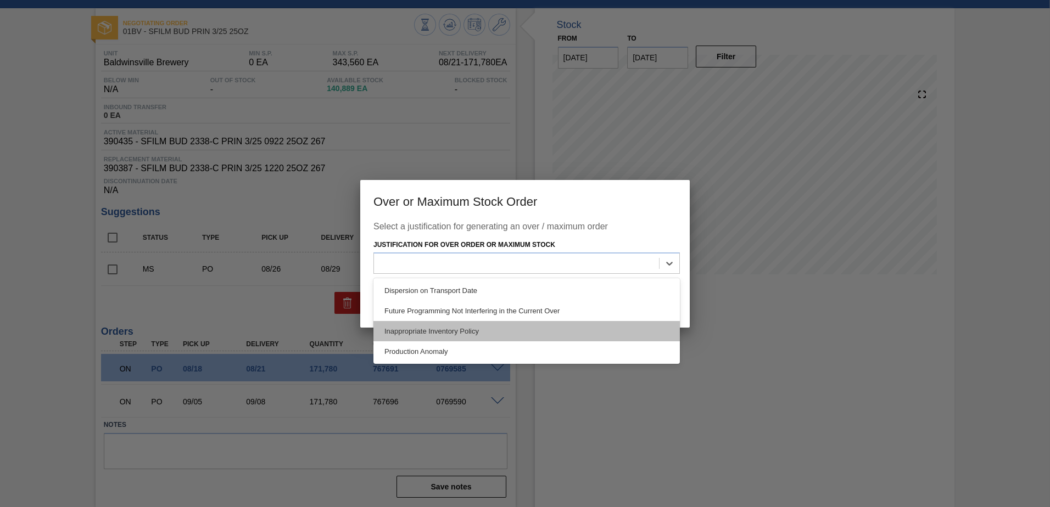
click at [456, 324] on div "Inappropriate Inventory Policy" at bounding box center [526, 331] width 306 height 20
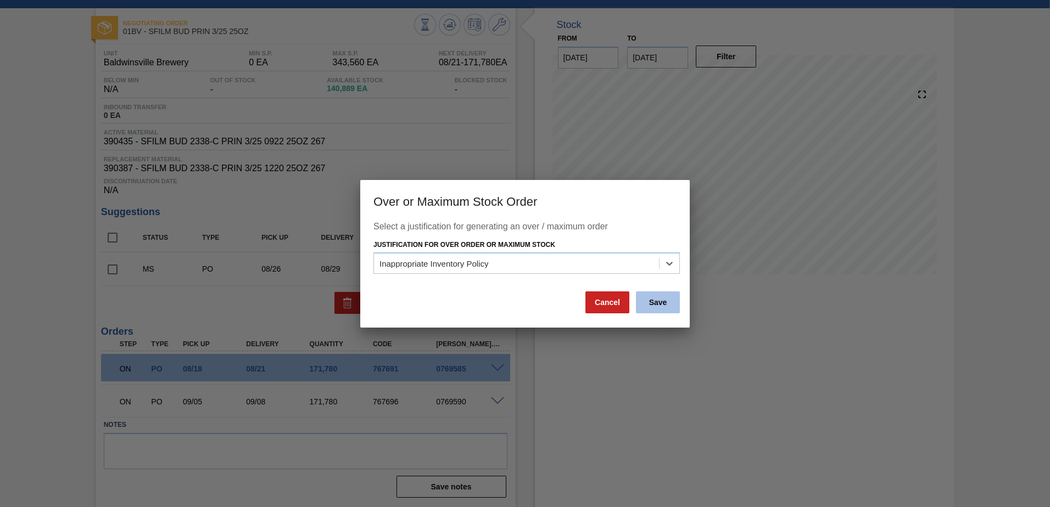
click at [665, 303] on button "Save" at bounding box center [658, 303] width 44 height 22
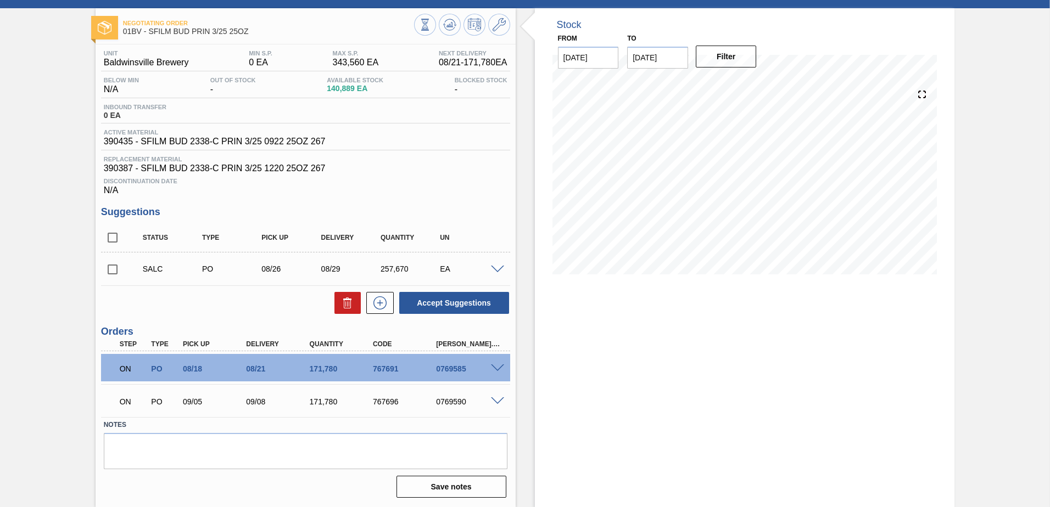
click at [111, 272] on input "checkbox" at bounding box center [112, 269] width 23 height 23
checkbox input "true"
click at [493, 270] on span at bounding box center [497, 270] width 13 height 8
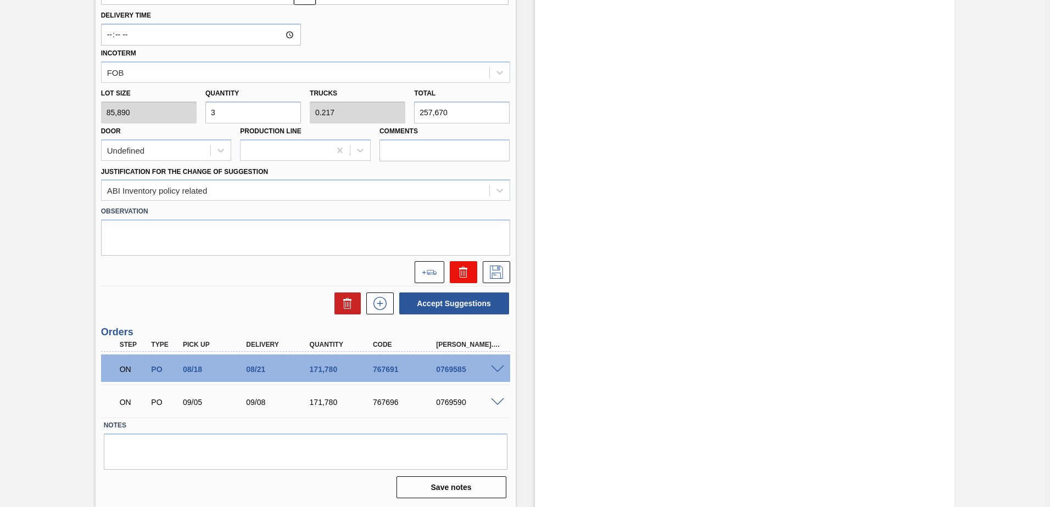
scroll to position [497, 0]
click at [436, 268] on button at bounding box center [430, 272] width 30 height 22
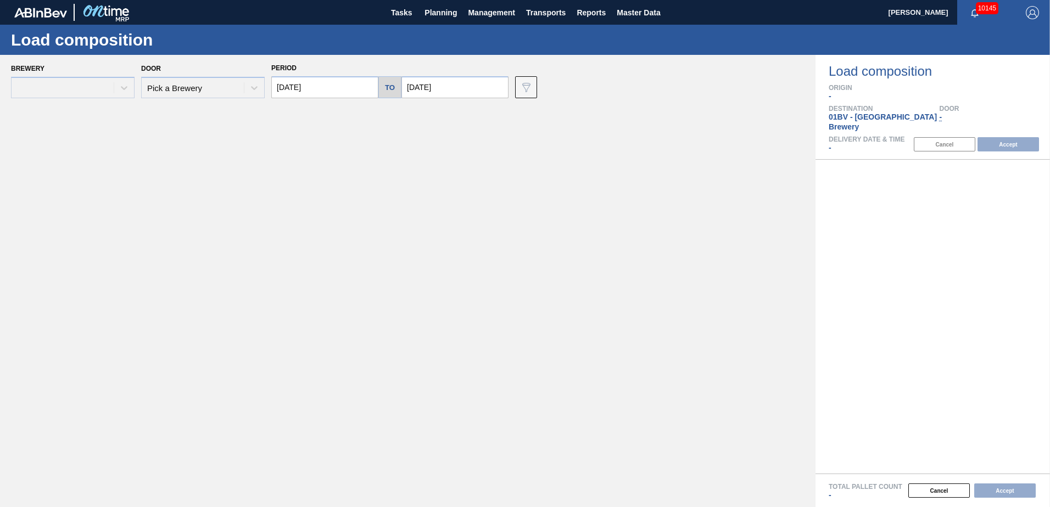
type input "[DATE]"
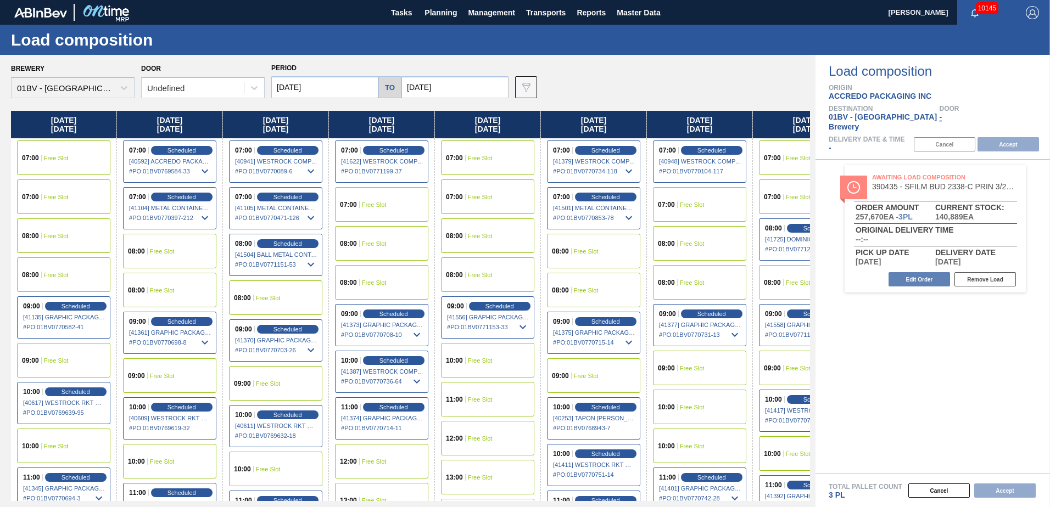
click at [775, 276] on div "08:00 Free Slot" at bounding box center [805, 282] width 93 height 35
click at [996, 137] on button "Accept" at bounding box center [1007, 144] width 61 height 14
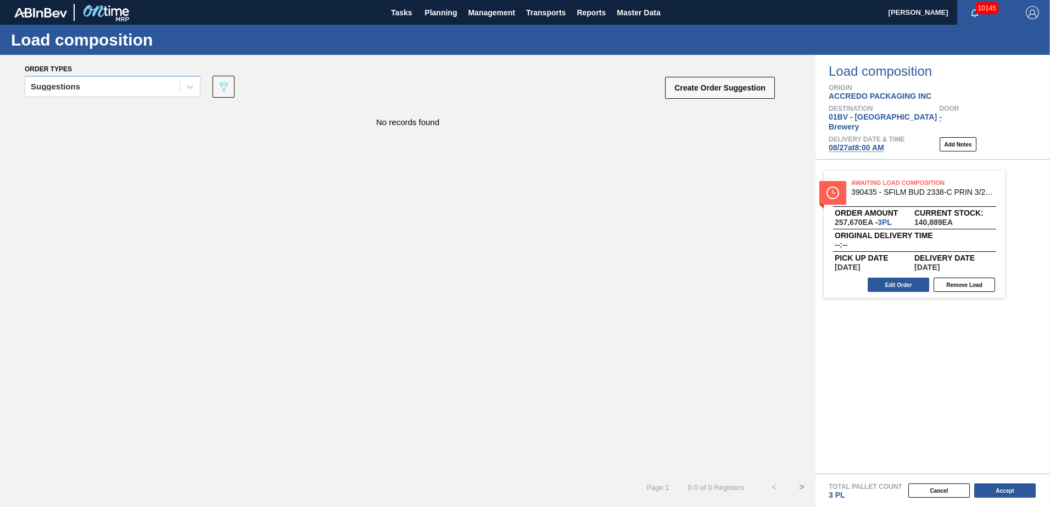
drag, startPoint x: 855, startPoint y: 172, endPoint x: 893, endPoint y: 187, distance: 41.4
click at [893, 187] on div "Awaiting Load Composition 390435 - SFILM BUD 2338-C PRIN 3/25 0922 25OZ 267 Ord…" at bounding box center [932, 317] width 234 height 314
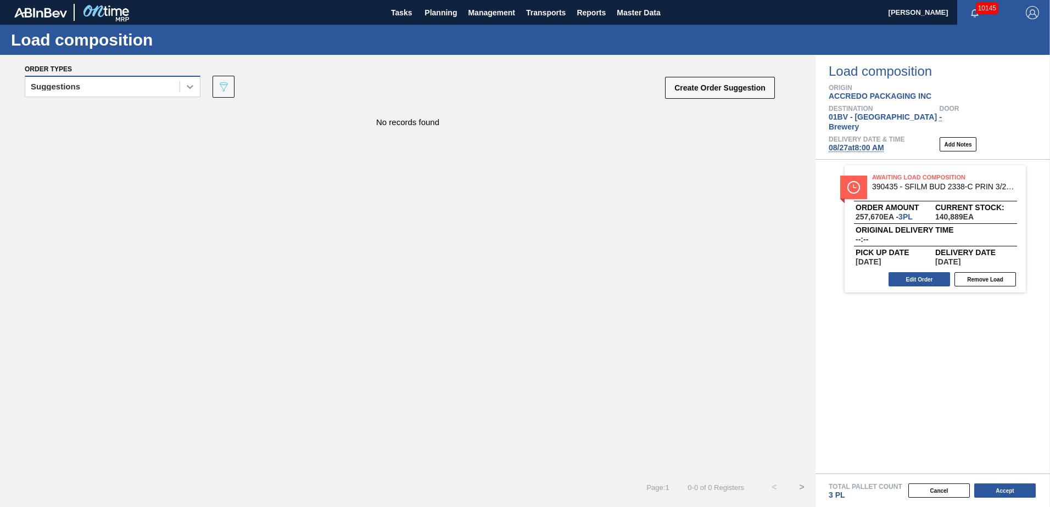
click at [186, 89] on icon at bounding box center [189, 86] width 11 height 11
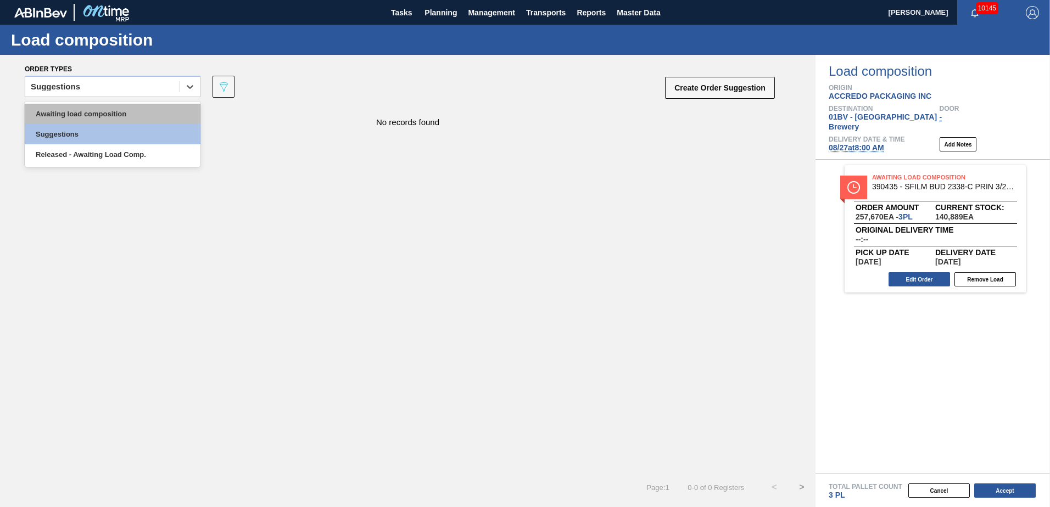
click at [135, 109] on div "Awaiting load composition" at bounding box center [113, 114] width 176 height 20
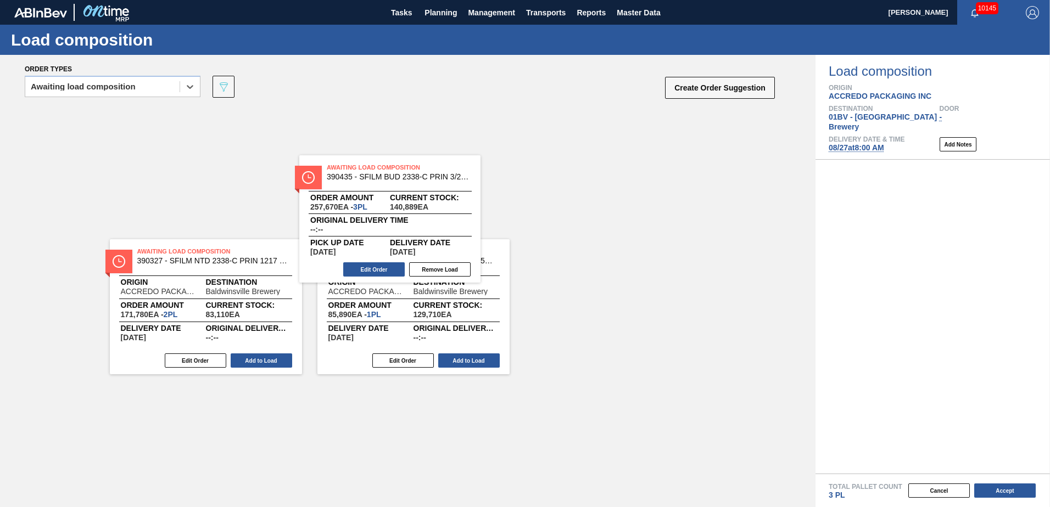
drag, startPoint x: 738, startPoint y: 172, endPoint x: 354, endPoint y: 172, distance: 383.8
click at [354, 172] on div "Order types option Awaiting load composition, selected. Select is focused ,type…" at bounding box center [525, 281] width 1050 height 452
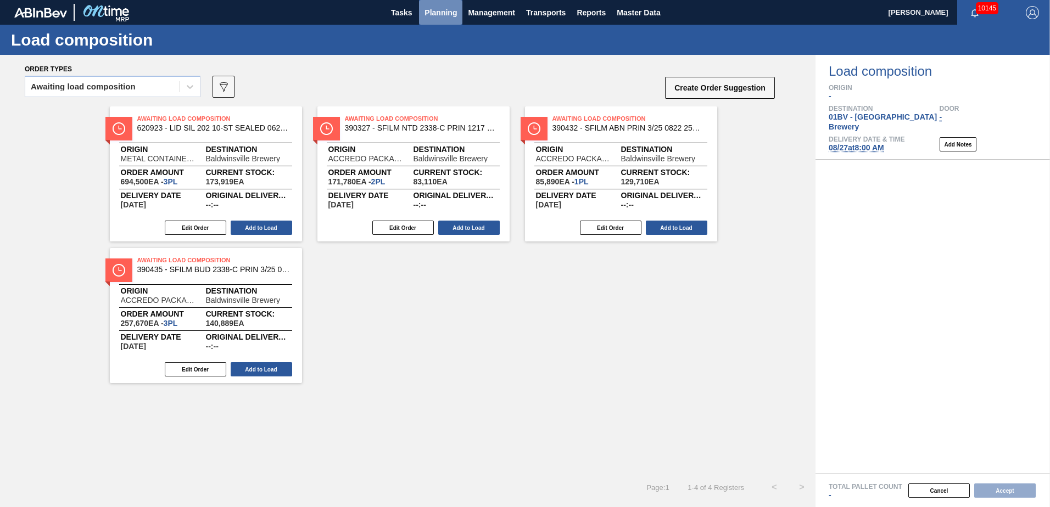
click at [432, 11] on span "Planning" at bounding box center [440, 12] width 32 height 13
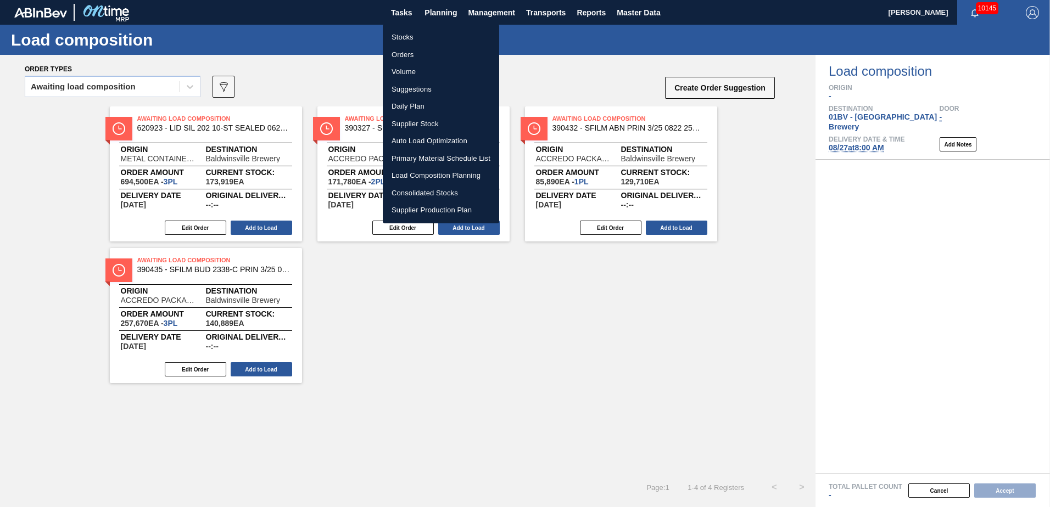
click at [404, 34] on li "Stocks" at bounding box center [441, 38] width 116 height 18
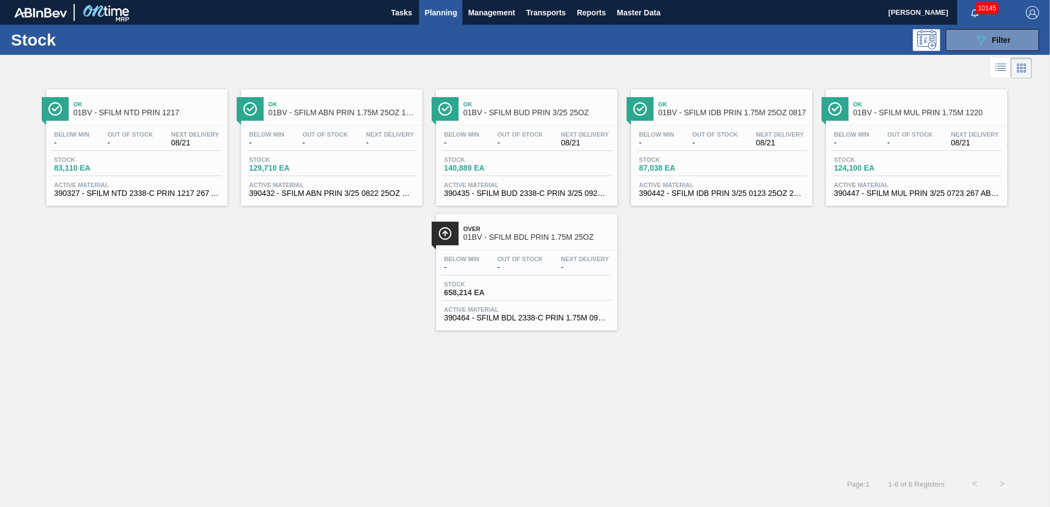
click at [725, 108] on div "Ok 01BV - SFILM IDB PRIN 1.75M 25OZ 0817" at bounding box center [732, 109] width 148 height 25
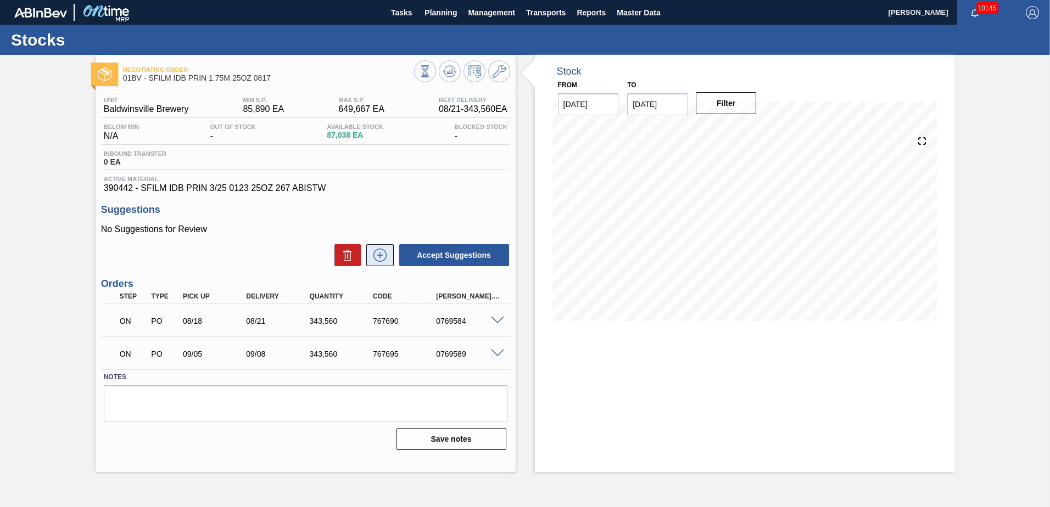
click at [378, 253] on icon at bounding box center [380, 255] width 18 height 13
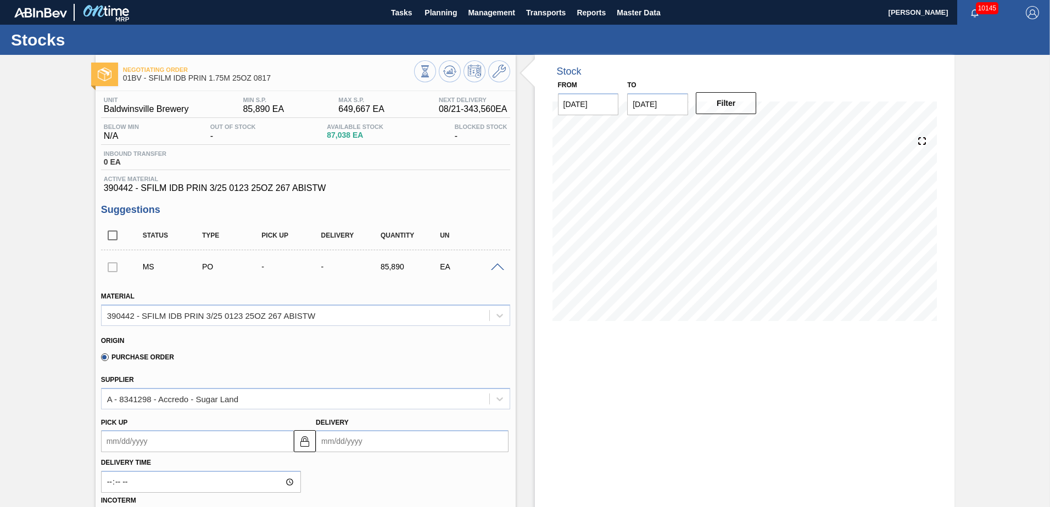
click at [397, 437] on input "Delivery" at bounding box center [412, 441] width 193 height 22
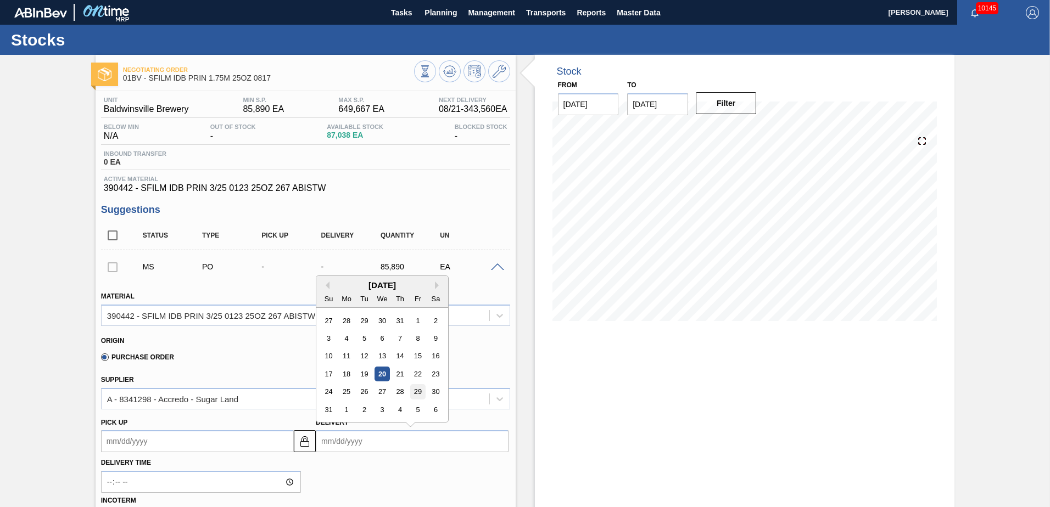
click at [423, 394] on div "29" at bounding box center [417, 392] width 15 height 15
type up100614107 "[DATE]"
type input "[DATE]"
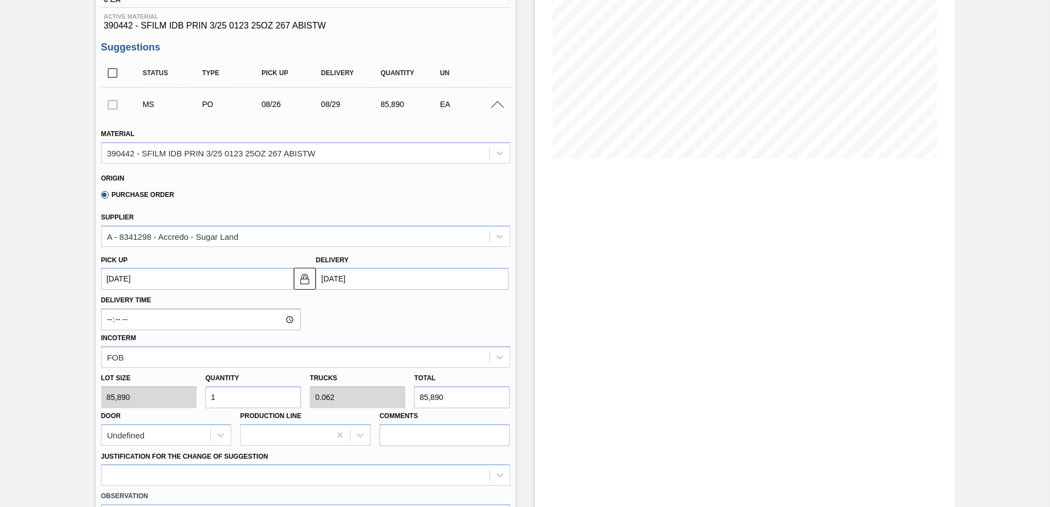
scroll to position [220, 0]
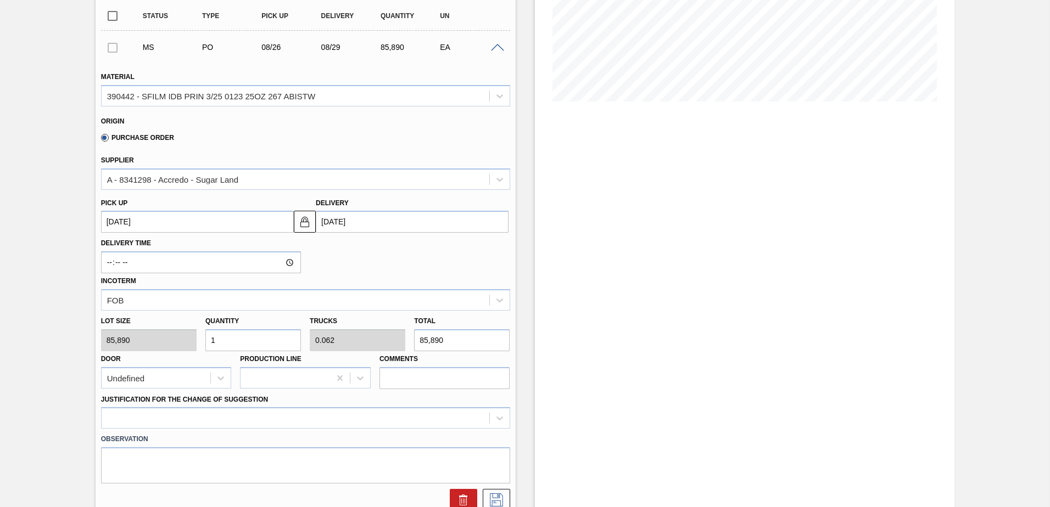
click at [221, 341] on input "1" at bounding box center [253, 340] width 96 height 22
type input "0"
type input "7"
type input "0.438"
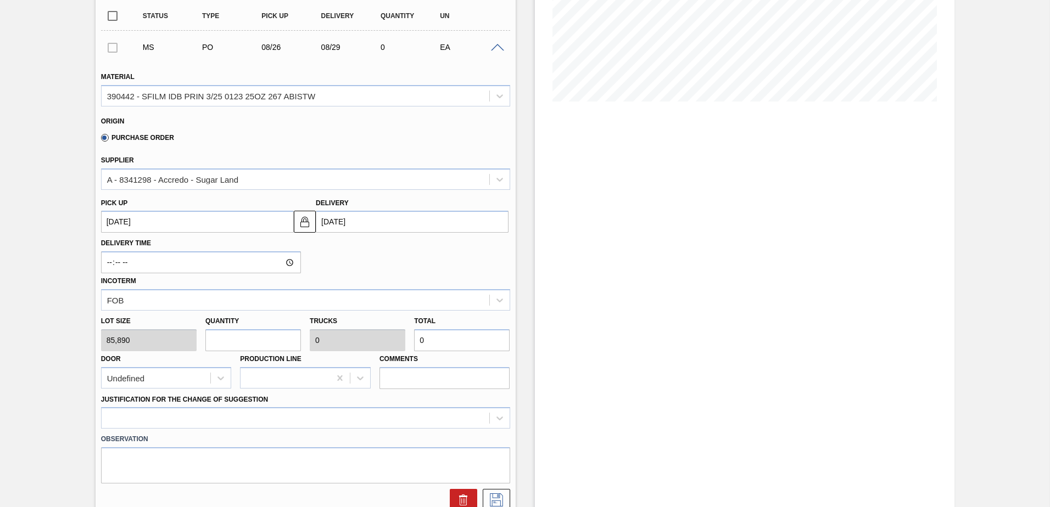
type input "601,230"
type input "7"
click at [500, 419] on div at bounding box center [305, 417] width 409 height 21
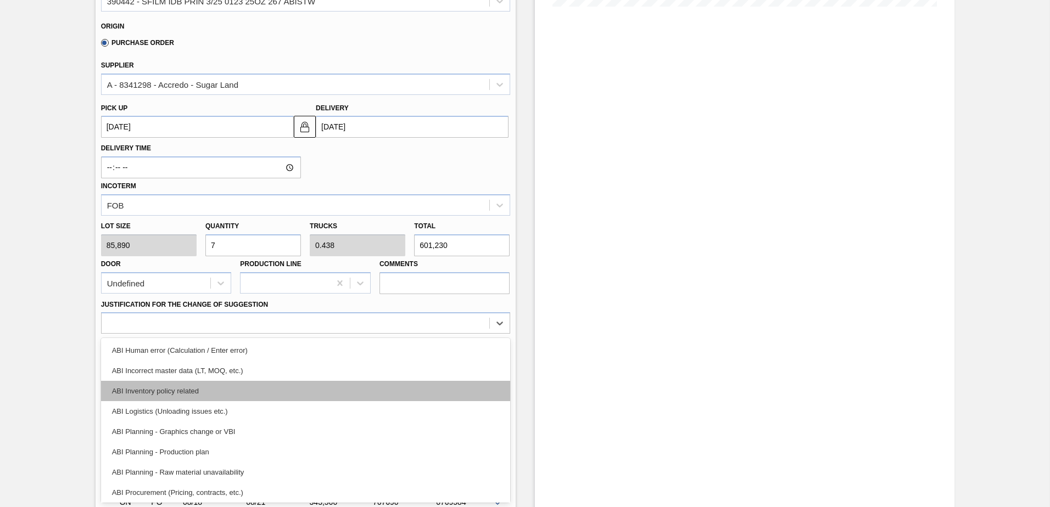
click at [160, 391] on div "ABI Inventory policy related" at bounding box center [305, 391] width 409 height 20
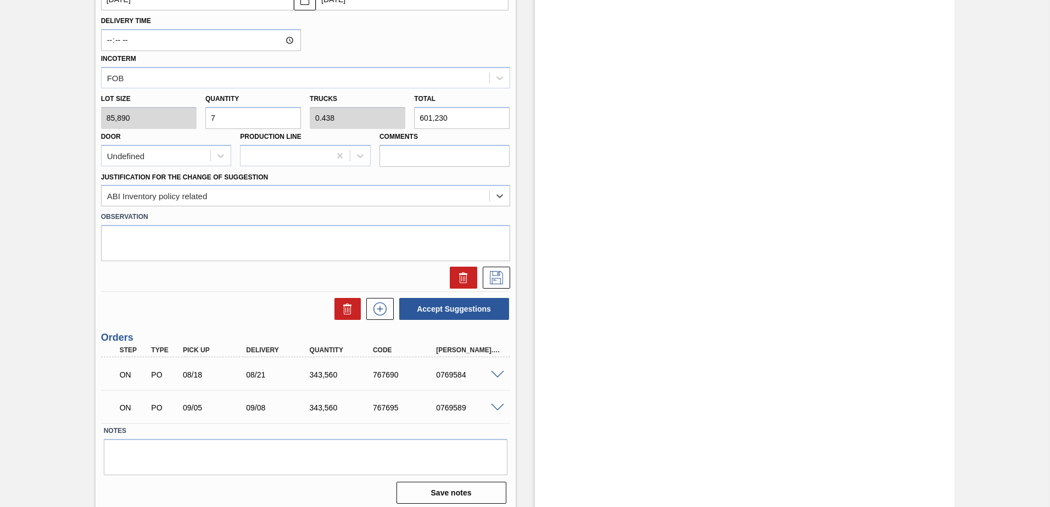
scroll to position [448, 0]
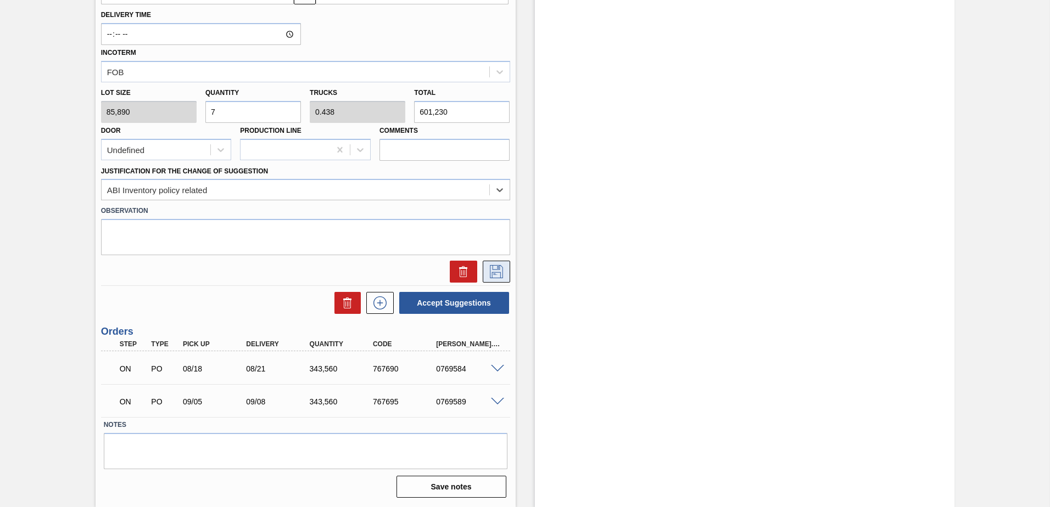
click at [492, 272] on icon at bounding box center [496, 271] width 13 height 13
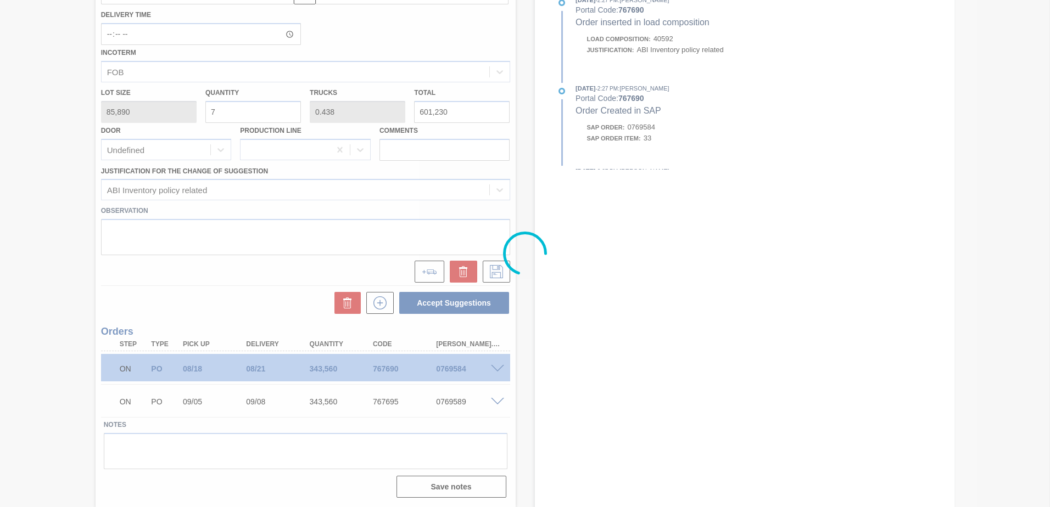
scroll to position [0, 0]
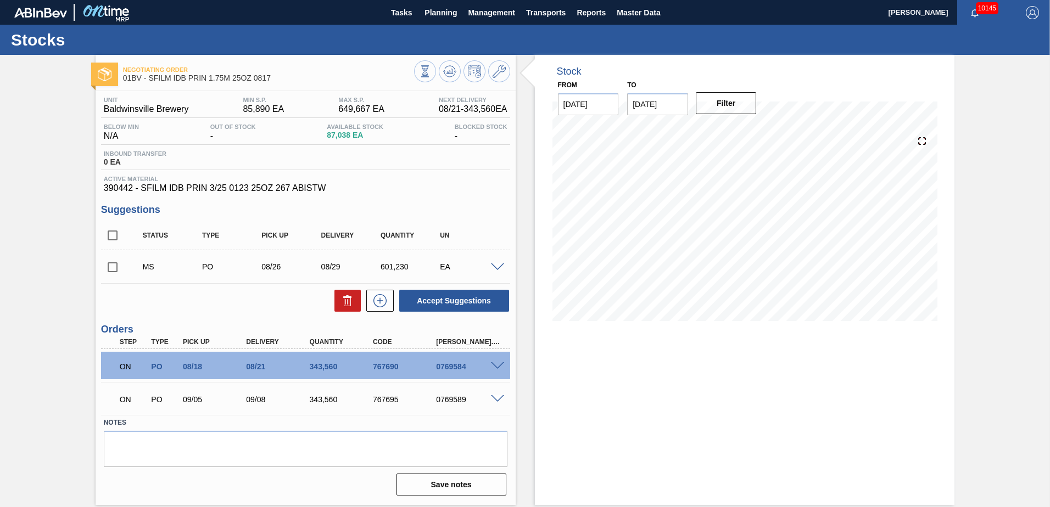
click at [114, 269] on input "checkbox" at bounding box center [112, 267] width 23 height 23
click at [426, 304] on button "Accept Suggestions" at bounding box center [454, 301] width 110 height 22
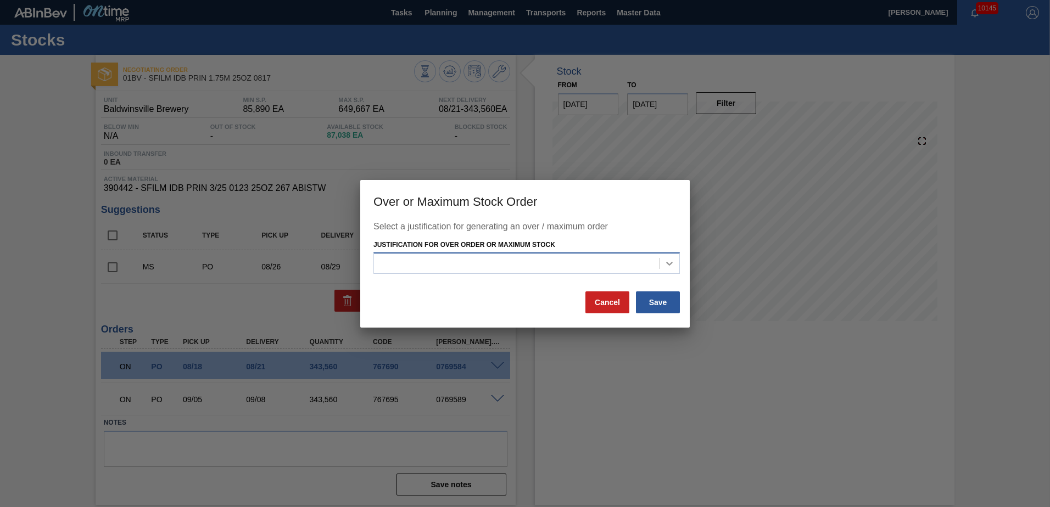
click at [667, 267] on icon at bounding box center [669, 263] width 11 height 11
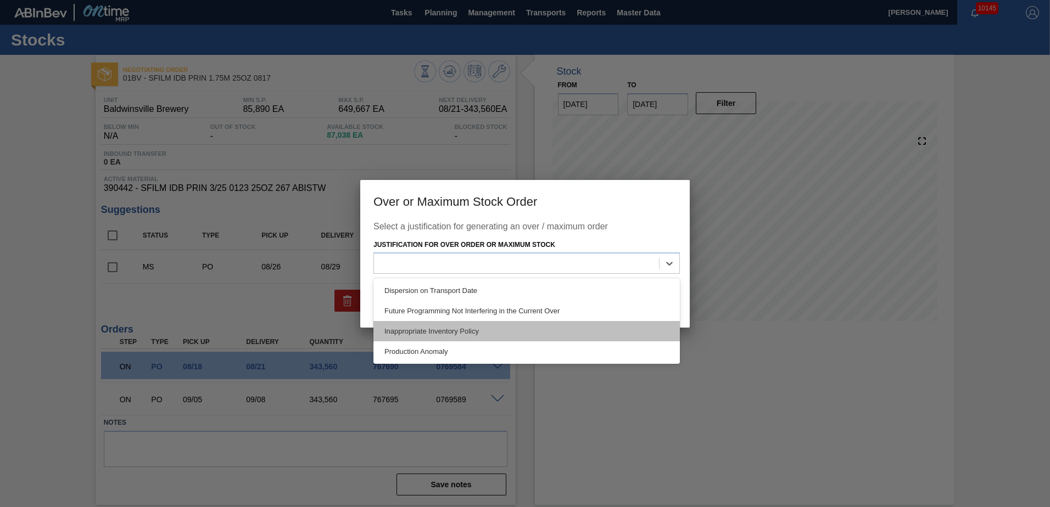
click at [466, 330] on div "Inappropriate Inventory Policy" at bounding box center [526, 331] width 306 height 20
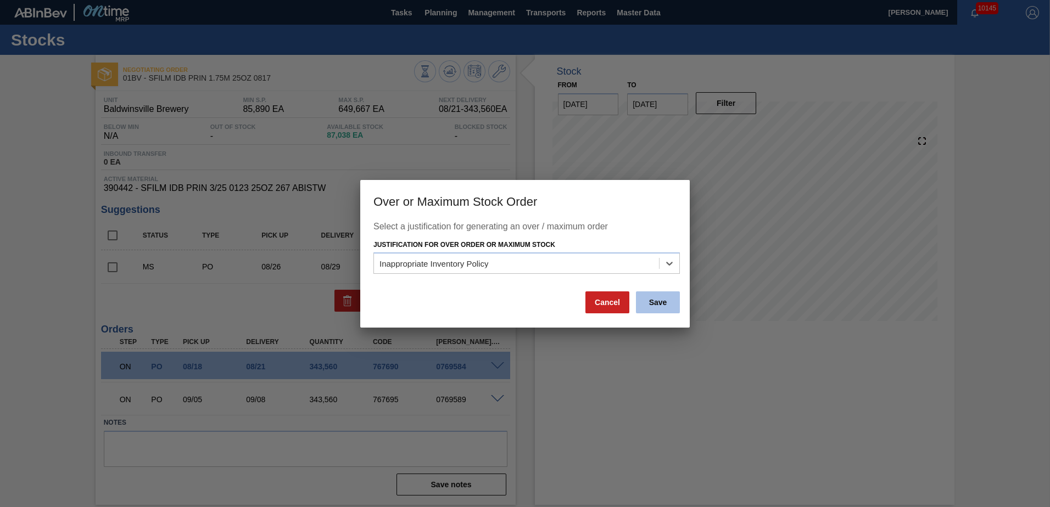
click at [658, 304] on button "Save" at bounding box center [658, 303] width 44 height 22
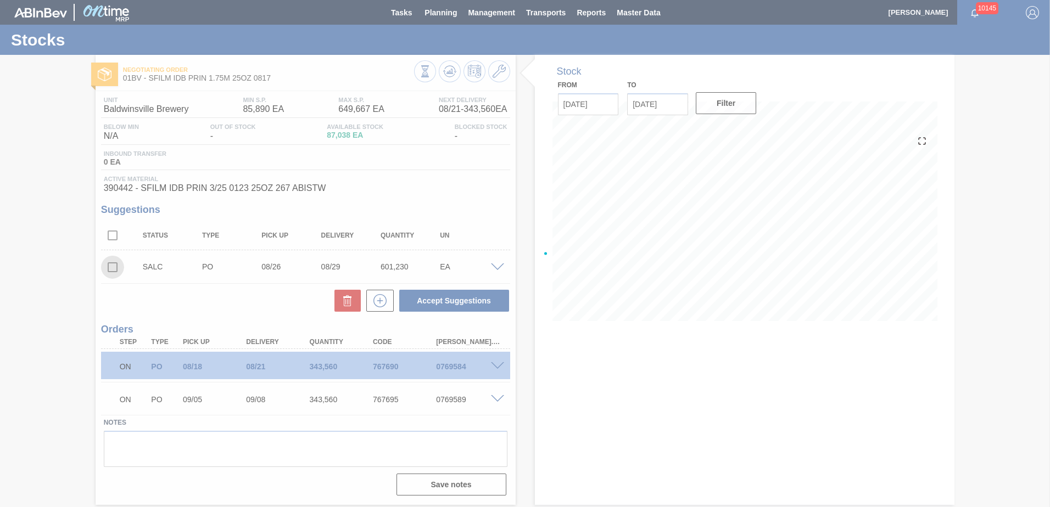
click at [113, 267] on div "Negotiating Order 01BV - SFILM IDB PRIN 1.75M 25OZ 0817 Unit [GEOGRAPHIC_DATA] …" at bounding box center [525, 280] width 1050 height 450
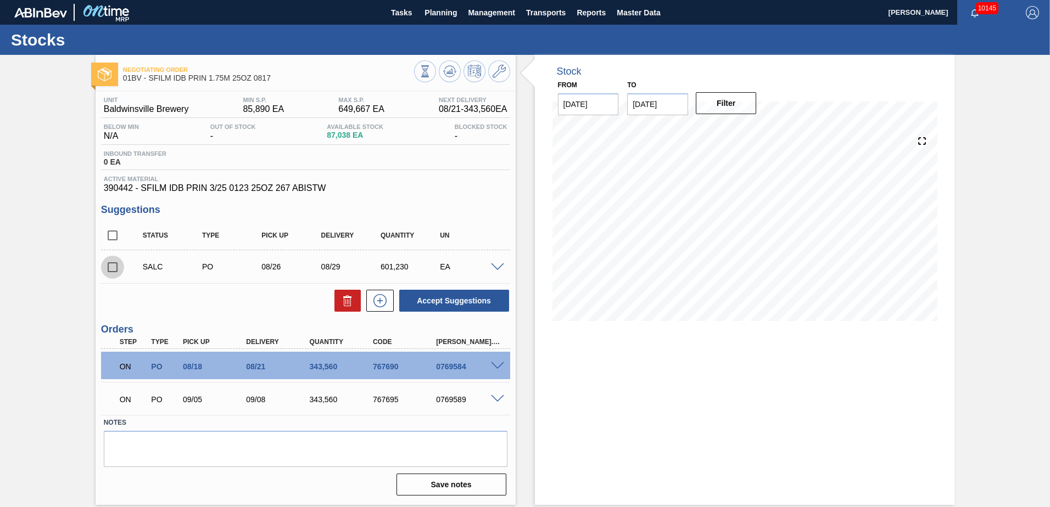
click at [111, 271] on input "checkbox" at bounding box center [112, 267] width 23 height 23
checkbox input "true"
click at [495, 265] on span at bounding box center [497, 268] width 13 height 8
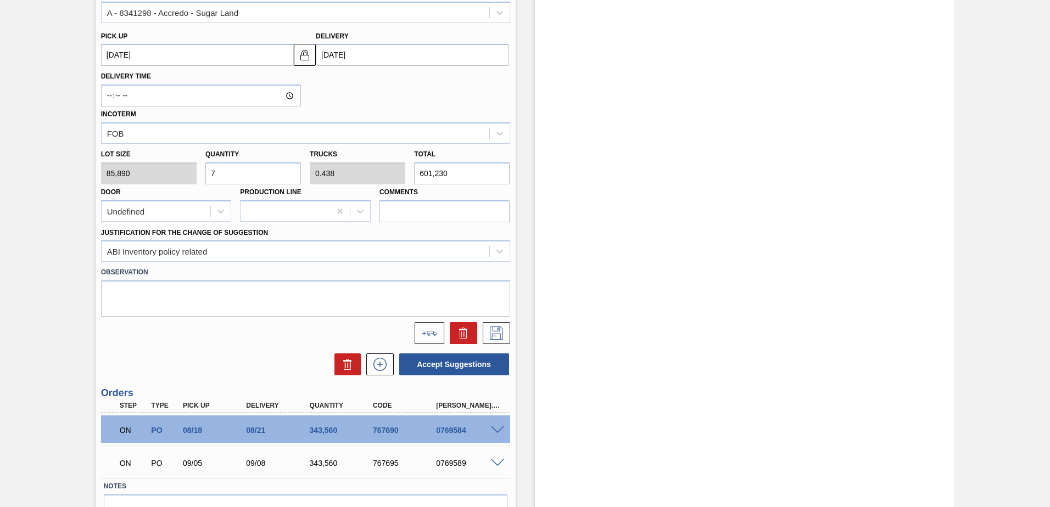
scroll to position [448, 0]
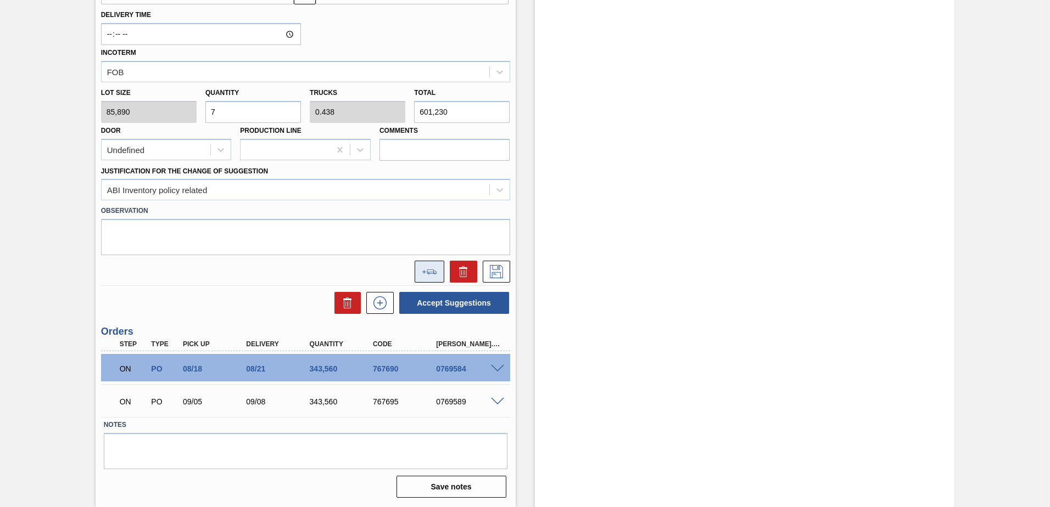
click at [441, 271] on button at bounding box center [430, 272] width 30 height 22
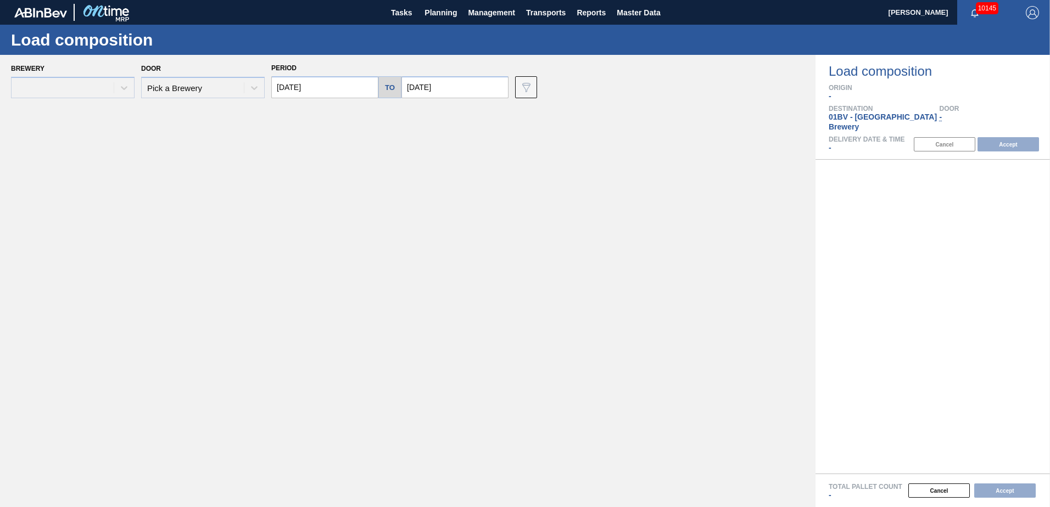
type input "[DATE]"
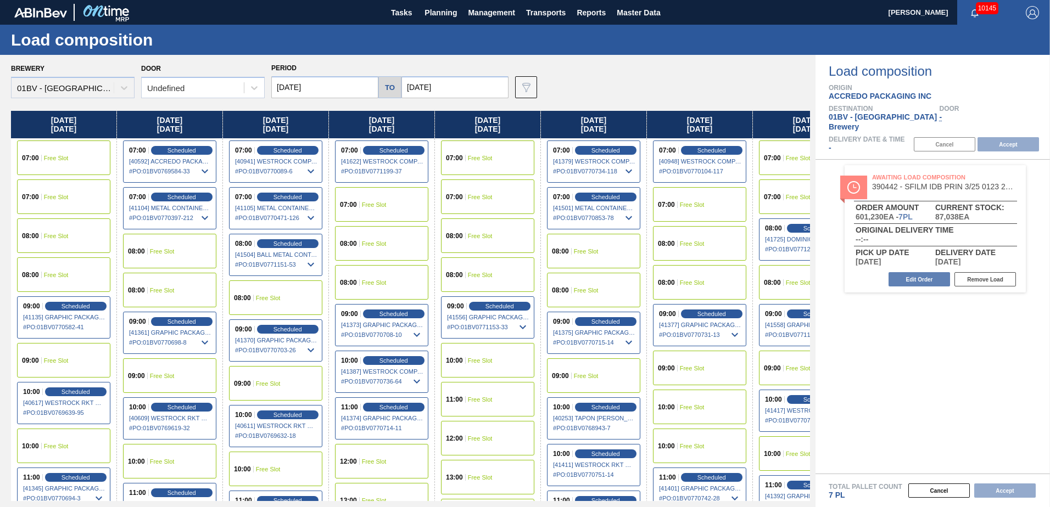
click at [448, 84] on input "[DATE]" at bounding box center [454, 87] width 107 height 22
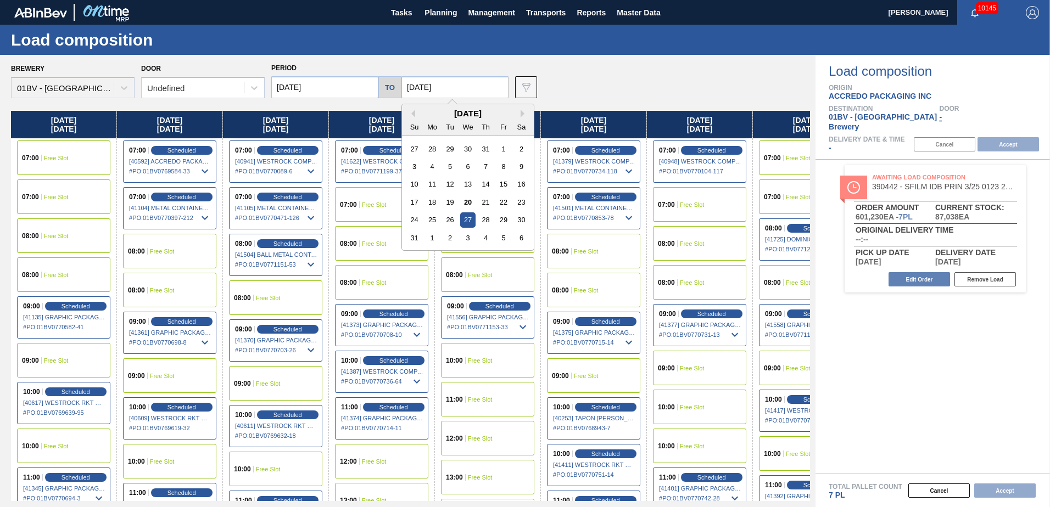
click at [501, 219] on div "29" at bounding box center [503, 219] width 15 height 15
type input "[DATE]"
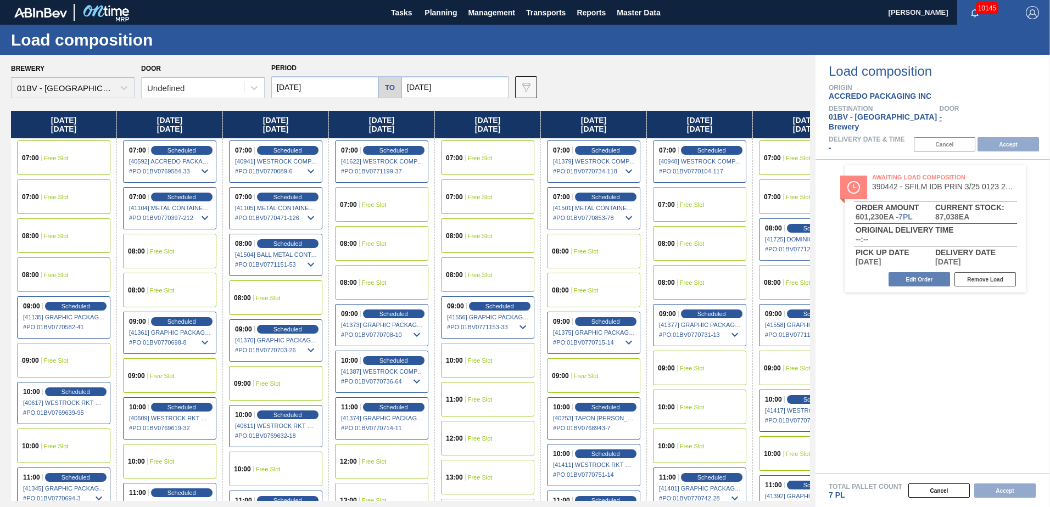
click at [781, 283] on div "08:00" at bounding box center [774, 282] width 20 height 7
click at [1000, 137] on button "Accept" at bounding box center [1007, 144] width 61 height 14
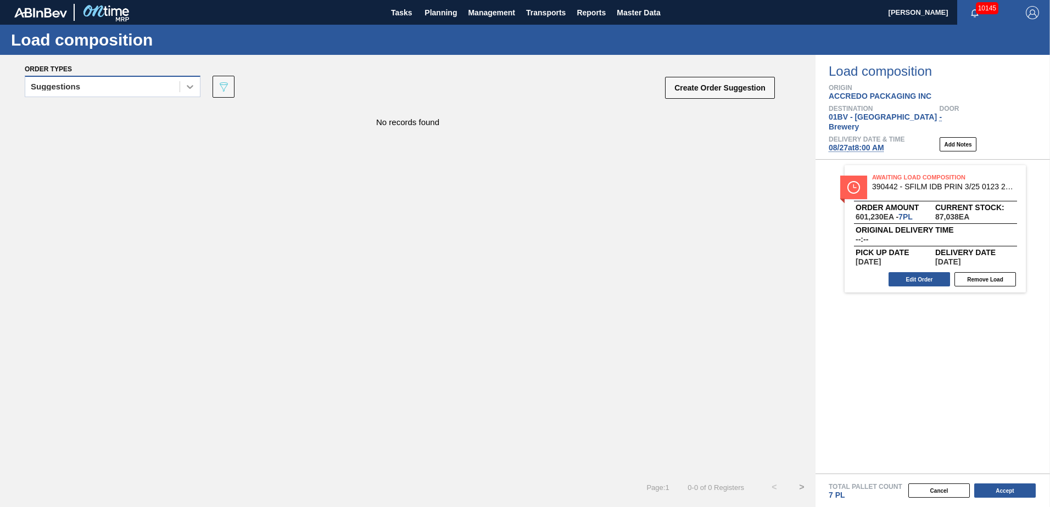
click at [189, 89] on icon at bounding box center [189, 86] width 11 height 11
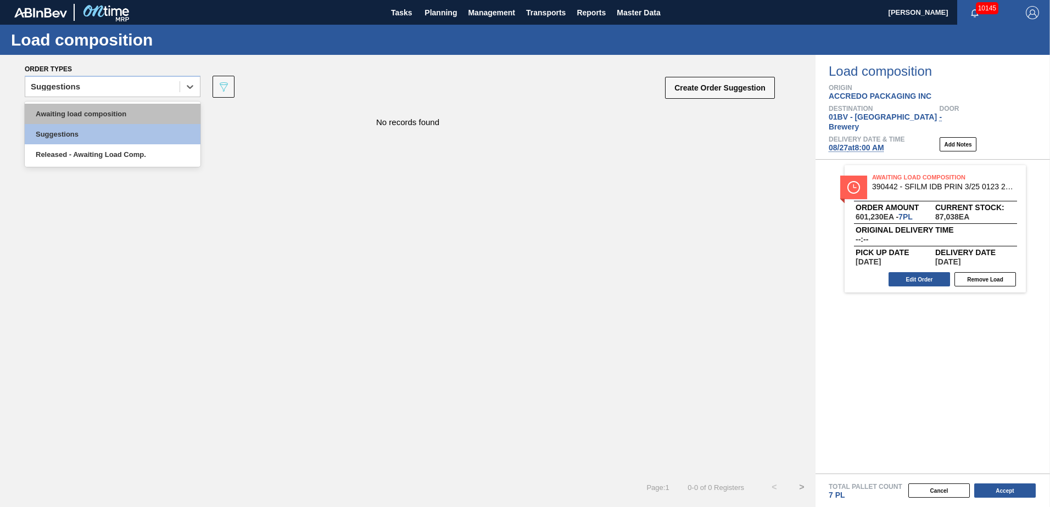
click at [122, 115] on div "Awaiting load composition" at bounding box center [113, 114] width 176 height 20
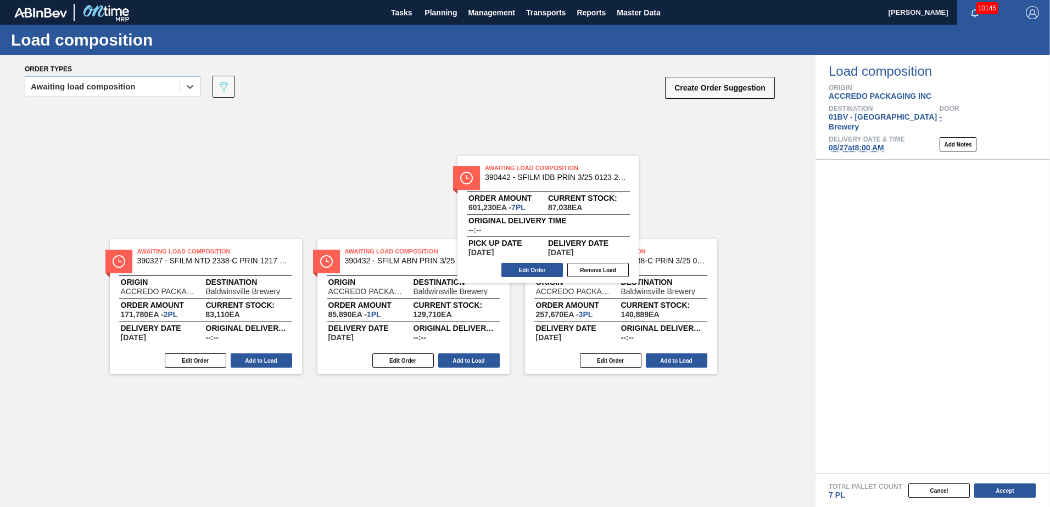
drag, startPoint x: 917, startPoint y: 171, endPoint x: 489, endPoint y: 167, distance: 428.3
click at [489, 167] on div "Order types option Awaiting load composition, selected. Select is focused ,type…" at bounding box center [525, 281] width 1050 height 452
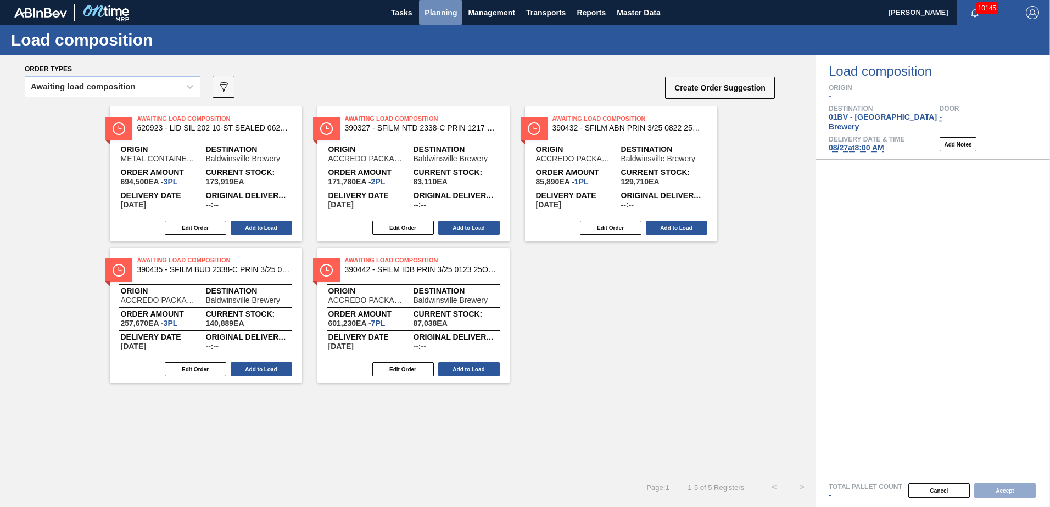
click at [444, 14] on span "Planning" at bounding box center [440, 12] width 32 height 13
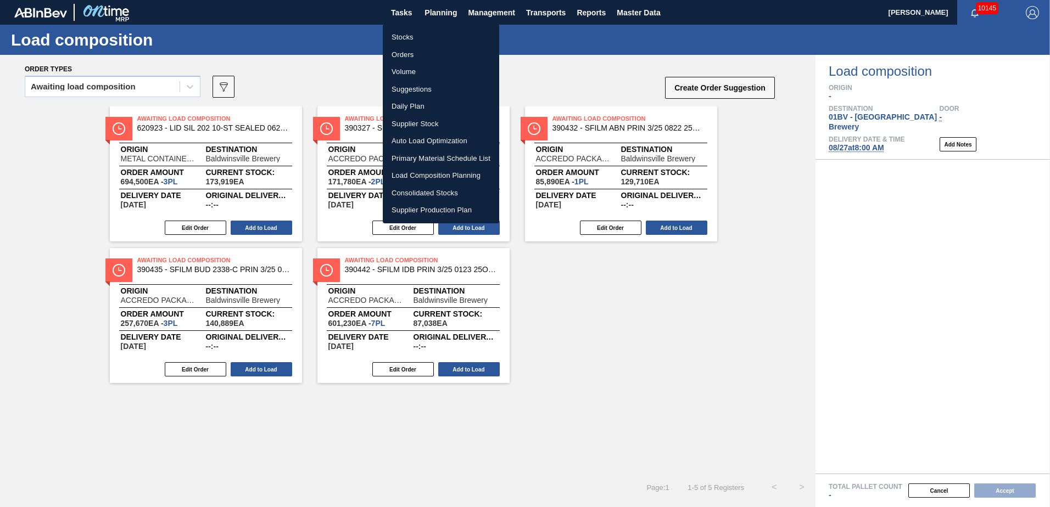
click at [401, 39] on li "Stocks" at bounding box center [441, 38] width 116 height 18
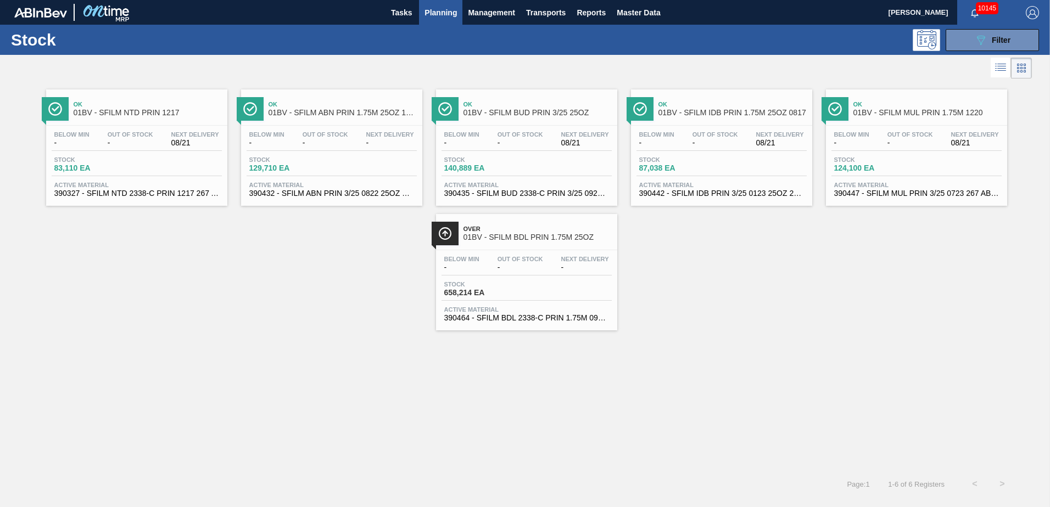
click at [918, 108] on div "Ok 01BV - SFILM MUL PRIN 1.75M 1220" at bounding box center [927, 109] width 148 height 25
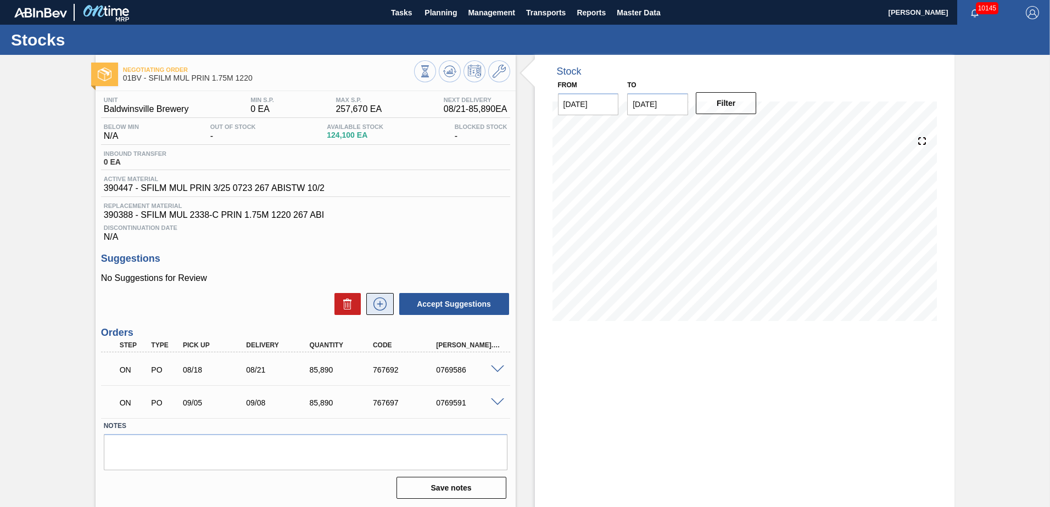
click at [378, 306] on icon at bounding box center [380, 304] width 18 height 13
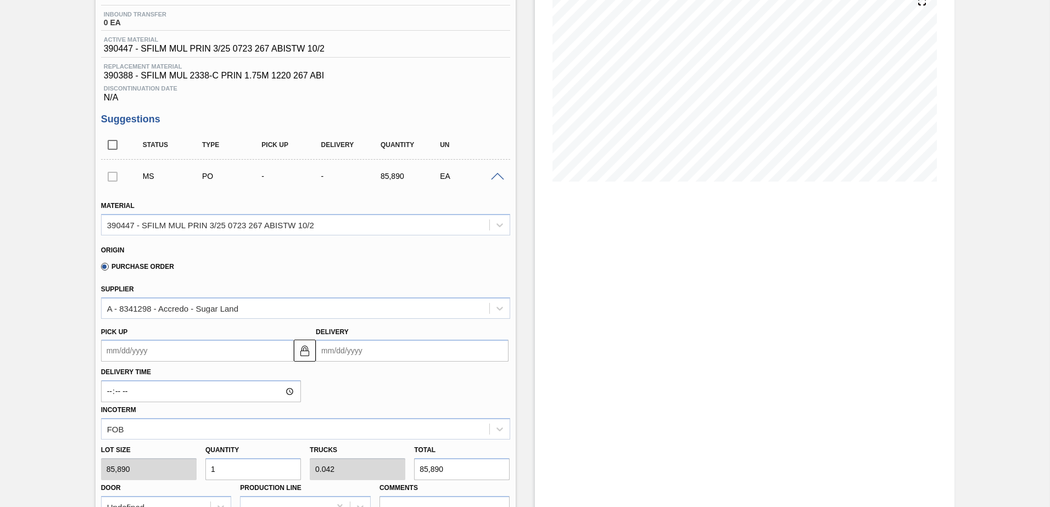
scroll to position [165, 0]
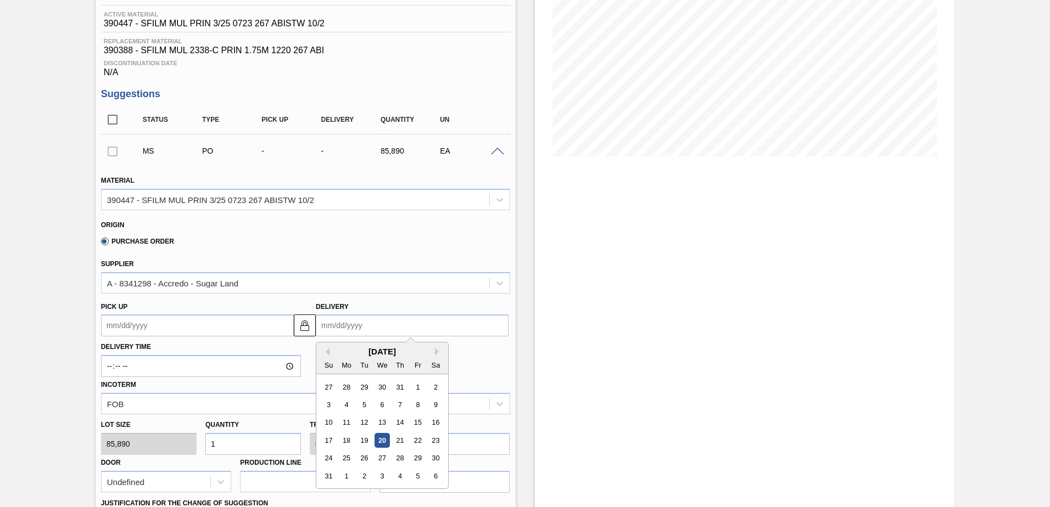
click at [405, 320] on input "Delivery" at bounding box center [412, 326] width 193 height 22
click at [419, 455] on div "29" at bounding box center [417, 458] width 15 height 15
type up100614443 "[DATE]"
type input "[DATE]"
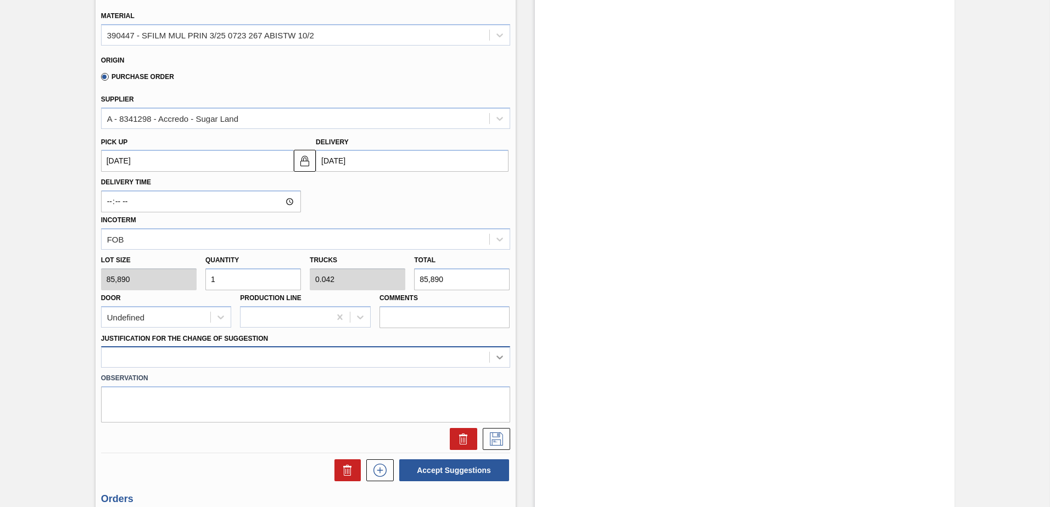
click at [497, 355] on div at bounding box center [305, 356] width 409 height 21
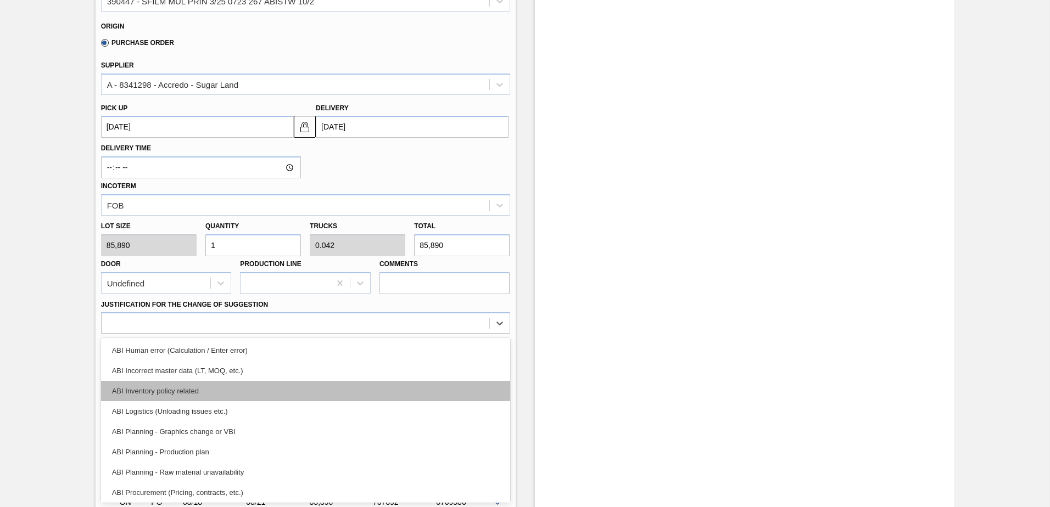
click at [184, 390] on div "ABI Inventory policy related" at bounding box center [305, 391] width 409 height 20
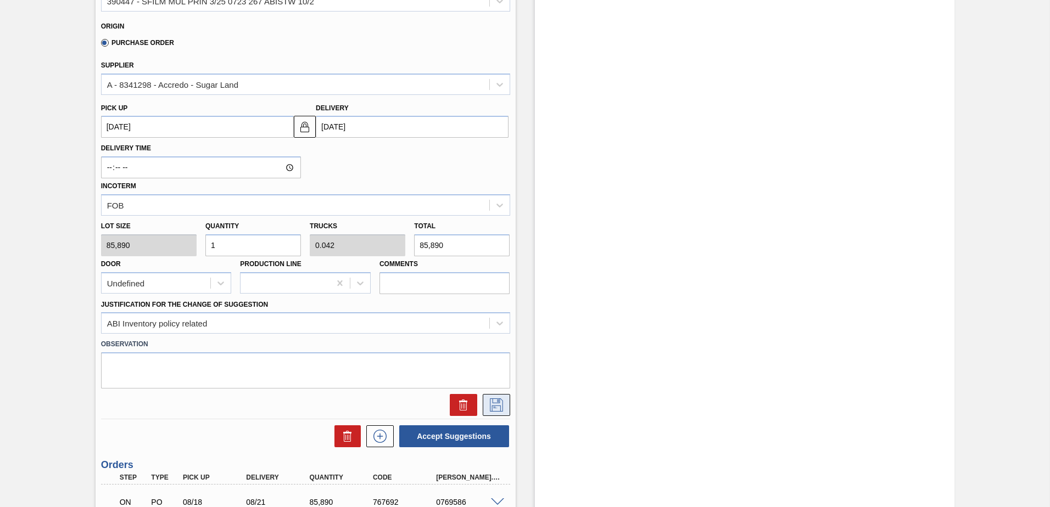
click at [501, 399] on icon at bounding box center [497, 405] width 18 height 13
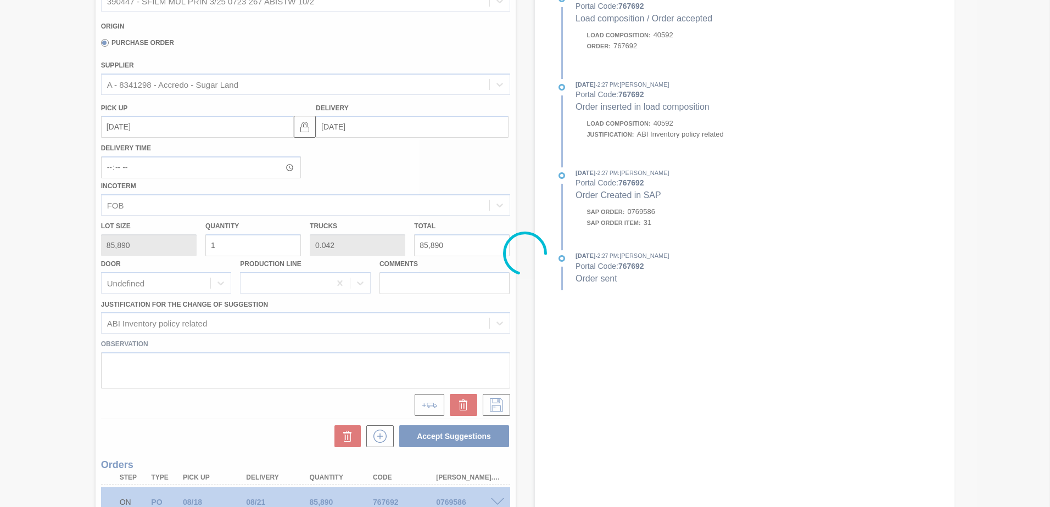
scroll to position [47, 0]
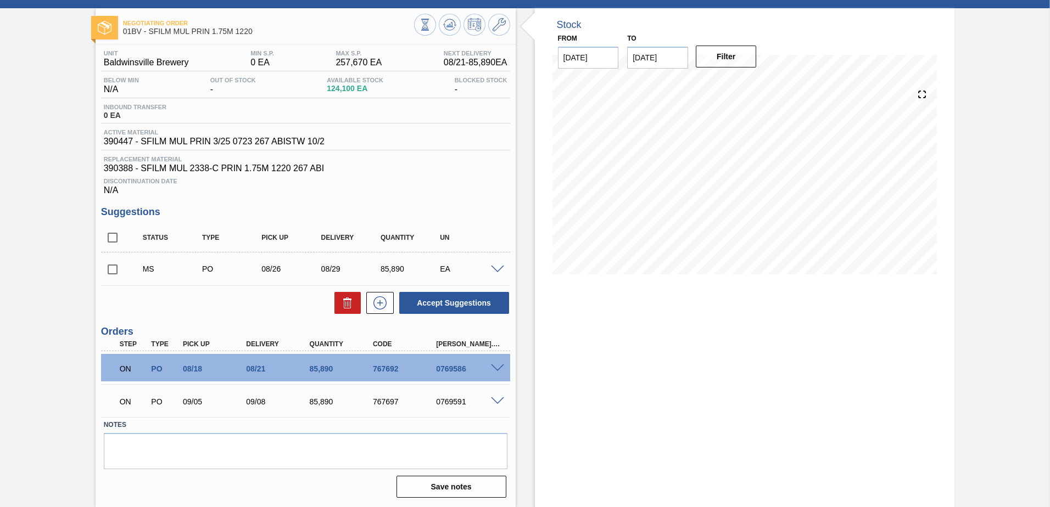
click at [111, 271] on input "checkbox" at bounding box center [112, 269] width 23 height 23
click at [433, 301] on button "Accept Suggestions" at bounding box center [454, 303] width 110 height 22
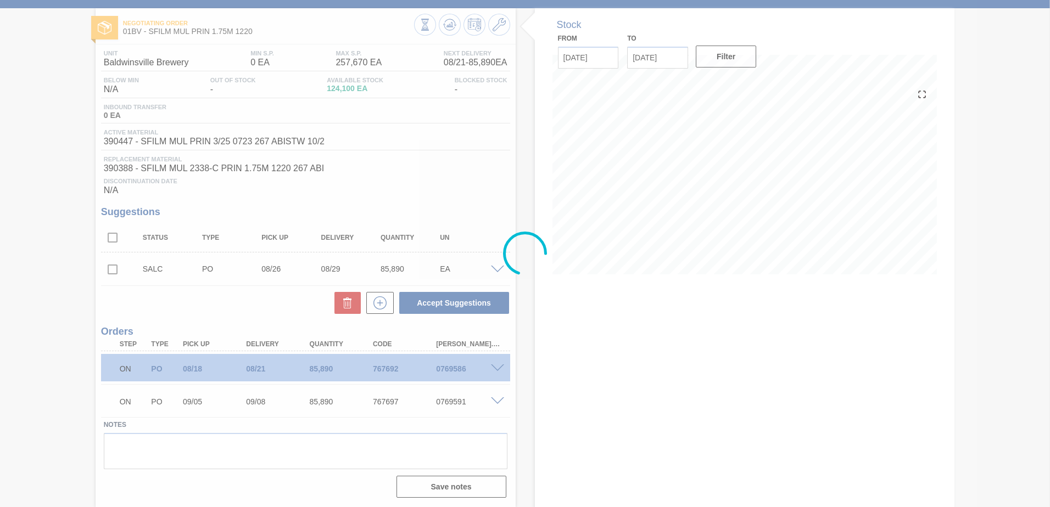
click at [110, 270] on div at bounding box center [525, 253] width 1050 height 507
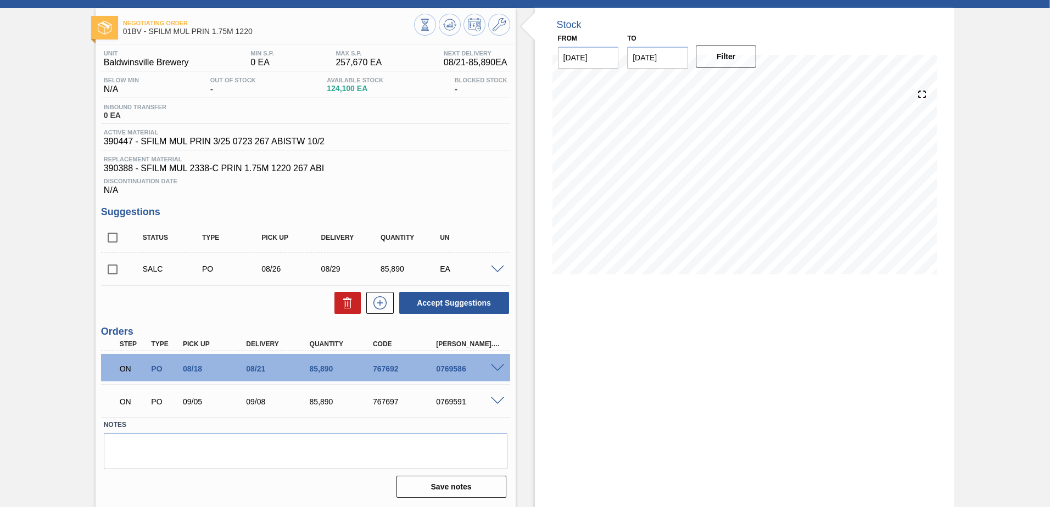
click at [114, 272] on input "checkbox" at bounding box center [112, 269] width 23 height 23
checkbox input "true"
click at [496, 268] on span at bounding box center [497, 270] width 13 height 8
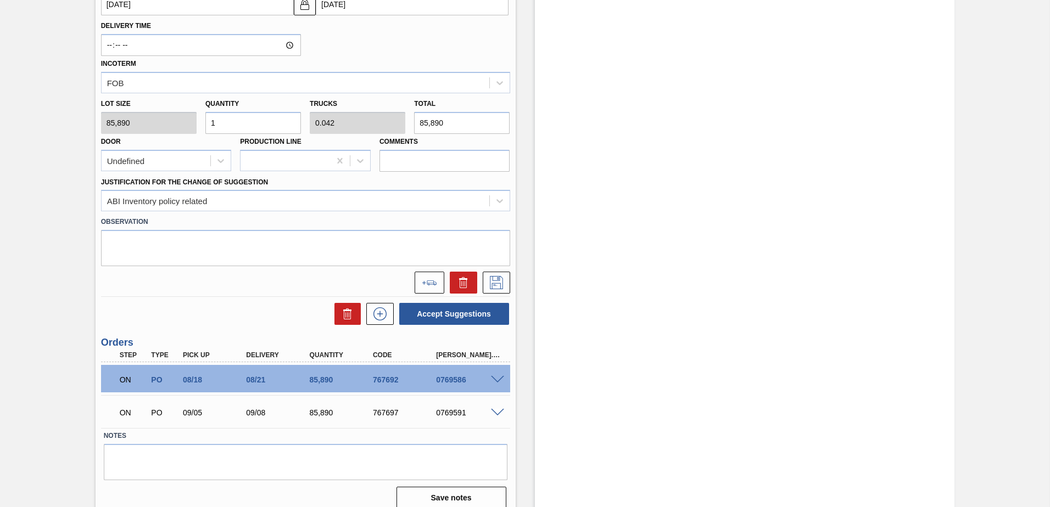
scroll to position [497, 0]
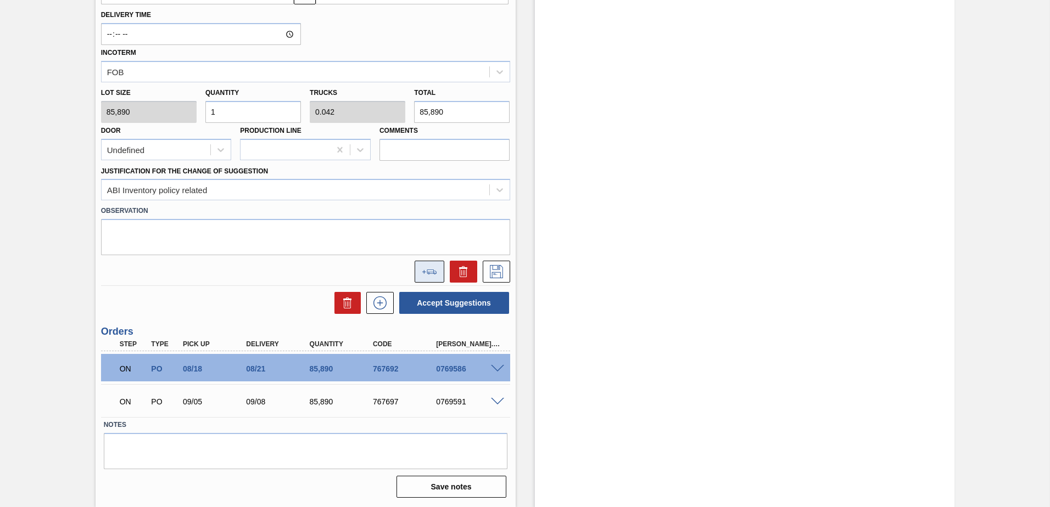
click at [416, 267] on button at bounding box center [430, 272] width 30 height 22
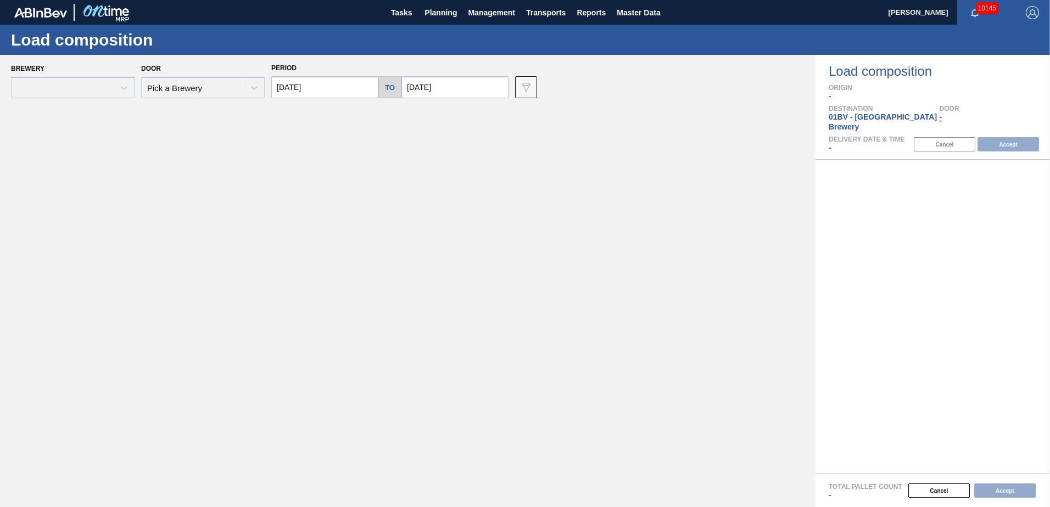
type input "[DATE]"
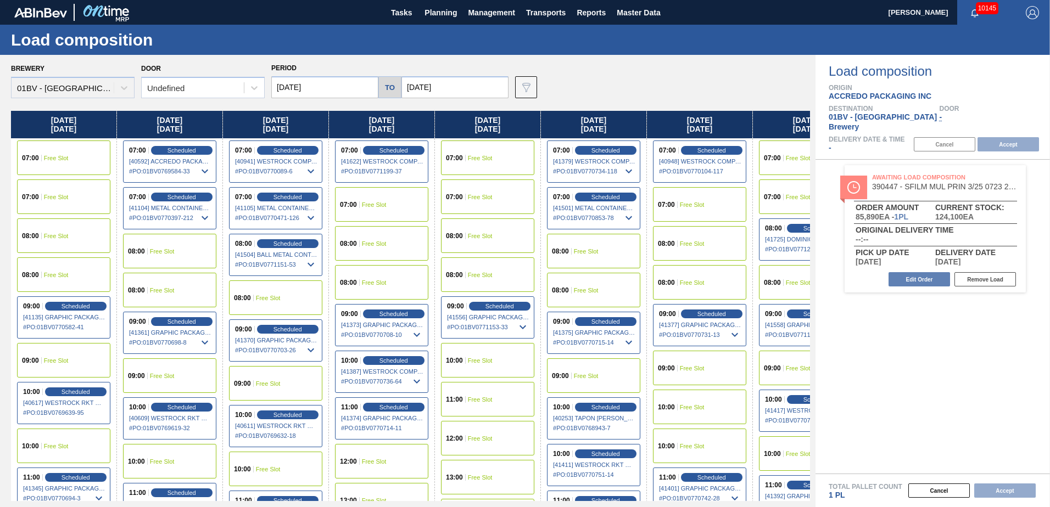
click at [775, 371] on span "09:00" at bounding box center [772, 368] width 17 height 7
click at [1006, 137] on button "Accept" at bounding box center [1007, 144] width 61 height 14
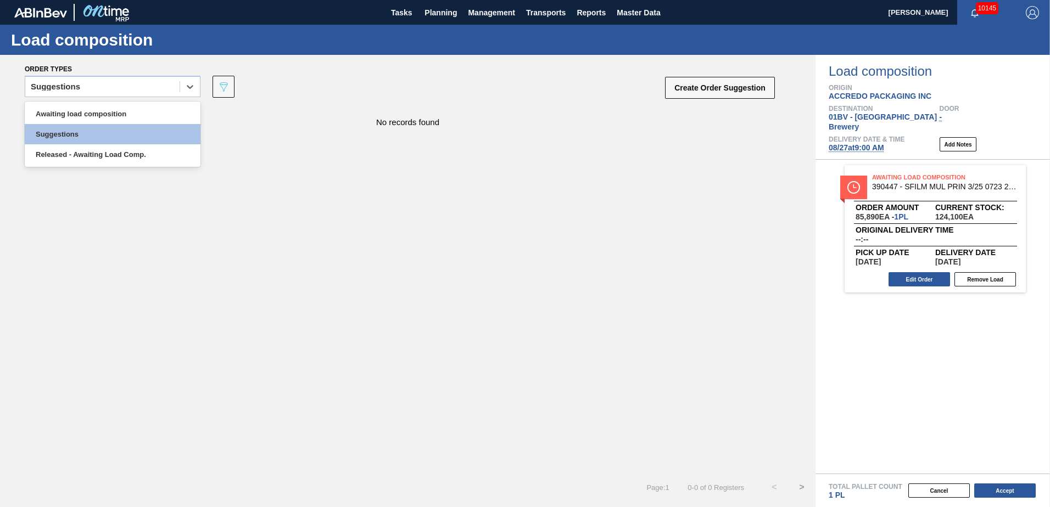
click at [190, 88] on icon at bounding box center [190, 87] width 7 height 4
click at [101, 113] on div "Awaiting load composition" at bounding box center [113, 114] width 176 height 20
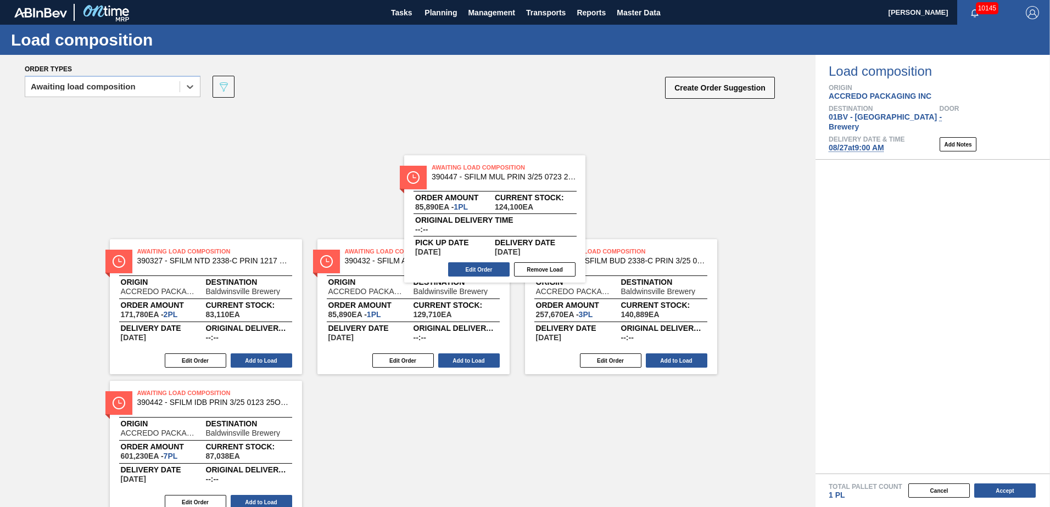
drag, startPoint x: 892, startPoint y: 173, endPoint x: 440, endPoint y: 175, distance: 451.3
click at [440, 175] on div "Order types option Awaiting load composition, selected. Select is focused ,type…" at bounding box center [525, 281] width 1050 height 452
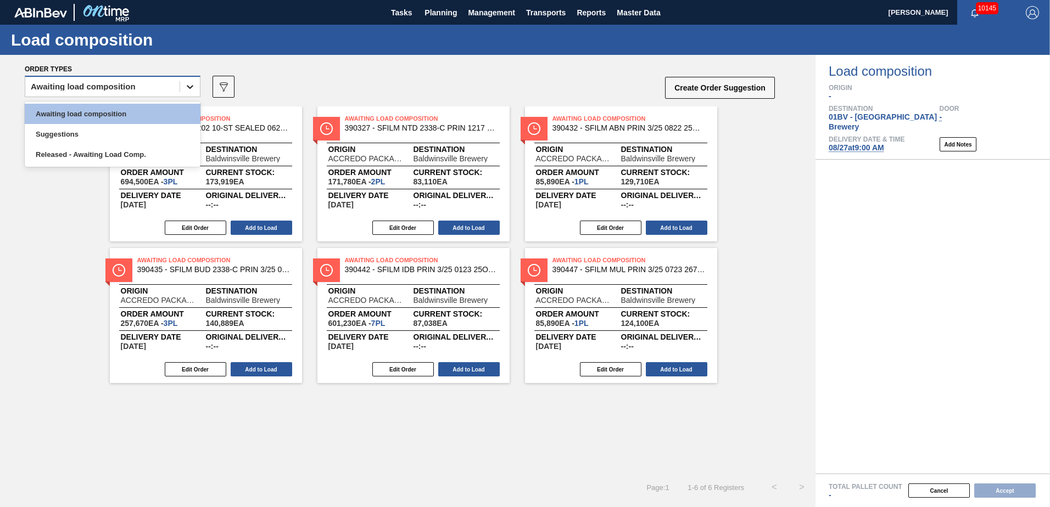
click at [192, 88] on icon at bounding box center [189, 86] width 11 height 11
click at [187, 89] on icon at bounding box center [189, 86] width 11 height 11
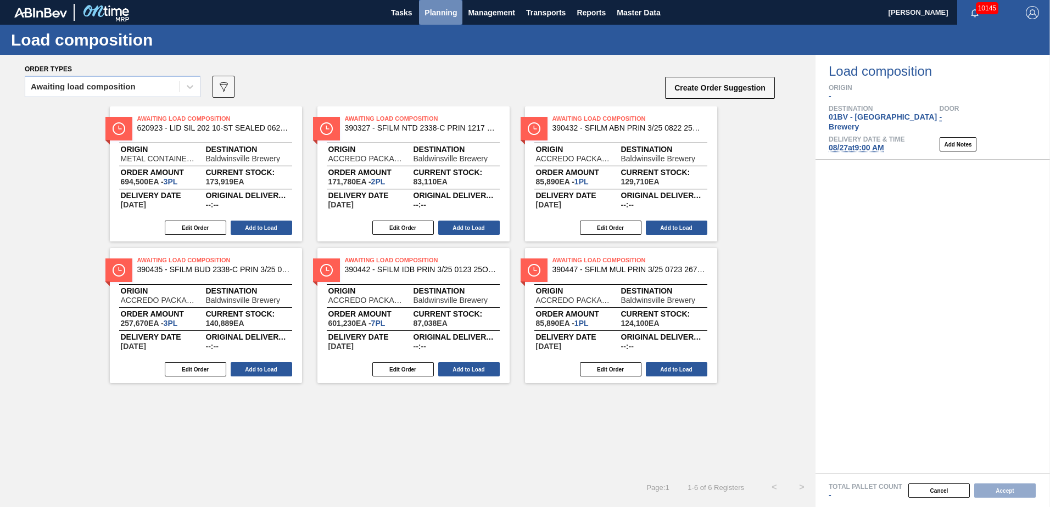
click at [445, 18] on span "Planning" at bounding box center [440, 12] width 32 height 13
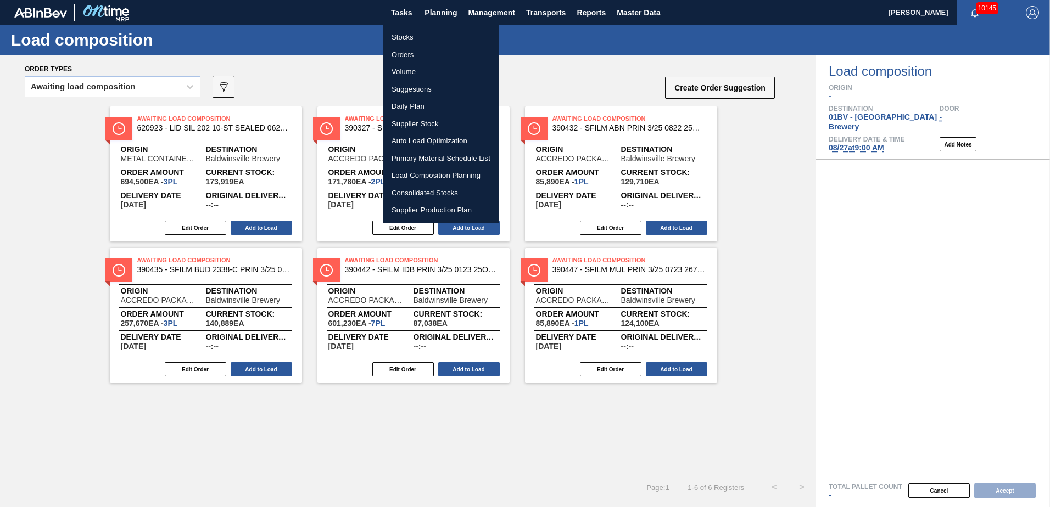
click at [399, 36] on li "Stocks" at bounding box center [441, 38] width 116 height 18
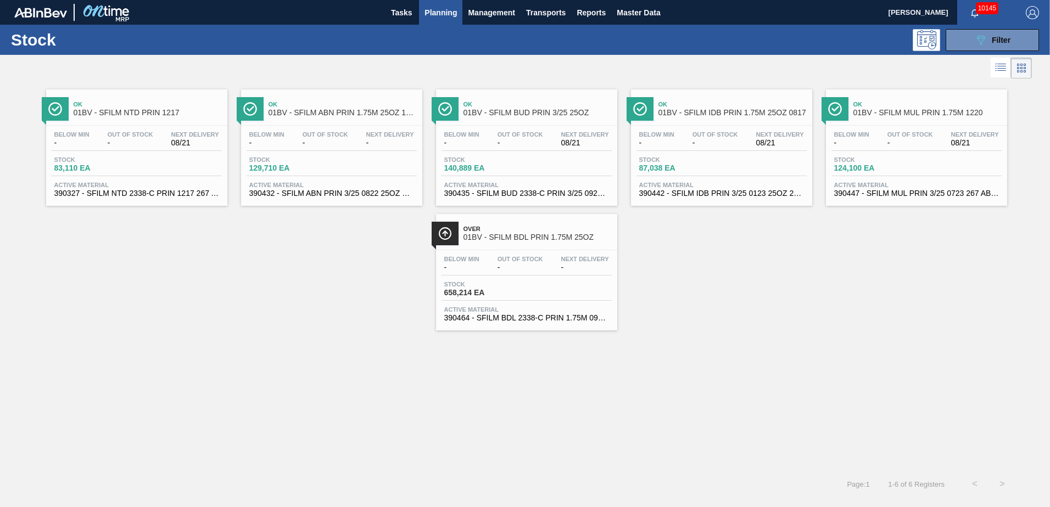
click at [525, 238] on span "01BV - SFILM BDL PRIN 1.75M 25OZ" at bounding box center [537, 237] width 148 height 8
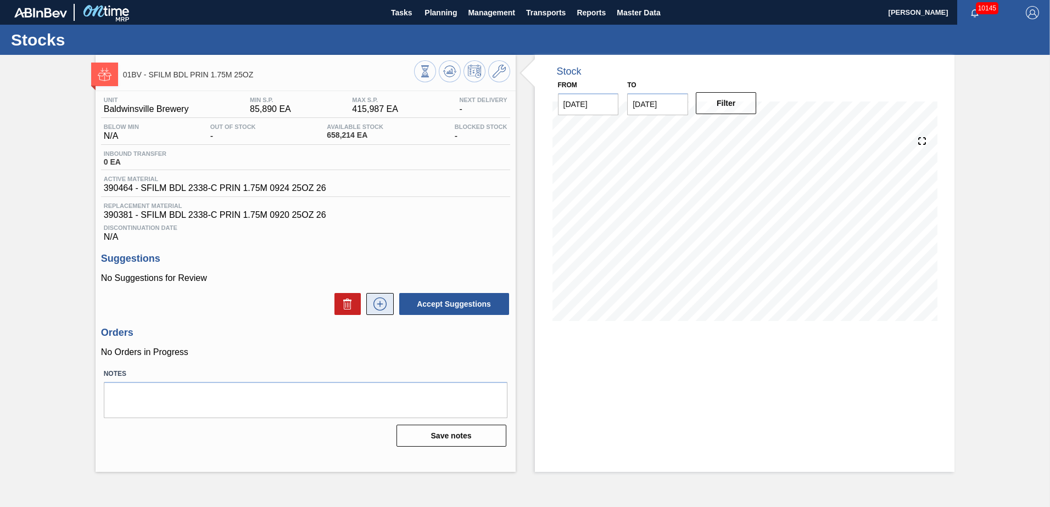
click at [378, 303] on icon at bounding box center [380, 304] width 18 height 13
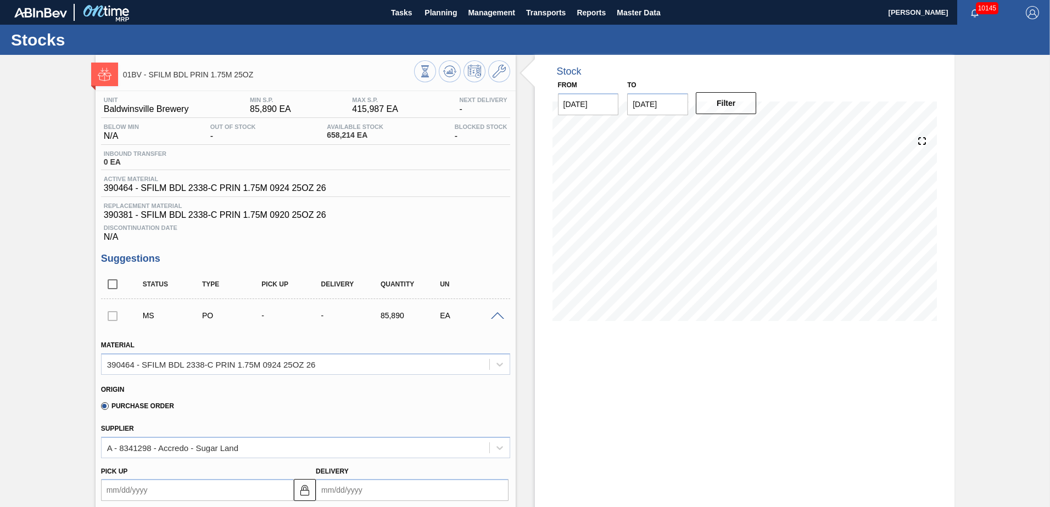
scroll to position [165, 0]
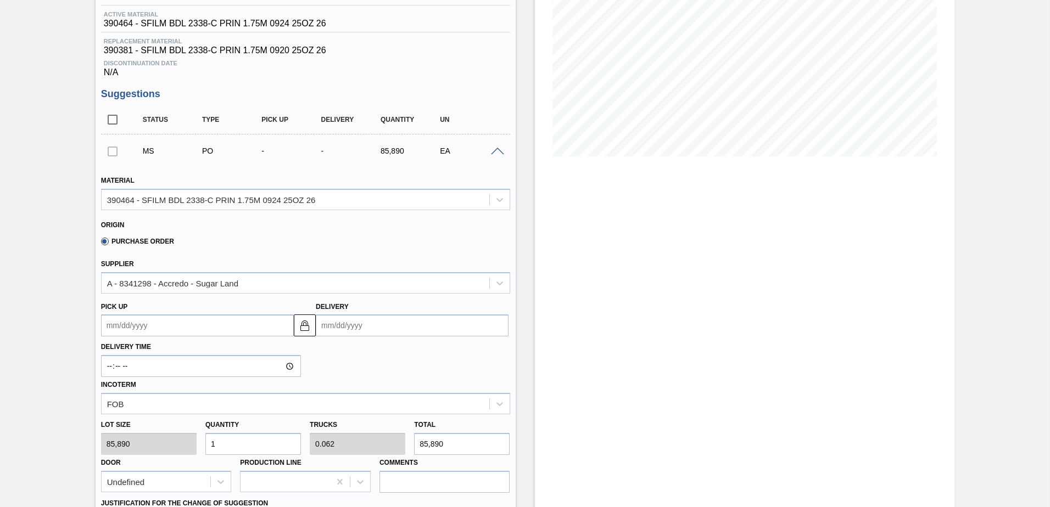
click at [402, 323] on input "Delivery" at bounding box center [412, 326] width 193 height 22
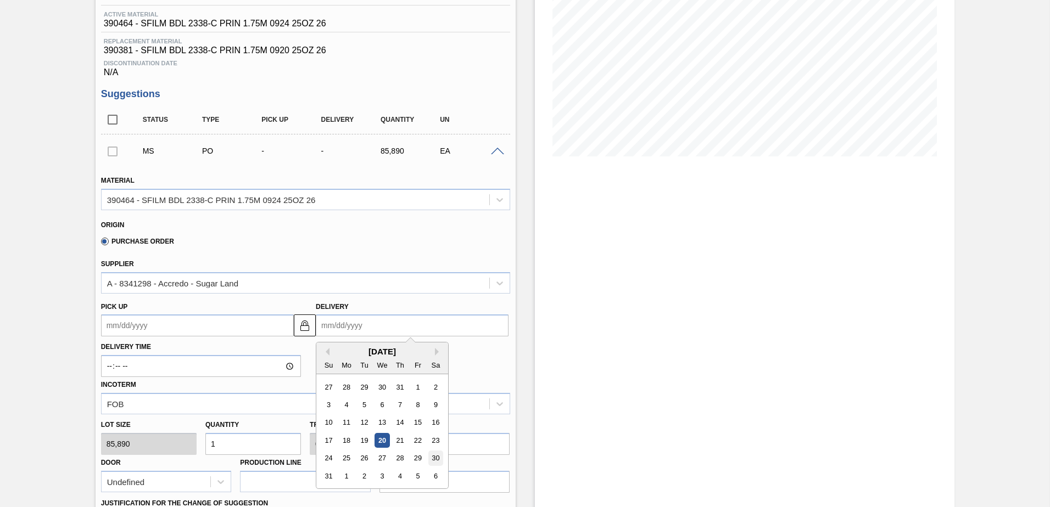
click at [428, 460] on div "30" at bounding box center [435, 458] width 15 height 15
type up100614791 "[DATE]"
type input "[DATE]"
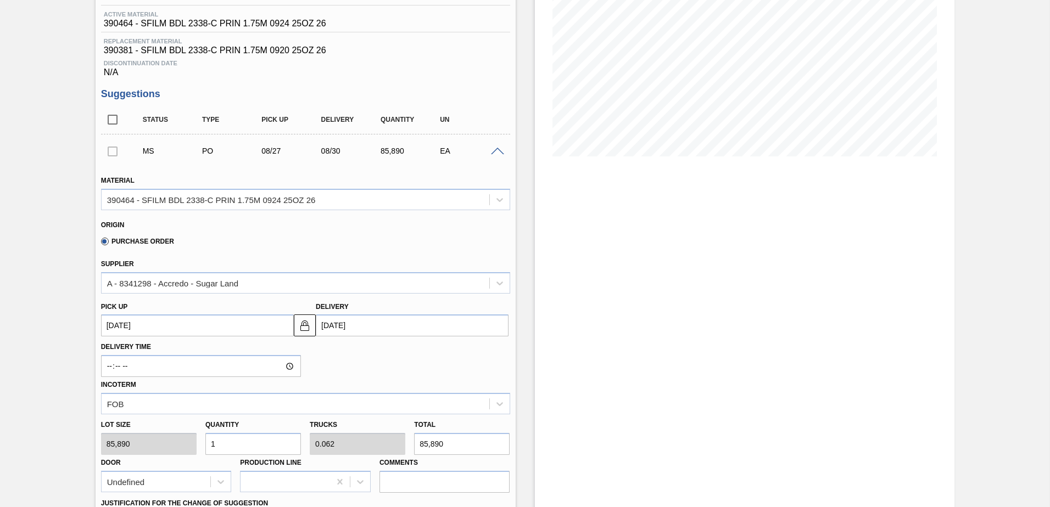
click at [252, 444] on input "1" at bounding box center [253, 444] width 96 height 22
type input "0"
type input "3"
type input "0.188"
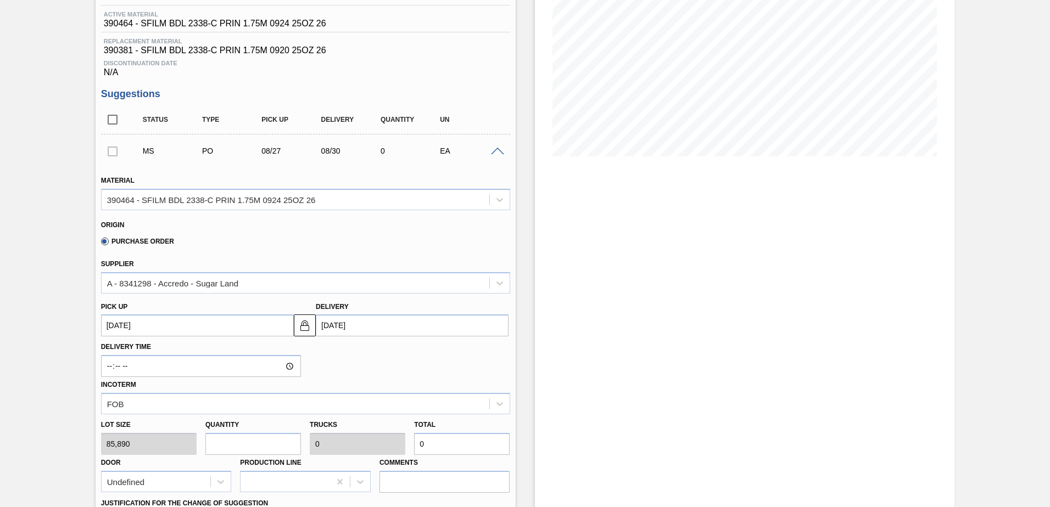
type input "257,670"
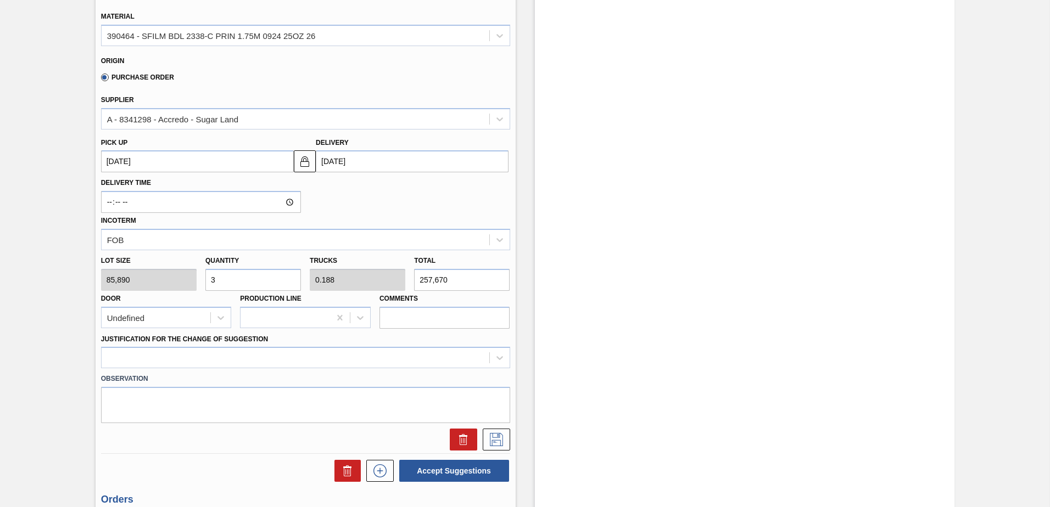
scroll to position [329, 0]
type input "3"
click at [497, 358] on div at bounding box center [305, 356] width 409 height 21
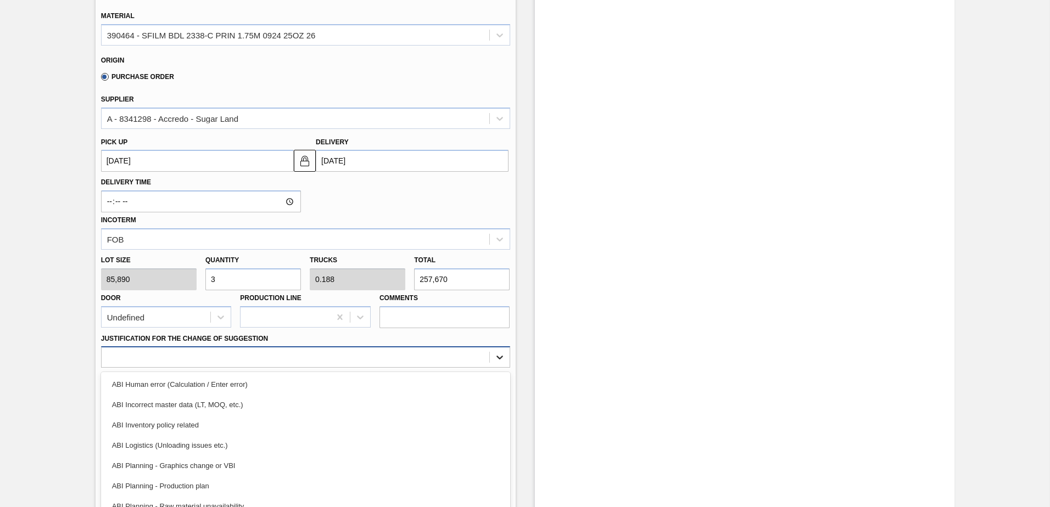
scroll to position [363, 0]
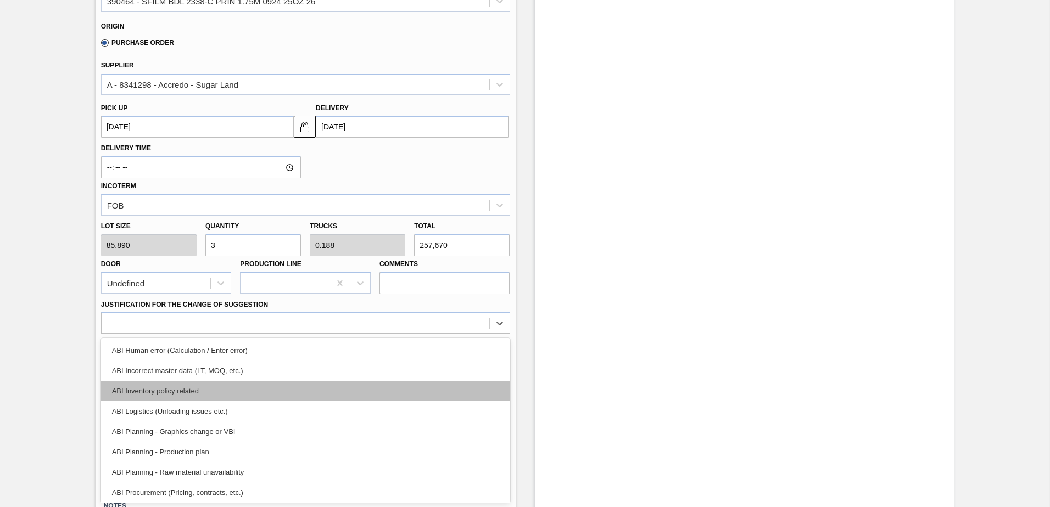
click at [191, 391] on div "ABI Inventory policy related" at bounding box center [305, 391] width 409 height 20
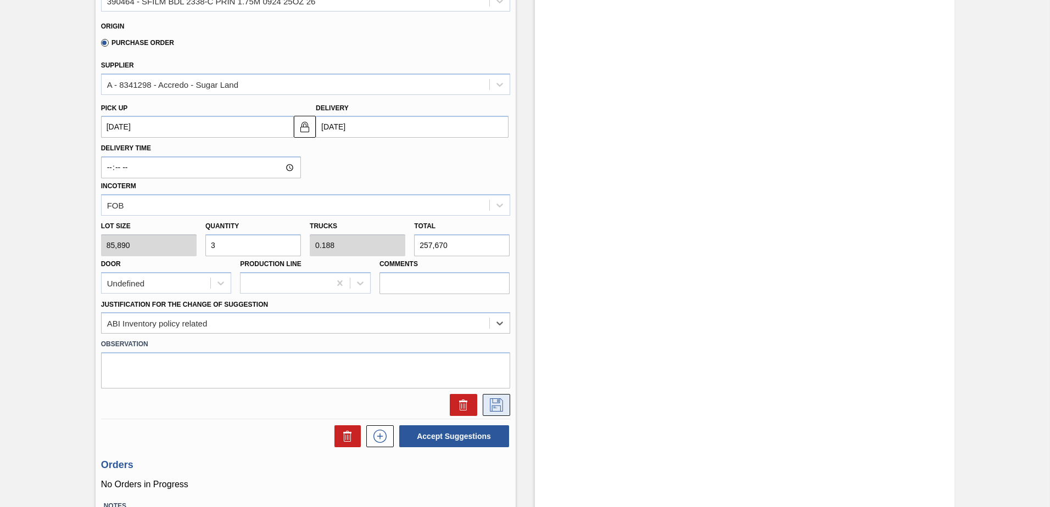
click at [499, 401] on icon at bounding box center [497, 405] width 18 height 13
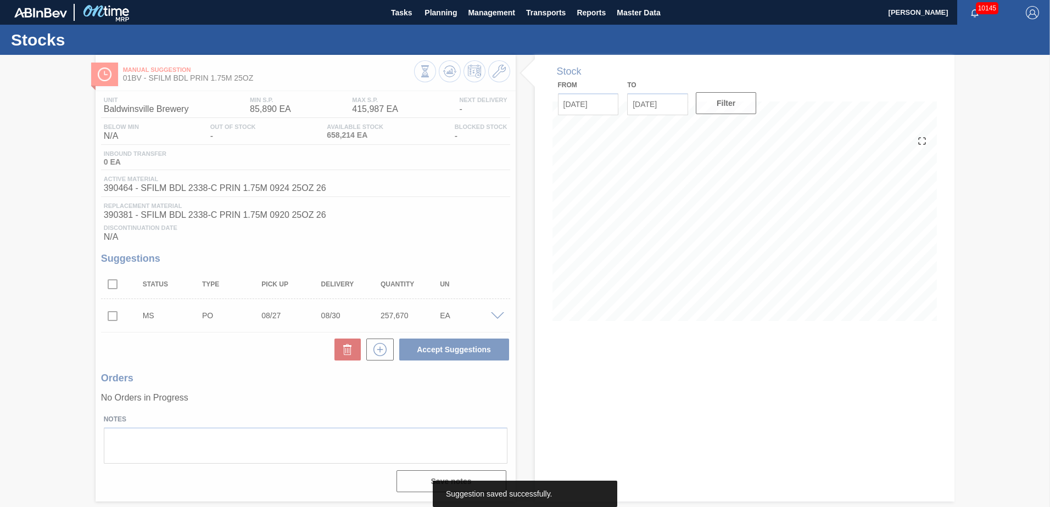
scroll to position [0, 0]
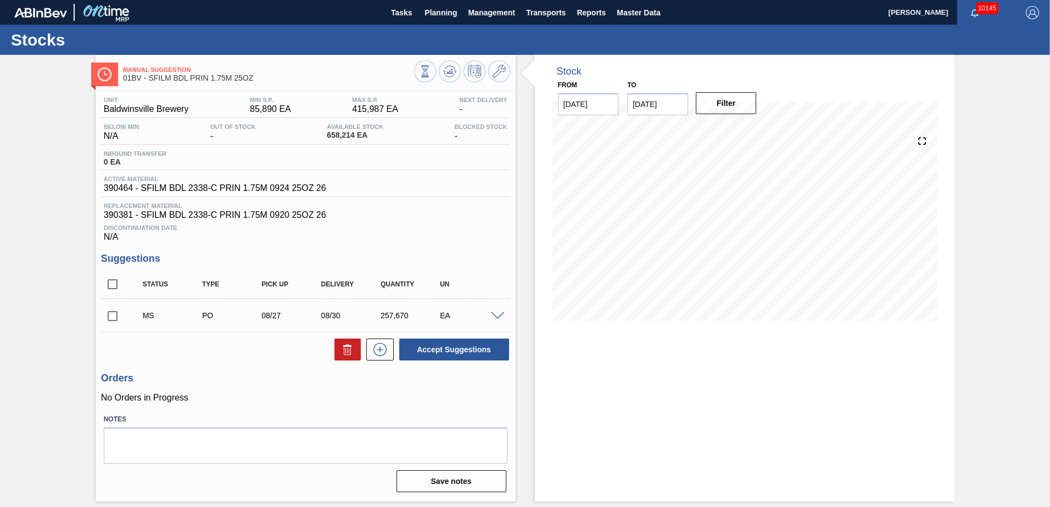
click at [114, 318] on input "checkbox" at bounding box center [112, 316] width 23 height 23
click at [431, 355] on button "Accept Suggestions" at bounding box center [454, 350] width 110 height 22
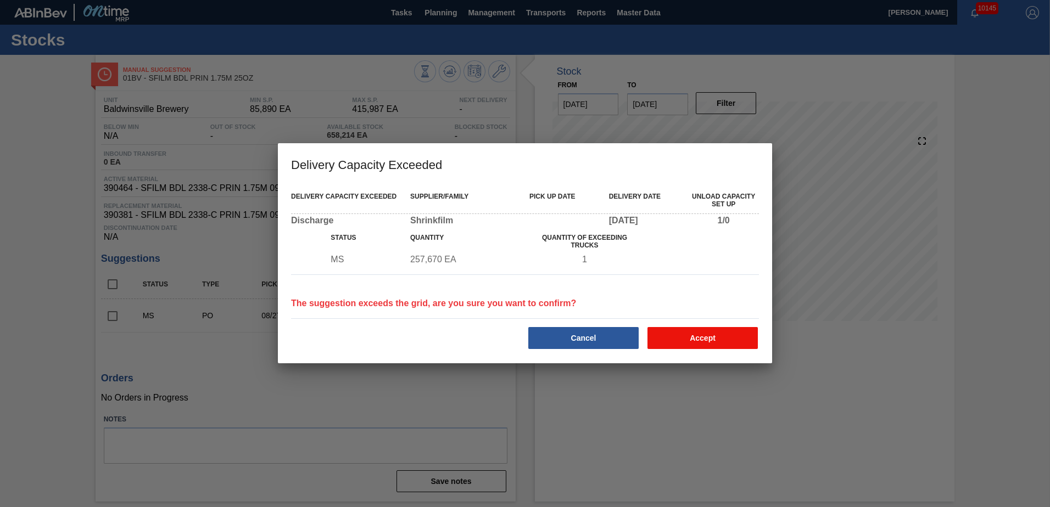
click at [686, 335] on button "Accept" at bounding box center [702, 338] width 110 height 22
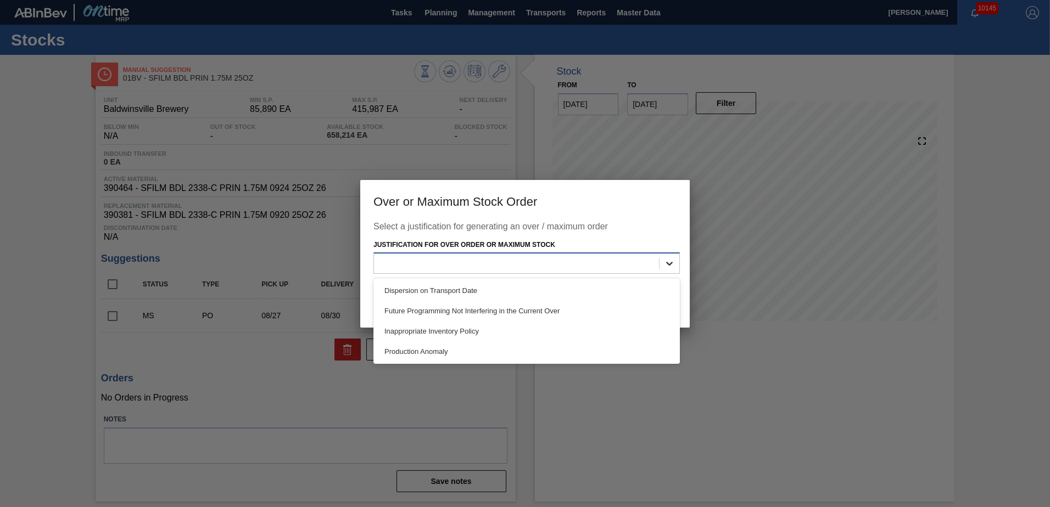
click at [670, 266] on icon at bounding box center [669, 263] width 11 height 11
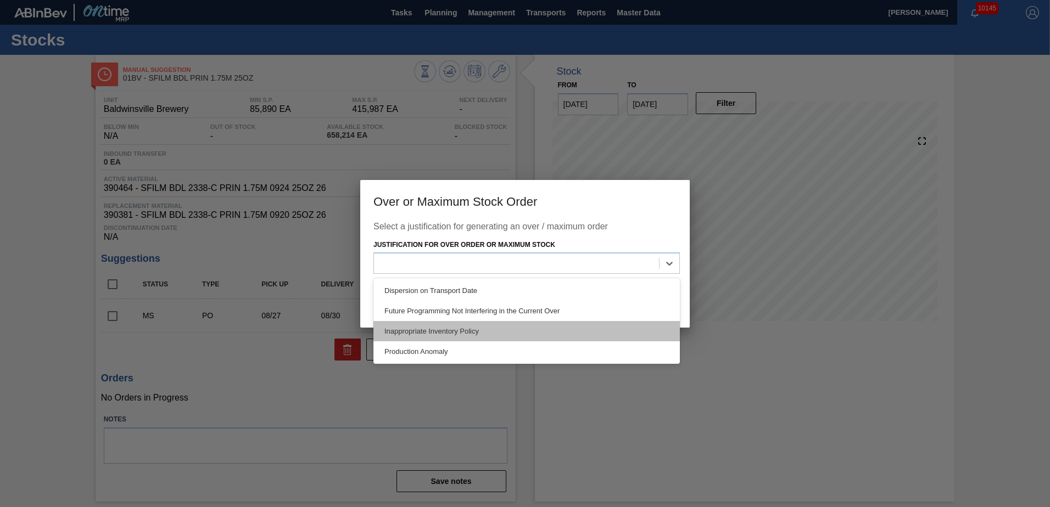
click at [475, 335] on div "Inappropriate Inventory Policy" at bounding box center [526, 331] width 306 height 20
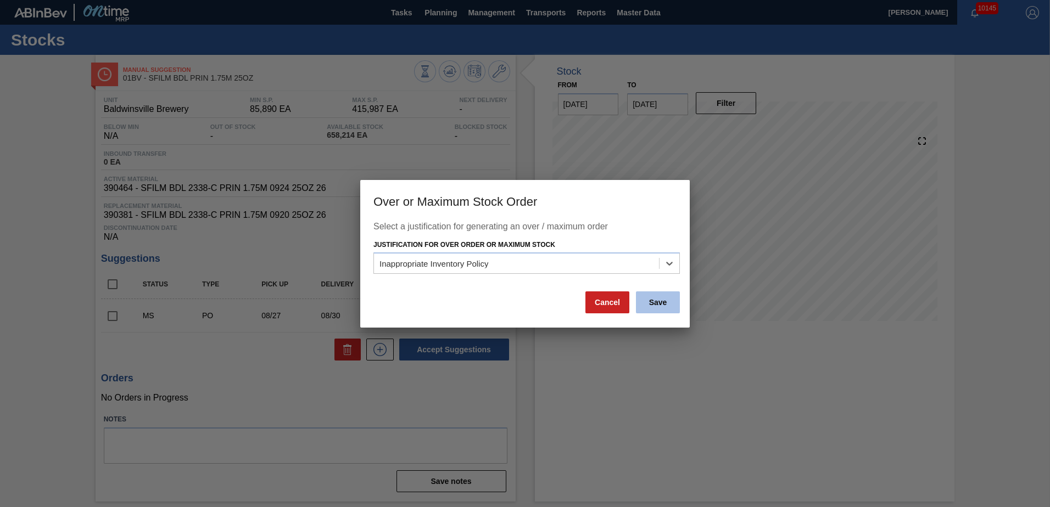
click at [649, 306] on button "Save" at bounding box center [658, 303] width 44 height 22
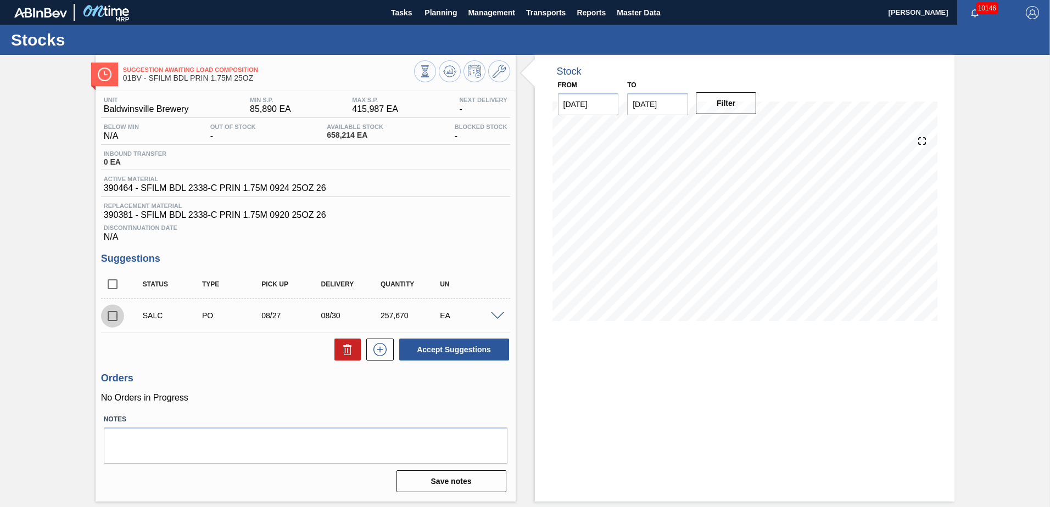
click at [114, 315] on input "checkbox" at bounding box center [112, 316] width 23 height 23
checkbox input "true"
click at [494, 317] on span at bounding box center [497, 316] width 13 height 8
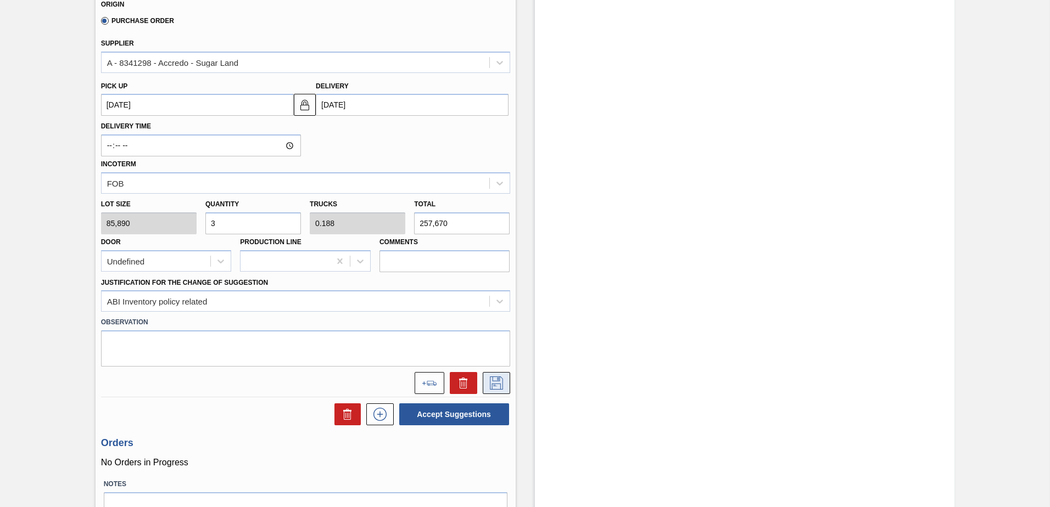
scroll to position [439, 0]
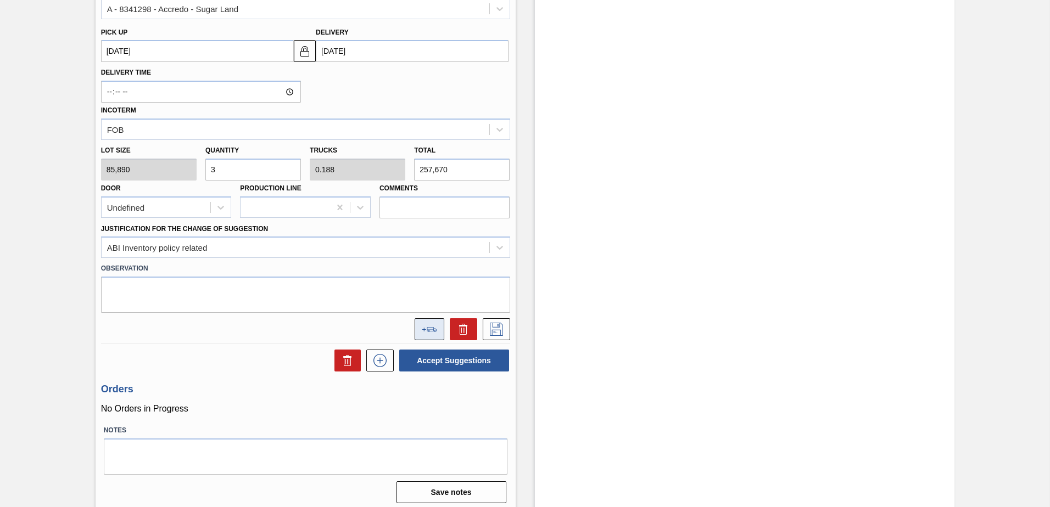
click at [428, 332] on icon at bounding box center [431, 329] width 9 height 5
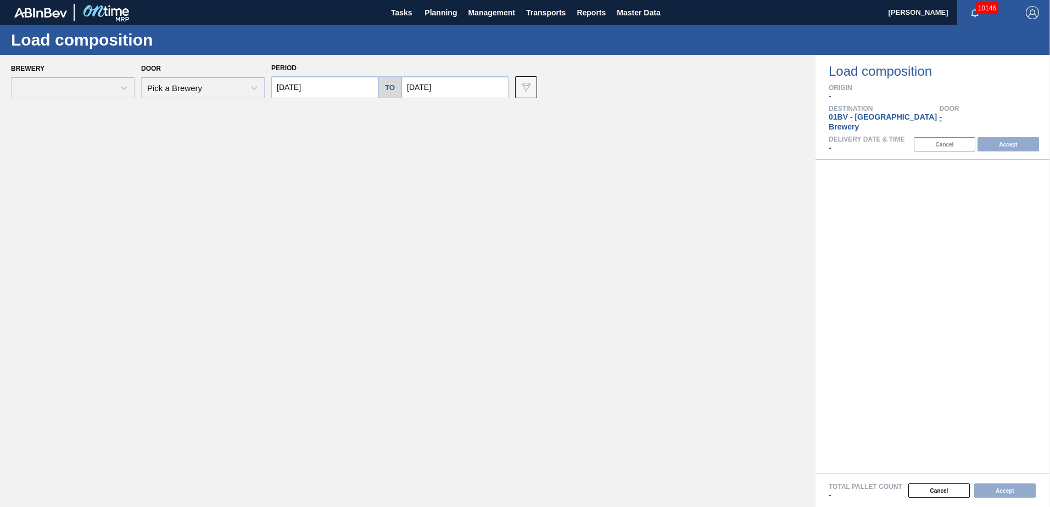
type input "[DATE]"
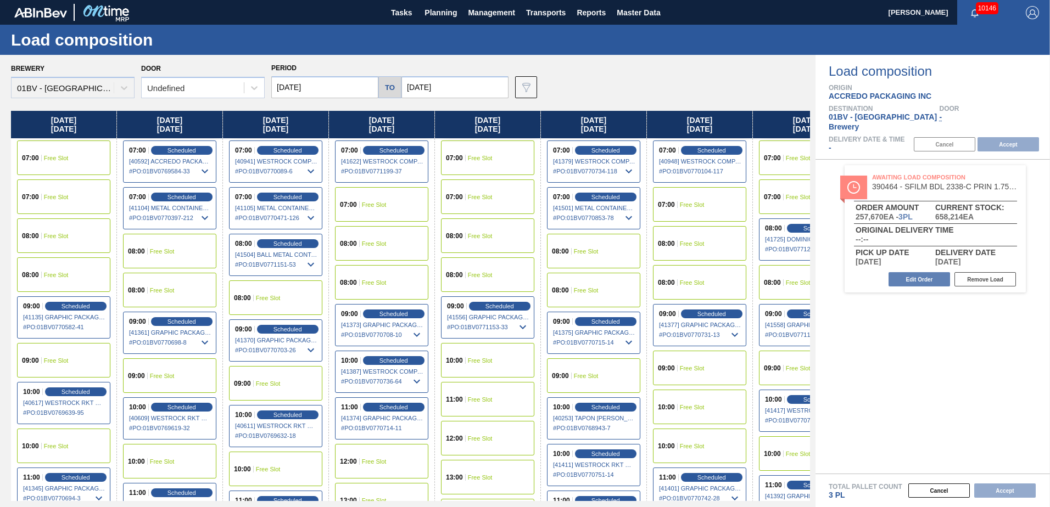
click at [443, 89] on input "[DATE]" at bounding box center [454, 87] width 107 height 22
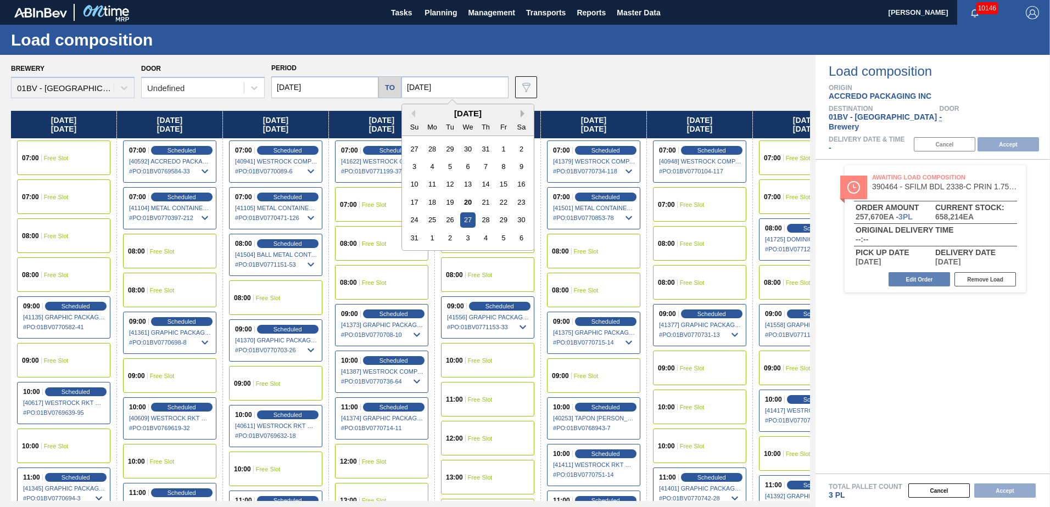
click at [522, 112] on button "Next Month" at bounding box center [524, 114] width 8 height 8
click at [503, 182] on div "19" at bounding box center [503, 184] width 15 height 15
type input "[DATE]"
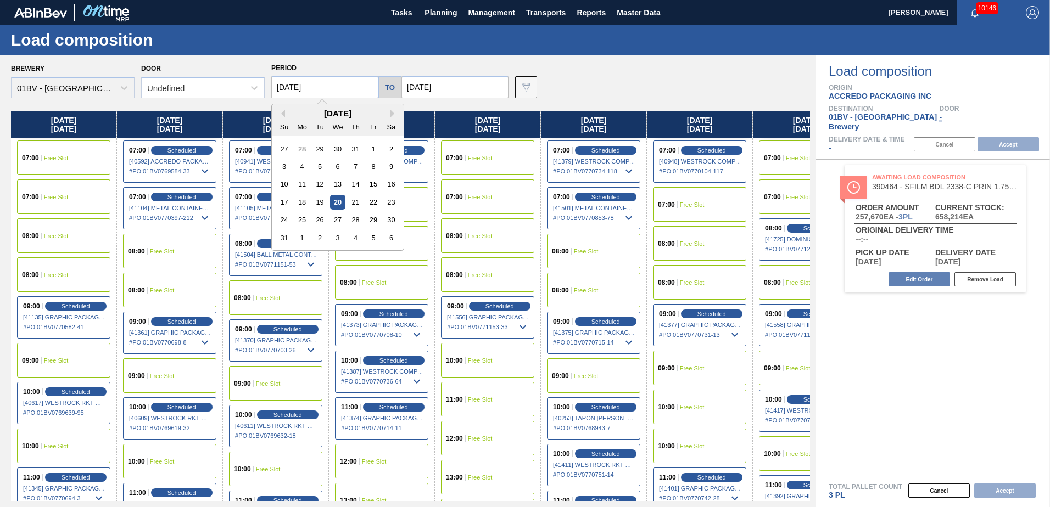
click at [328, 86] on input "[DATE]" at bounding box center [324, 87] width 107 height 22
click at [391, 110] on button "Next Month" at bounding box center [394, 114] width 8 height 8
click at [305, 186] on div "15" at bounding box center [302, 184] width 15 height 15
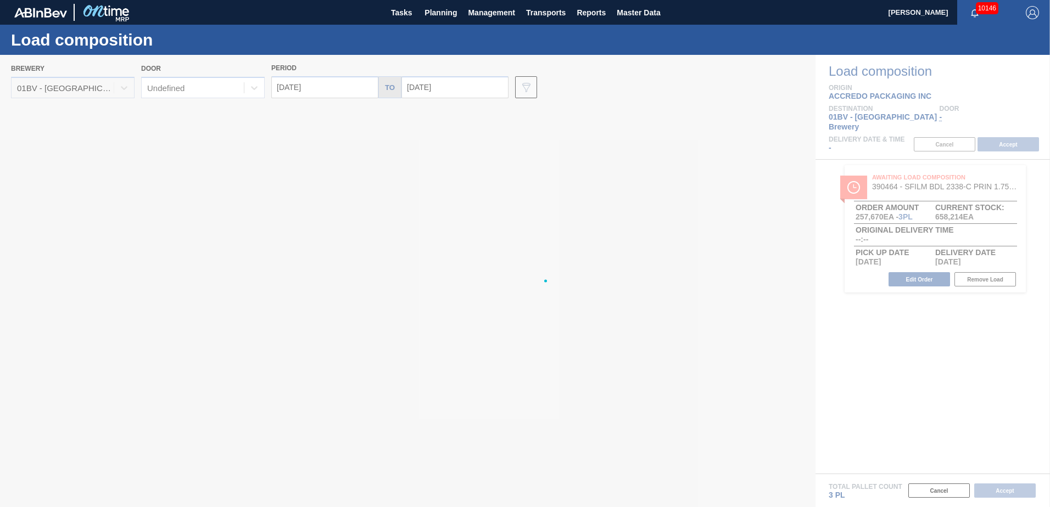
type input "[DATE]"
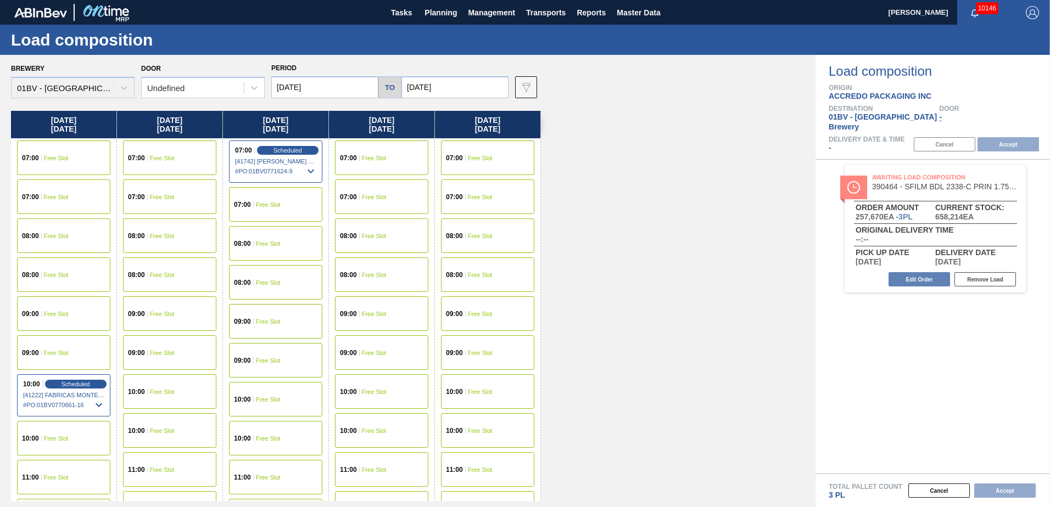
click at [387, 159] on div "07:00 Free Slot" at bounding box center [381, 158] width 93 height 35
click at [1005, 137] on button "Accept" at bounding box center [1007, 144] width 61 height 14
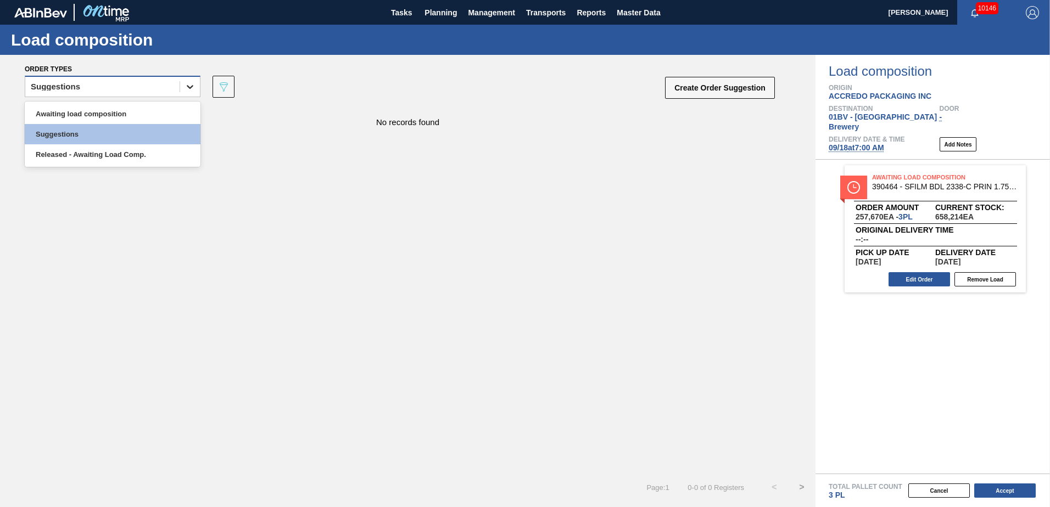
click at [186, 85] on icon at bounding box center [189, 86] width 11 height 11
click at [160, 114] on div "Awaiting load composition" at bounding box center [113, 114] width 176 height 20
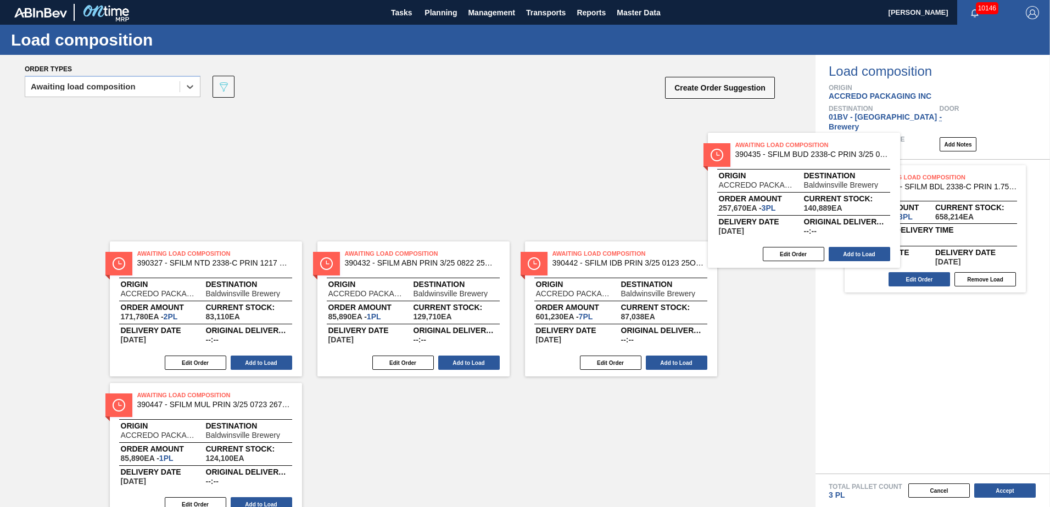
drag, startPoint x: 650, startPoint y: 139, endPoint x: 816, endPoint y: 155, distance: 167.7
click at [816, 155] on div "Order types option Awaiting load composition, selected. Select is focused ,type…" at bounding box center [525, 281] width 1050 height 452
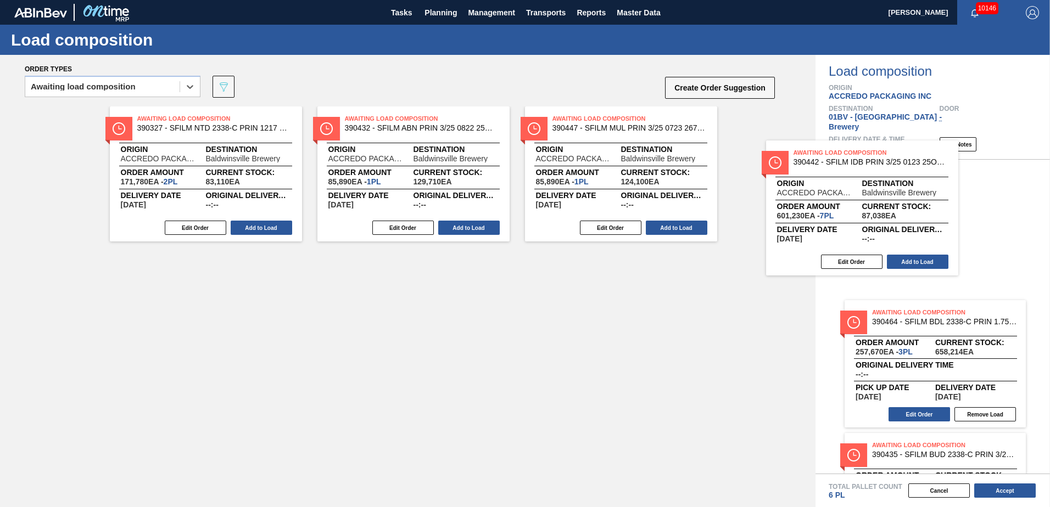
drag, startPoint x: 573, startPoint y: 119, endPoint x: 841, endPoint y: 156, distance: 271.1
click at [841, 156] on div "Order types option Awaiting load composition, selected. Select is focused ,type…" at bounding box center [525, 281] width 1050 height 452
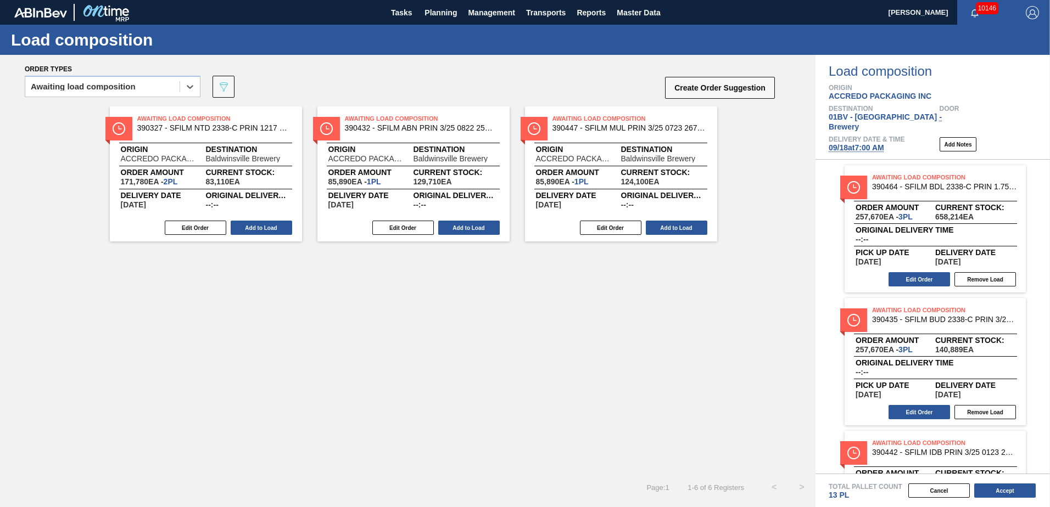
drag, startPoint x: 568, startPoint y: 124, endPoint x: 849, endPoint y: 167, distance: 284.5
click at [849, 167] on div "Order types option Awaiting load composition, selected. Select is focused ,type…" at bounding box center [525, 281] width 1050 height 452
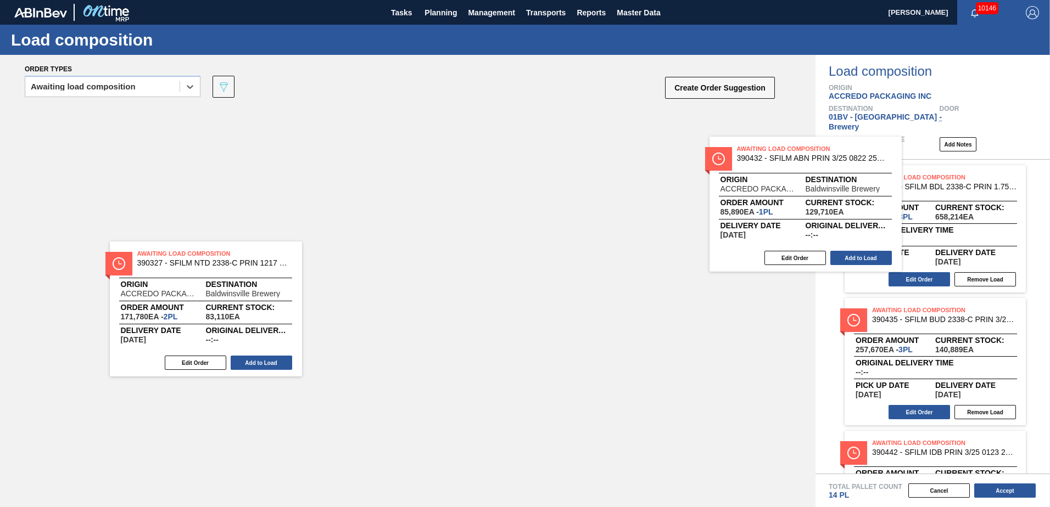
drag, startPoint x: 394, startPoint y: 116, endPoint x: 883, endPoint y: 155, distance: 490.7
click at [883, 155] on div "Order types option Awaiting load composition, selected. Select is focused ,type…" at bounding box center [525, 281] width 1050 height 452
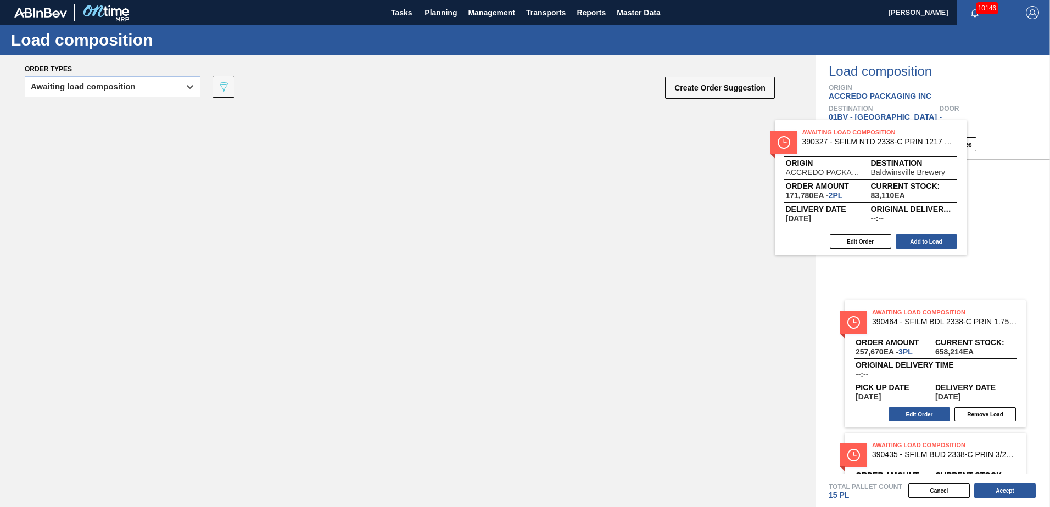
drag, startPoint x: 205, startPoint y: 124, endPoint x: 906, endPoint y: 145, distance: 701.4
click at [906, 145] on div "Order types option Awaiting load composition, selected. Select is focused ,type…" at bounding box center [525, 281] width 1050 height 452
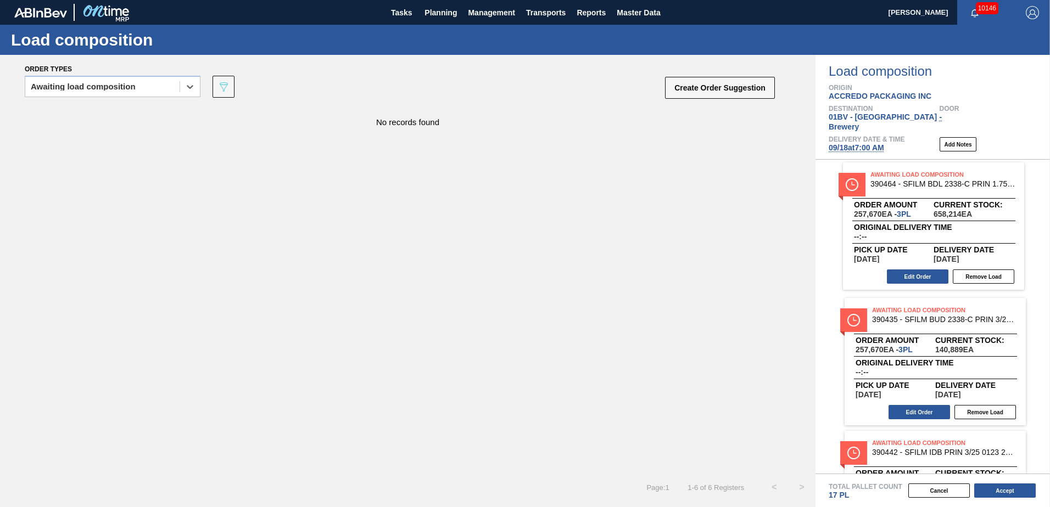
drag, startPoint x: 917, startPoint y: 176, endPoint x: 914, endPoint y: 183, distance: 8.1
click at [914, 183] on div "Awaiting Load Composition 390464 - SFILM BDL 2338-C PRIN 1.75M 0924 25OZ 26 Ord…" at bounding box center [932, 317] width 234 height 314
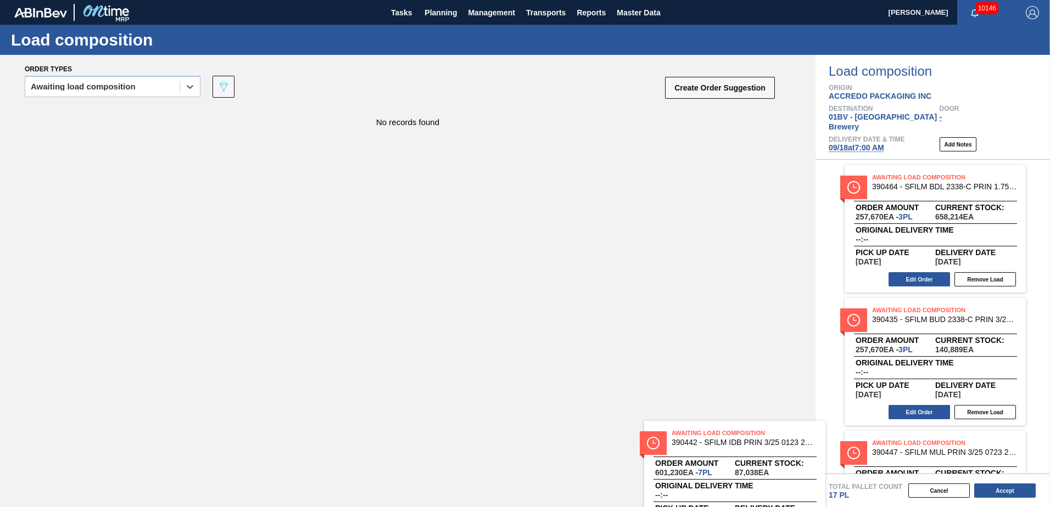
drag, startPoint x: 924, startPoint y: 428, endPoint x: 470, endPoint y: 316, distance: 467.8
click at [474, 327] on div "Order types option Awaiting load composition, selected. Select is focused ,type…" at bounding box center [525, 281] width 1050 height 452
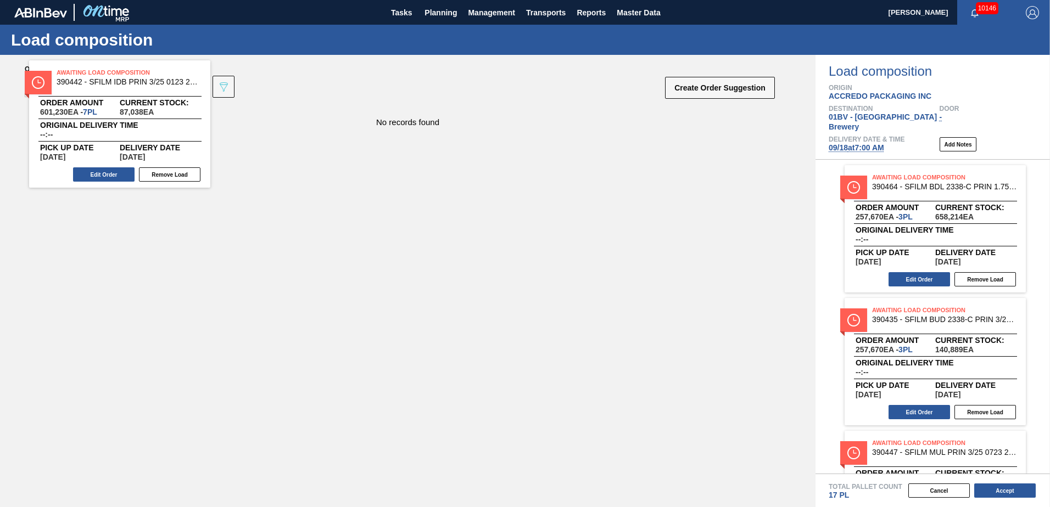
click at [466, 288] on div "No records found" at bounding box center [407, 290] width 815 height 367
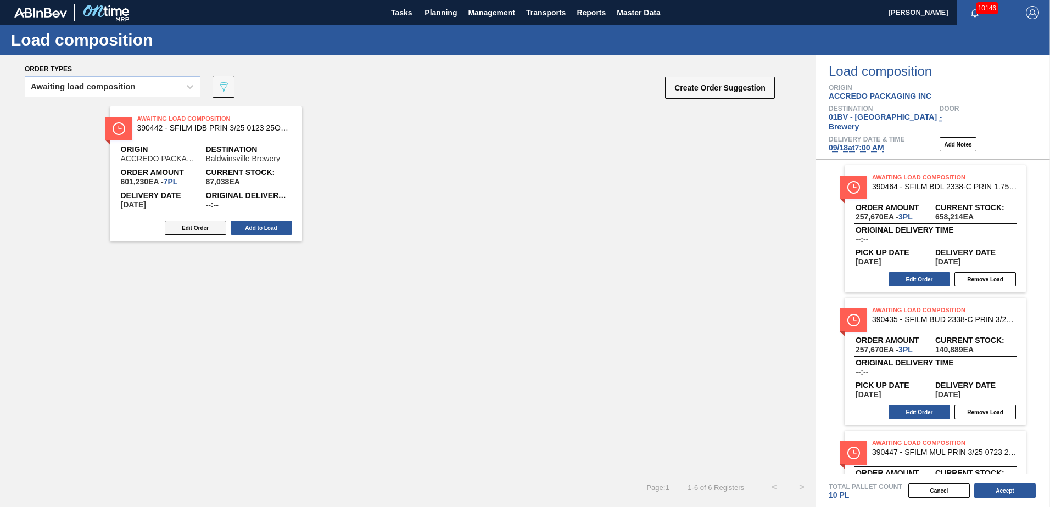
click at [193, 230] on button "Edit Order" at bounding box center [195, 228] width 61 height 14
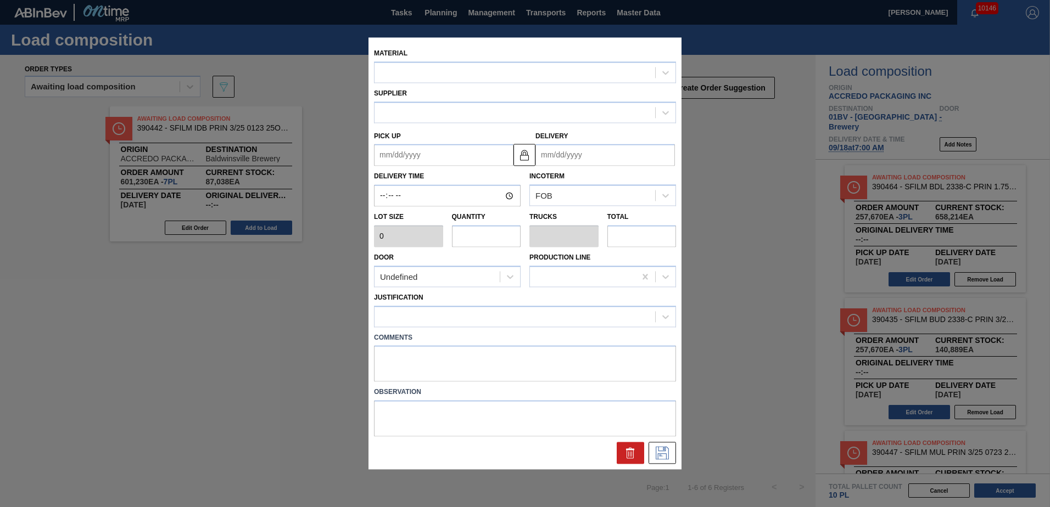
type input "85,890"
type input "7"
type input "0.438"
type input "601,230"
type up "[DATE]"
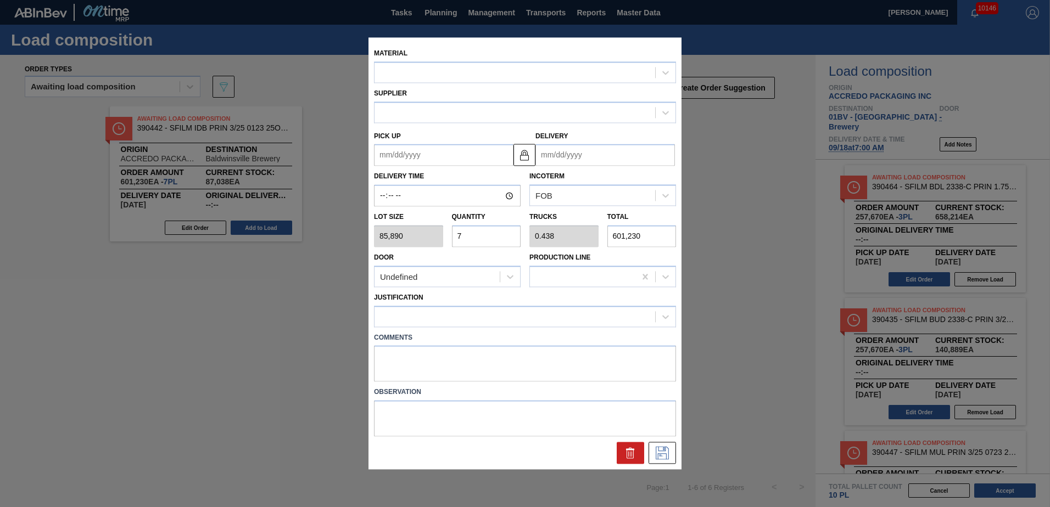
type input "[DATE]"
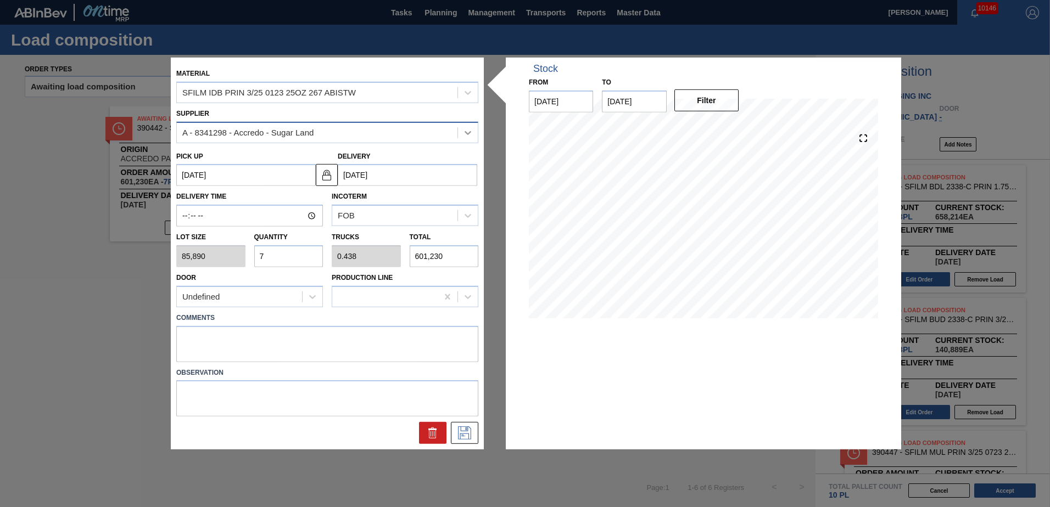
click at [470, 133] on icon at bounding box center [467, 132] width 11 height 11
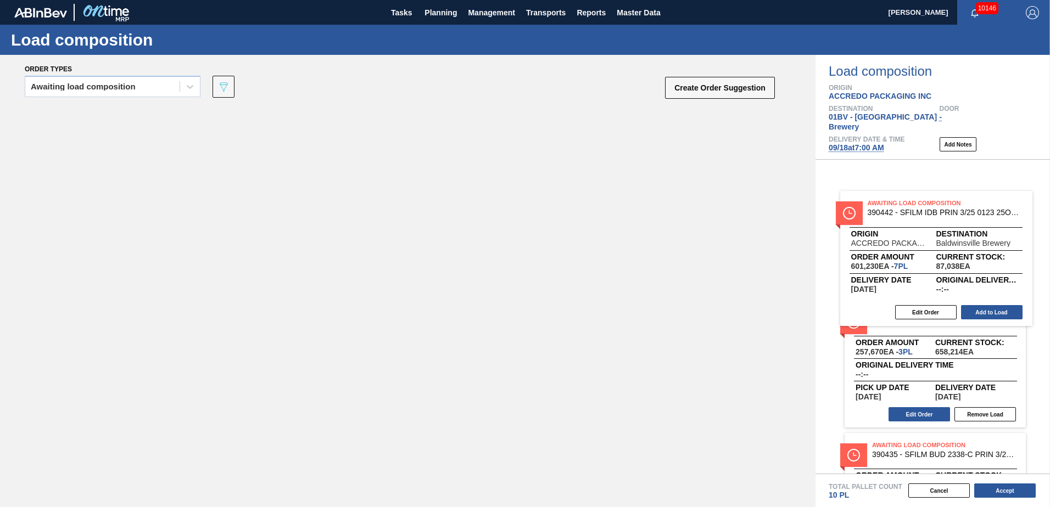
drag, startPoint x: 490, startPoint y: 165, endPoint x: 934, endPoint y: 209, distance: 446.3
click at [934, 209] on div "Order types Awaiting load composition 089F7B8B-B2A5-4AFE-B5C0-19BA573D28AC Crea…" at bounding box center [525, 281] width 1050 height 452
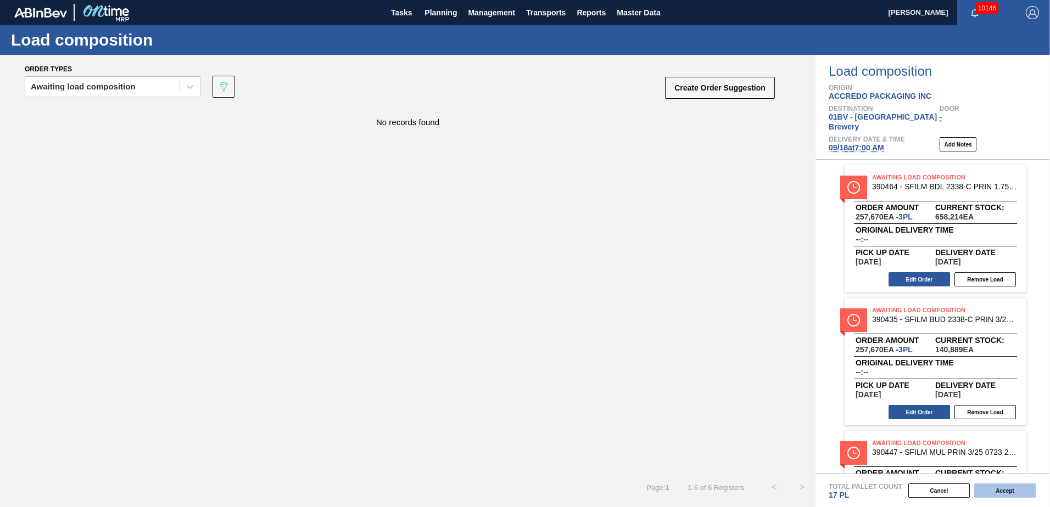
click at [998, 489] on button "Accept" at bounding box center [1004, 491] width 61 height 14
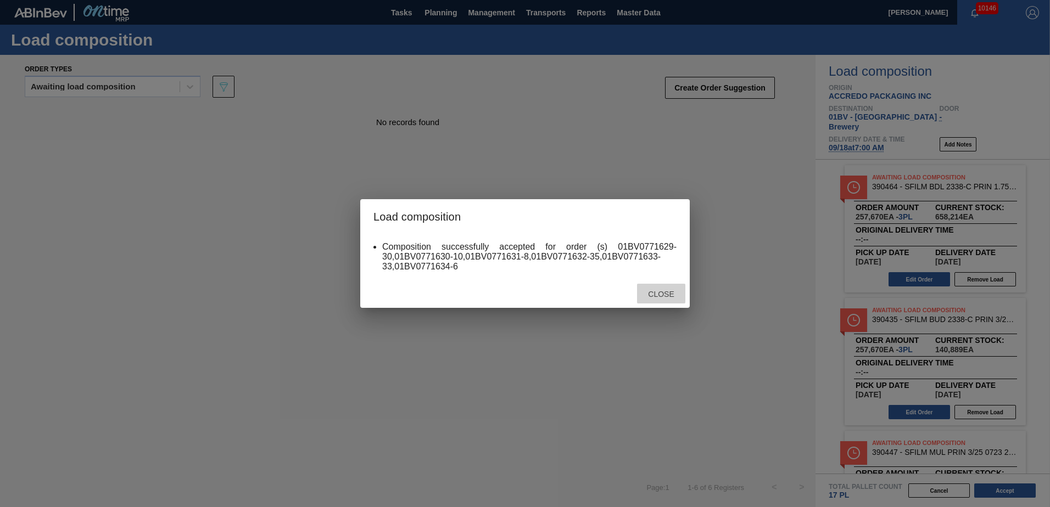
click at [671, 293] on span "Close" at bounding box center [660, 294] width 43 height 9
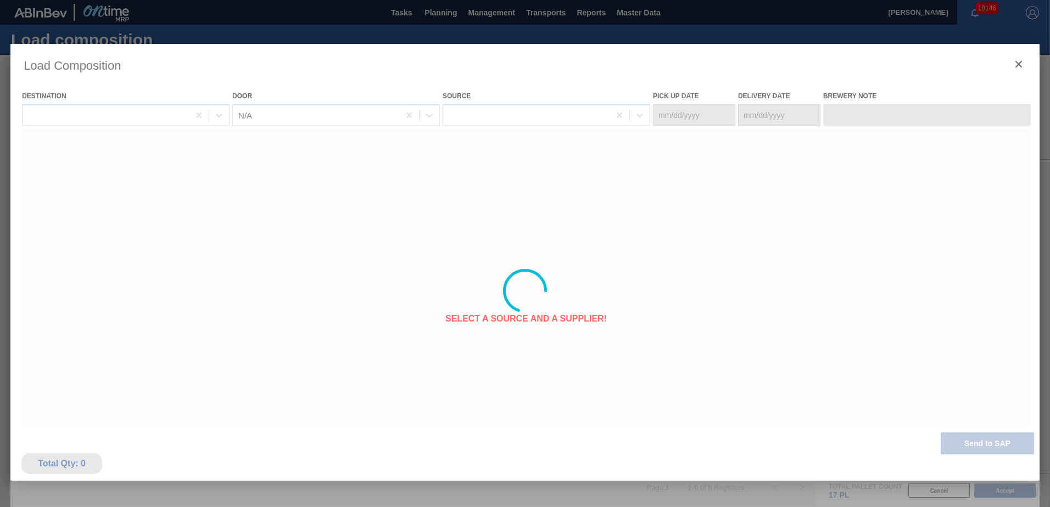
type Date "[DATE]"
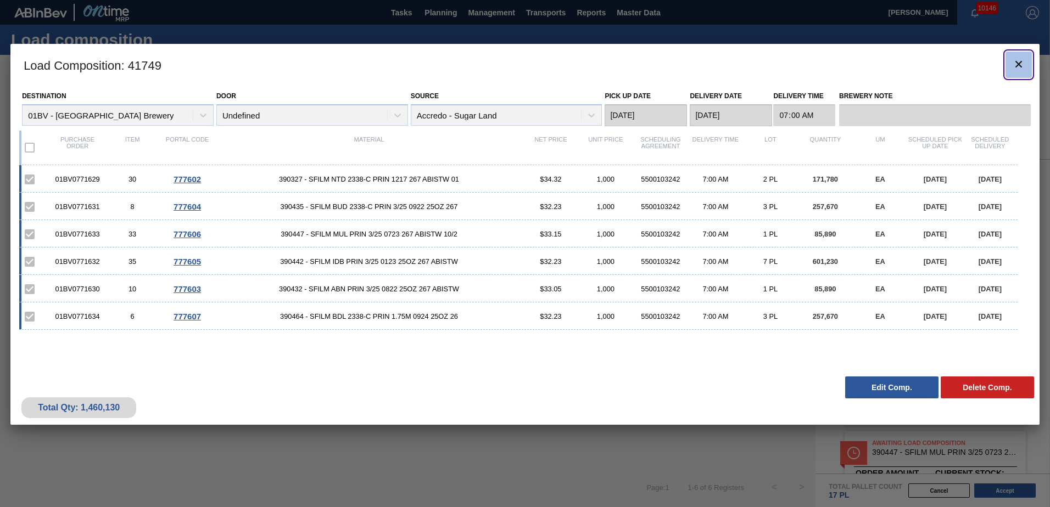
click at [1023, 64] on icon "botão de ícone" at bounding box center [1018, 64] width 13 height 13
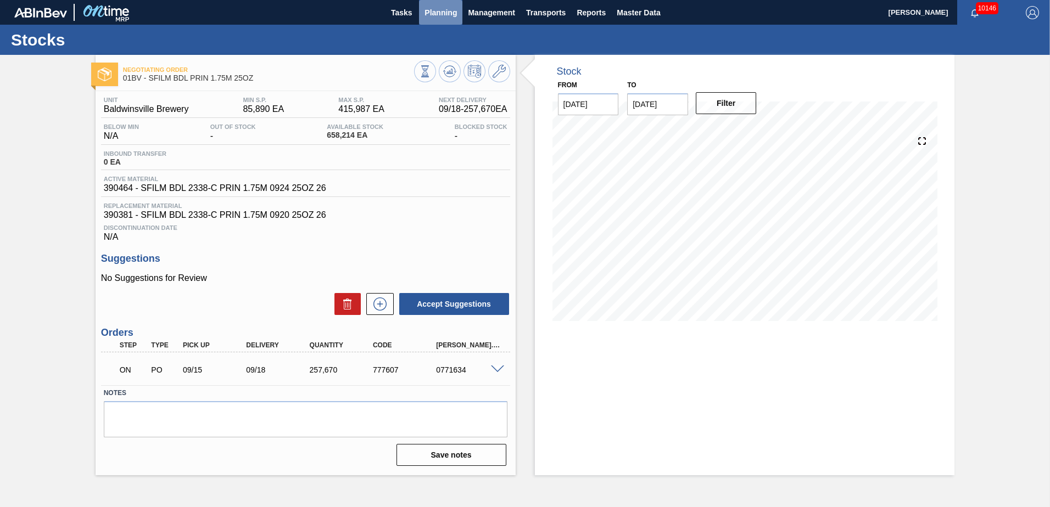
click at [435, 13] on span "Planning" at bounding box center [440, 12] width 32 height 13
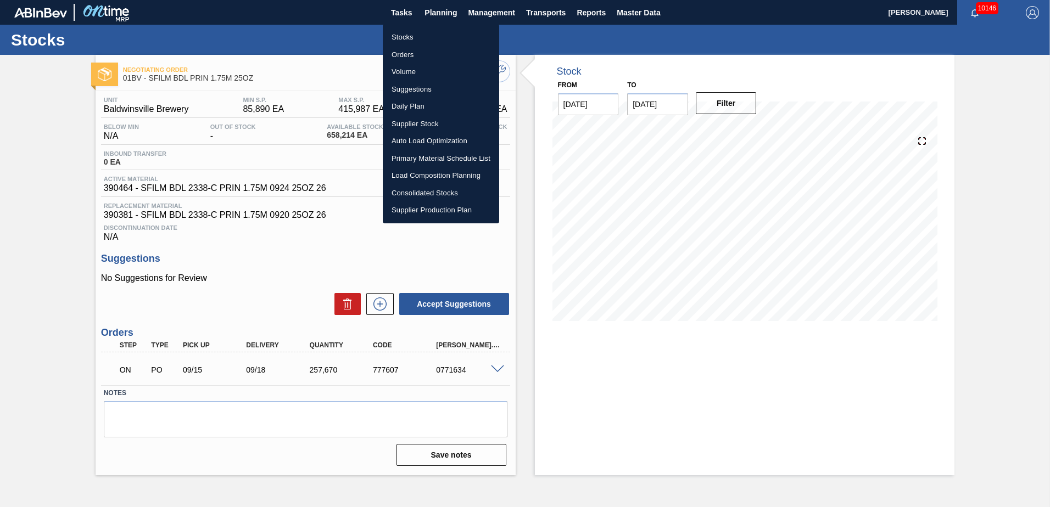
click at [417, 86] on li "Suggestions" at bounding box center [441, 90] width 116 height 18
